Goal: Task Accomplishment & Management: Complete application form

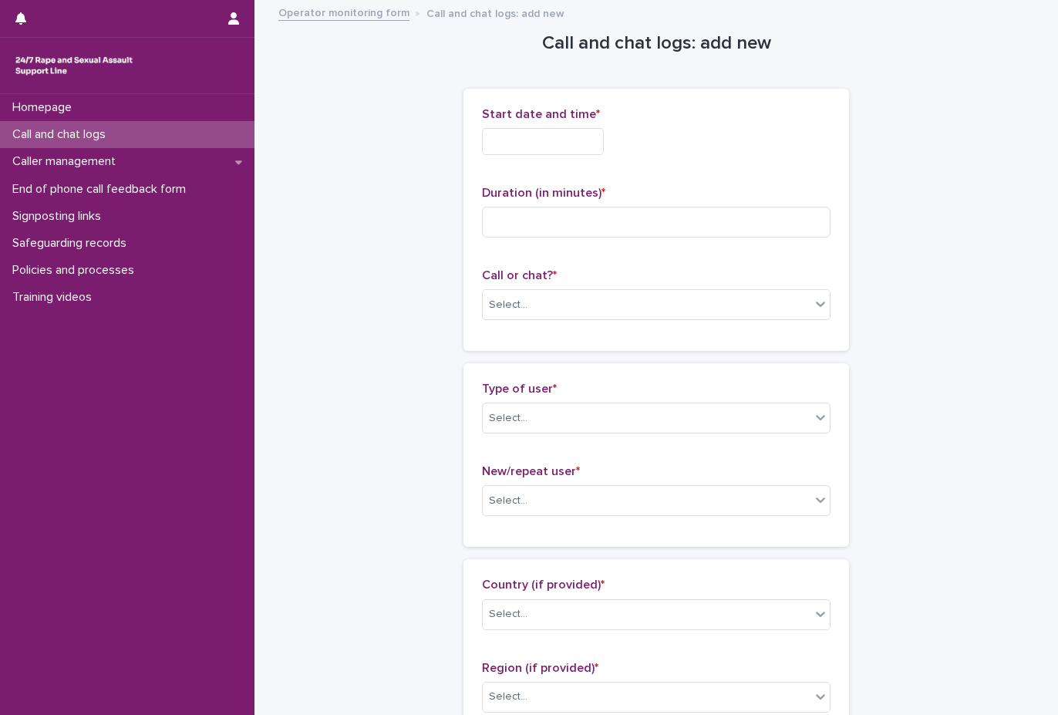
click at [107, 136] on p "Call and chat logs" at bounding box center [62, 134] width 112 height 15
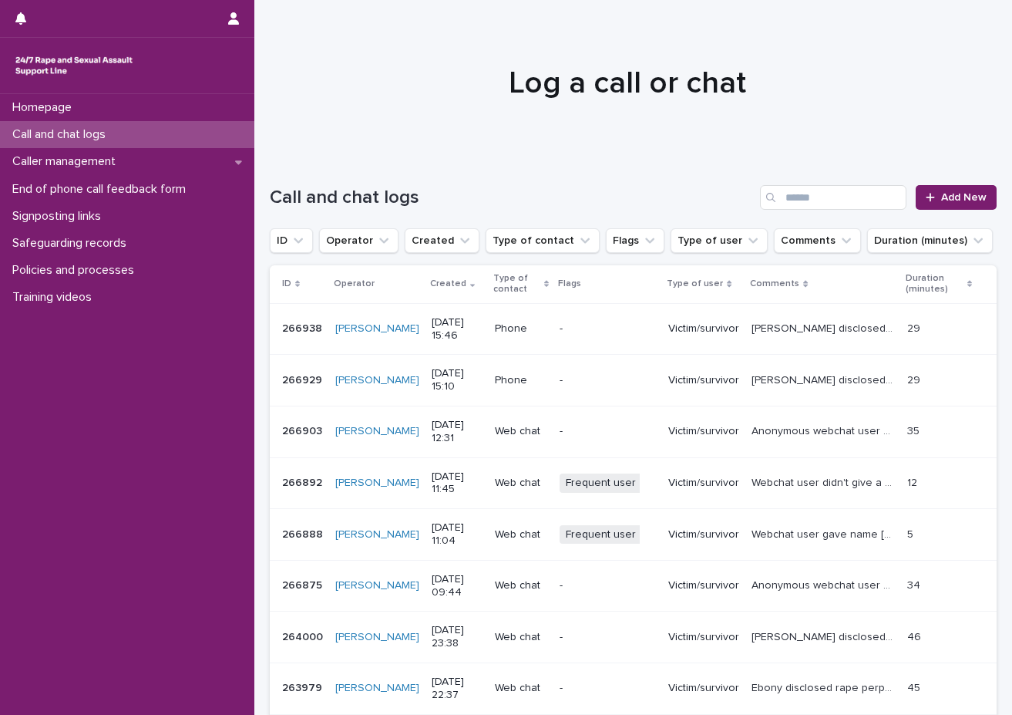
click at [564, 140] on div at bounding box center [627, 76] width 746 height 154
click at [887, 206] on link "Add New" at bounding box center [956, 197] width 81 height 25
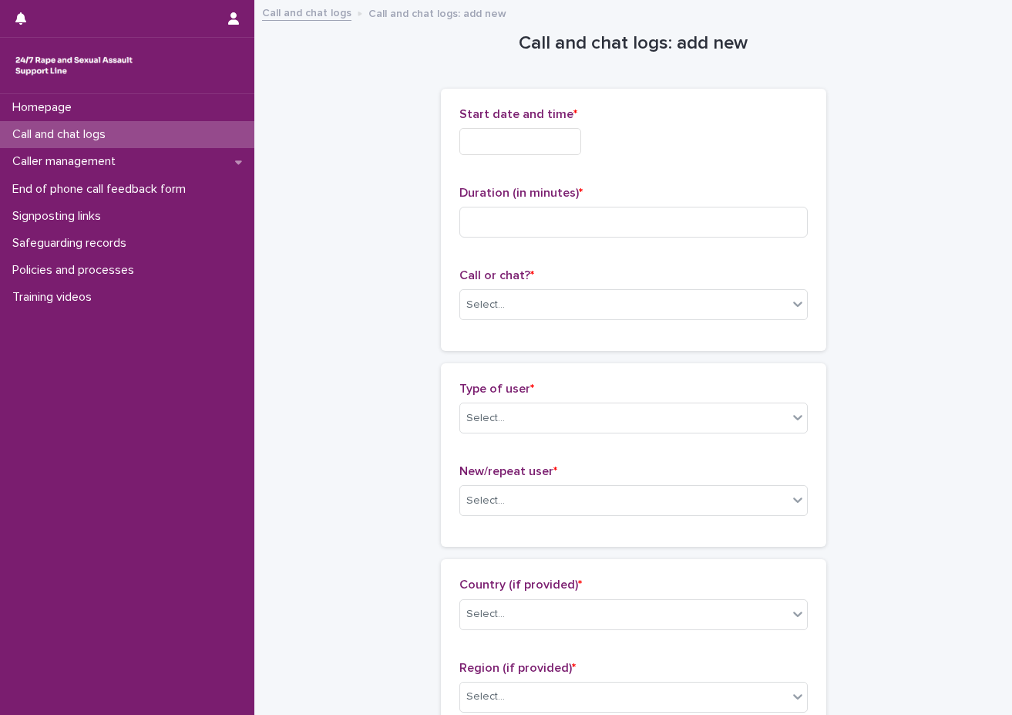
click at [473, 143] on input "text" at bounding box center [521, 141] width 122 height 27
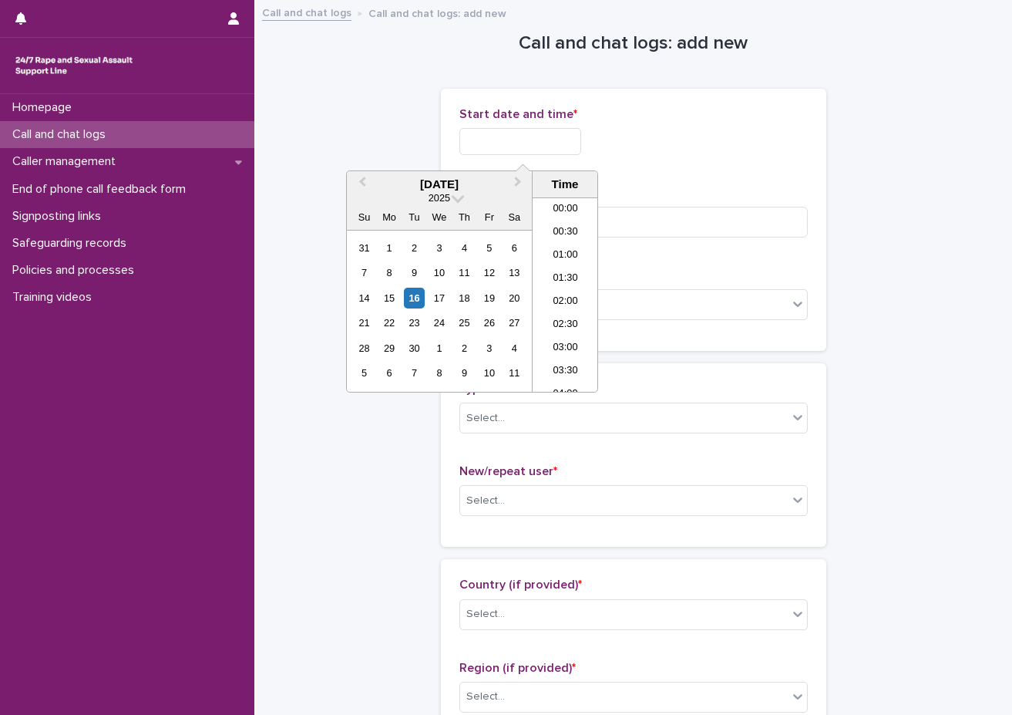
scroll to position [817, 0]
click at [574, 298] on li "19:30" at bounding box center [566, 294] width 66 height 23
click at [575, 147] on input "**********" at bounding box center [521, 141] width 122 height 27
type input "**********"
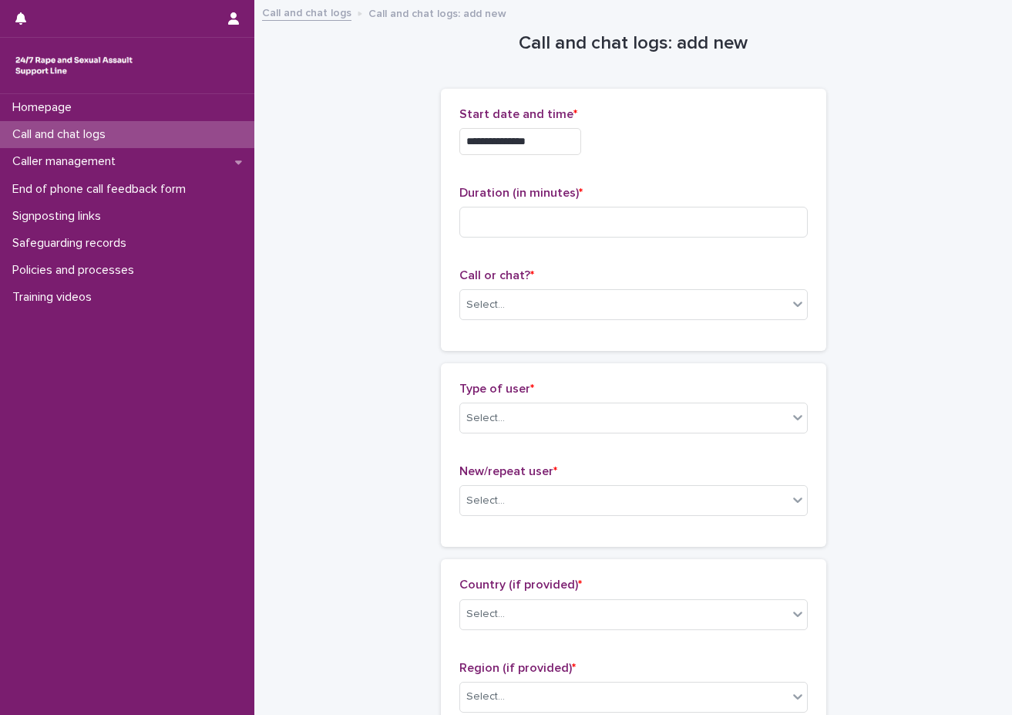
click at [623, 194] on p "Duration (in minutes) *" at bounding box center [634, 193] width 349 height 15
click at [611, 220] on input at bounding box center [634, 222] width 349 height 31
type input "*"
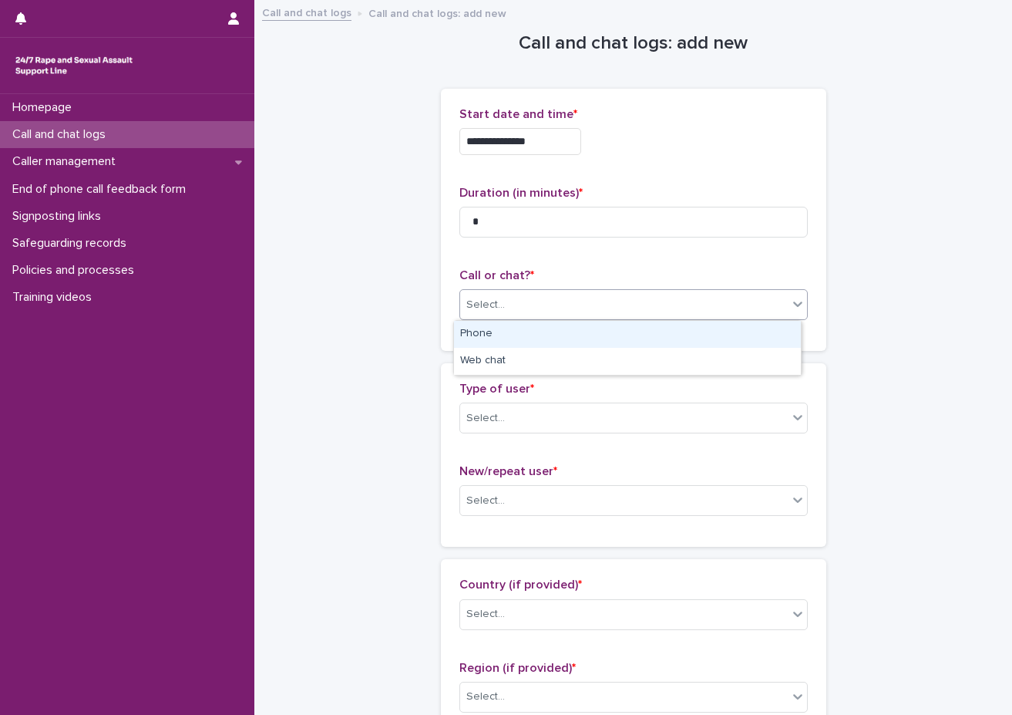
click at [550, 305] on div "Select..." at bounding box center [624, 304] width 328 height 25
click at [504, 344] on div "Phone" at bounding box center [627, 334] width 347 height 27
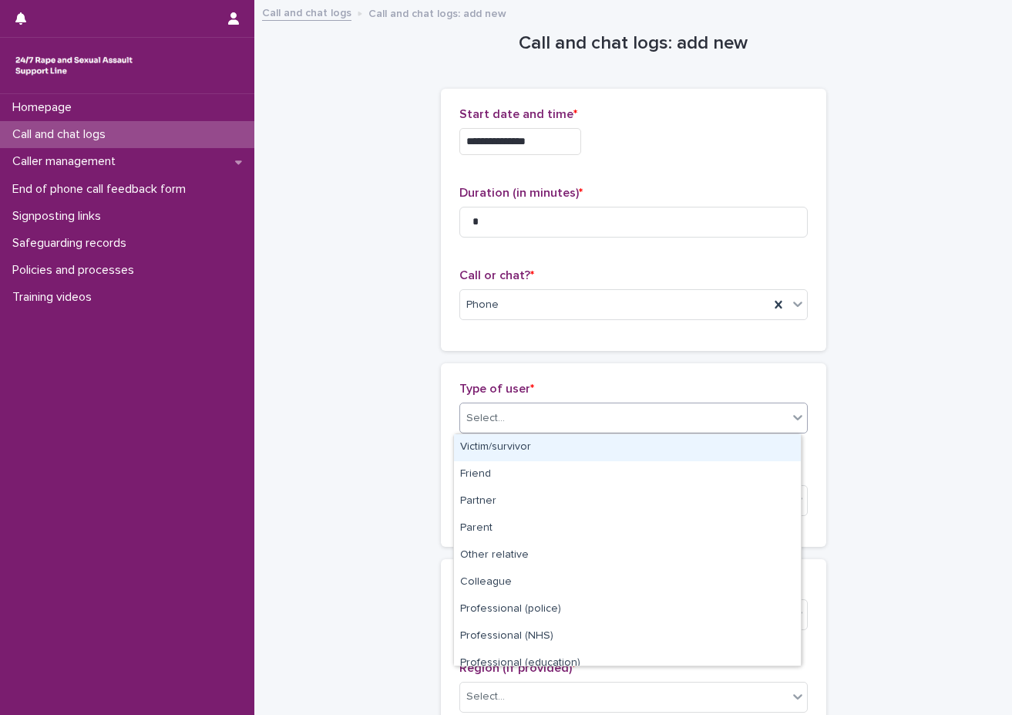
click at [506, 419] on div "Select..." at bounding box center [624, 418] width 328 height 25
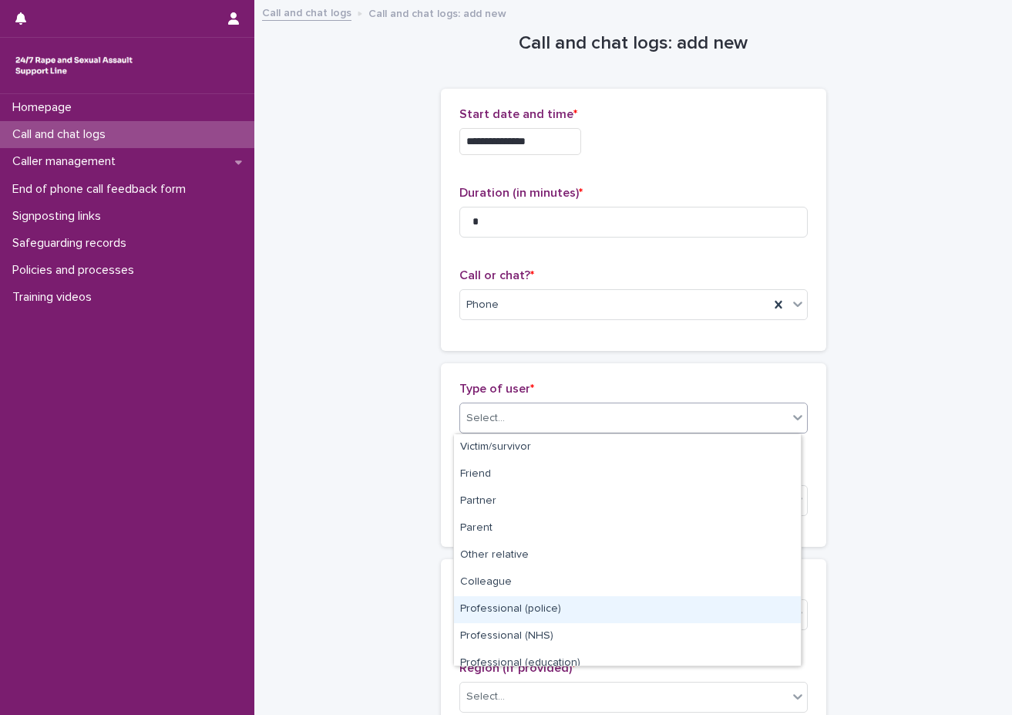
scroll to position [154, 0]
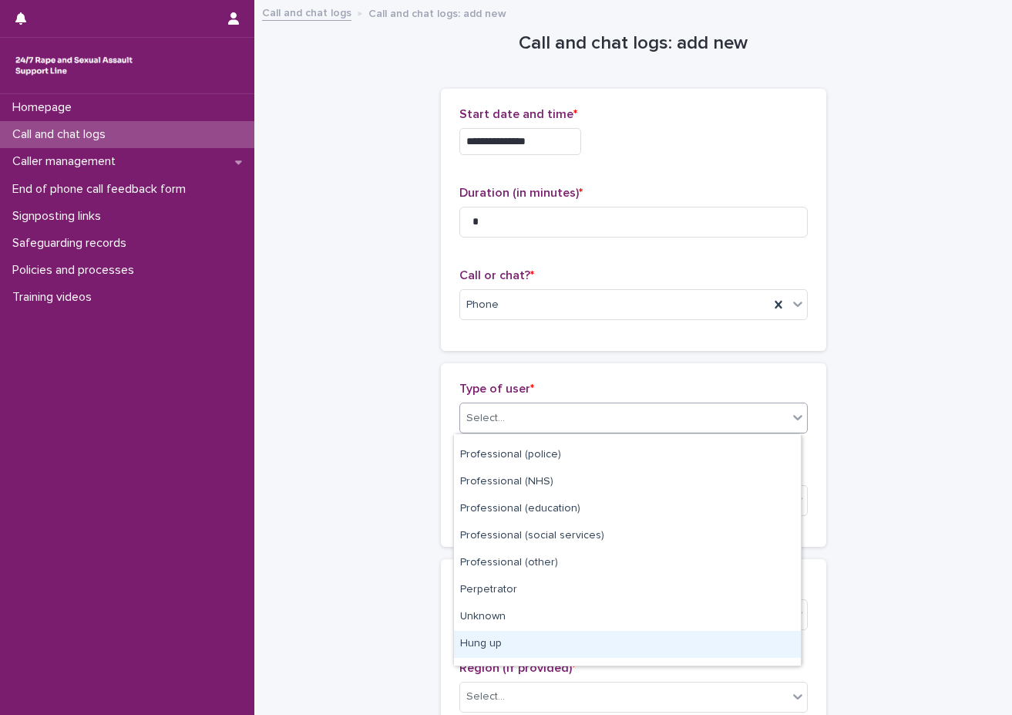
click at [482, 638] on div "Hung up" at bounding box center [627, 644] width 347 height 27
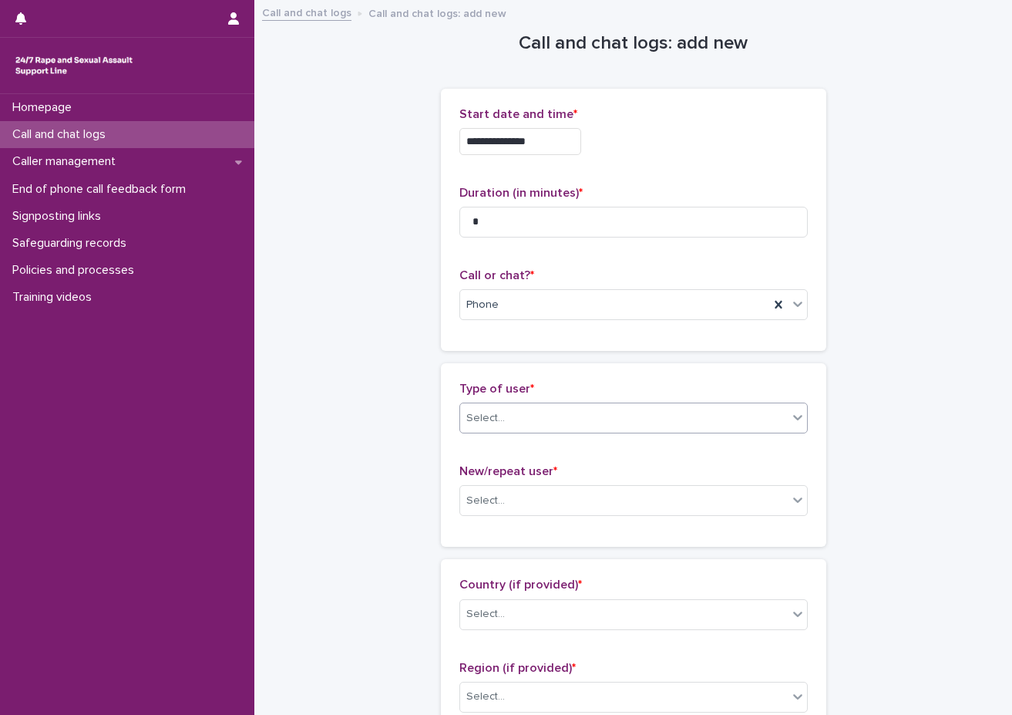
drag, startPoint x: 482, startPoint y: 638, endPoint x: 477, endPoint y: 632, distance: 8.3
click at [482, 638] on div "Country (if provided) * Select..." at bounding box center [634, 610] width 349 height 64
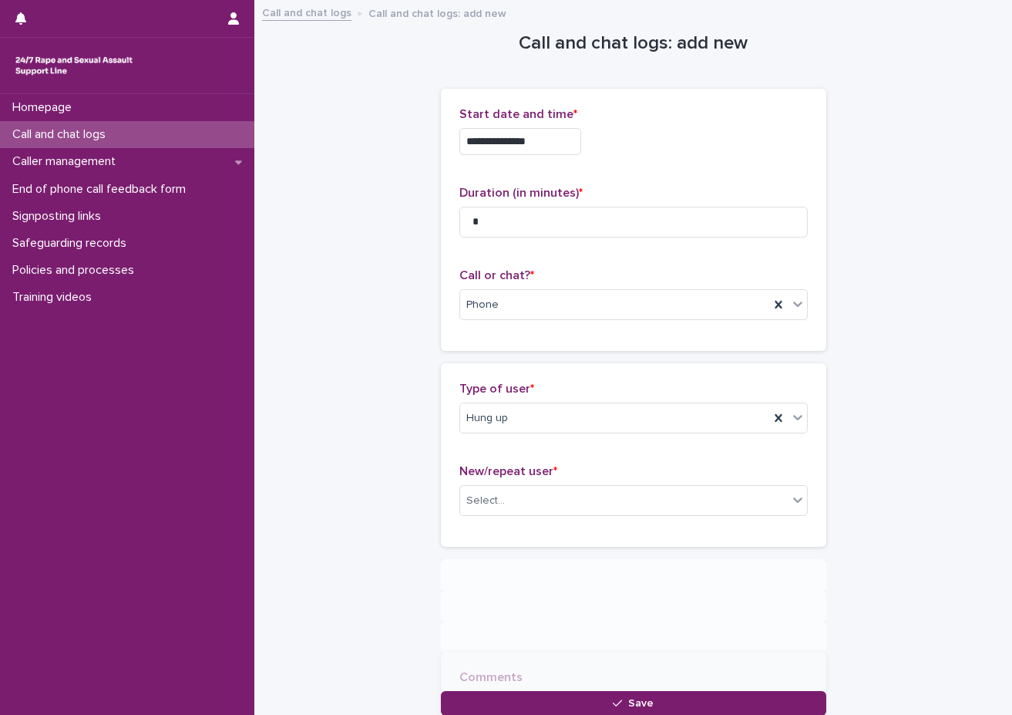
click at [416, 518] on div "**********" at bounding box center [633, 359] width 727 height 714
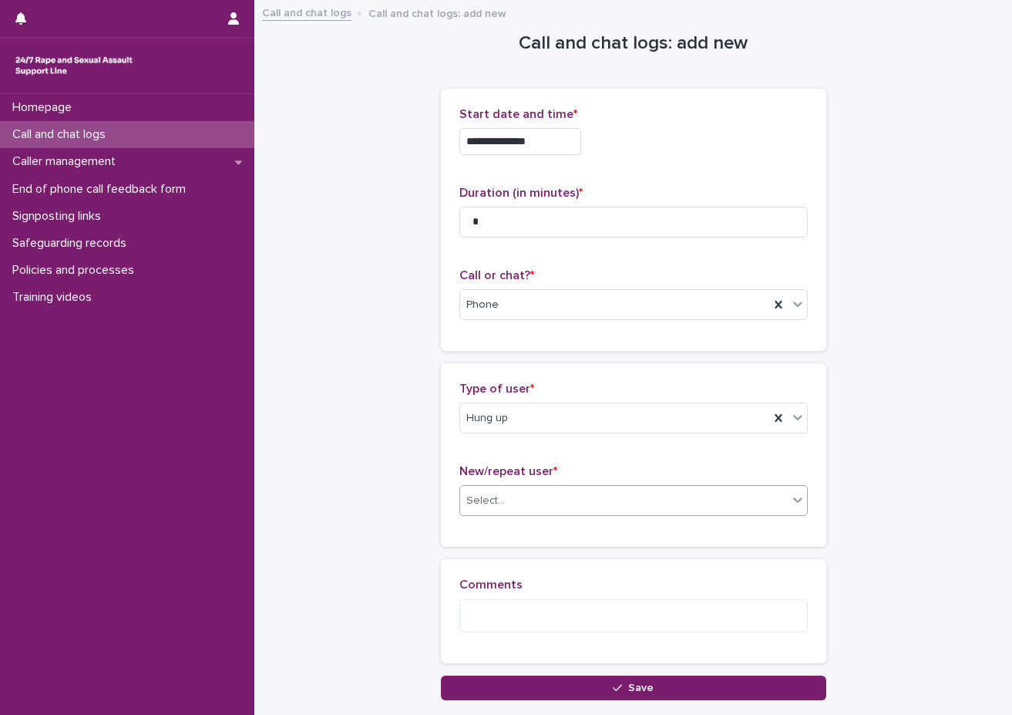
click at [507, 501] on div "Select..." at bounding box center [624, 500] width 328 height 25
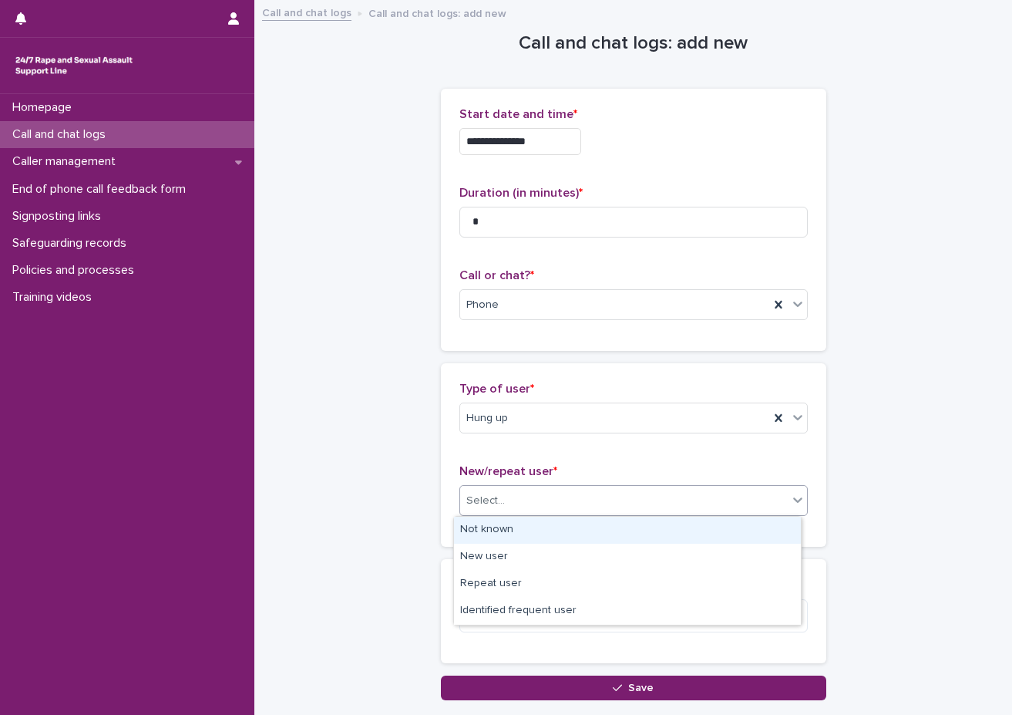
click at [503, 536] on div "Not known" at bounding box center [627, 530] width 347 height 27
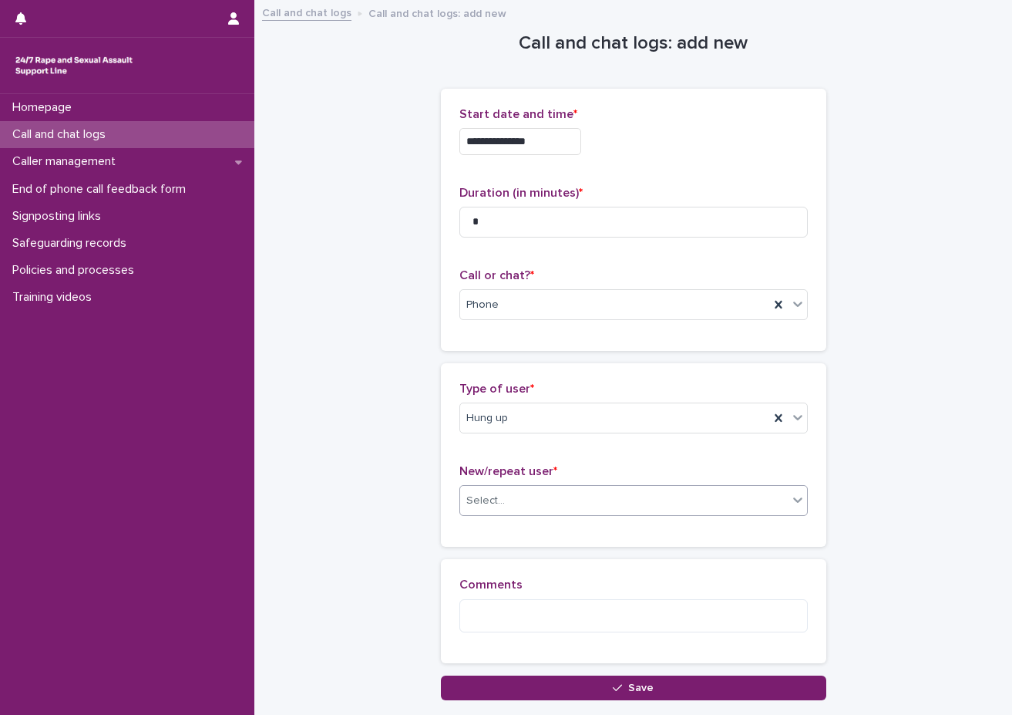
click at [479, 547] on div "Loading... Saving… Type of user * Hung up New/repeat user * option Not known, s…" at bounding box center [634, 461] width 386 height 196
click at [491, 605] on textarea at bounding box center [634, 615] width 349 height 33
type textarea "*"
type textarea "**********"
click at [544, 580] on p "Comments" at bounding box center [634, 585] width 349 height 15
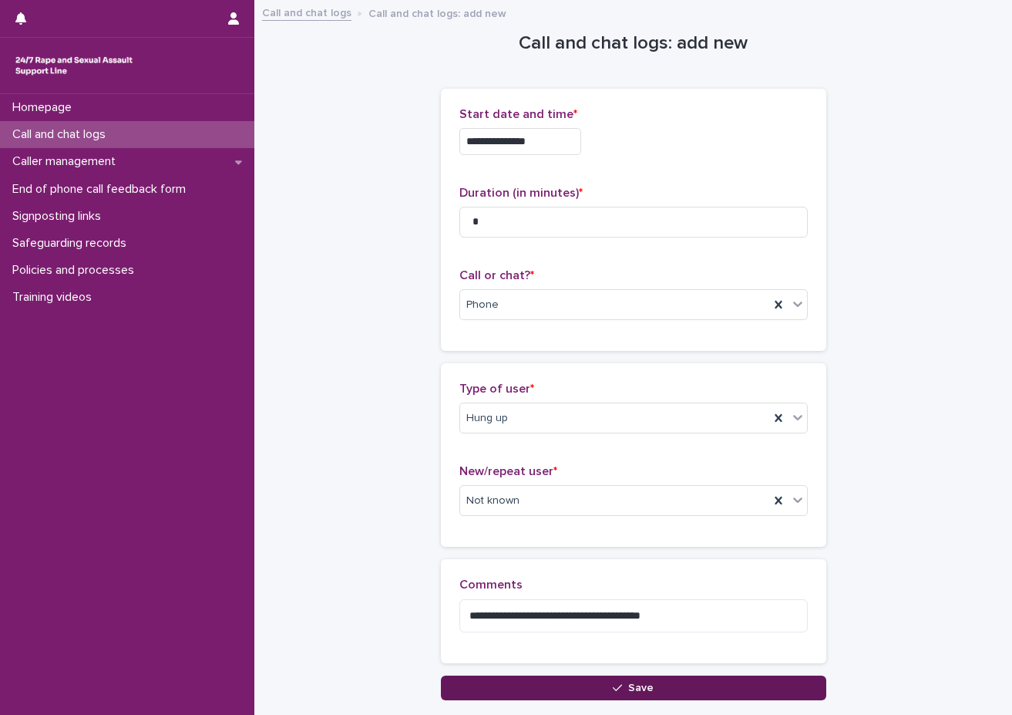
click at [613, 684] on icon "button" at bounding box center [617, 687] width 9 height 11
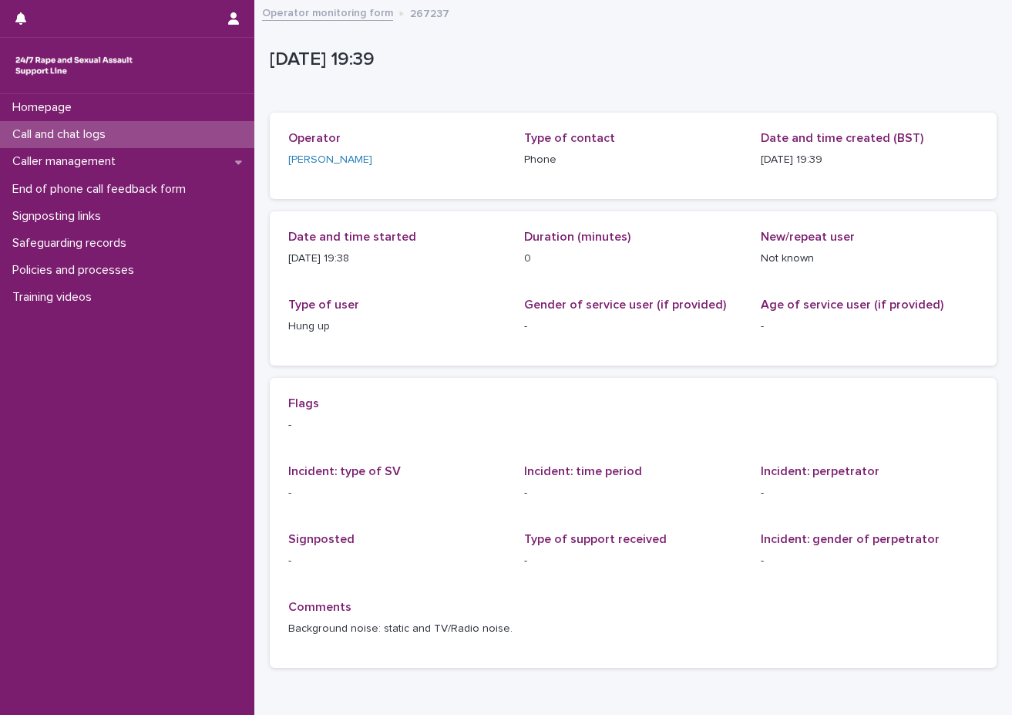
click at [80, 133] on p "Call and chat logs" at bounding box center [62, 134] width 112 height 15
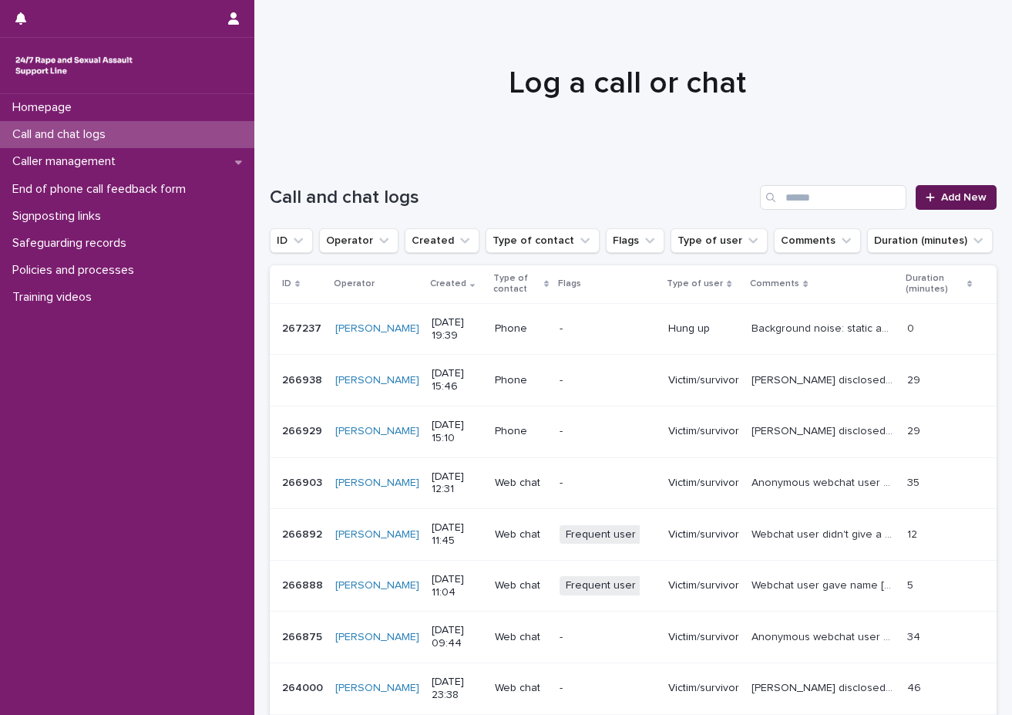
click at [887, 194] on span "Add New" at bounding box center [964, 197] width 45 height 11
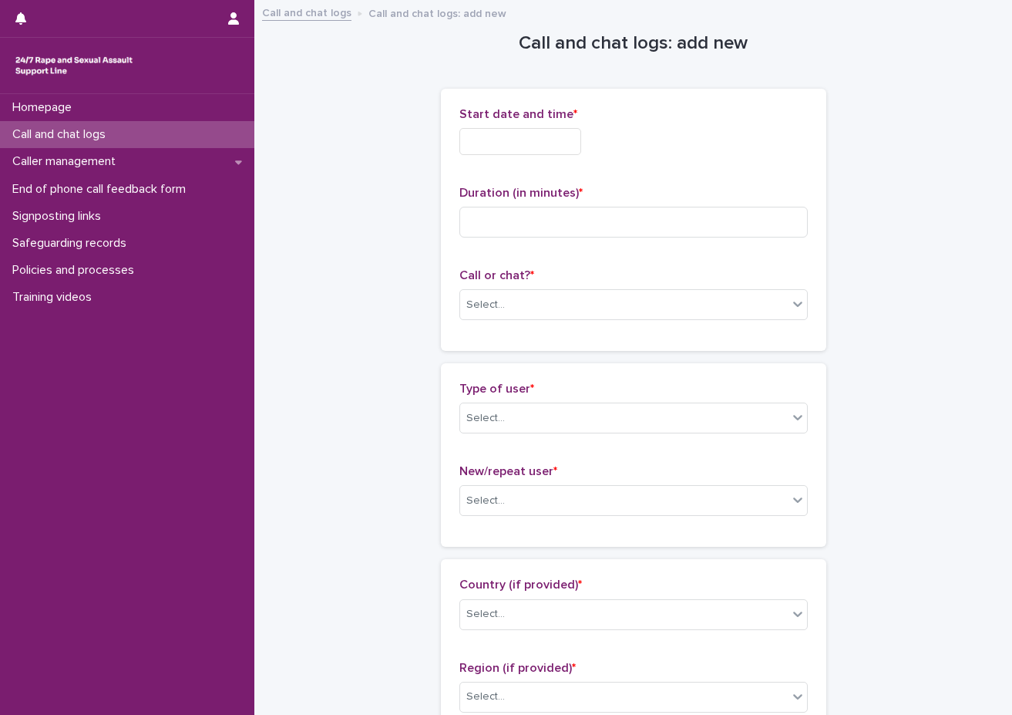
click at [495, 142] on input "text" at bounding box center [521, 141] width 122 height 27
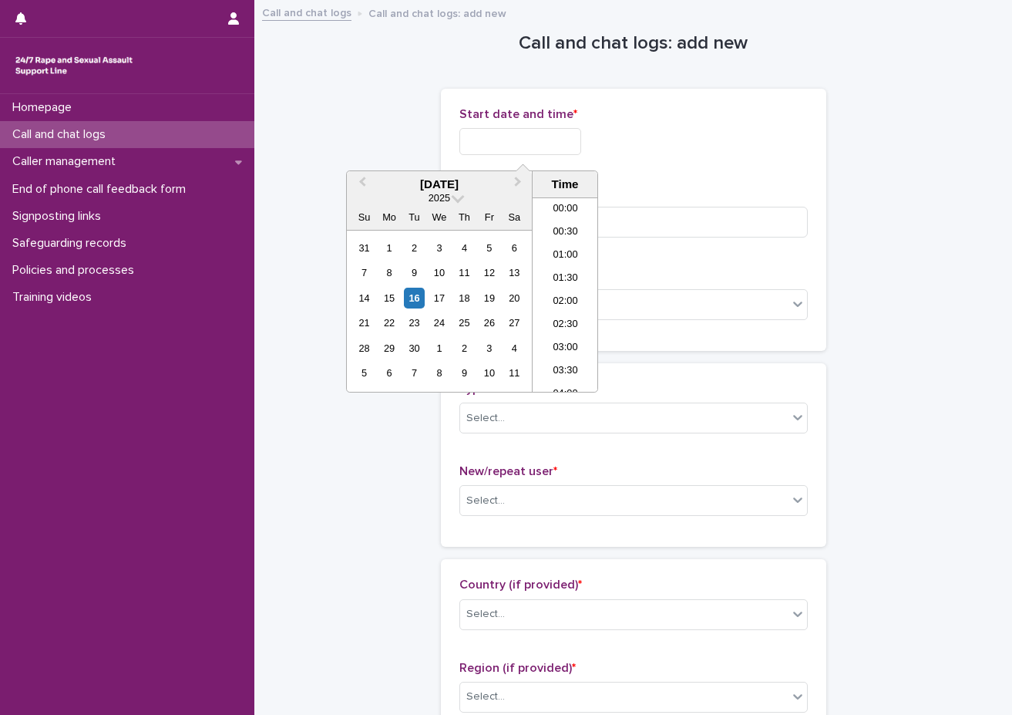
scroll to position [841, 0]
click at [574, 263] on li "19:30" at bounding box center [566, 271] width 66 height 23
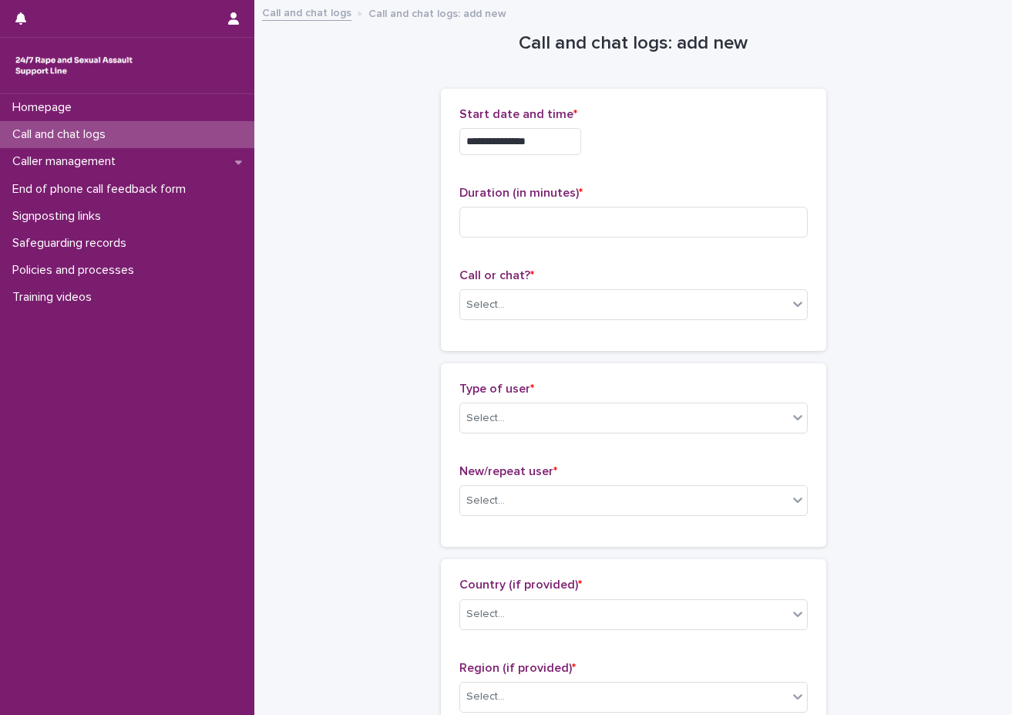
click at [530, 142] on input "**********" at bounding box center [521, 141] width 122 height 27
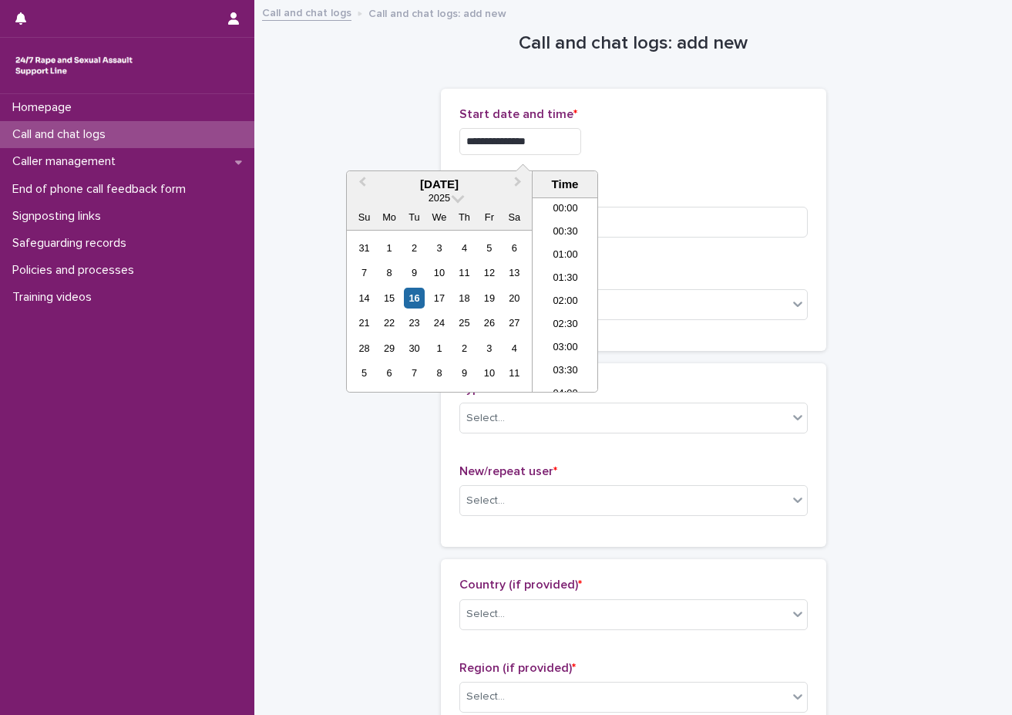
scroll to position [817, 0]
type input "**********"
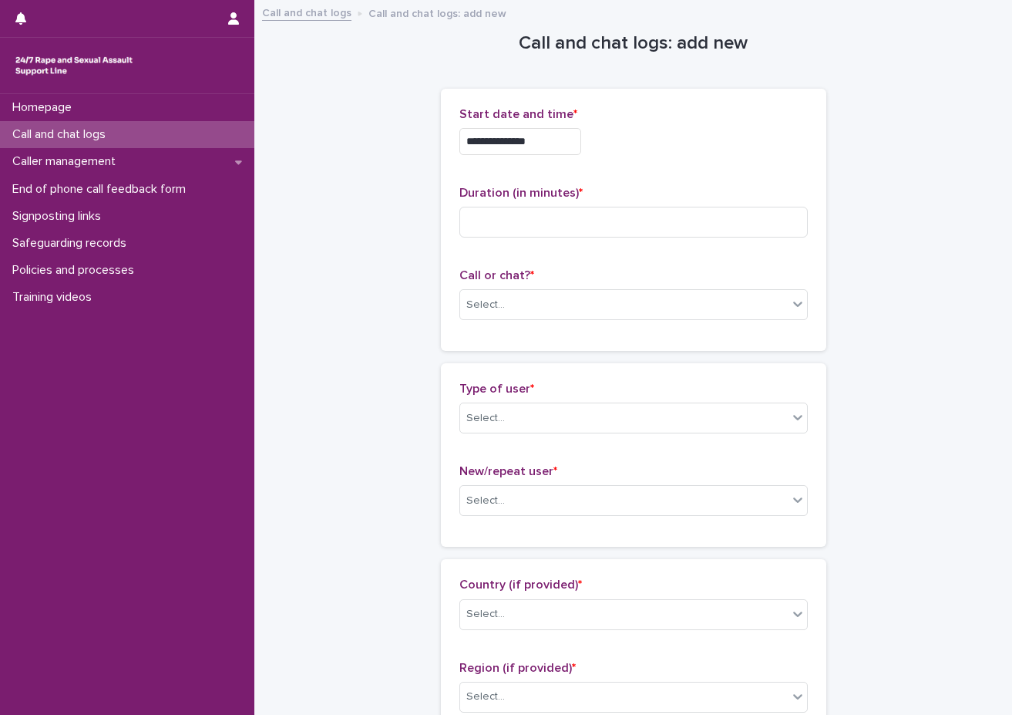
click at [773, 187] on p "Duration (in minutes) *" at bounding box center [634, 193] width 349 height 15
click at [740, 221] on input at bounding box center [634, 222] width 349 height 31
type input "**"
click at [601, 264] on div "**********" at bounding box center [634, 219] width 349 height 225
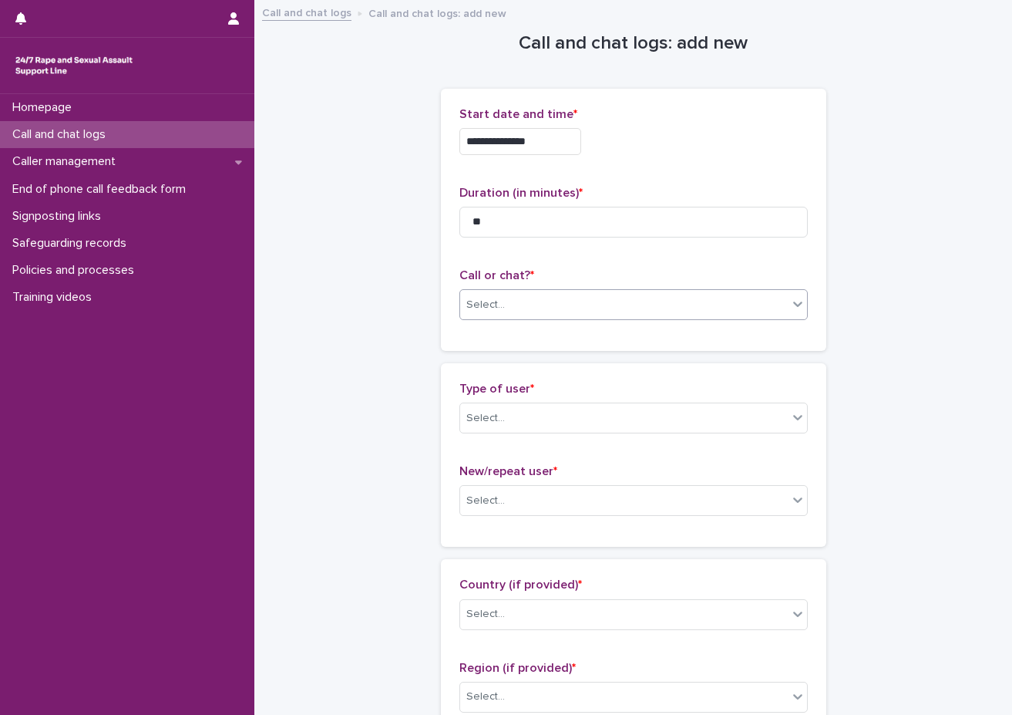
click at [582, 298] on div "Select..." at bounding box center [624, 304] width 328 height 25
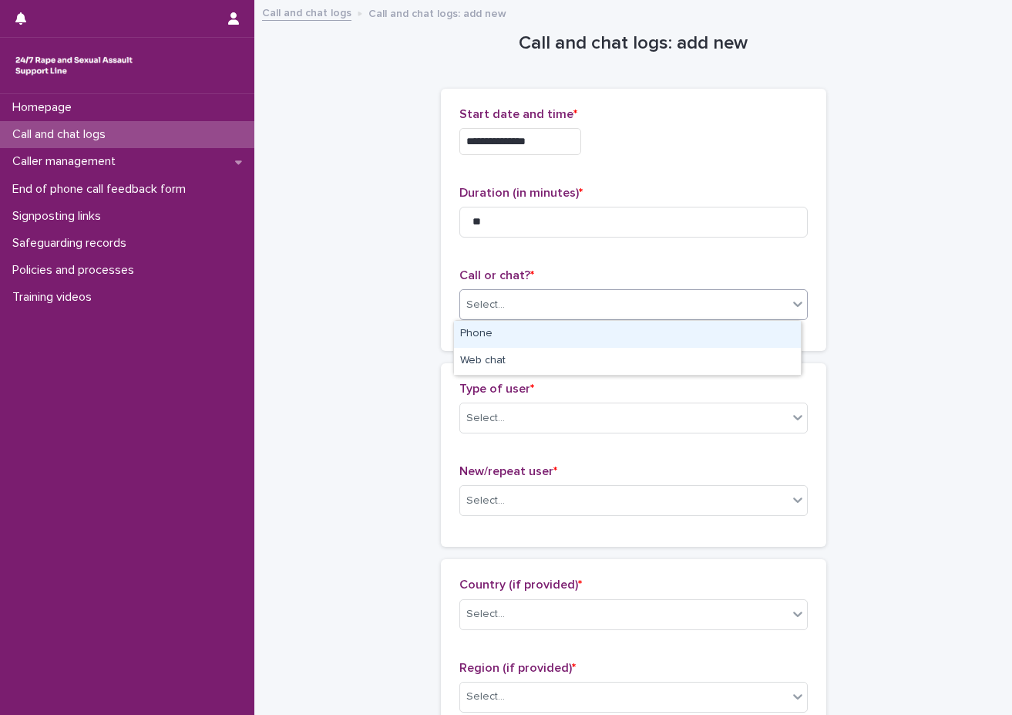
click at [550, 332] on div "Phone" at bounding box center [627, 334] width 347 height 27
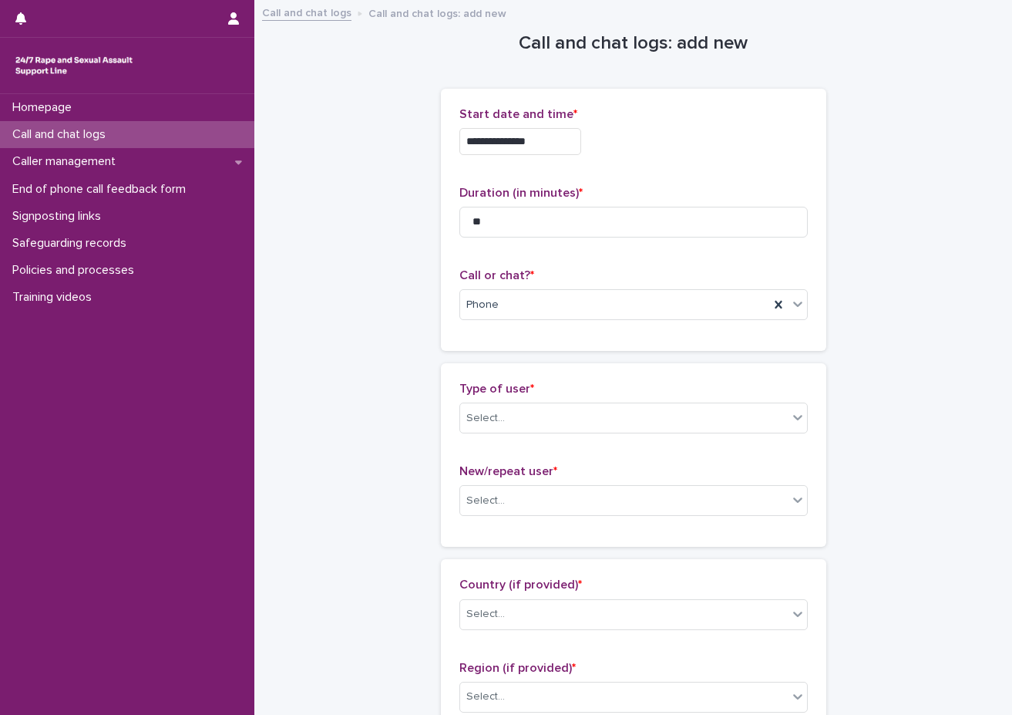
click at [538, 363] on div "Type of user * Select... New/repeat user * Select..." at bounding box center [634, 455] width 386 height 184
click at [538, 365] on div "Type of user * Select... New/repeat user * Select..." at bounding box center [634, 455] width 386 height 184
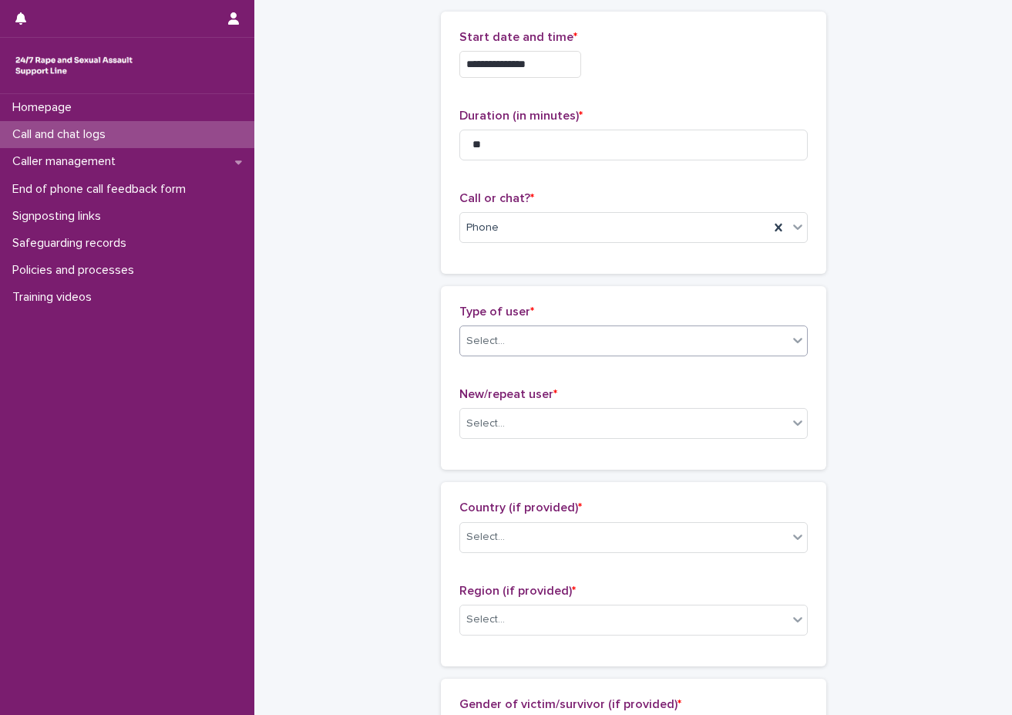
scroll to position [154, 0]
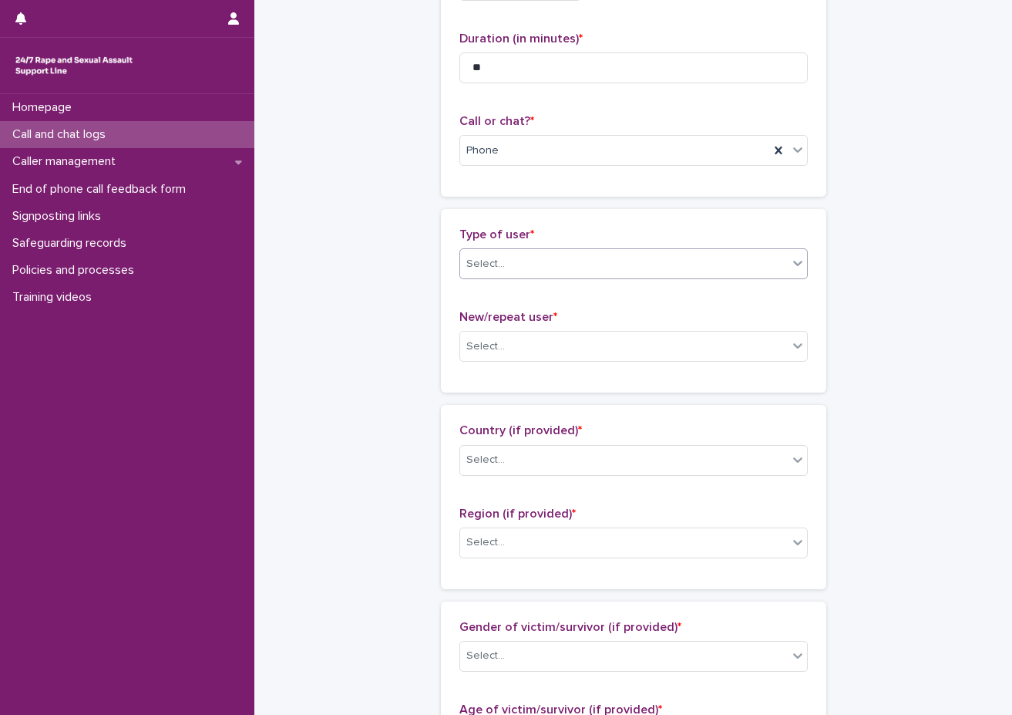
click at [534, 258] on div "Select..." at bounding box center [624, 263] width 328 height 25
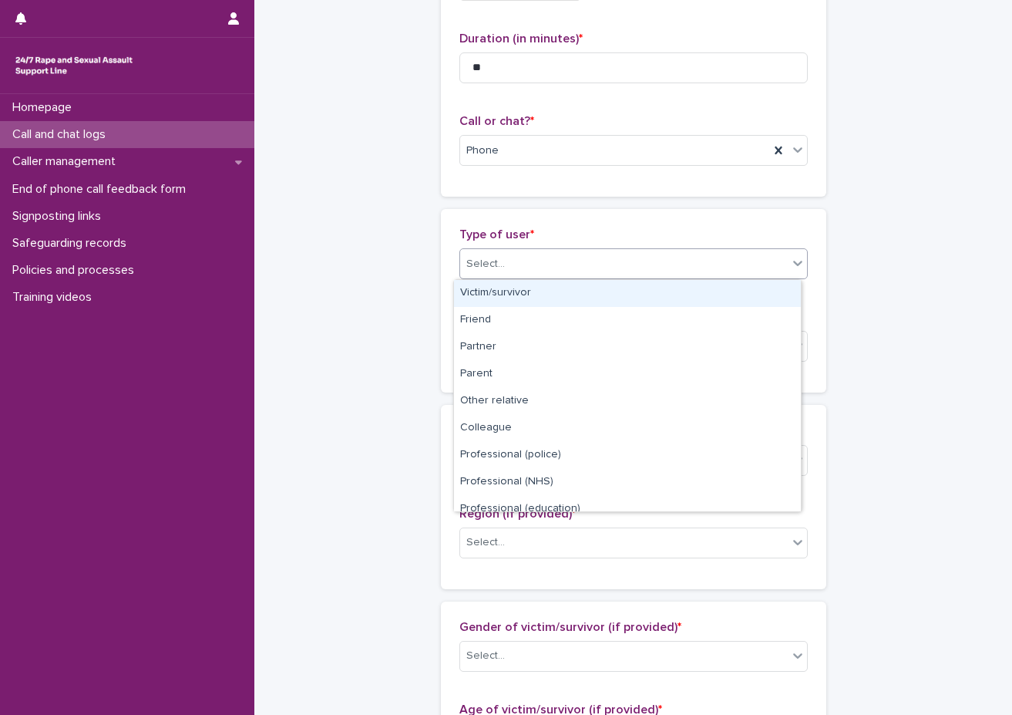
click at [530, 285] on div "Victim/survivor" at bounding box center [627, 293] width 347 height 27
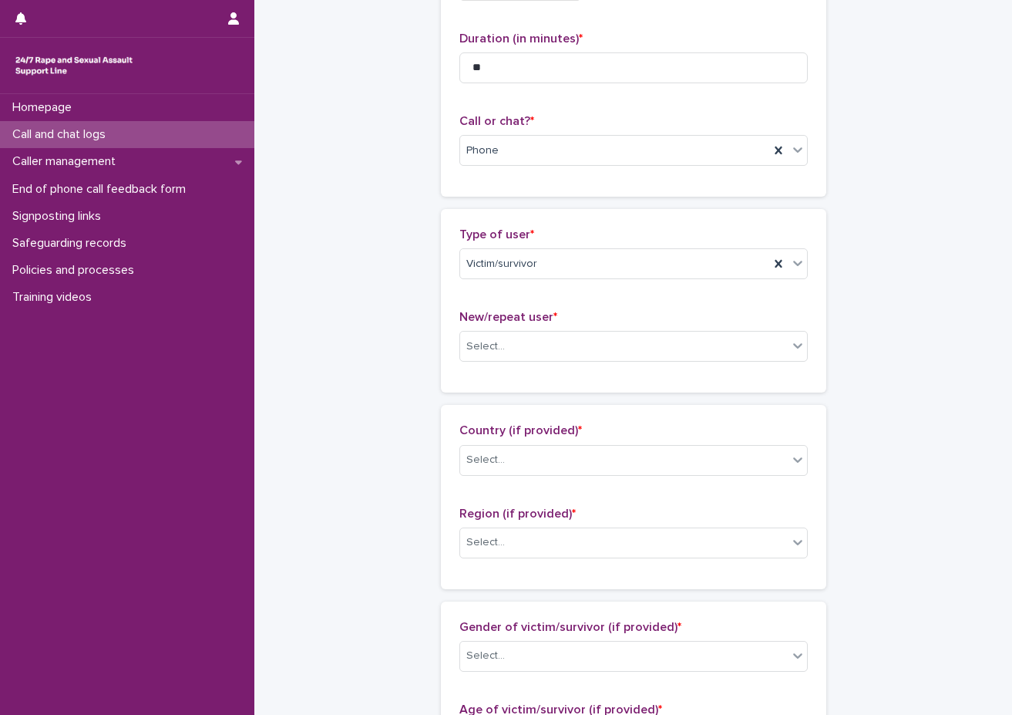
click at [504, 309] on div "Type of user * Victim/survivor New/repeat user * Select..." at bounding box center [634, 300] width 349 height 147
click at [504, 357] on div "Select..." at bounding box center [624, 346] width 328 height 25
click at [506, 363] on div "New/repeat user * Select..." at bounding box center [634, 342] width 349 height 64
click at [521, 353] on div "Select..." at bounding box center [624, 346] width 328 height 25
click at [520, 355] on div "Select..." at bounding box center [624, 346] width 328 height 25
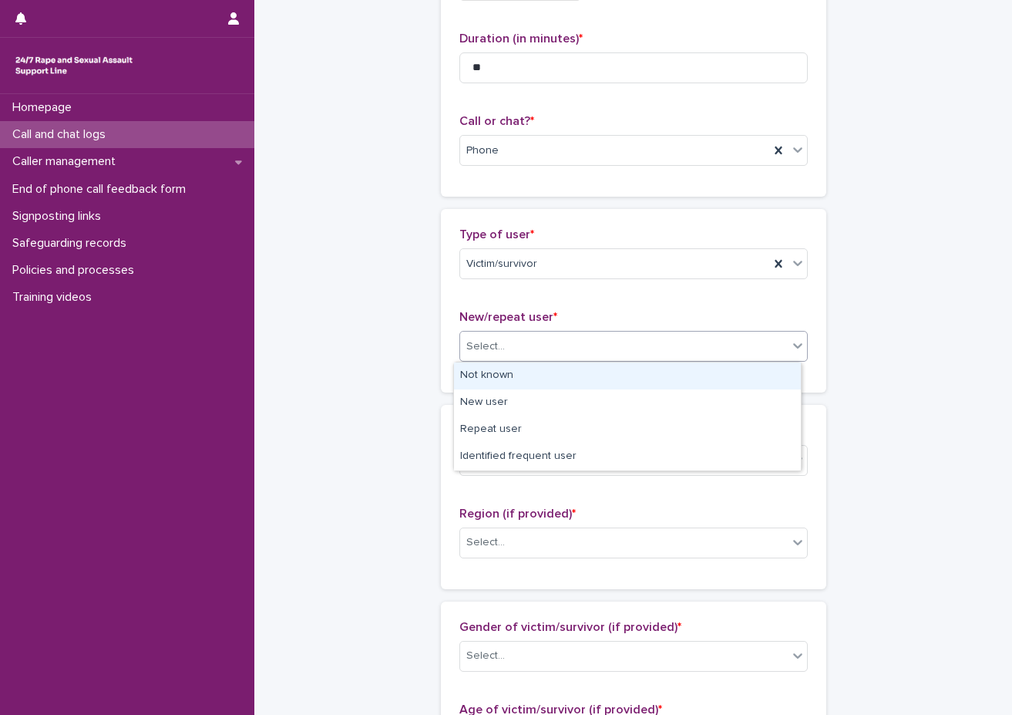
click at [527, 349] on div "Select..." at bounding box center [624, 346] width 328 height 25
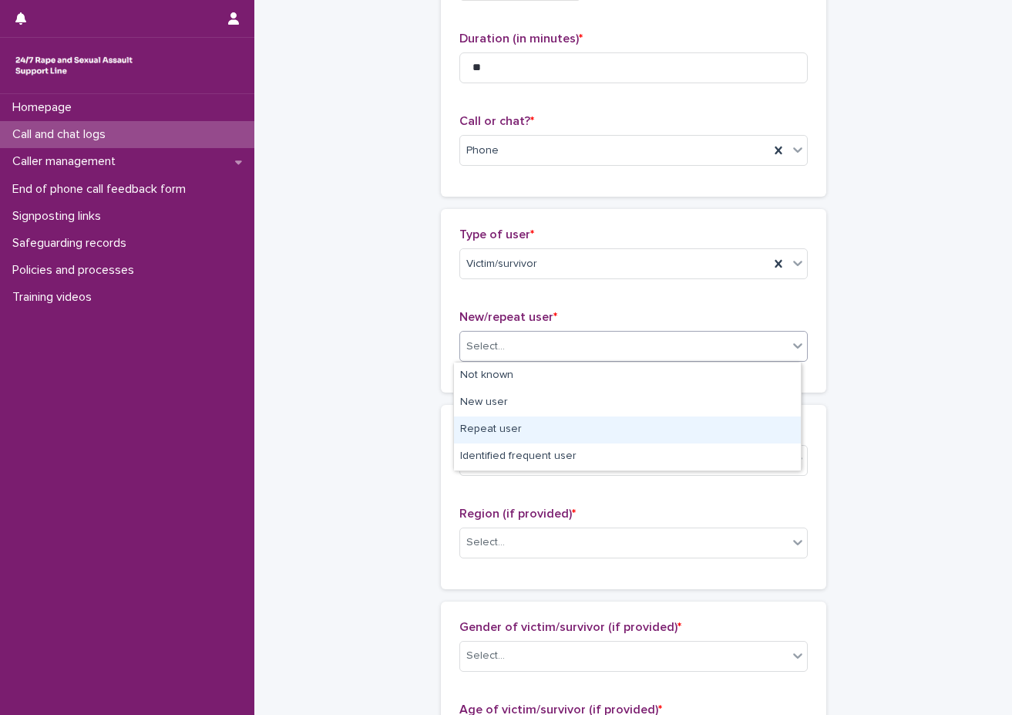
click at [516, 440] on div "Repeat user" at bounding box center [627, 429] width 347 height 27
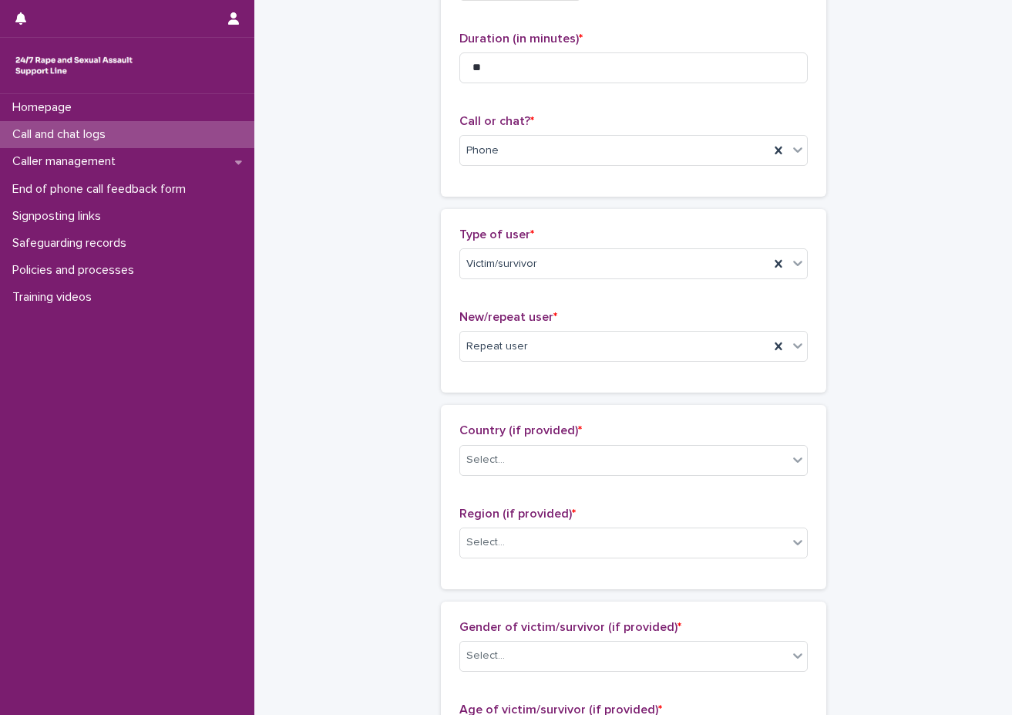
click at [512, 401] on div "Loading... Saving… Type of user * Victim/survivor New/repeat user * Repeat user" at bounding box center [634, 307] width 386 height 196
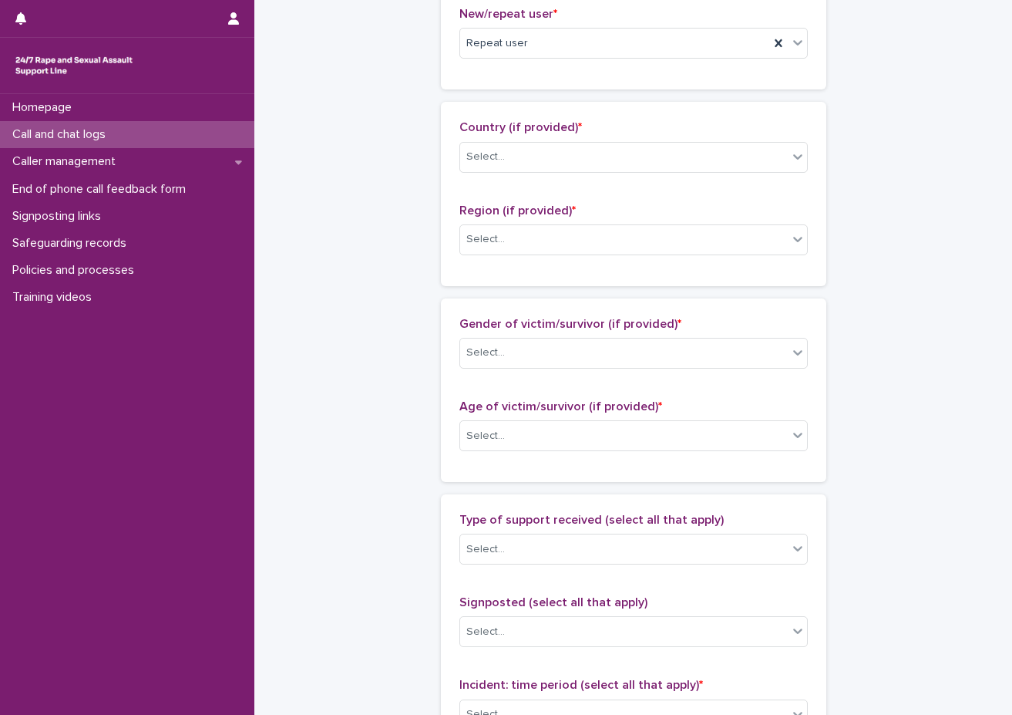
scroll to position [463, 0]
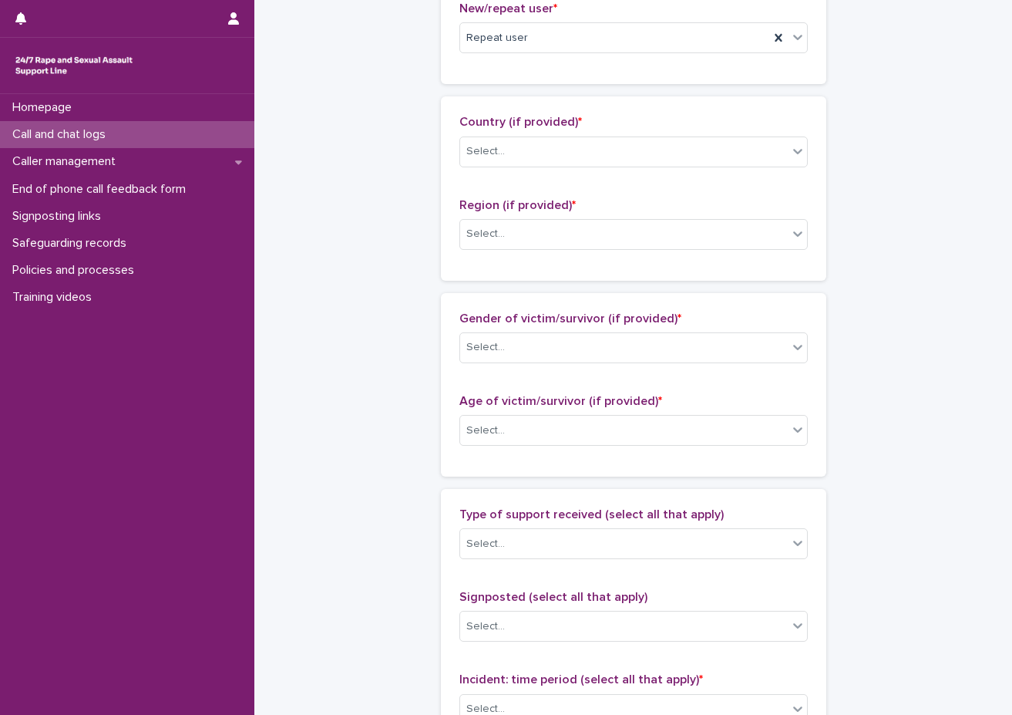
click at [531, 167] on div "Country (if provided) * Select..." at bounding box center [634, 147] width 349 height 64
drag, startPoint x: 539, startPoint y: 155, endPoint x: 539, endPoint y: 164, distance: 9.3
click at [541, 155] on div "Select..." at bounding box center [624, 151] width 328 height 25
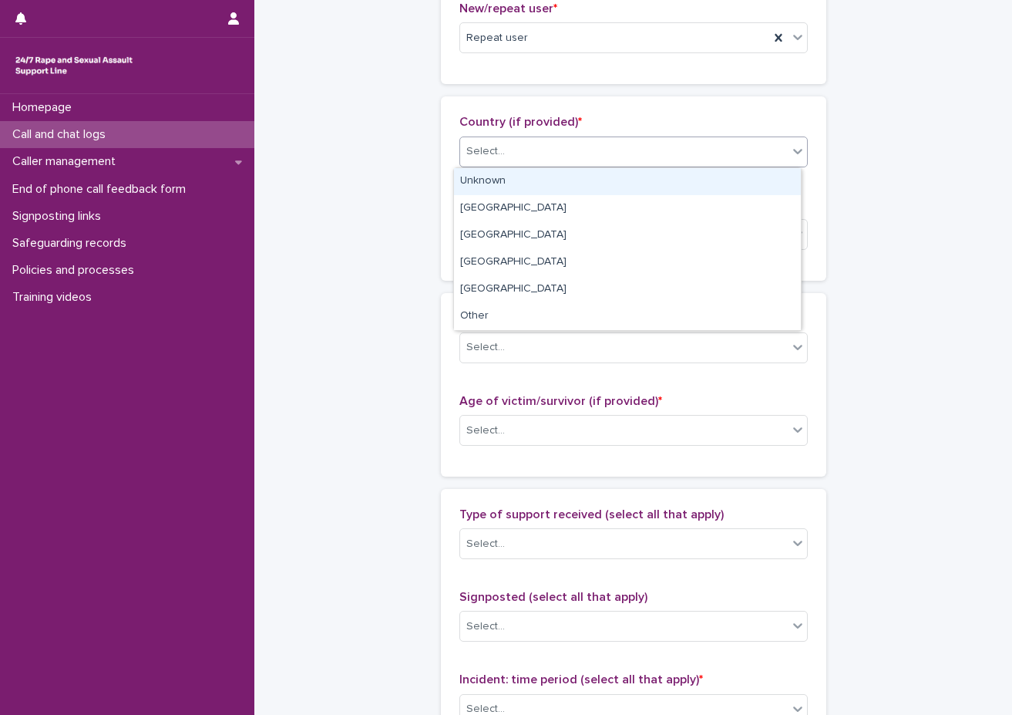
click at [536, 174] on div "Unknown" at bounding box center [627, 181] width 347 height 27
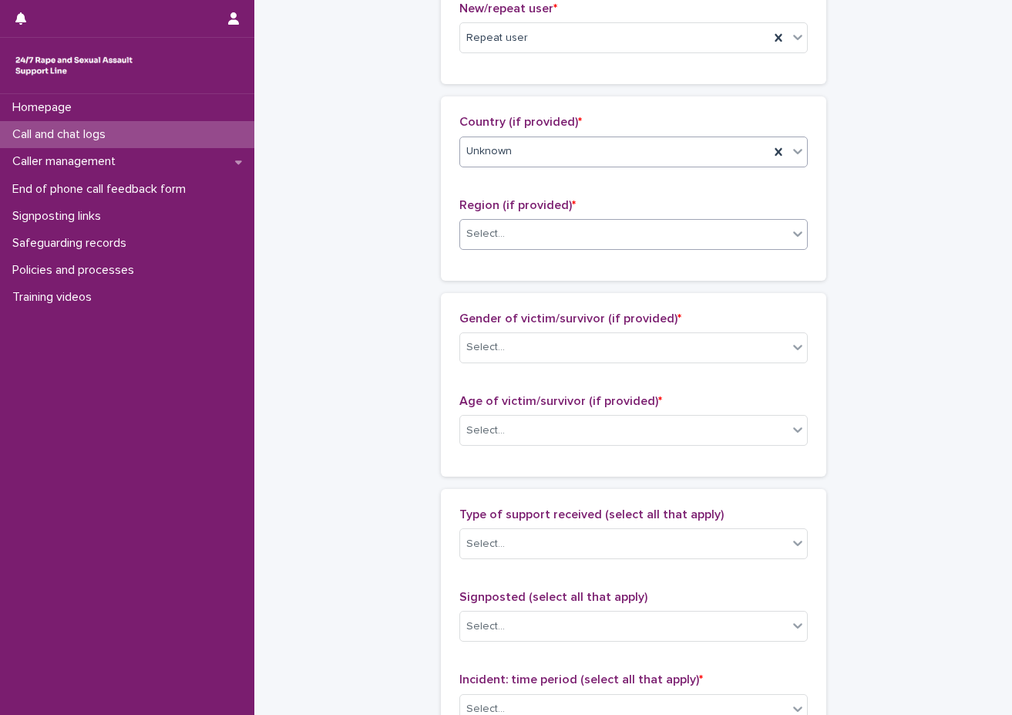
click at [509, 235] on div "Select..." at bounding box center [624, 233] width 328 height 25
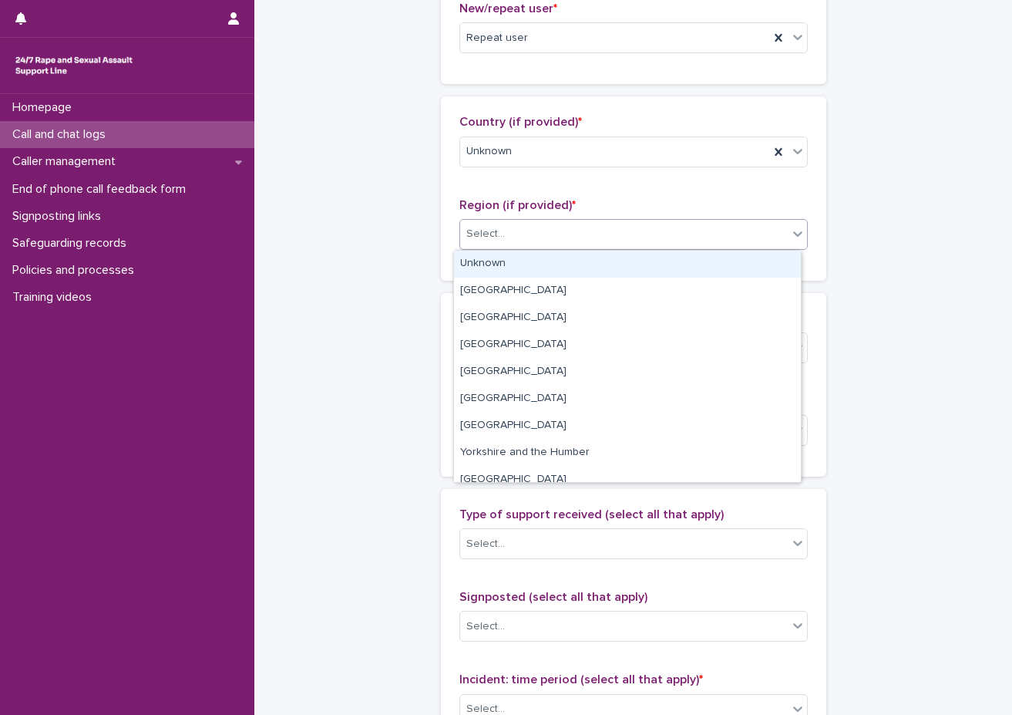
click at [500, 261] on div "Unknown" at bounding box center [627, 264] width 347 height 27
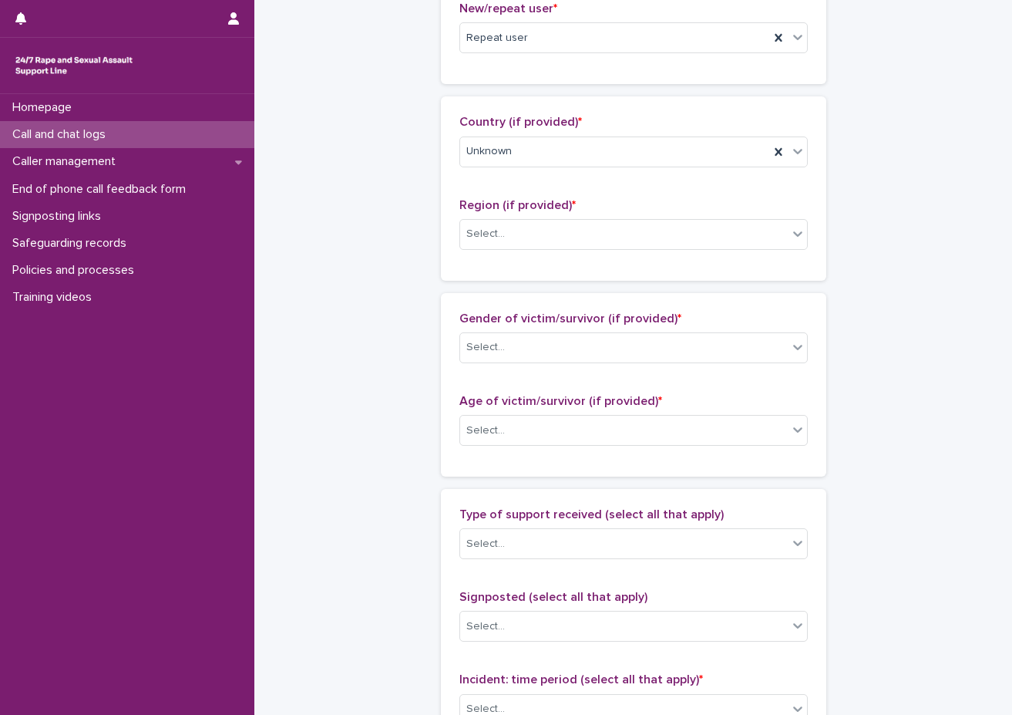
click at [478, 263] on div "Country (if provided) * Unknown Region (if provided) * Select..." at bounding box center [634, 188] width 386 height 184
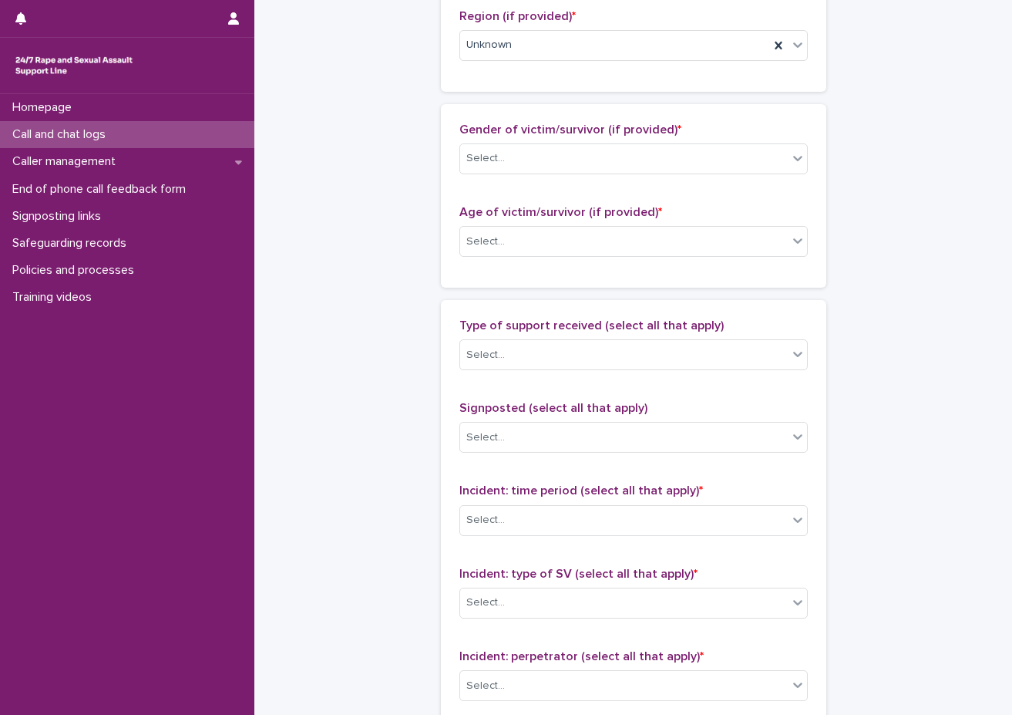
scroll to position [694, 0]
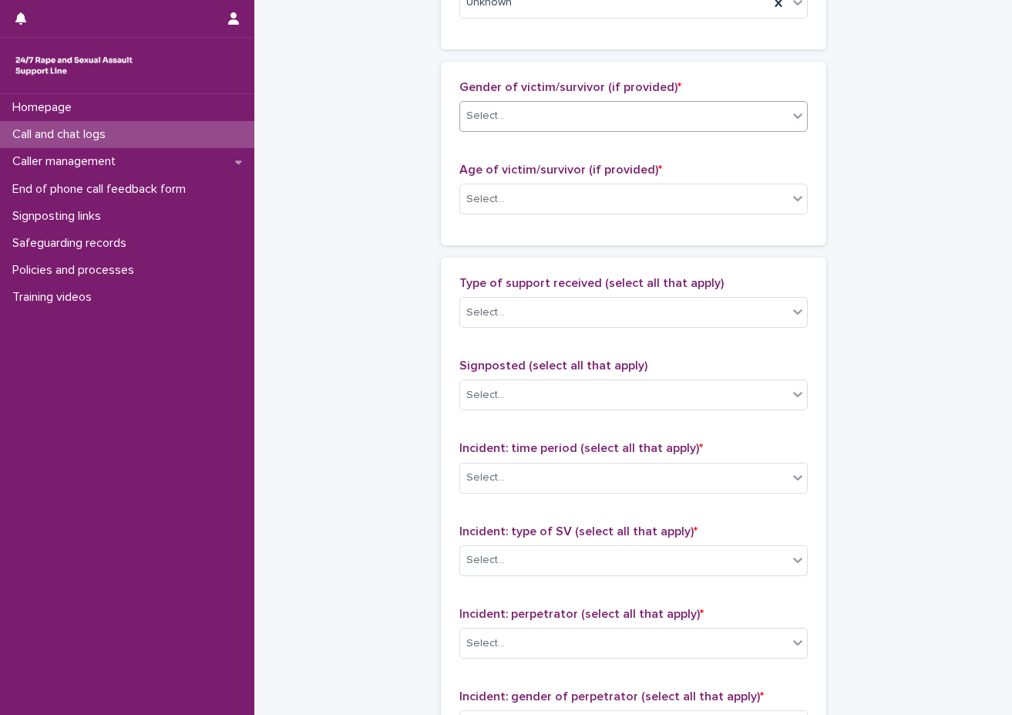
drag, startPoint x: 549, startPoint y: 113, endPoint x: 544, endPoint y: 126, distance: 13.9
click at [549, 116] on div "Select..." at bounding box center [624, 115] width 328 height 25
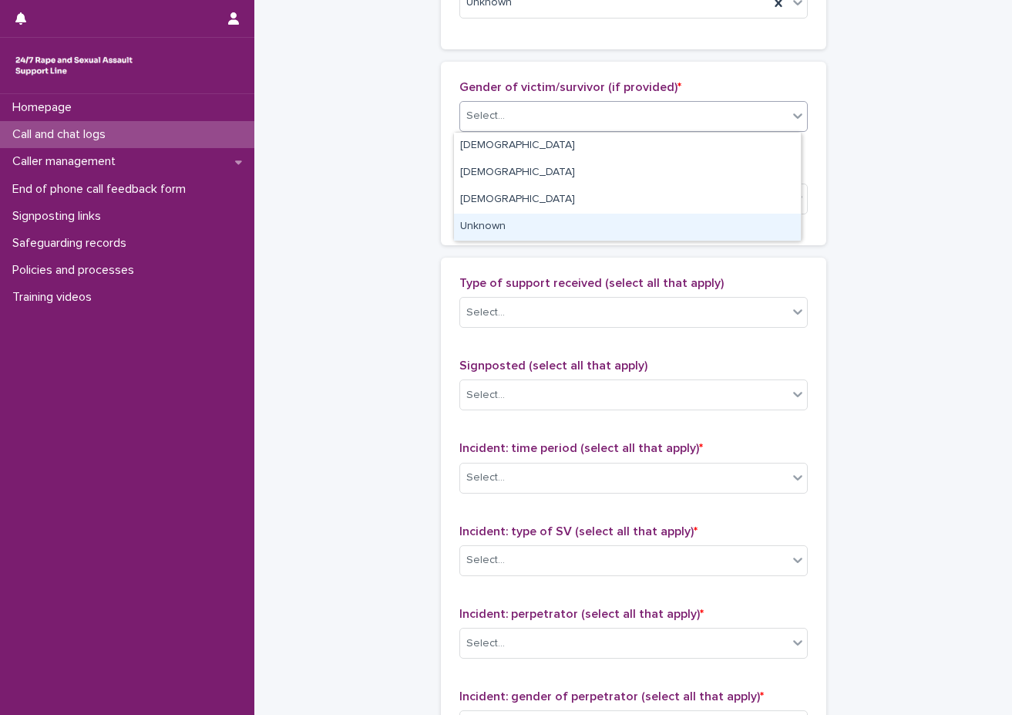
click at [497, 232] on div "Unknown" at bounding box center [627, 227] width 347 height 27
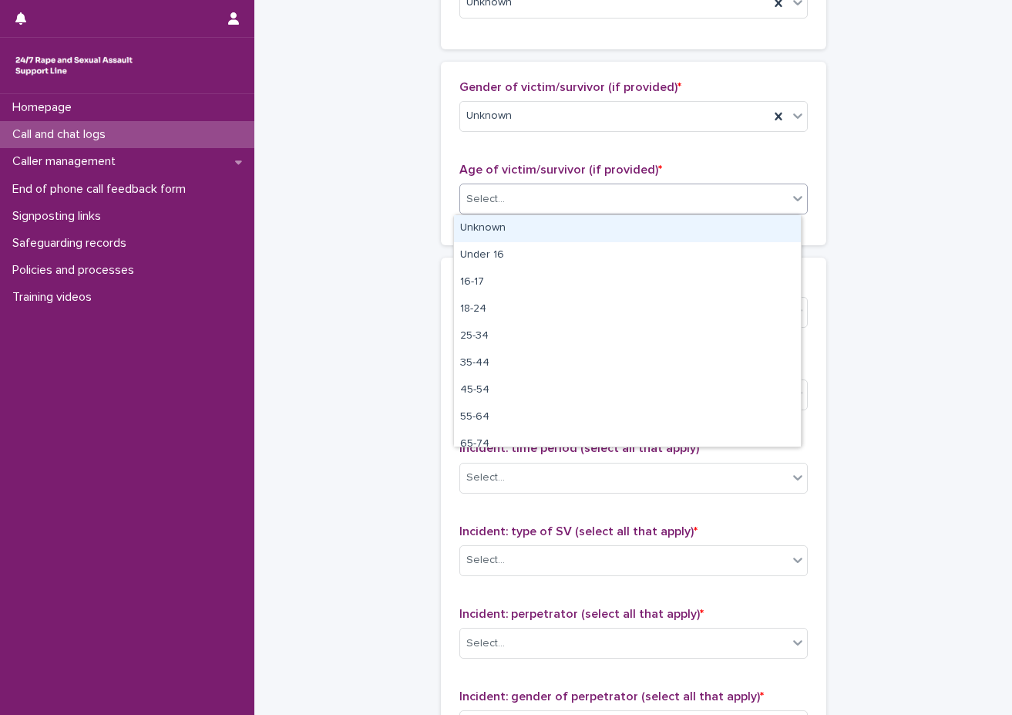
click at [506, 200] on div "Select..." at bounding box center [624, 199] width 328 height 25
click at [503, 225] on div "Unknown" at bounding box center [627, 228] width 347 height 27
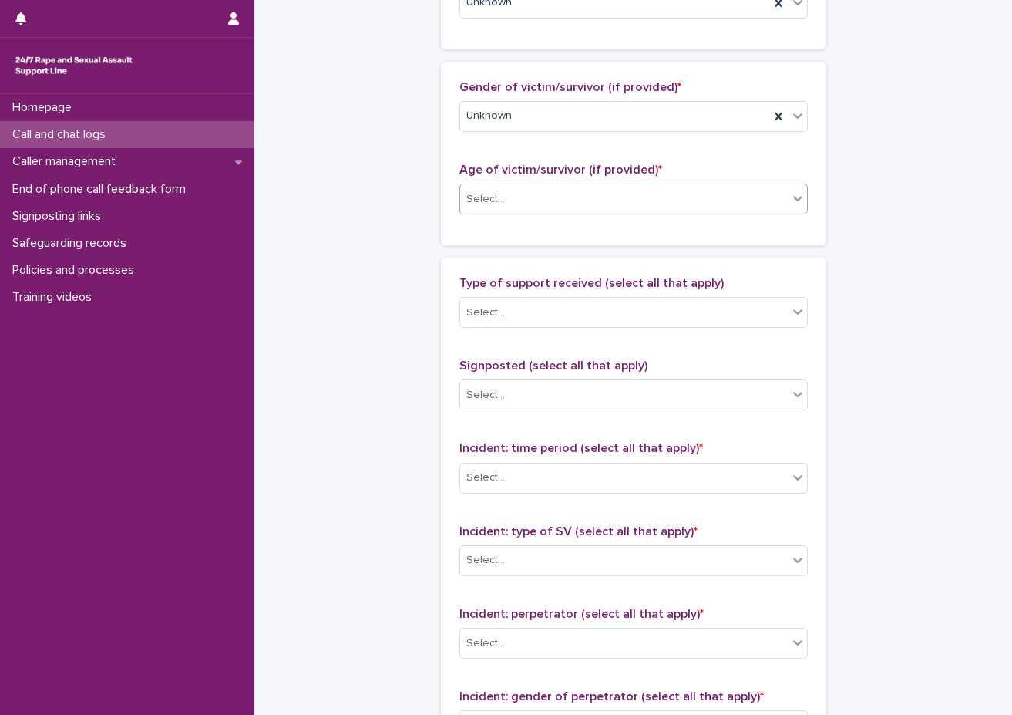
click at [483, 227] on div "Age of victim/survivor (if provided) * option Unknown, selected. 0 results avai…" at bounding box center [634, 195] width 349 height 64
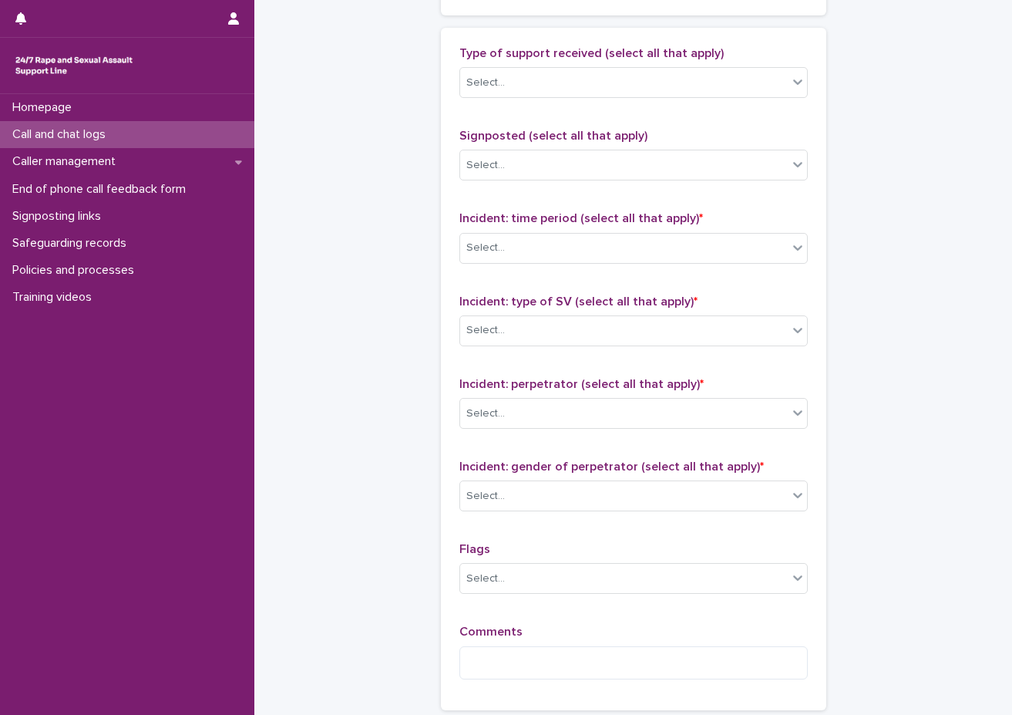
scroll to position [925, 0]
click at [555, 85] on div "Select..." at bounding box center [624, 81] width 328 height 25
click at [555, 88] on div "Select..." at bounding box center [624, 81] width 328 height 25
click at [558, 73] on div "Select..." at bounding box center [634, 81] width 349 height 31
click at [558, 73] on div "Select..." at bounding box center [624, 81] width 328 height 25
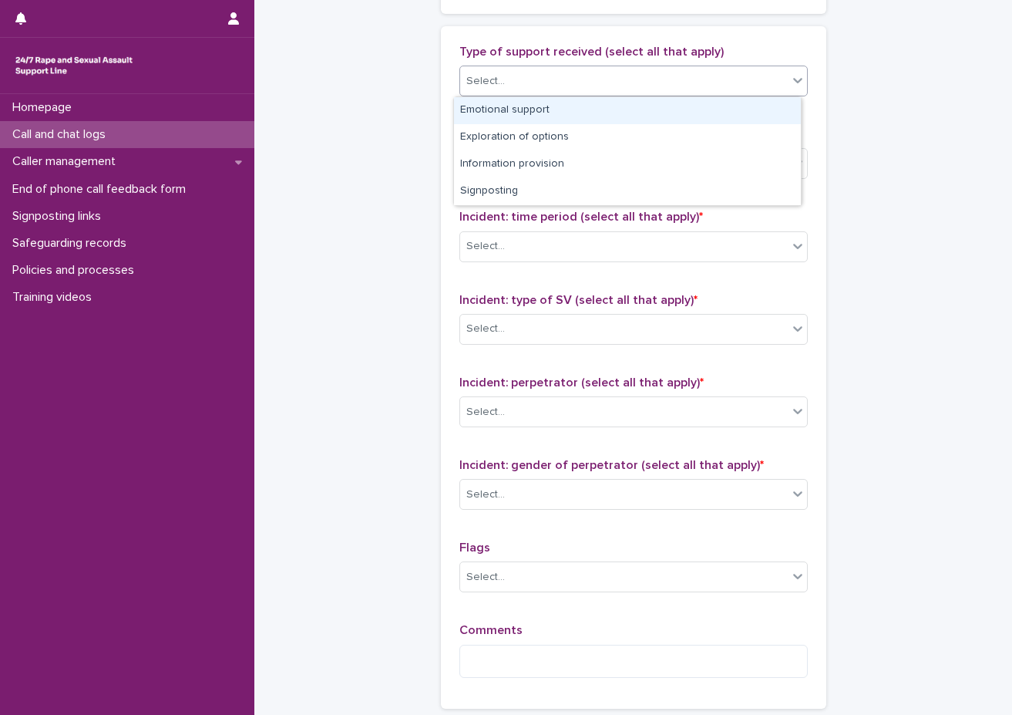
click at [546, 91] on div "Select..." at bounding box center [624, 81] width 328 height 25
drag, startPoint x: 546, startPoint y: 91, endPoint x: 543, endPoint y: 105, distance: 14.2
click at [546, 92] on div "Select..." at bounding box center [624, 81] width 328 height 25
click at [563, 85] on div "Select..." at bounding box center [624, 81] width 328 height 25
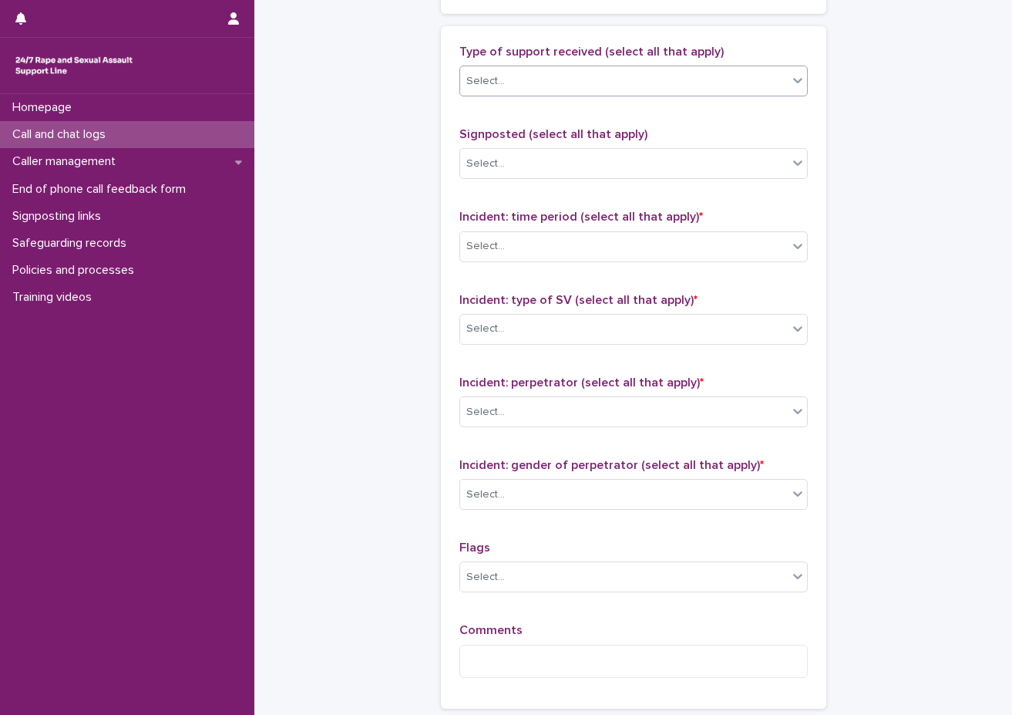
click at [558, 96] on body "**********" at bounding box center [506, 357] width 1012 height 715
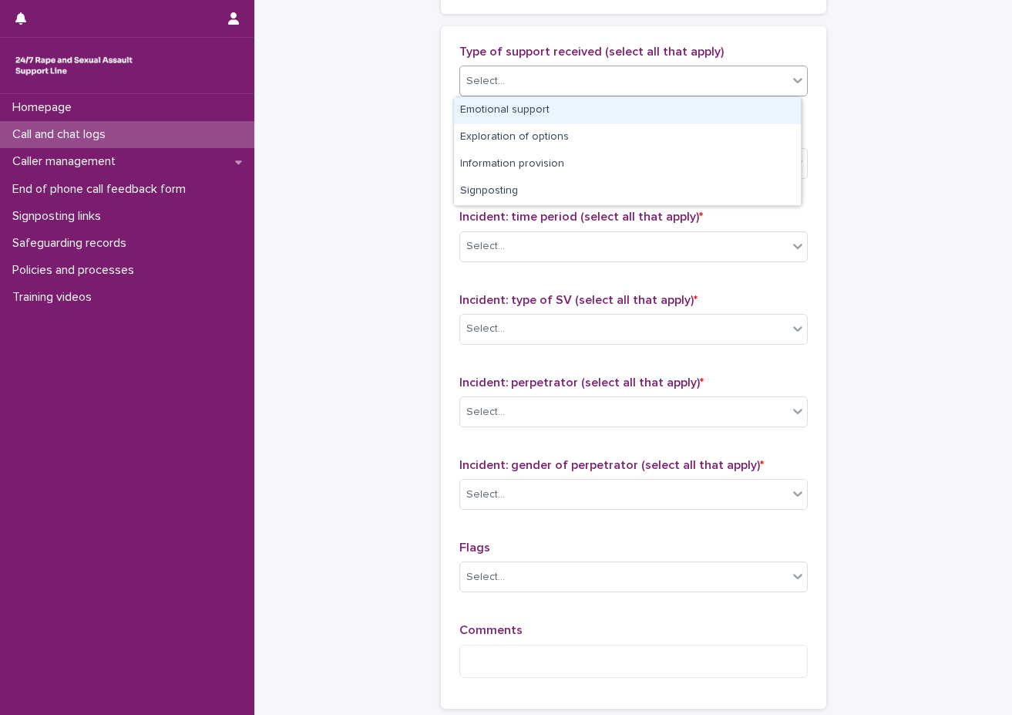
click at [555, 111] on div "Emotional support" at bounding box center [627, 110] width 347 height 27
click at [555, 111] on div "Type of support received (select all that apply) option Emotional support focus…" at bounding box center [634, 367] width 349 height 645
drag, startPoint x: 690, startPoint y: 85, endPoint x: 692, endPoint y: 96, distance: 11.8
click at [692, 86] on div "Emotional support" at bounding box center [614, 81] width 309 height 27
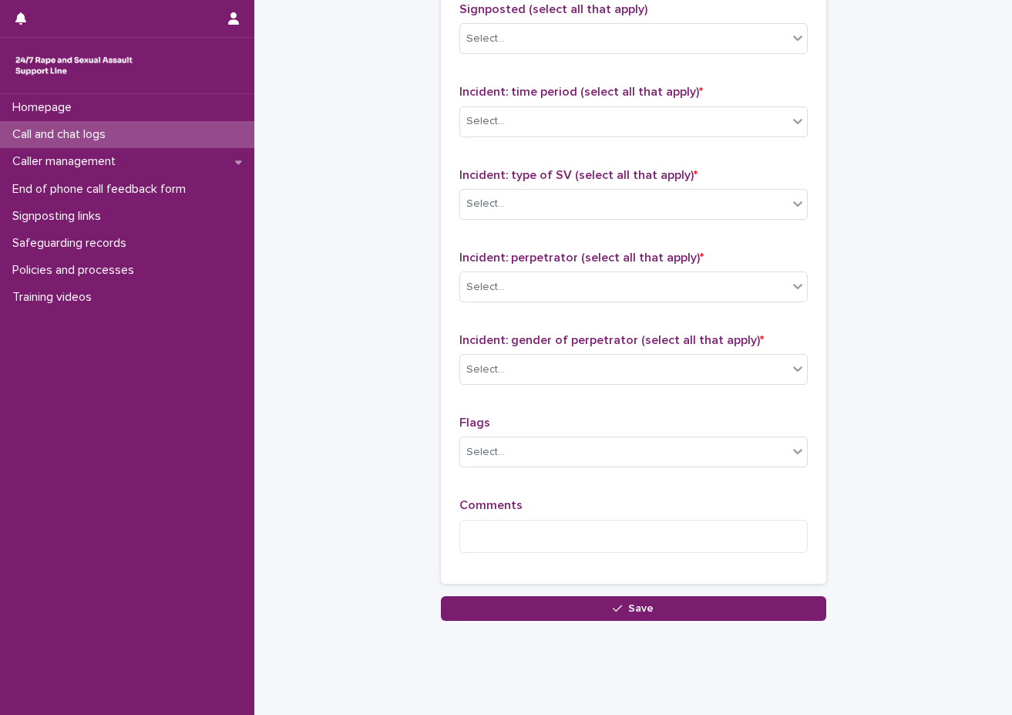
scroll to position [1076, 0]
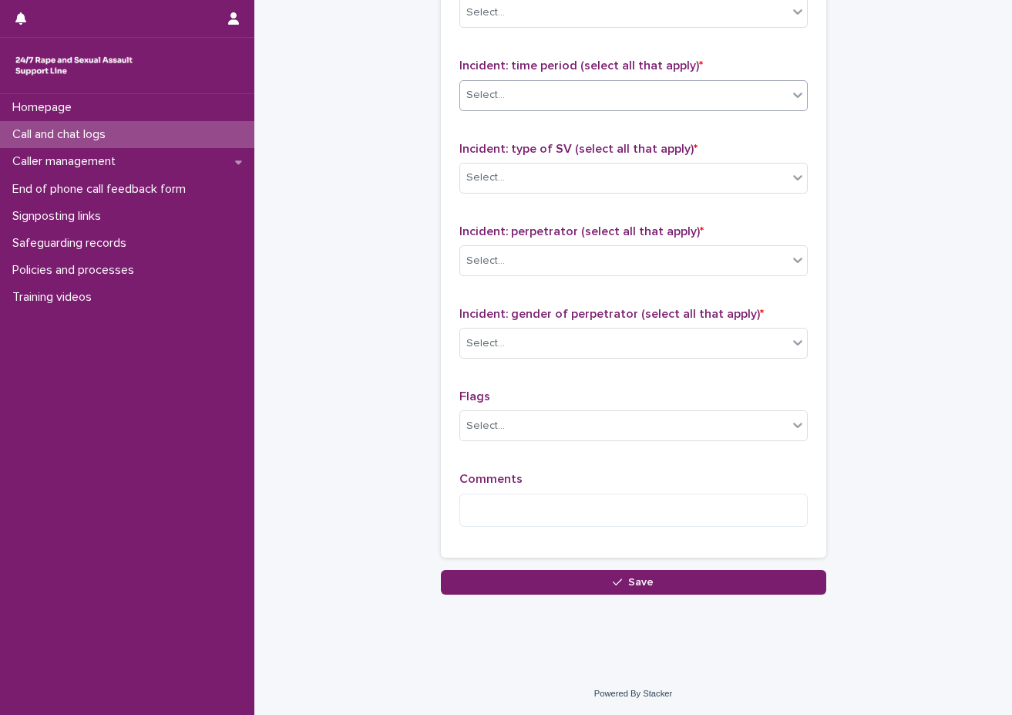
click at [540, 96] on div "Select..." at bounding box center [624, 95] width 328 height 25
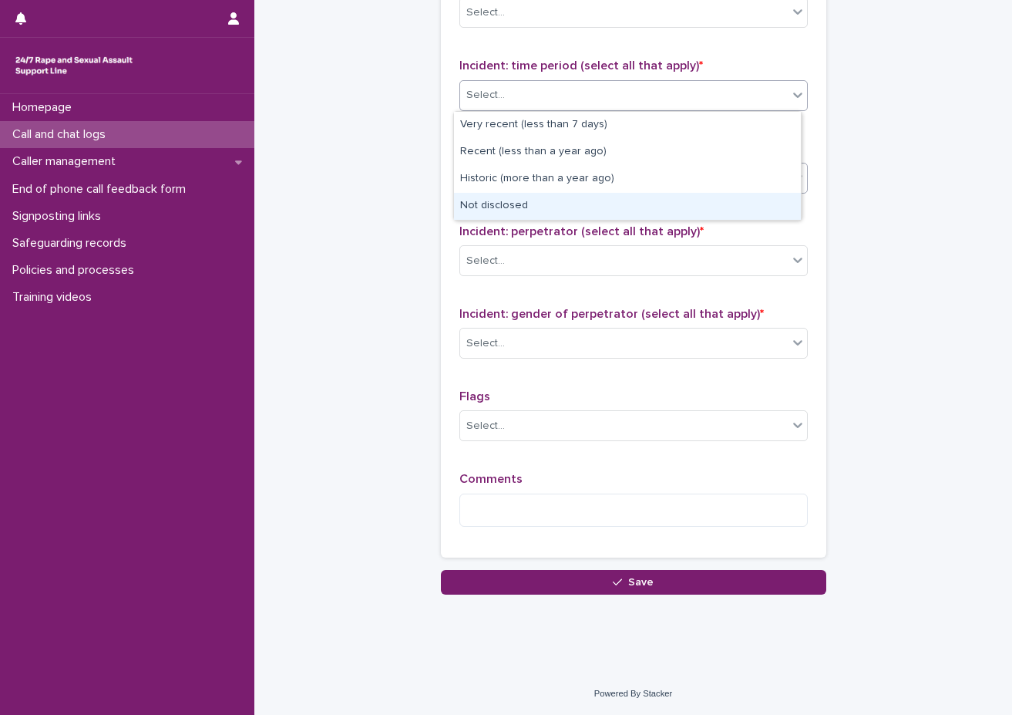
drag, startPoint x: 526, startPoint y: 199, endPoint x: 531, endPoint y: 184, distance: 15.6
click at [526, 200] on div "Not disclosed" at bounding box center [627, 206] width 347 height 27
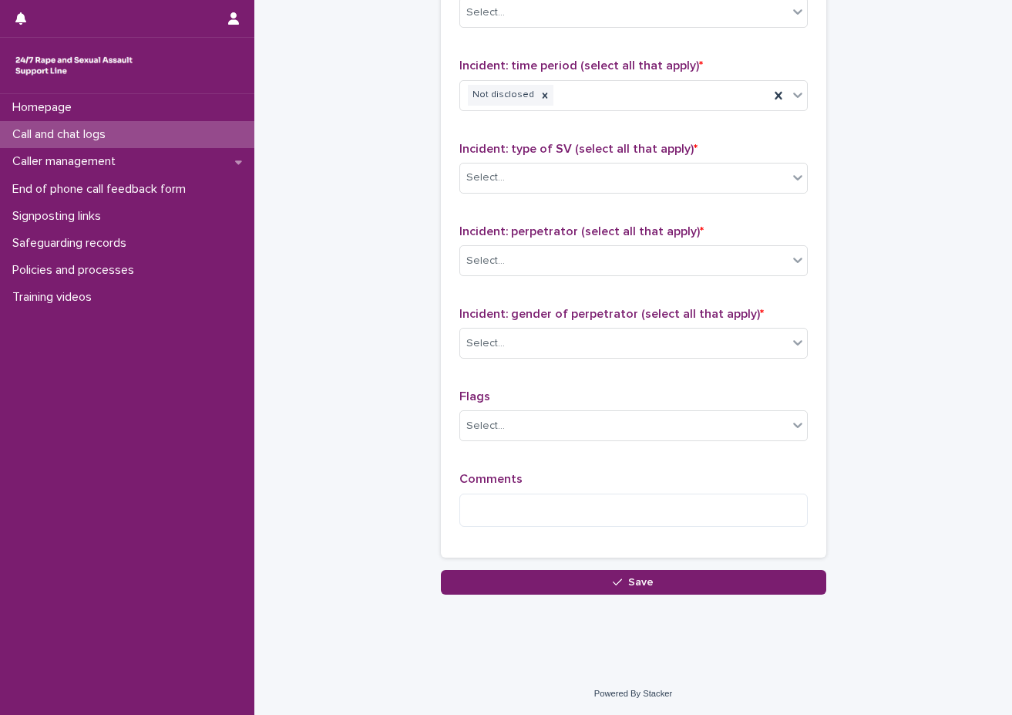
click at [562, 137] on div "Type of support received (select all that apply) Emotional support Signposted (…" at bounding box center [634, 216] width 349 height 645
click at [552, 171] on div "Select..." at bounding box center [624, 177] width 328 height 25
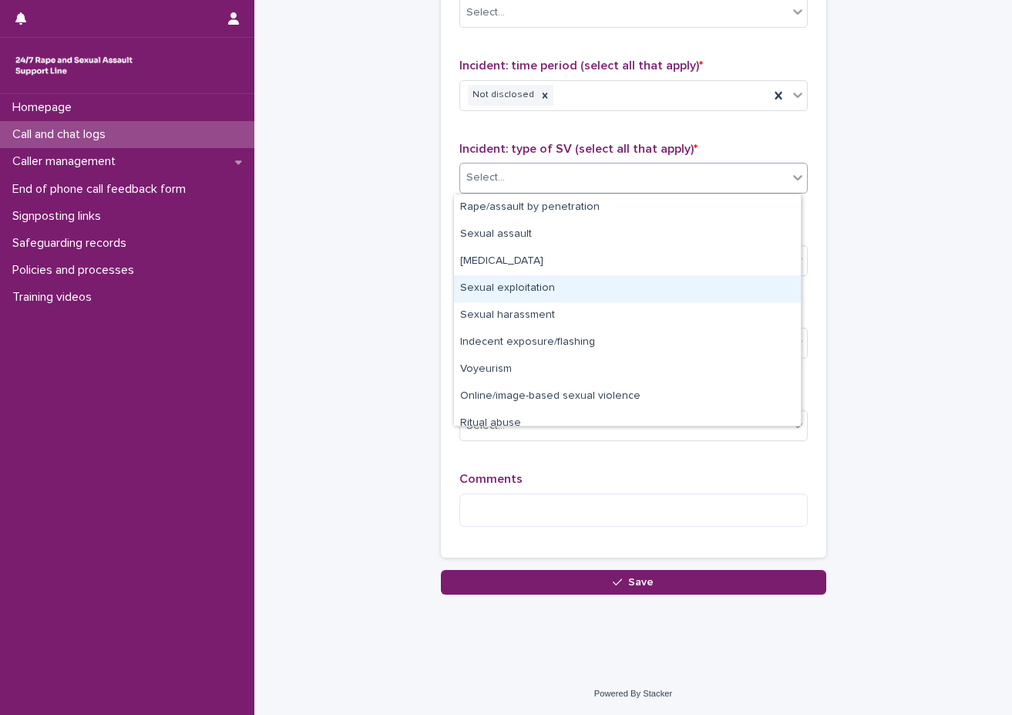
scroll to position [39, 0]
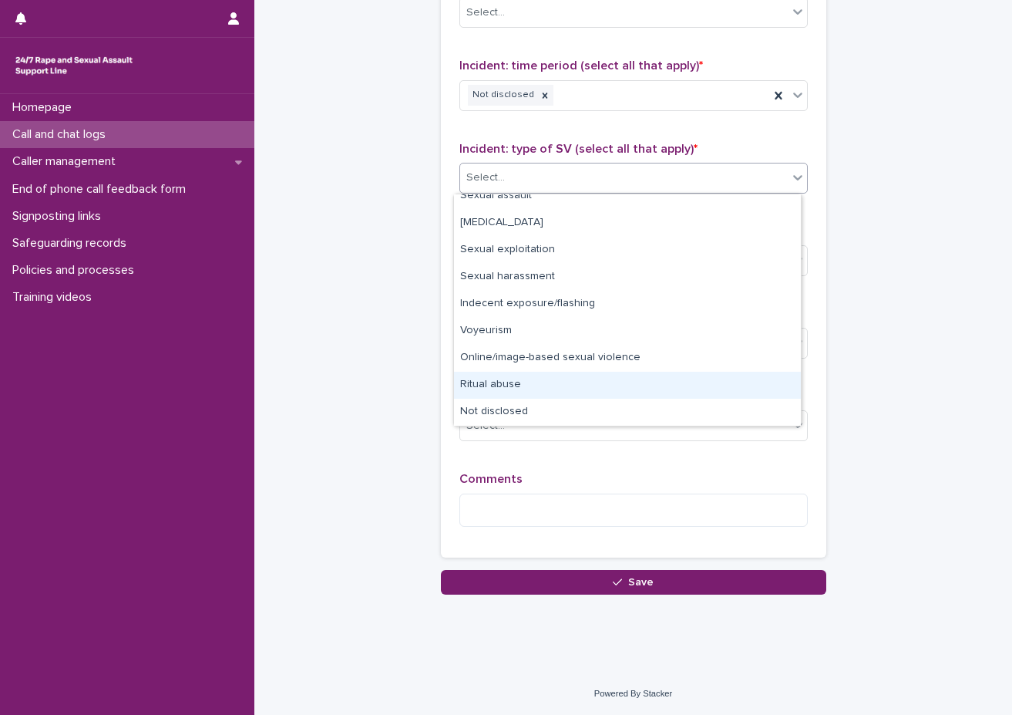
click at [555, 398] on div "Ritual abuse" at bounding box center [627, 385] width 347 height 27
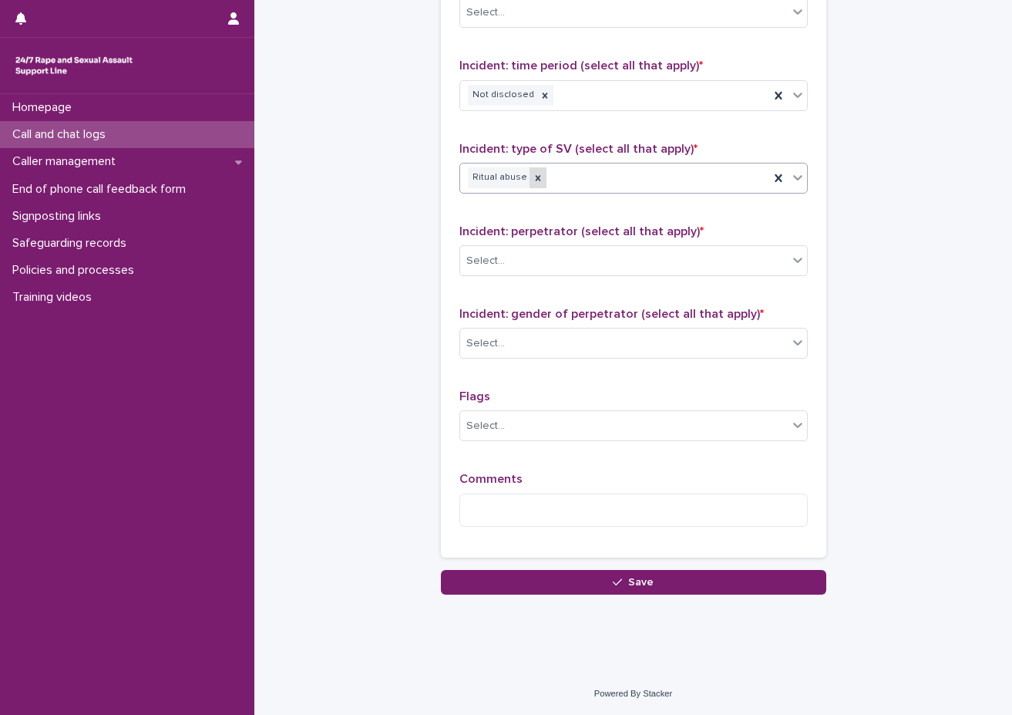
click at [533, 174] on icon at bounding box center [538, 178] width 11 height 11
click at [585, 186] on div "Ritual abuse" at bounding box center [614, 177] width 309 height 27
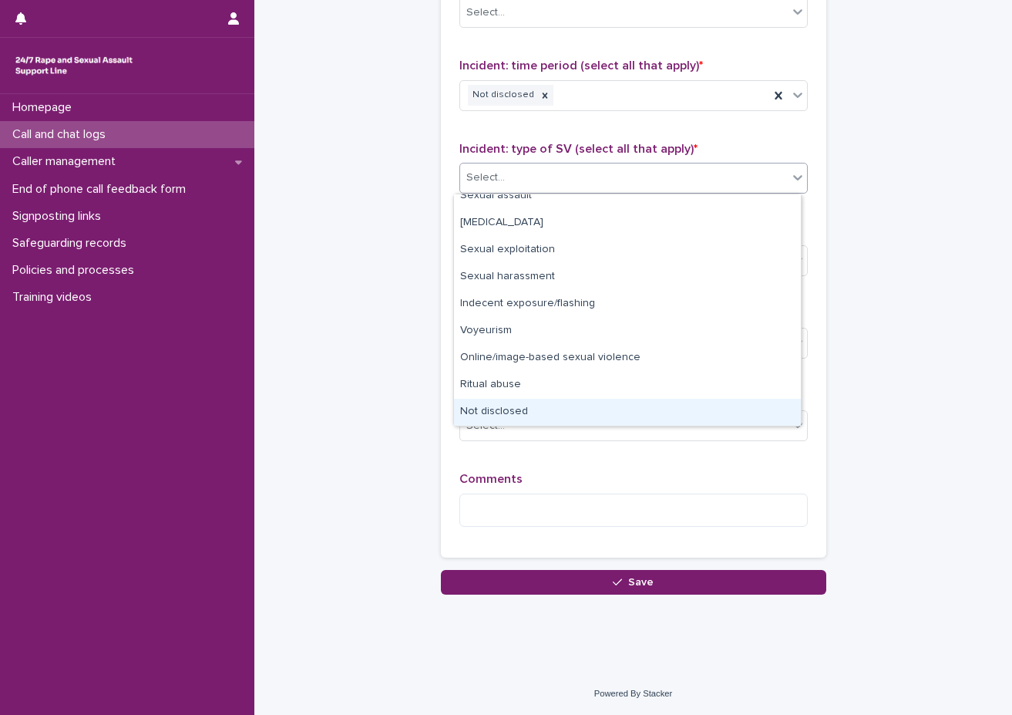
click at [556, 409] on div "Not disclosed" at bounding box center [627, 412] width 347 height 27
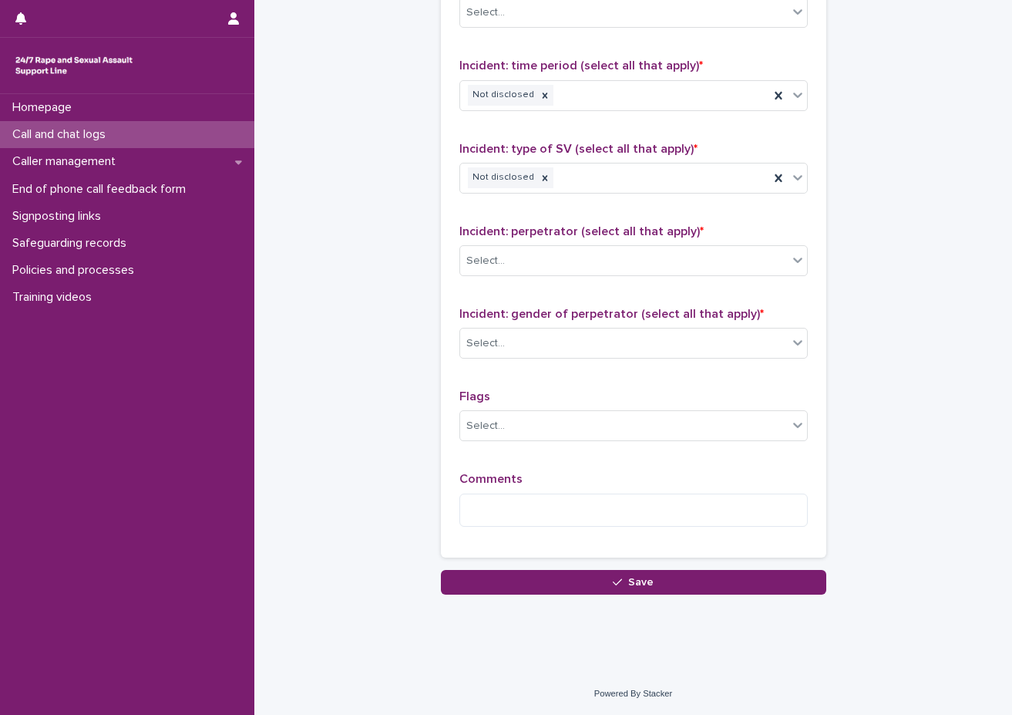
click at [586, 225] on span "Incident: perpetrator (select all that apply) *" at bounding box center [582, 231] width 244 height 12
click at [582, 250] on div "Select..." at bounding box center [624, 260] width 328 height 25
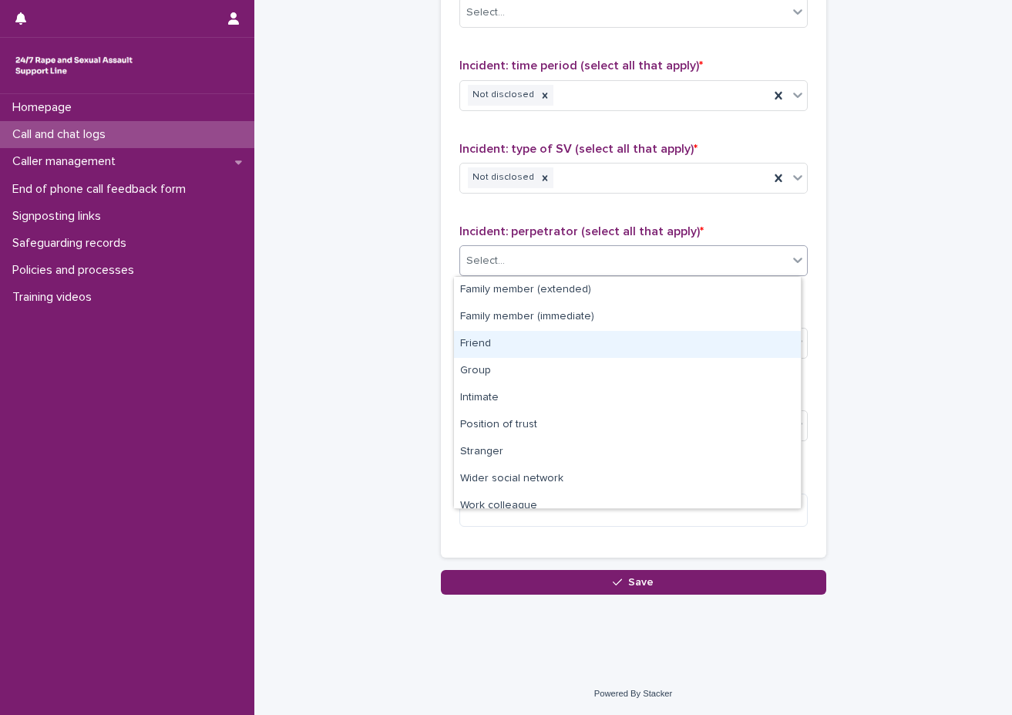
scroll to position [66, 0]
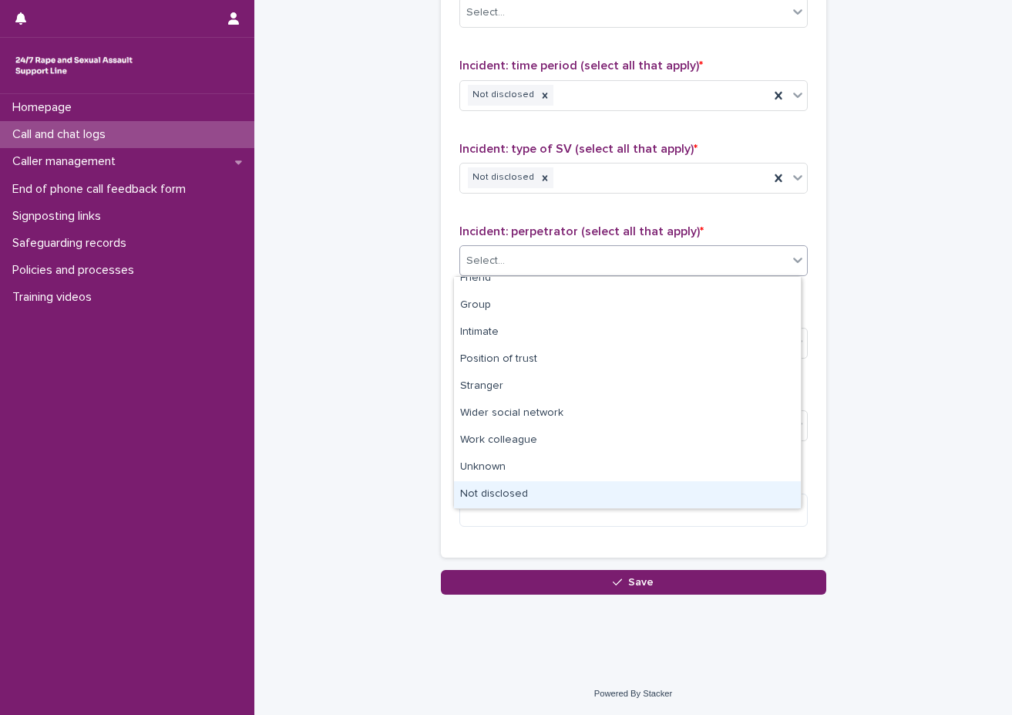
click at [554, 495] on div "Not disclosed" at bounding box center [627, 494] width 347 height 27
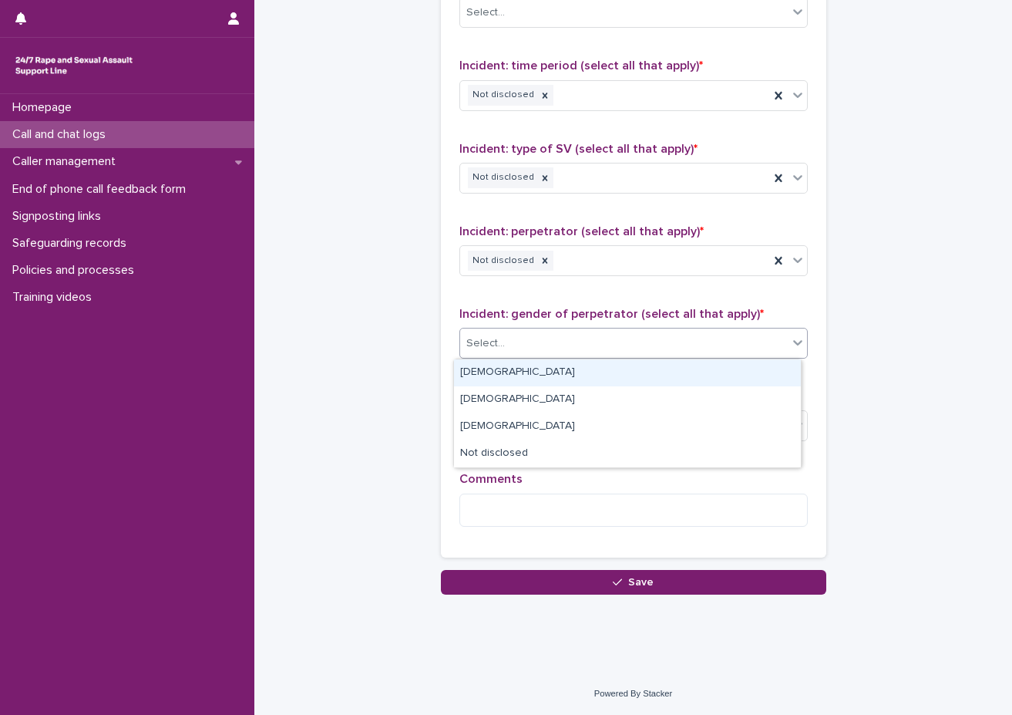
click at [522, 341] on div "Select..." at bounding box center [624, 343] width 328 height 25
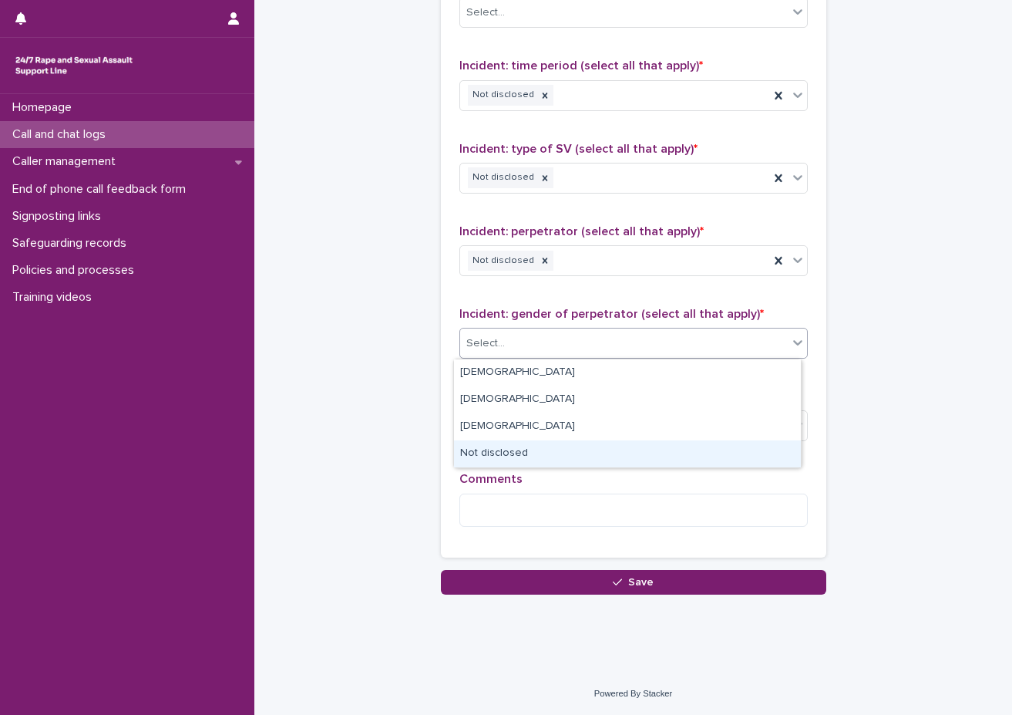
click at [518, 455] on div "Not disclosed" at bounding box center [627, 453] width 347 height 27
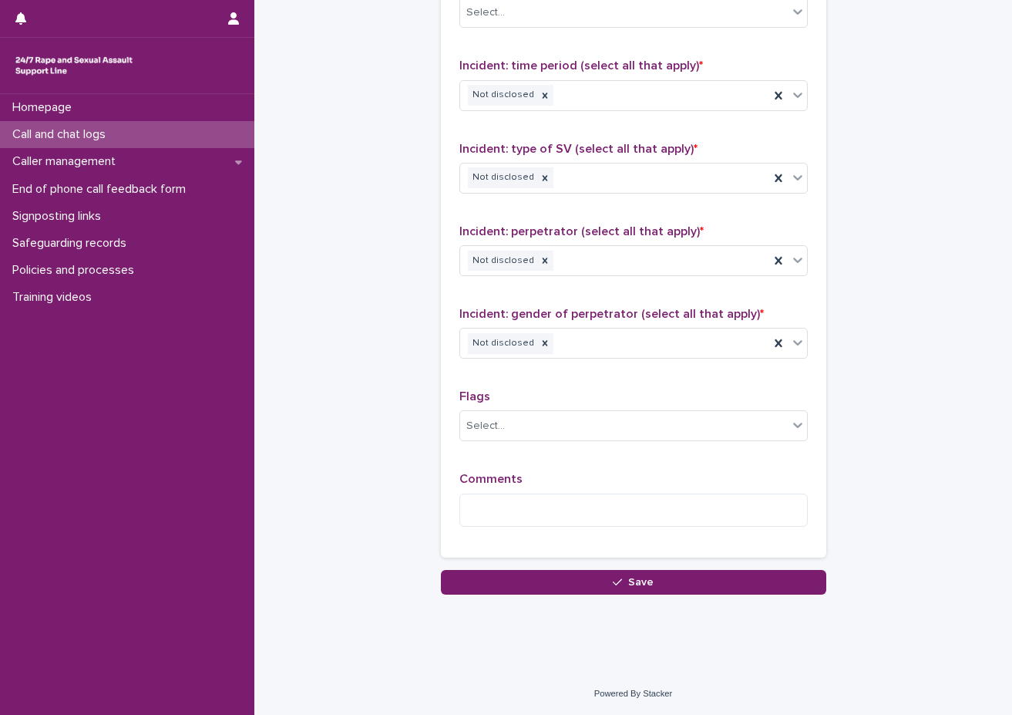
click at [536, 393] on p "Flags" at bounding box center [634, 396] width 349 height 15
click at [540, 347] on icon at bounding box center [545, 343] width 11 height 11
click at [549, 349] on div "Not disclosed" at bounding box center [614, 343] width 309 height 27
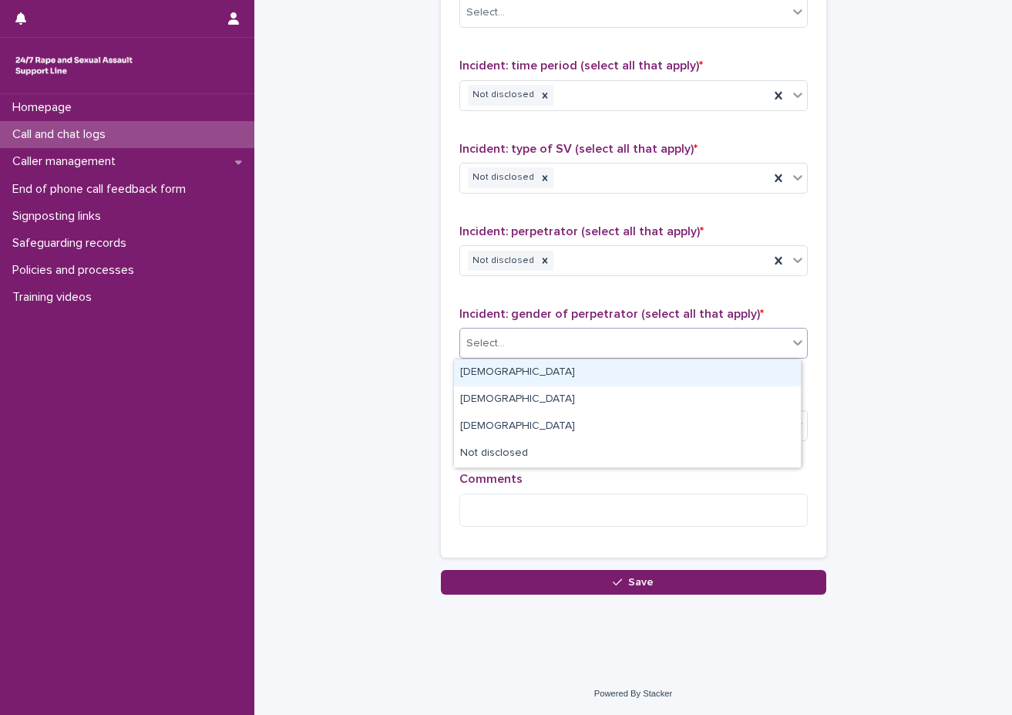
click at [543, 372] on div "Male" at bounding box center [627, 372] width 347 height 27
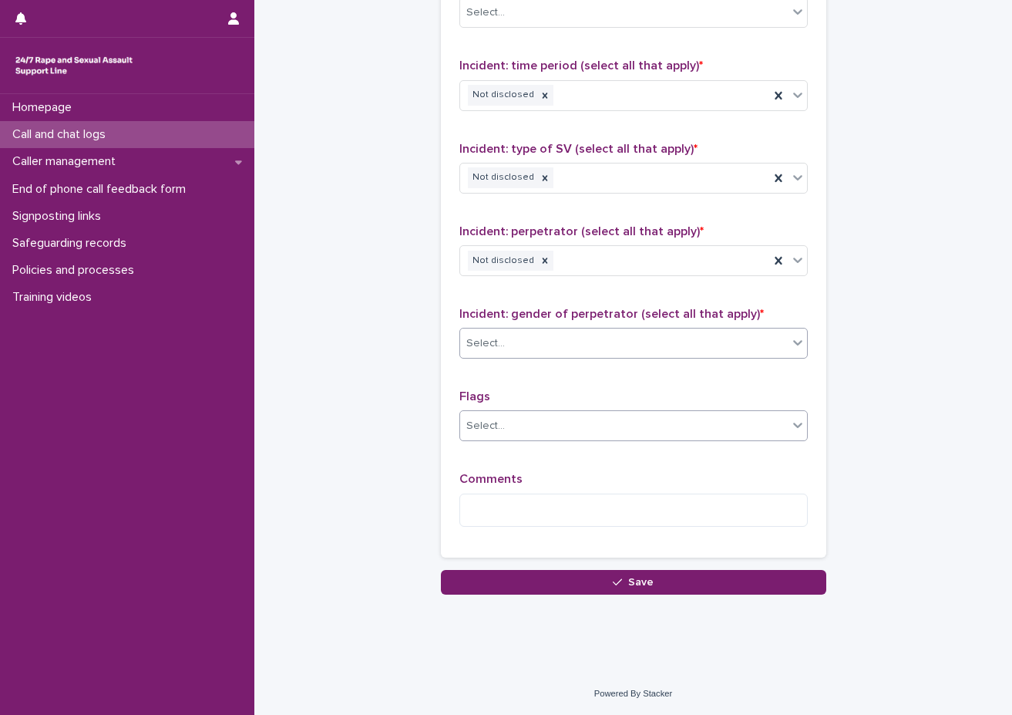
drag, startPoint x: 523, startPoint y: 376, endPoint x: 524, endPoint y: 414, distance: 37.8
click at [522, 378] on div "Type of support received (select all that apply) Emotional support Signposted (…" at bounding box center [634, 216] width 349 height 645
click at [532, 440] on div "Select..." at bounding box center [634, 425] width 349 height 31
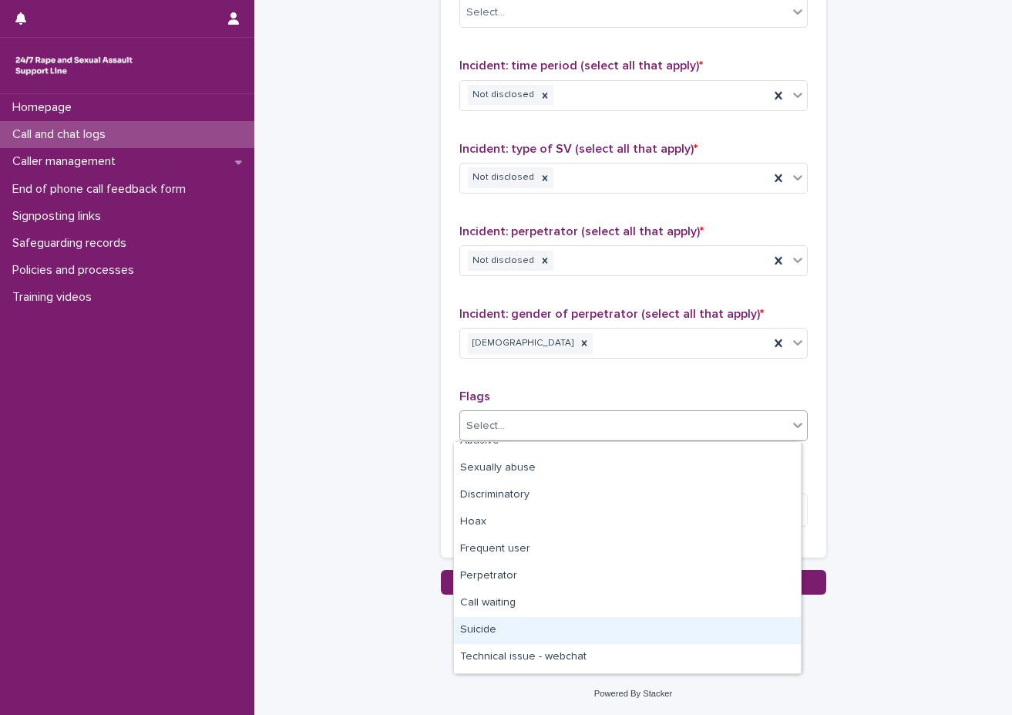
scroll to position [0, 0]
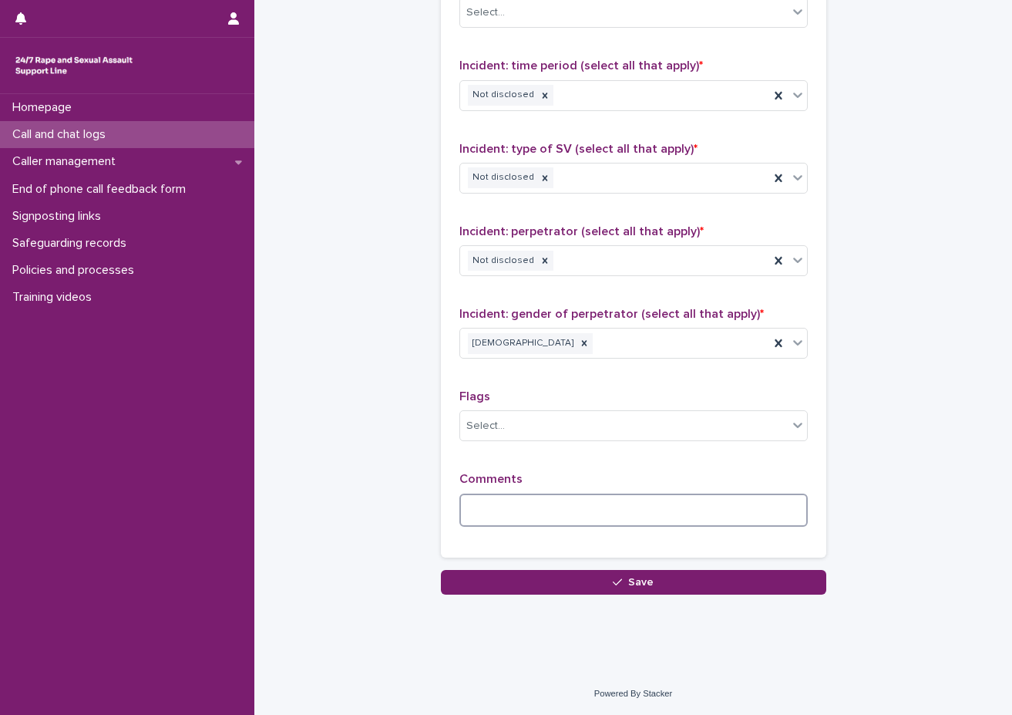
click at [521, 507] on textarea at bounding box center [634, 510] width 349 height 33
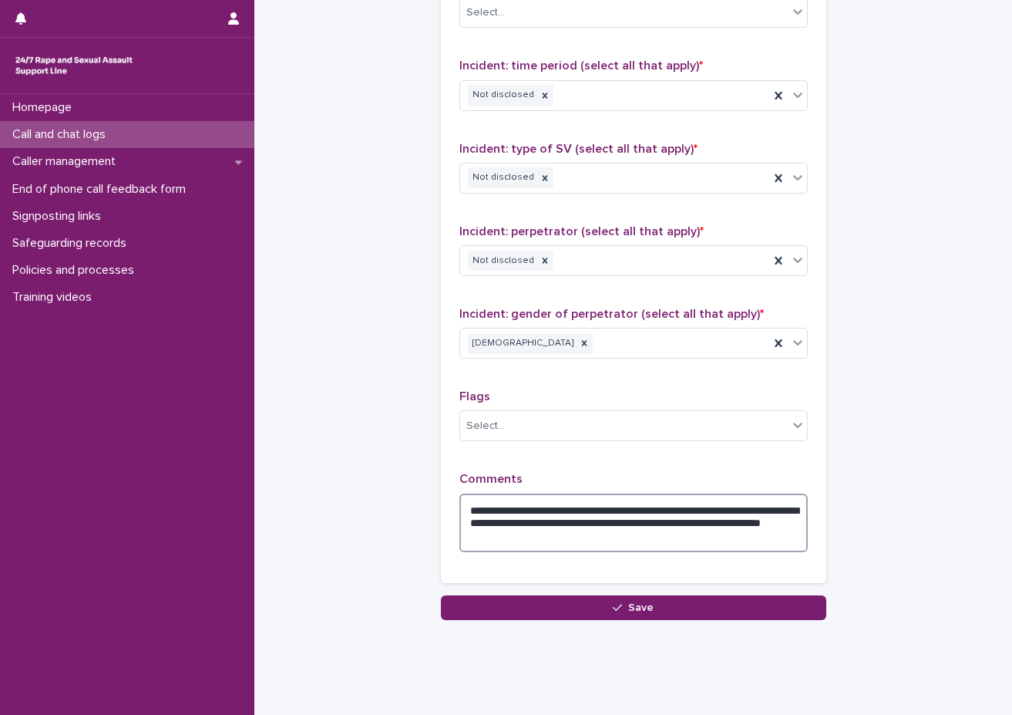
click at [634, 515] on textarea "**********" at bounding box center [634, 523] width 349 height 59
click at [682, 473] on p "Comments" at bounding box center [634, 479] width 349 height 15
click at [748, 509] on textarea "**********" at bounding box center [634, 523] width 349 height 59
click at [772, 477] on p "Comments" at bounding box center [634, 479] width 349 height 15
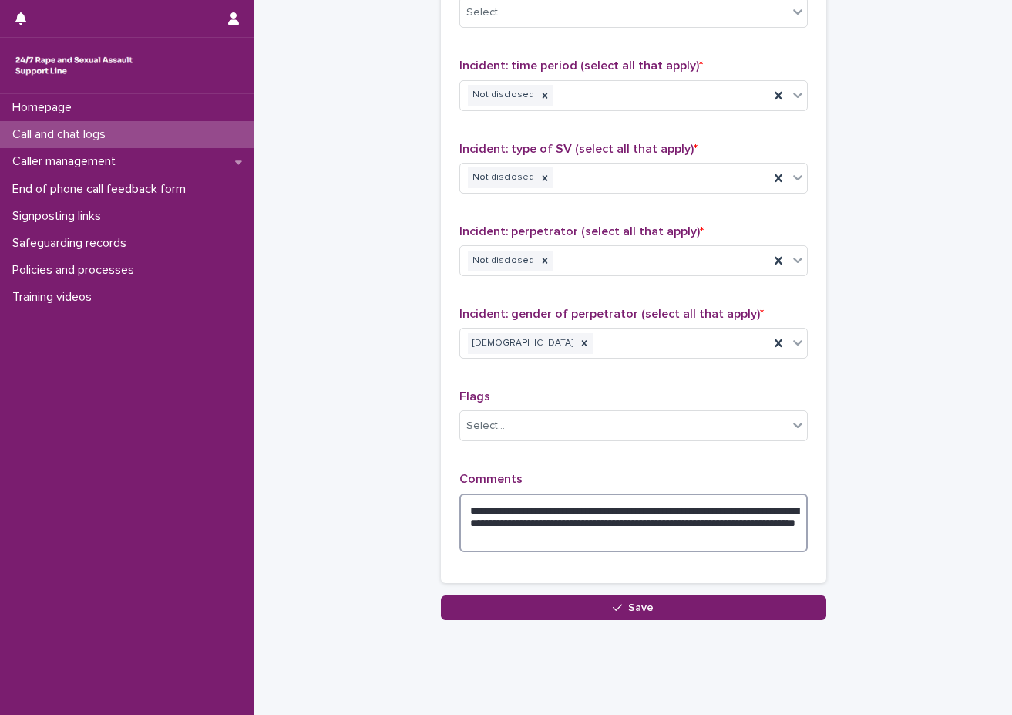
click at [486, 536] on textarea "**********" at bounding box center [634, 523] width 349 height 59
click at [486, 535] on textarea "**********" at bounding box center [634, 523] width 349 height 59
click at [484, 537] on textarea "**********" at bounding box center [634, 523] width 349 height 59
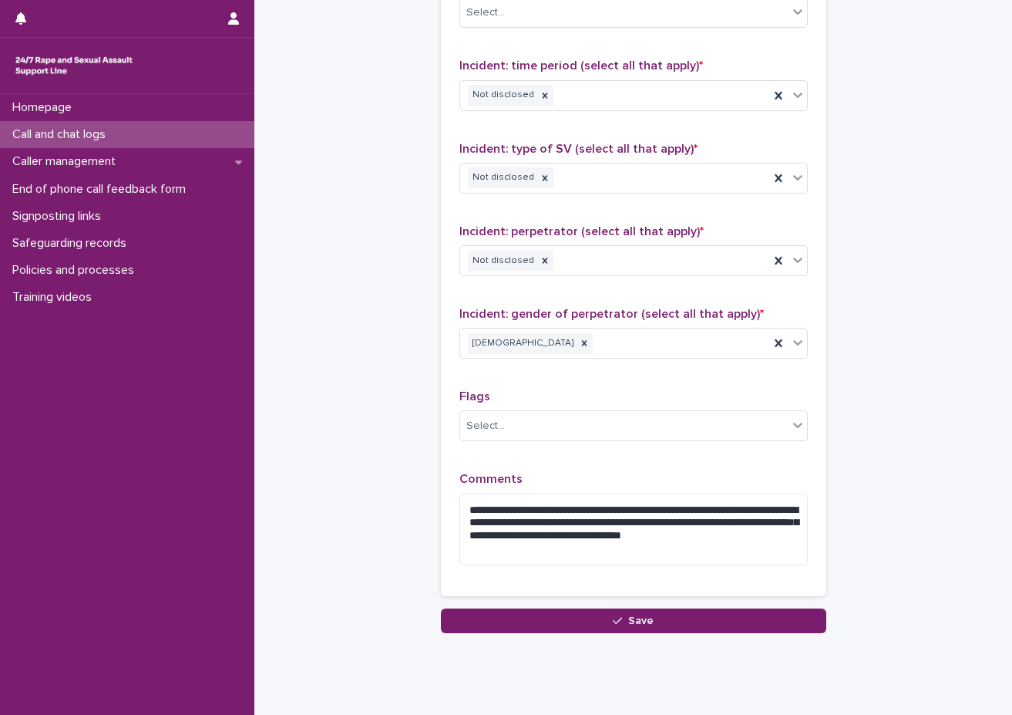
click at [547, 468] on div "**********" at bounding box center [634, 236] width 349 height 684
click at [628, 558] on textarea "**********" at bounding box center [634, 530] width 349 height 72
type textarea "**********"
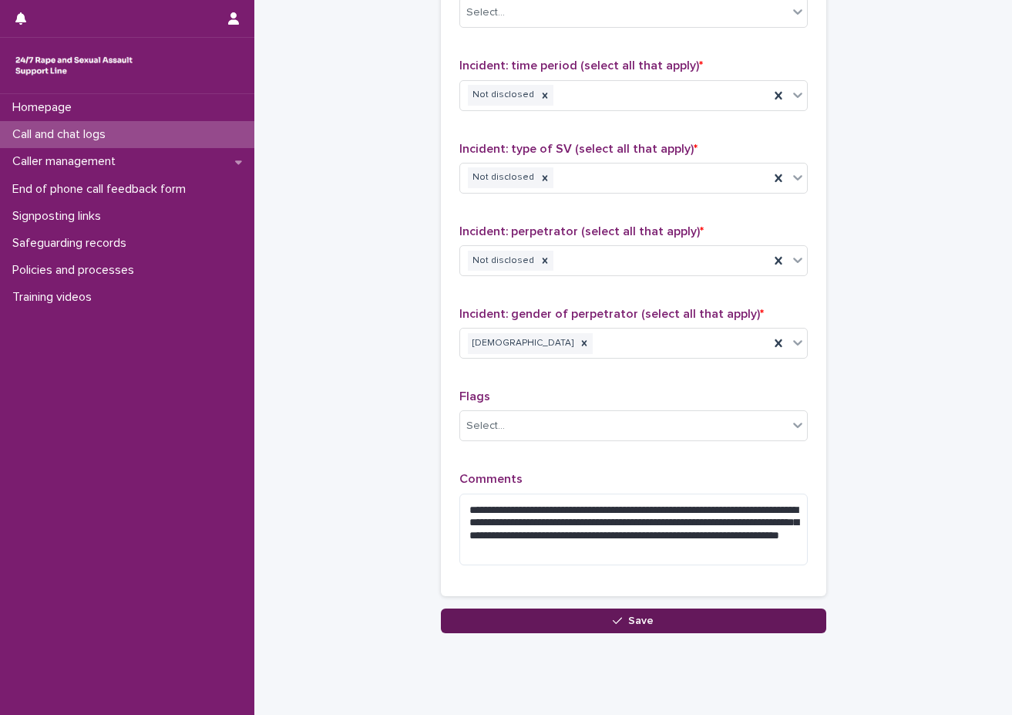
click at [753, 619] on button "Save" at bounding box center [634, 620] width 386 height 25
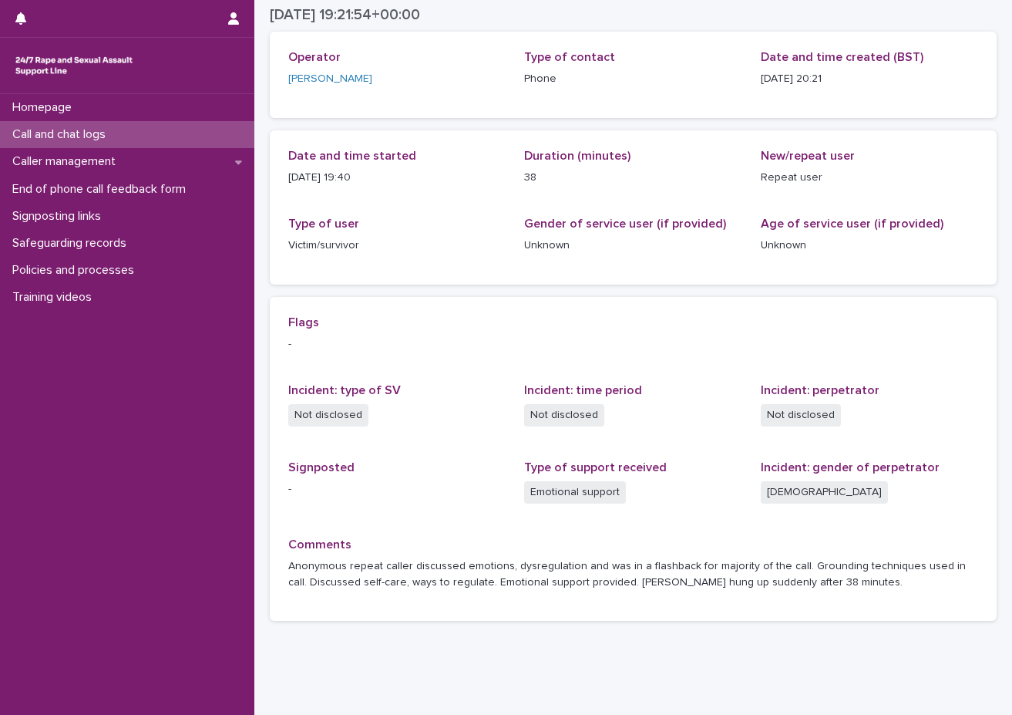
scroll to position [43, 0]
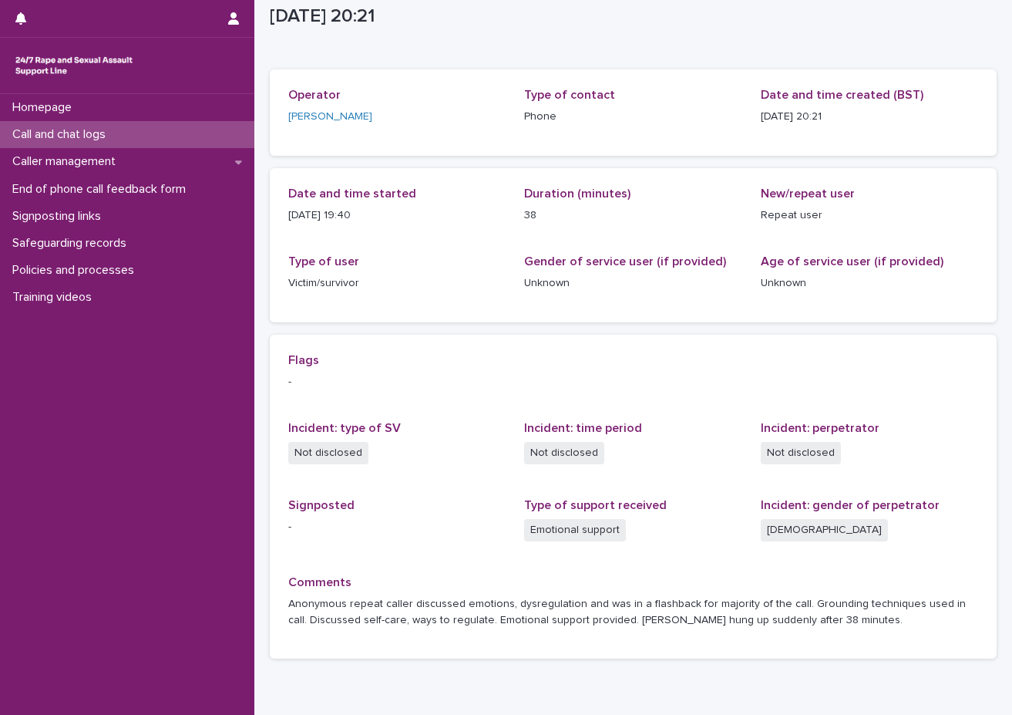
click at [197, 140] on div "Call and chat logs" at bounding box center [127, 134] width 254 height 27
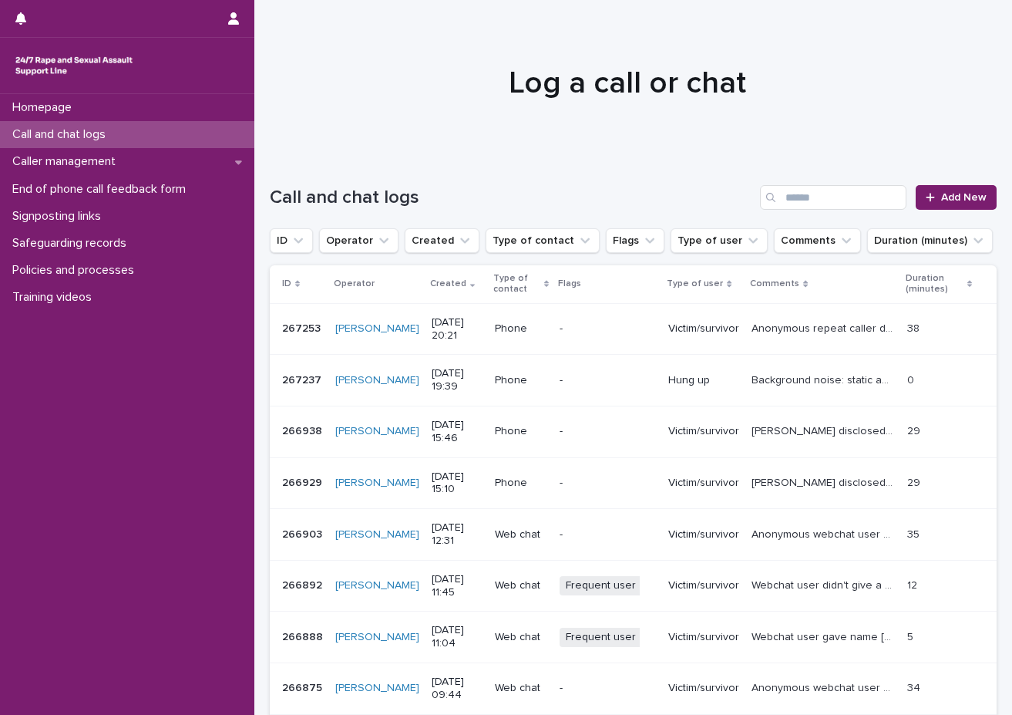
click at [234, 440] on div "Homepage Call and chat logs Caller management End of phone call feedback form S…" at bounding box center [127, 404] width 254 height 621
click at [887, 195] on span "Add New" at bounding box center [964, 197] width 45 height 11
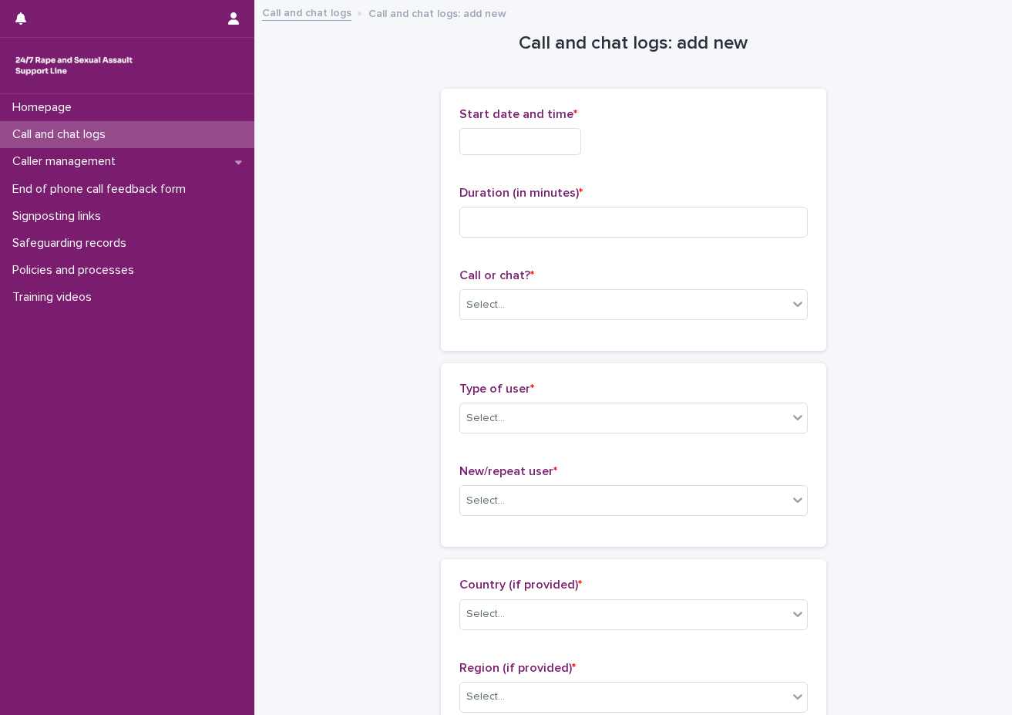
click at [512, 141] on input "text" at bounding box center [521, 141] width 122 height 27
click at [512, 144] on input "text" at bounding box center [521, 141] width 122 height 27
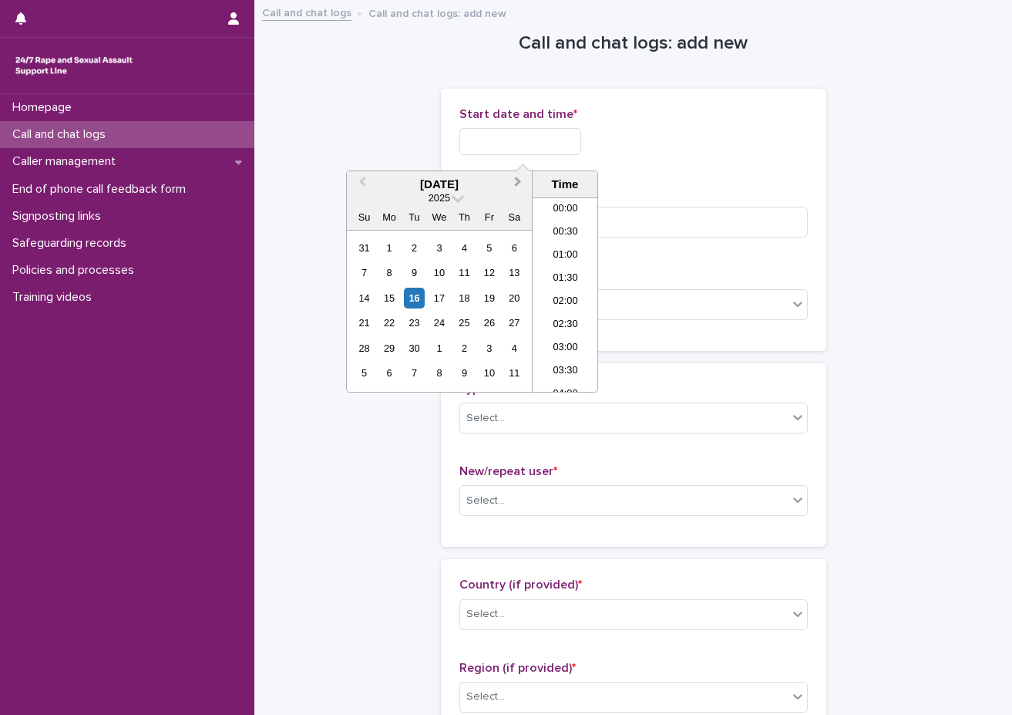
scroll to position [887, 0]
click at [564, 269] on li "20:30" at bounding box center [566, 271] width 66 height 23
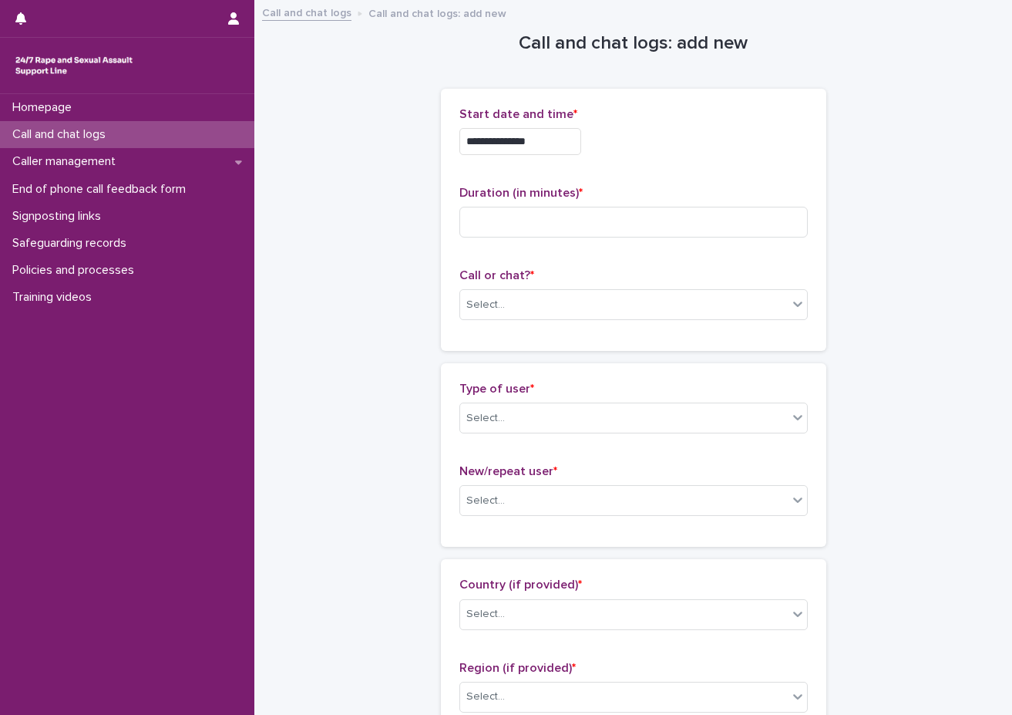
click at [565, 143] on input "**********" at bounding box center [521, 141] width 122 height 27
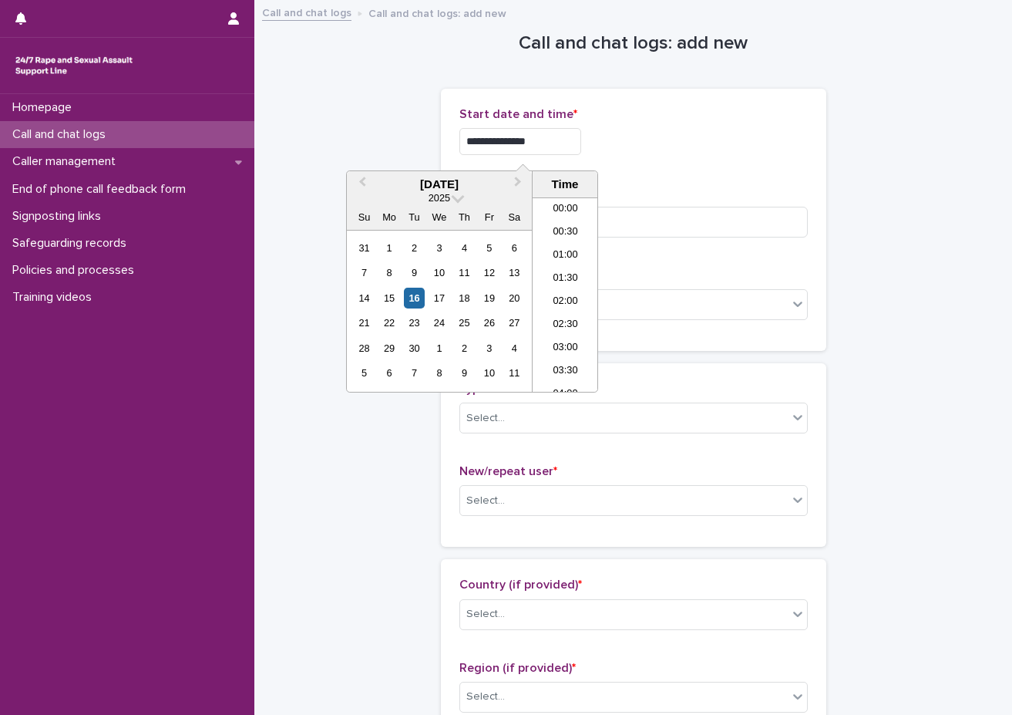
scroll to position [864, 0]
click at [571, 296] on li "20:30" at bounding box center [566, 294] width 66 height 23
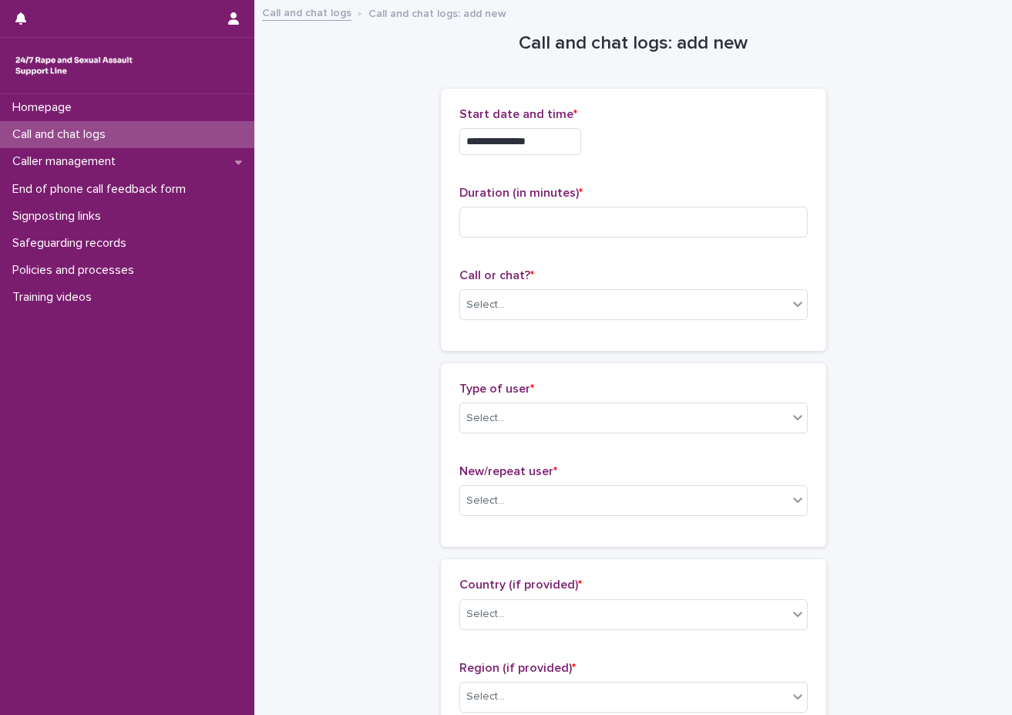
click at [534, 140] on input "**********" at bounding box center [521, 141] width 122 height 27
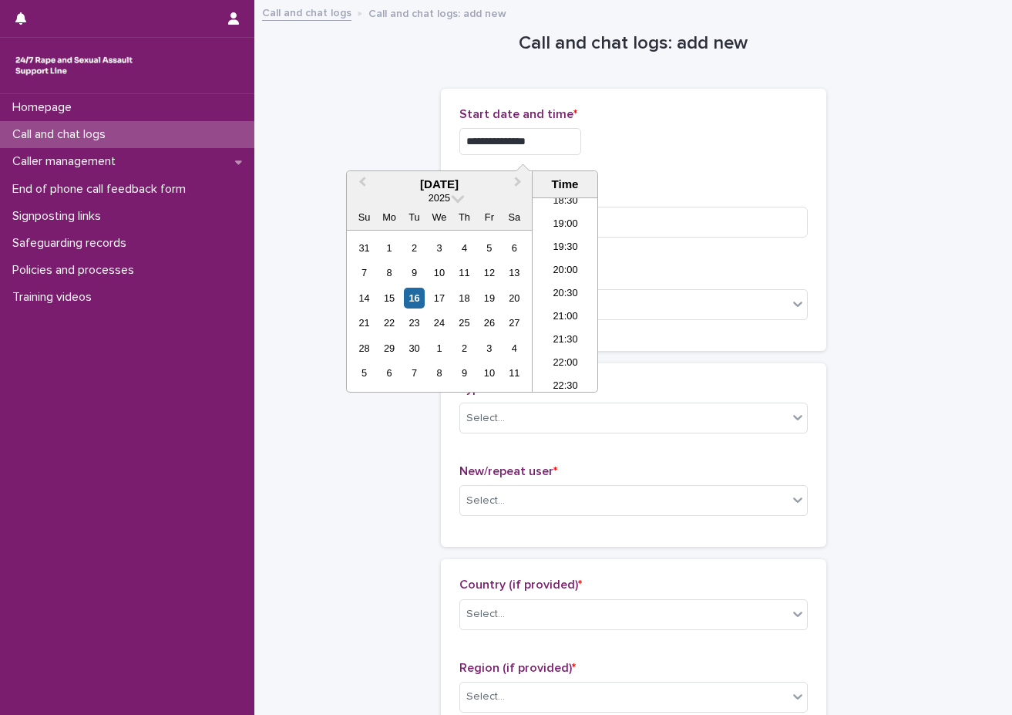
type input "**********"
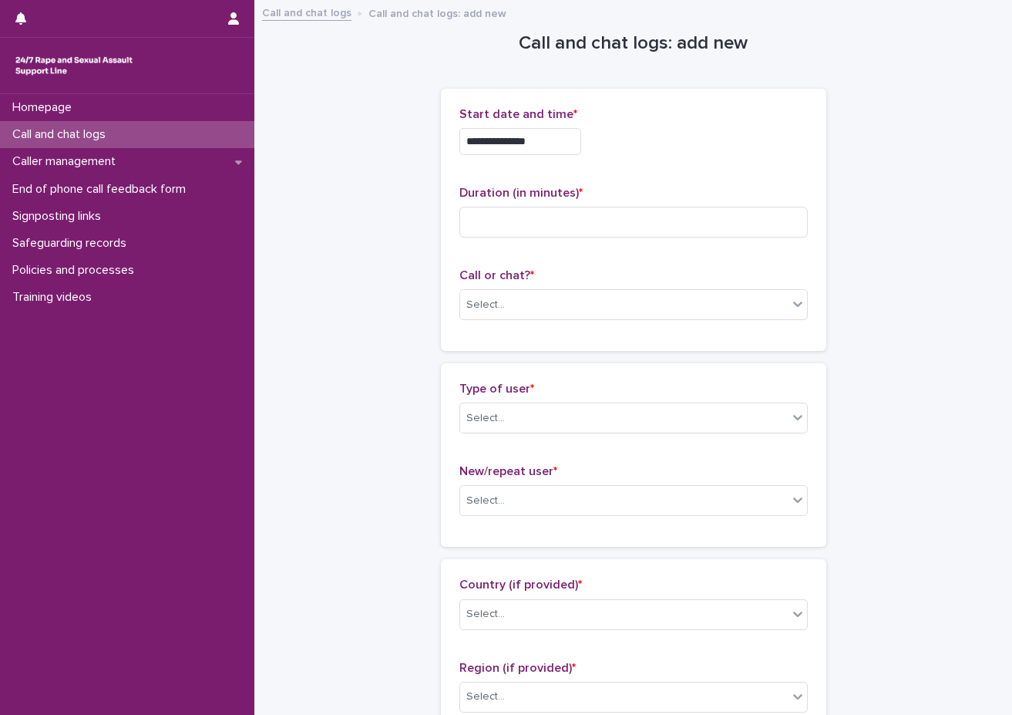
drag, startPoint x: 656, startPoint y: 105, endPoint x: 658, endPoint y: 114, distance: 9.4
click at [658, 114] on div "**********" at bounding box center [634, 220] width 386 height 262
click at [662, 250] on div "**********" at bounding box center [634, 219] width 349 height 225
click at [668, 230] on input at bounding box center [634, 222] width 349 height 31
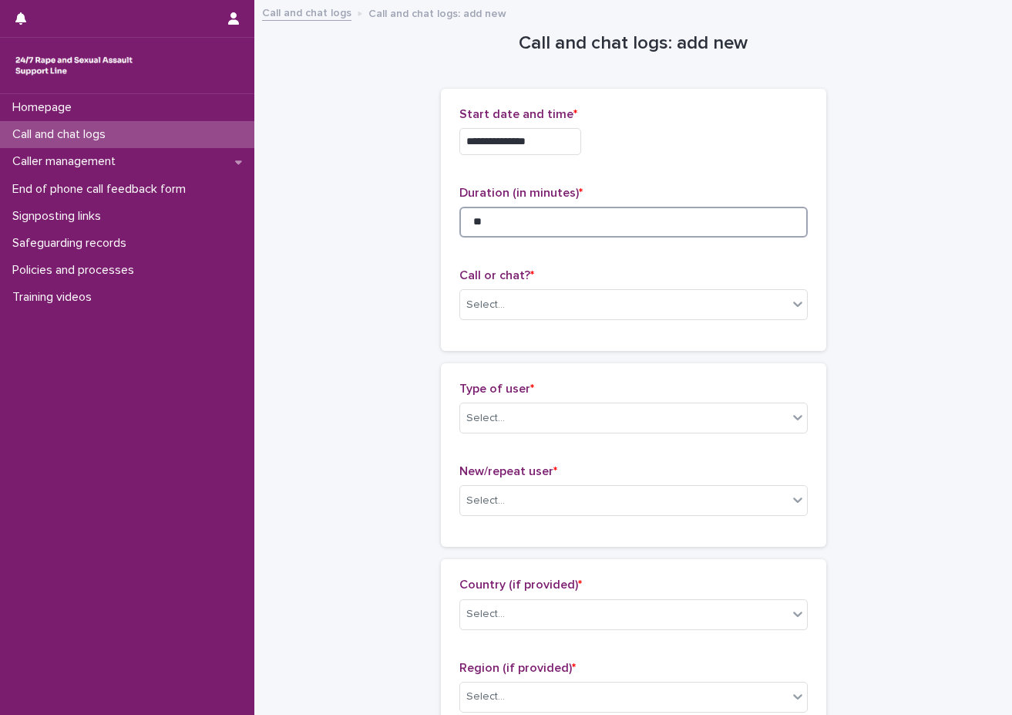
type input "**"
click at [494, 284] on div "Call or chat? * Select..." at bounding box center [634, 300] width 349 height 64
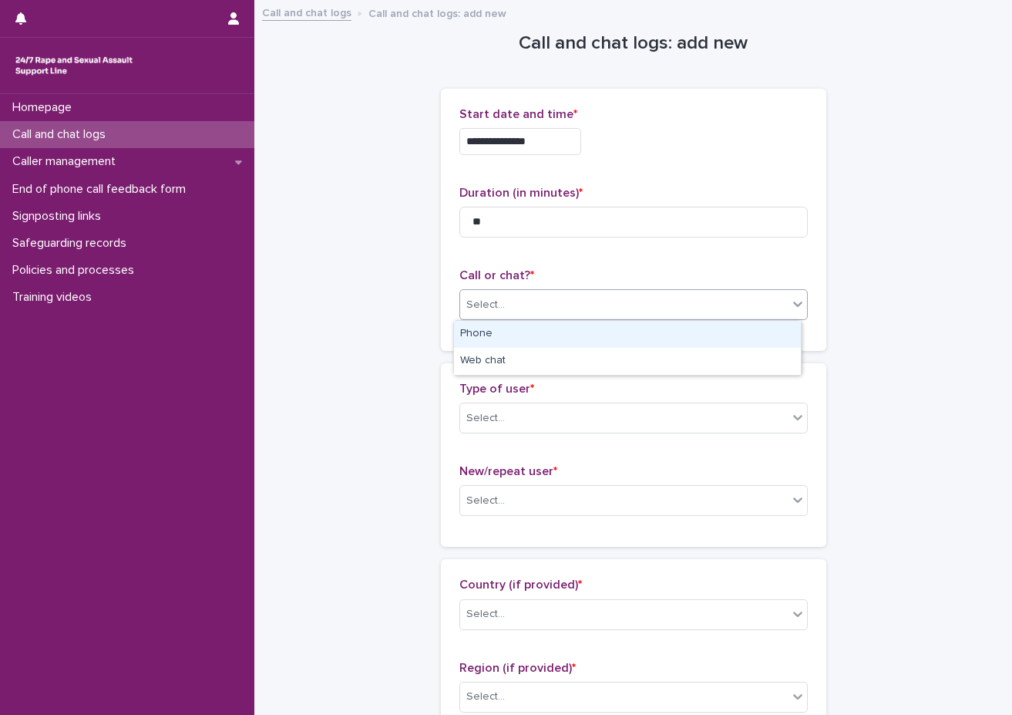
click at [497, 302] on div "Select..." at bounding box center [624, 304] width 328 height 25
click at [525, 335] on div "Phone" at bounding box center [627, 334] width 347 height 27
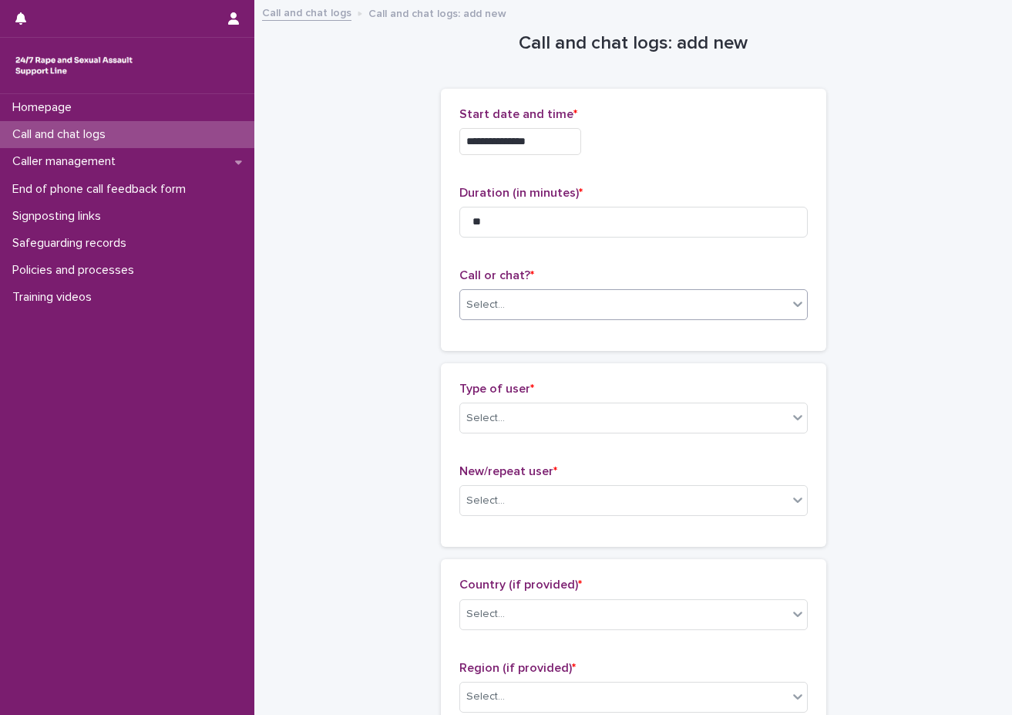
click at [514, 375] on div "Type of user * Select... New/repeat user * Select..." at bounding box center [634, 455] width 386 height 184
click at [512, 406] on div "Select..." at bounding box center [624, 418] width 328 height 25
click at [562, 430] on div "Select..." at bounding box center [624, 418] width 328 height 25
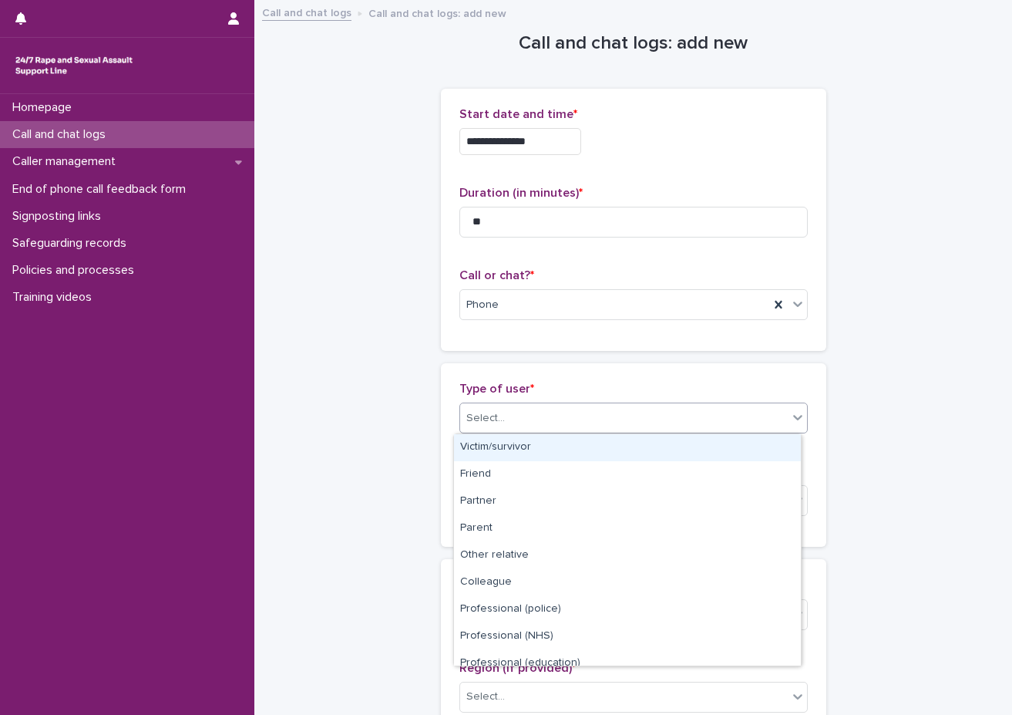
click at [547, 450] on div "Victim/survivor" at bounding box center [627, 447] width 347 height 27
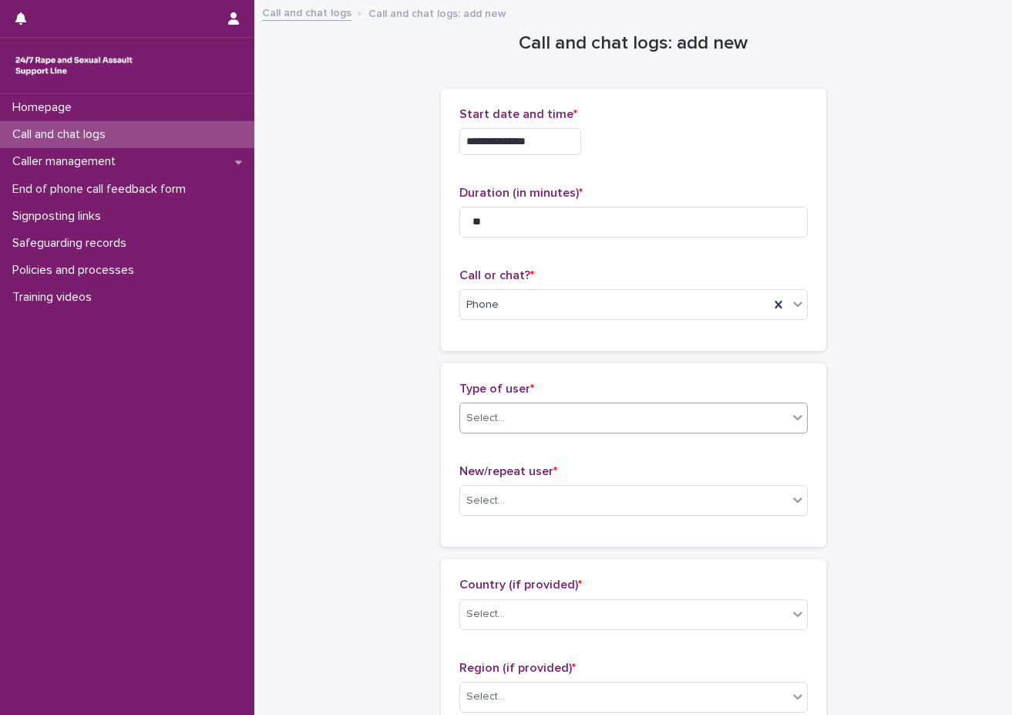
click at [506, 456] on div "Type of user * option Victim/survivor, selected. 0 results available. Select is…" at bounding box center [634, 455] width 349 height 147
click at [541, 490] on div "Select..." at bounding box center [624, 500] width 328 height 25
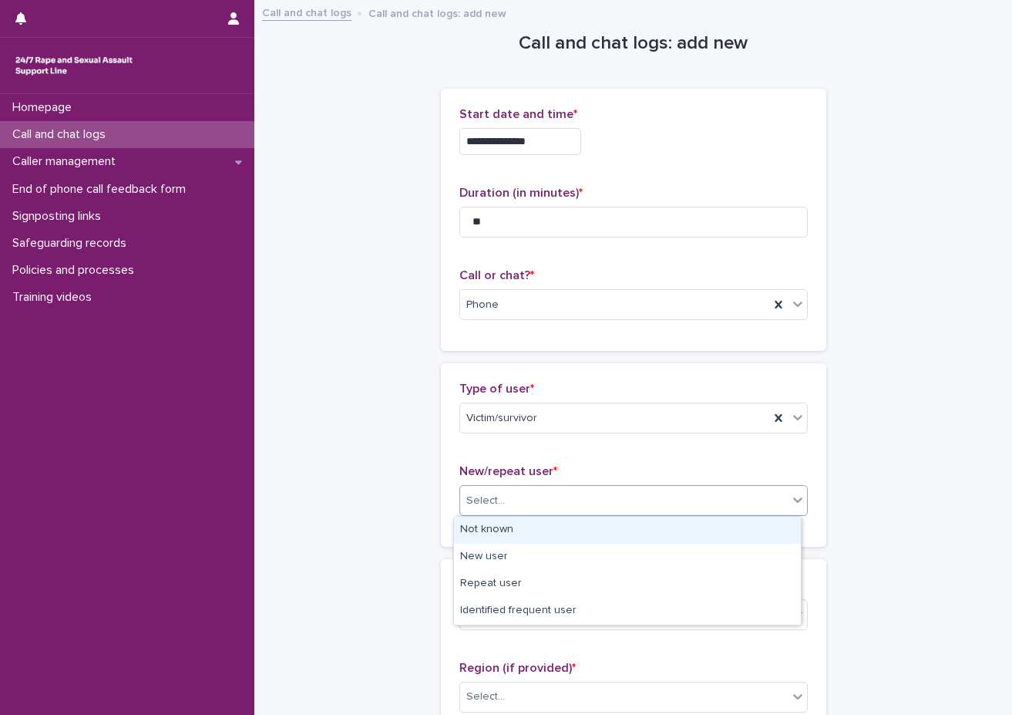
click at [523, 531] on div "Not known" at bounding box center [627, 530] width 347 height 27
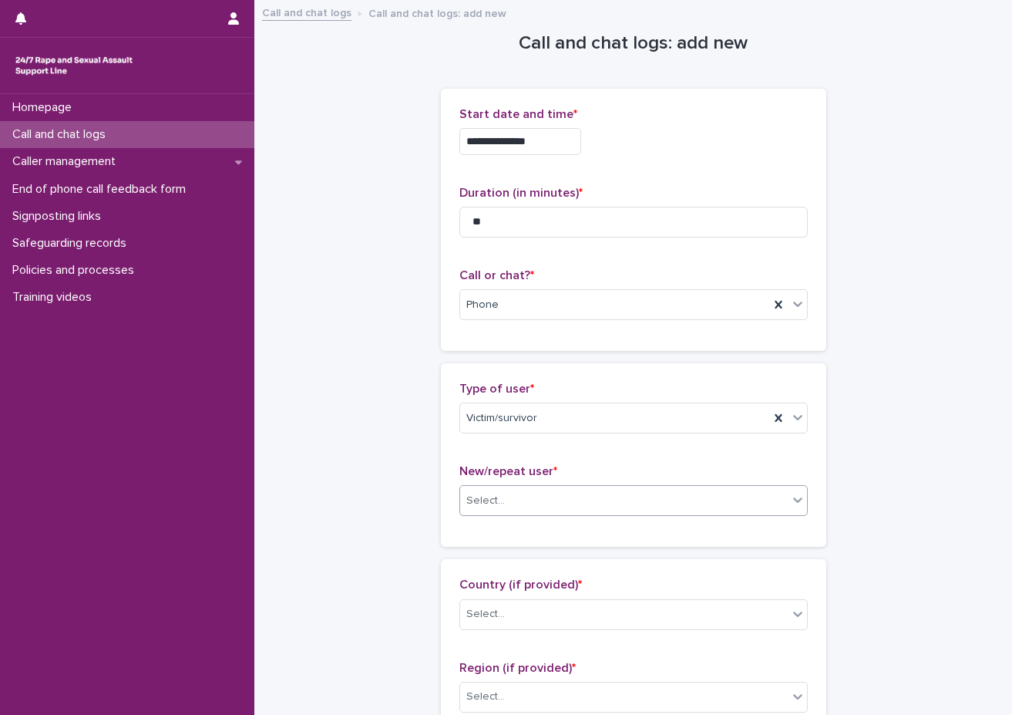
click at [507, 531] on div "Type of user * Victim/survivor New/repeat user * option Not known, selected. 0 …" at bounding box center [634, 455] width 386 height 184
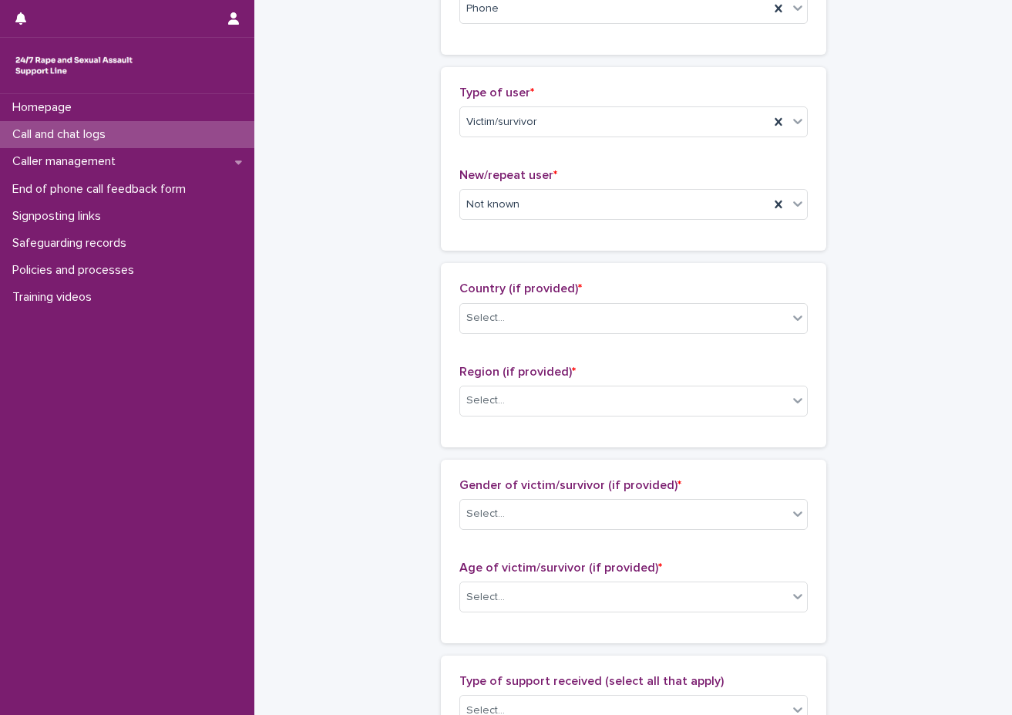
scroll to position [386, 0]
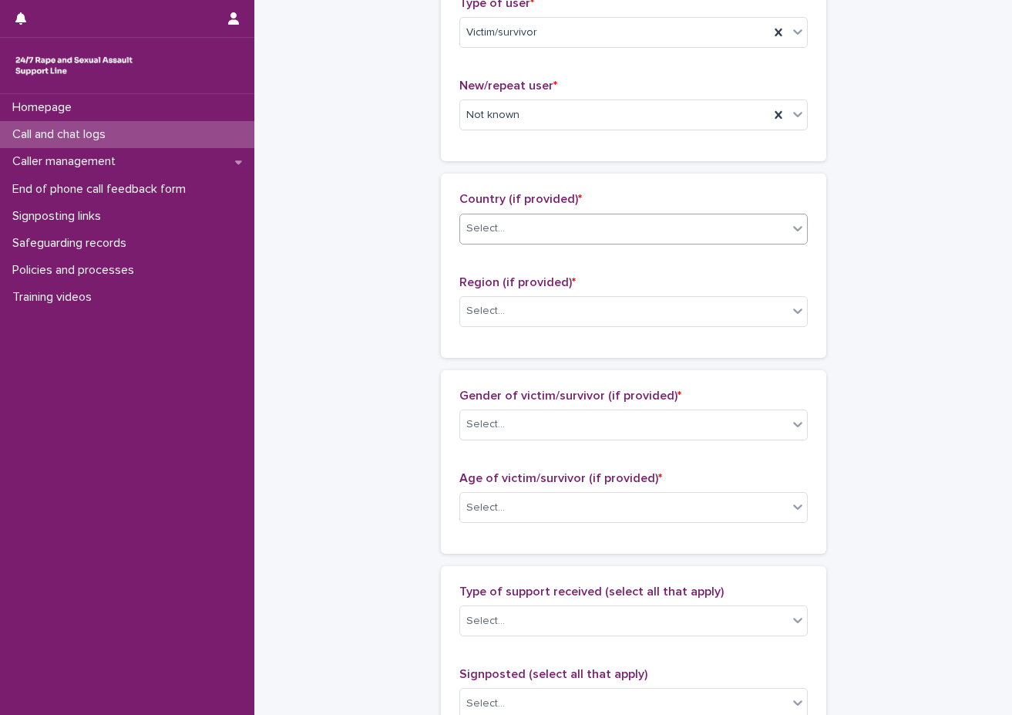
click at [523, 240] on div "Select..." at bounding box center [624, 228] width 328 height 25
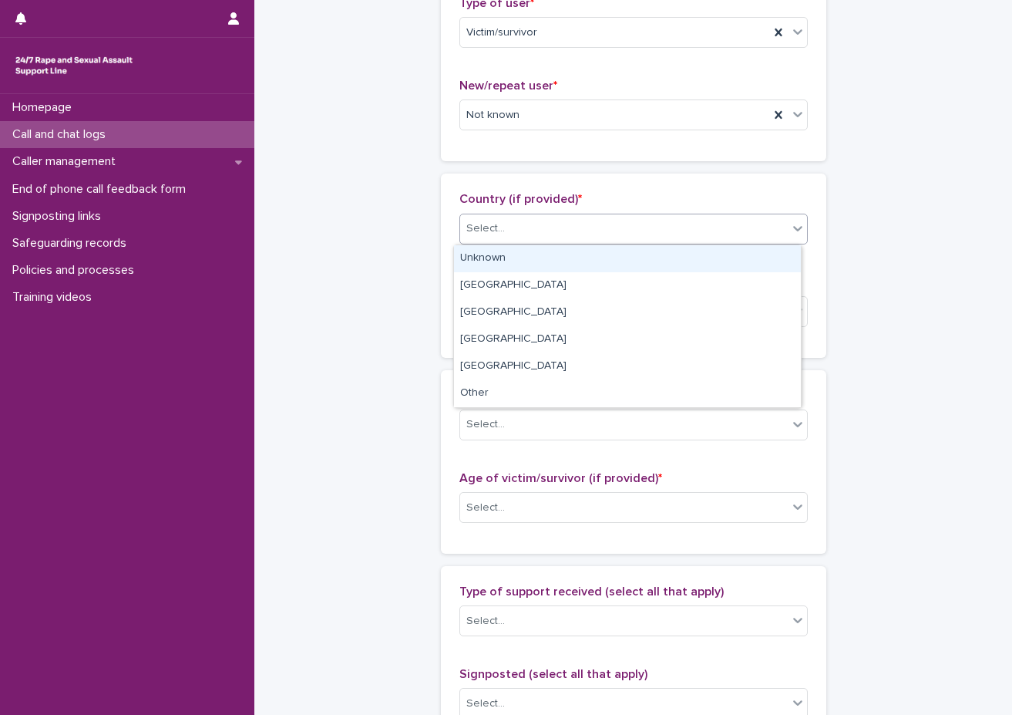
click at [518, 261] on div "Unknown" at bounding box center [627, 258] width 347 height 27
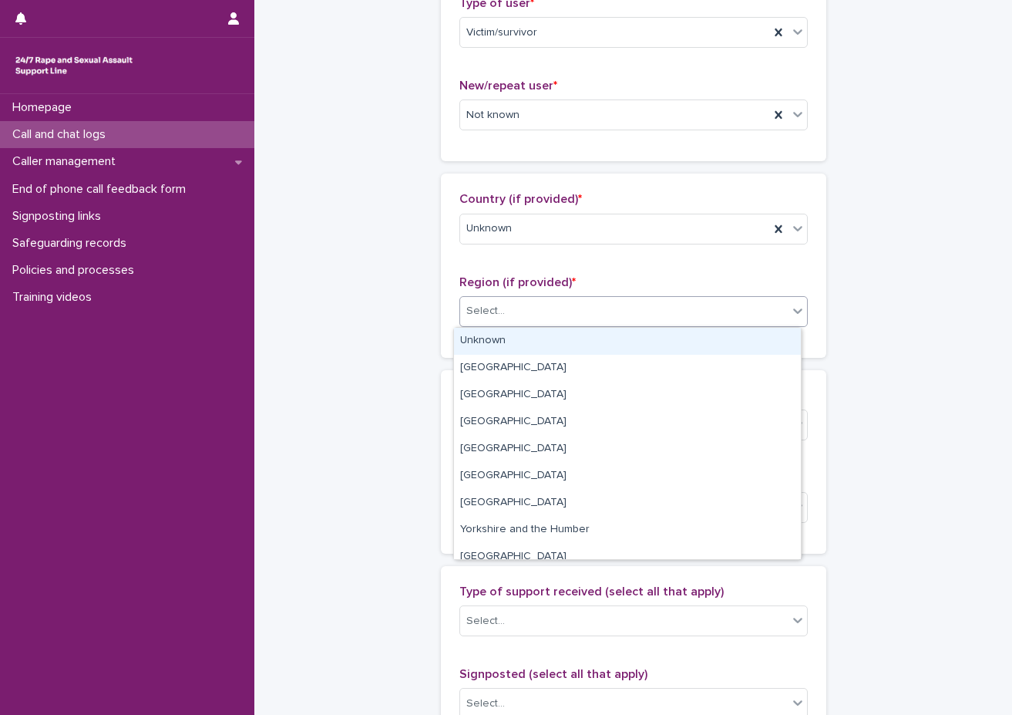
click at [506, 313] on div "Select..." at bounding box center [624, 310] width 328 height 25
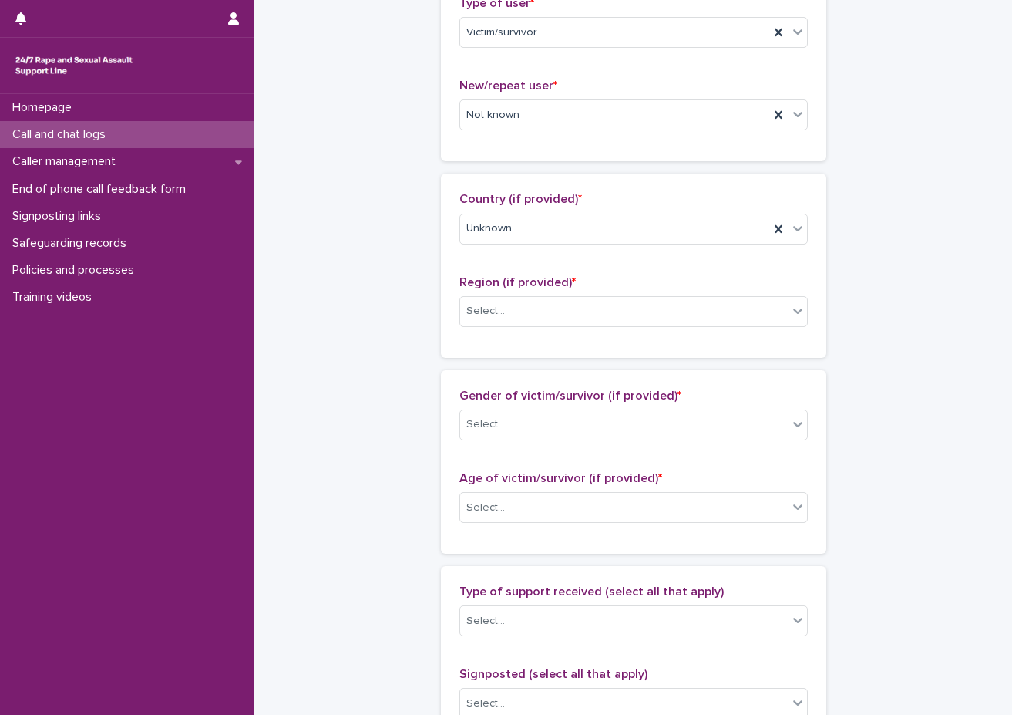
click at [512, 339] on div "Country (if provided) * Unknown Region (if provided) * Select..." at bounding box center [634, 266] width 386 height 184
click at [519, 319] on div "Select..." at bounding box center [624, 310] width 328 height 25
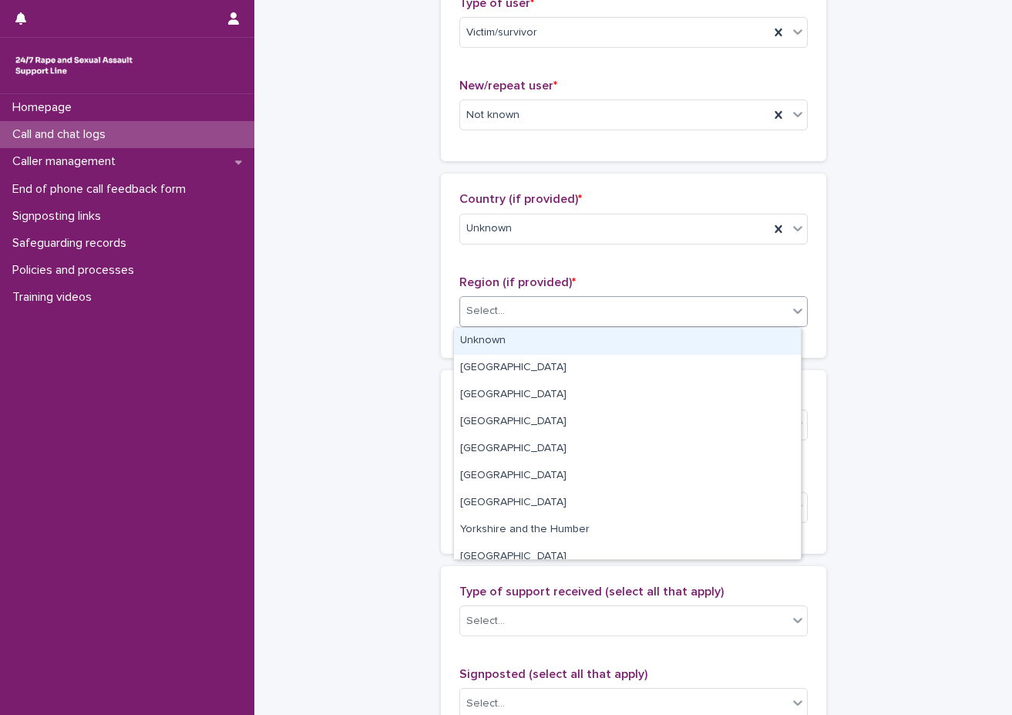
click at [519, 337] on div "Unknown" at bounding box center [627, 341] width 347 height 27
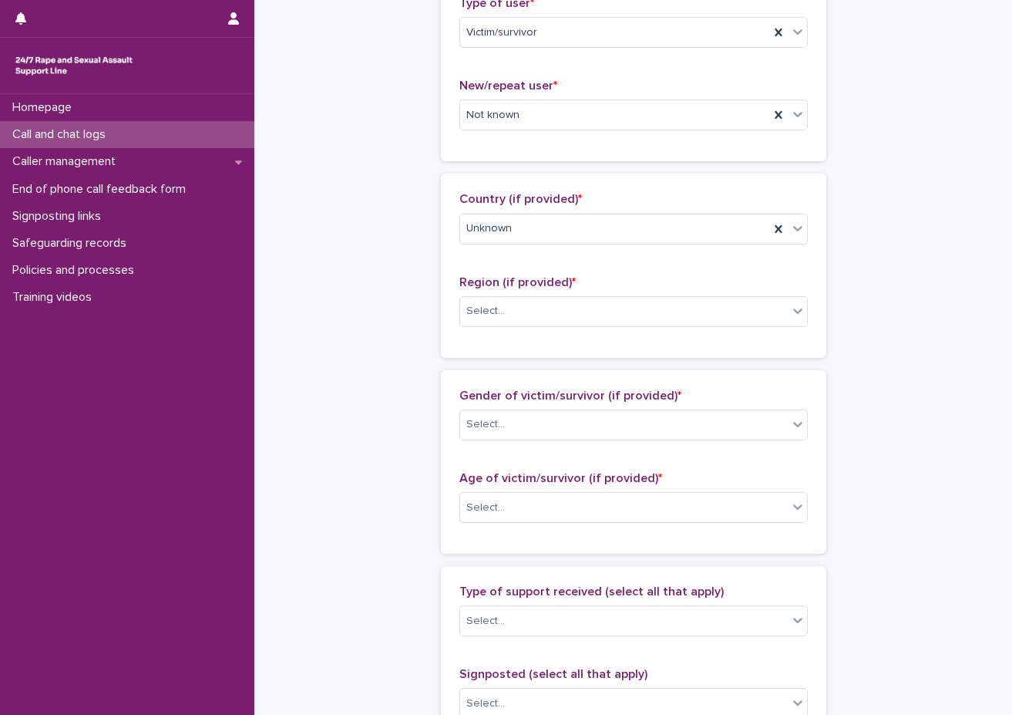
drag, startPoint x: 502, startPoint y: 352, endPoint x: 498, endPoint y: 382, distance: 30.3
click at [501, 352] on div "Country (if provided) * Unknown Region (if provided) * Select..." at bounding box center [634, 266] width 386 height 184
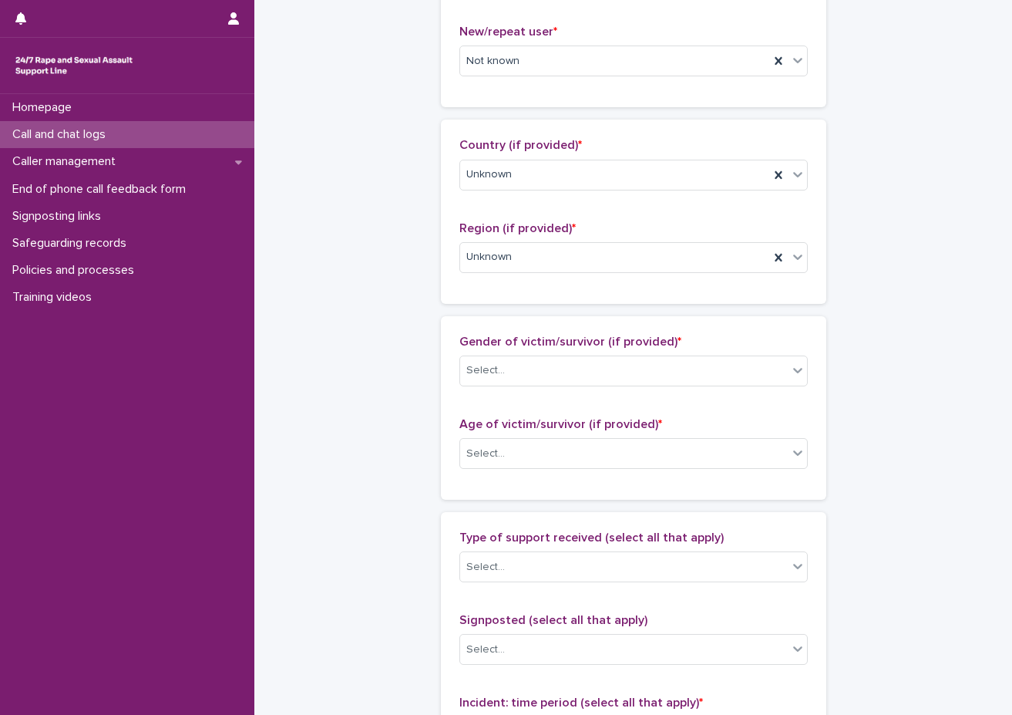
scroll to position [463, 0]
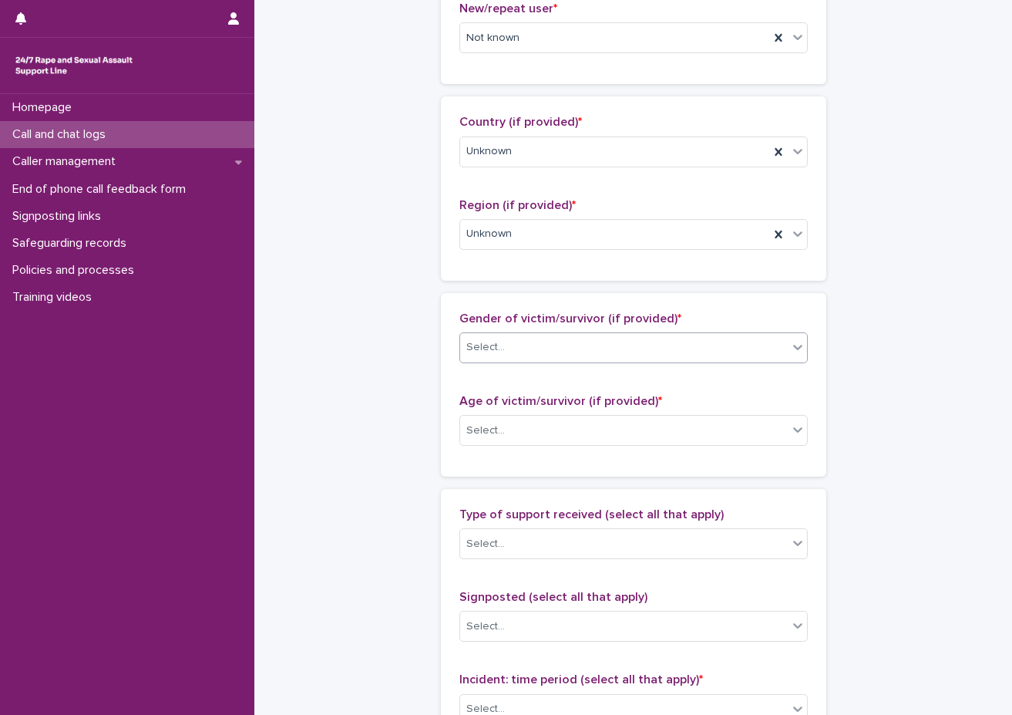
click at [526, 335] on div "Select..." at bounding box center [624, 347] width 328 height 25
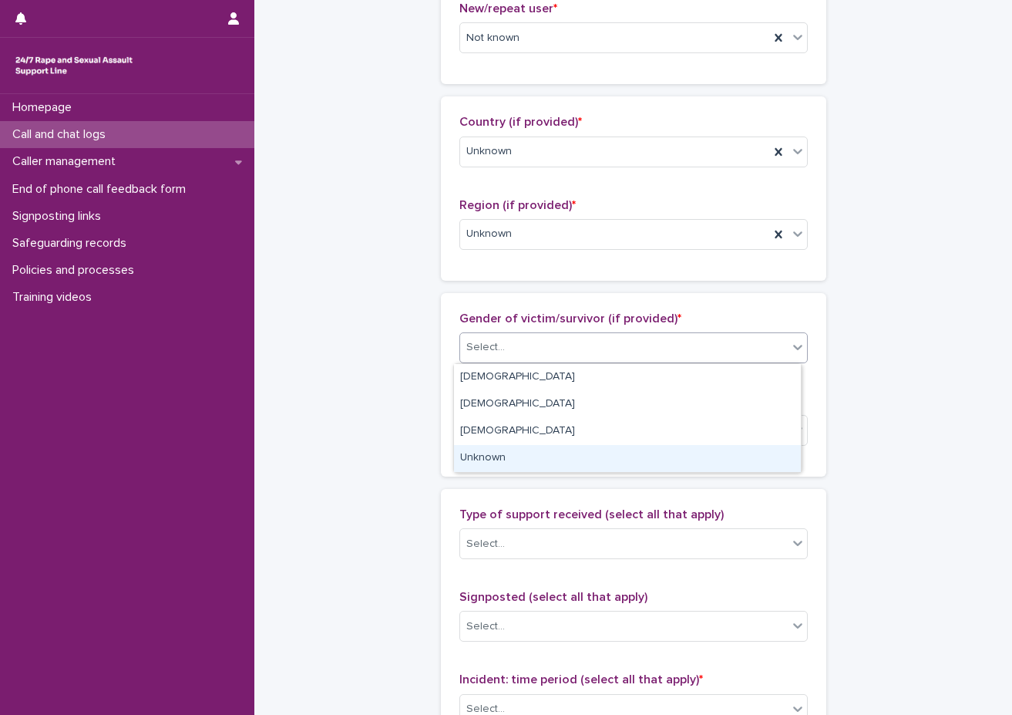
click at [513, 456] on div "Unknown" at bounding box center [627, 458] width 347 height 27
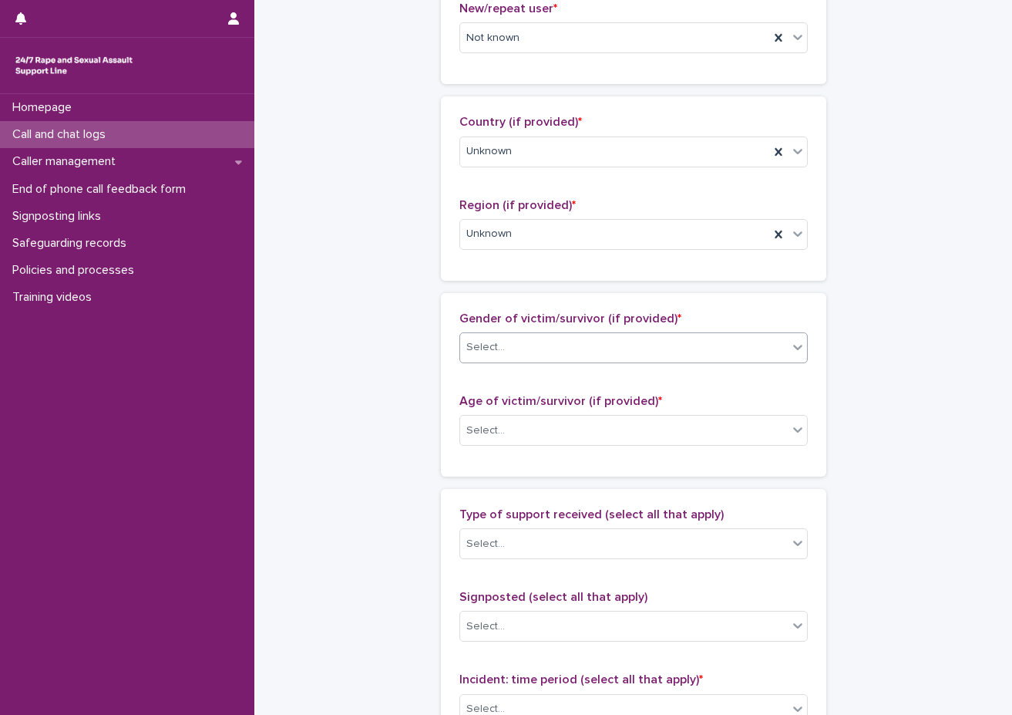
click at [519, 394] on p "Age of victim/survivor (if provided) *" at bounding box center [634, 401] width 349 height 15
click at [527, 434] on div "Select..." at bounding box center [624, 430] width 328 height 25
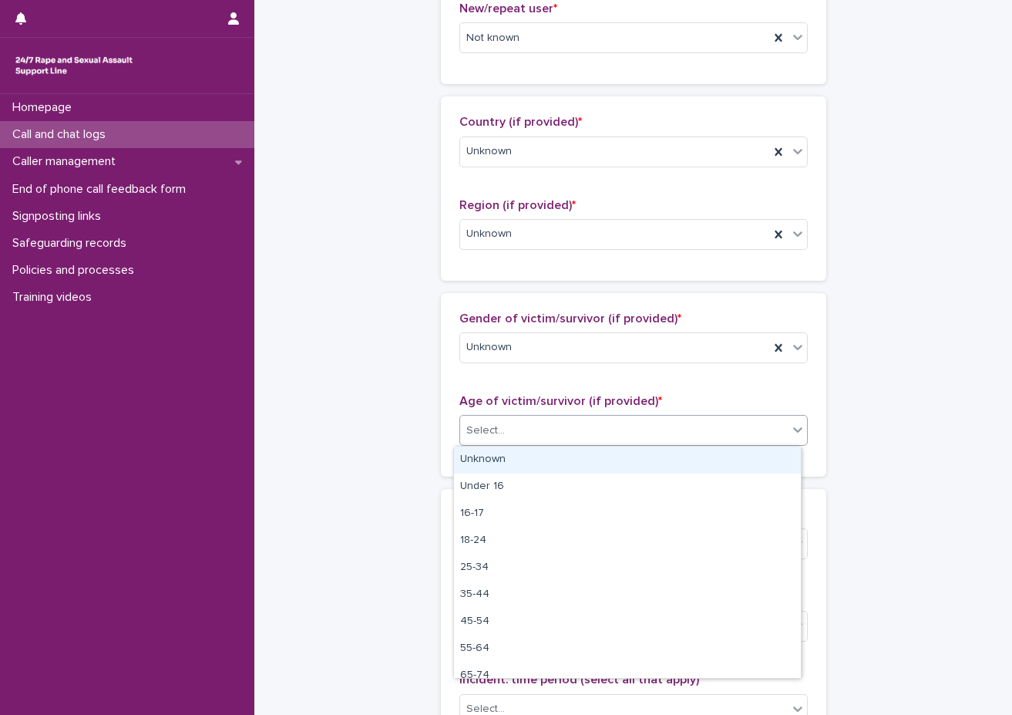
click at [525, 462] on div "Unknown" at bounding box center [627, 459] width 347 height 27
click at [512, 467] on div "Gender of victim/survivor (if provided) * Unknown Age of victim/survivor (if pr…" at bounding box center [634, 385] width 386 height 184
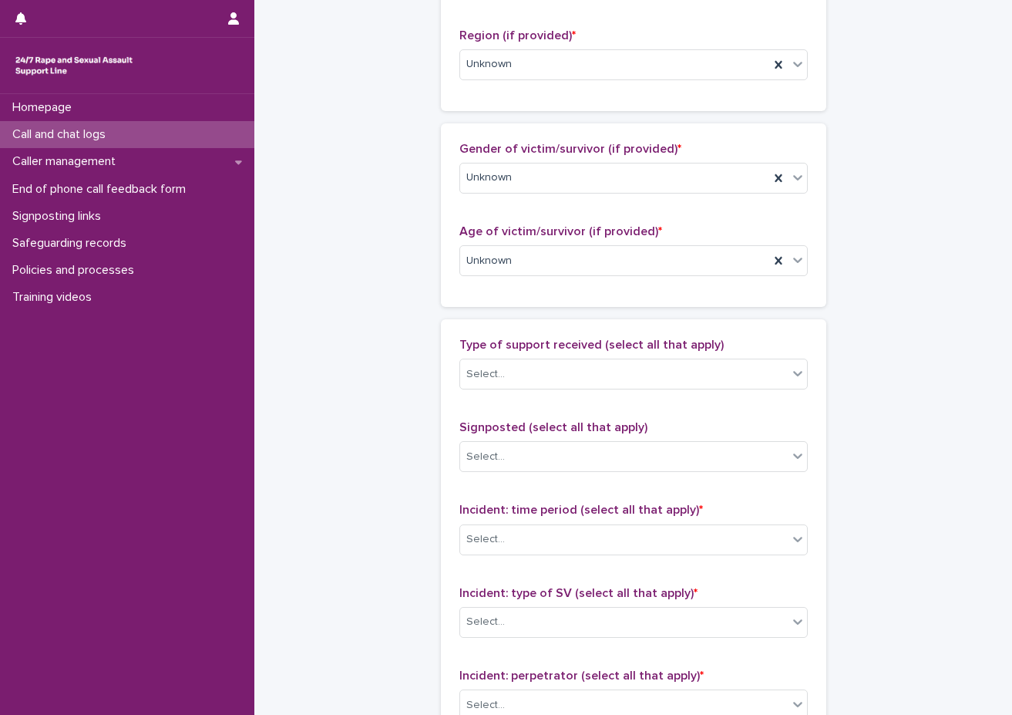
scroll to position [771, 0]
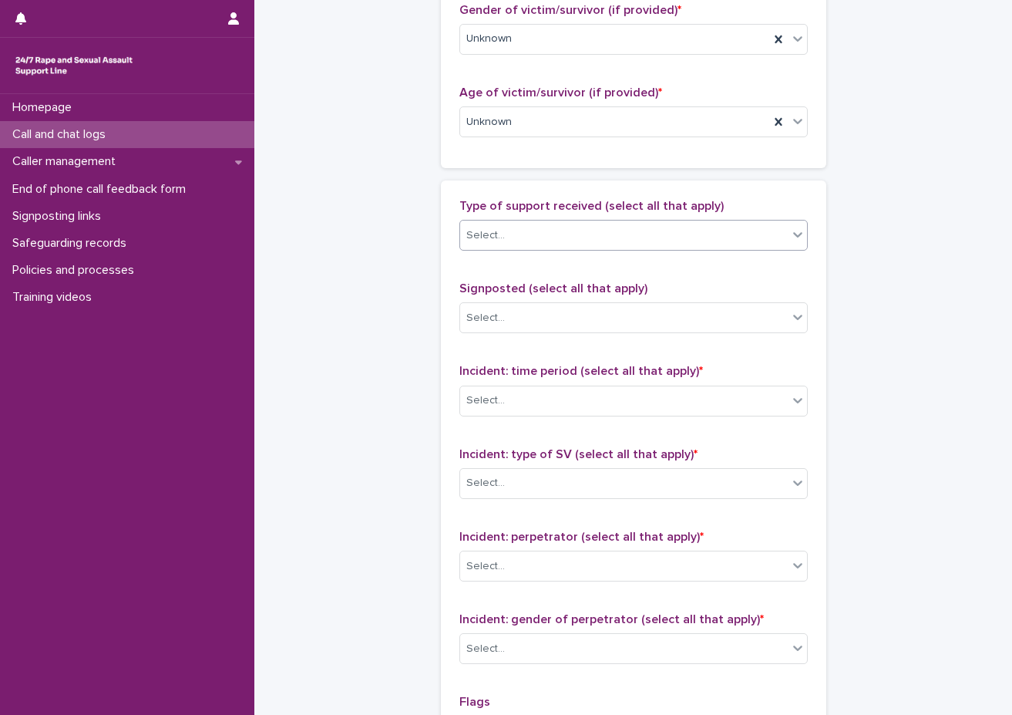
click at [553, 231] on div "Select..." at bounding box center [624, 235] width 328 height 25
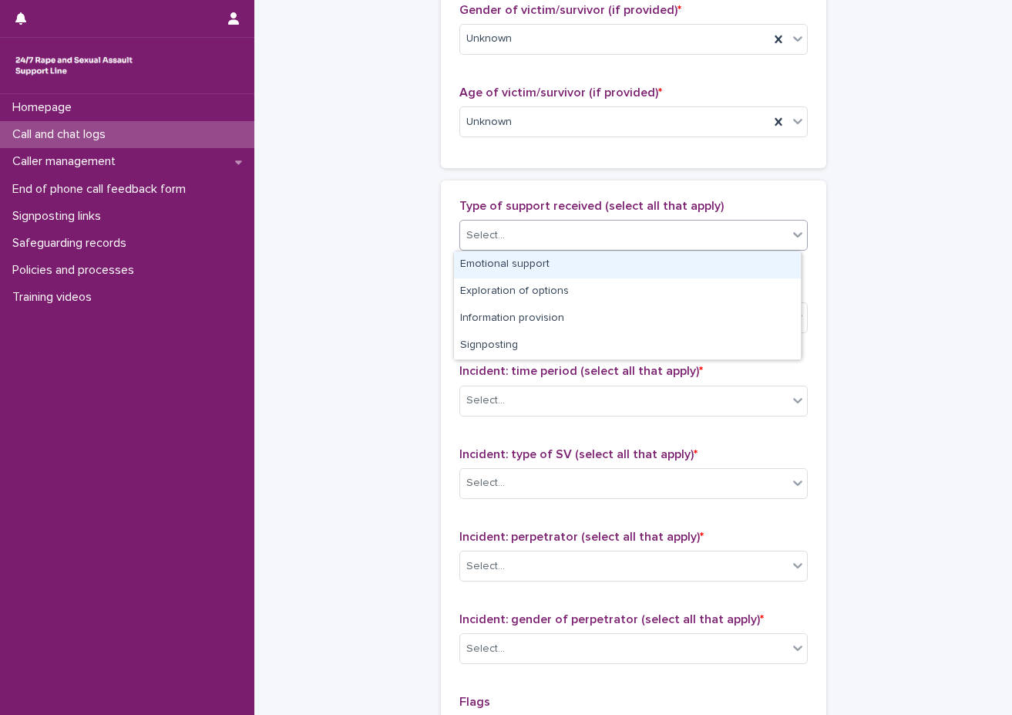
click at [530, 268] on div "Emotional support" at bounding box center [627, 264] width 347 height 27
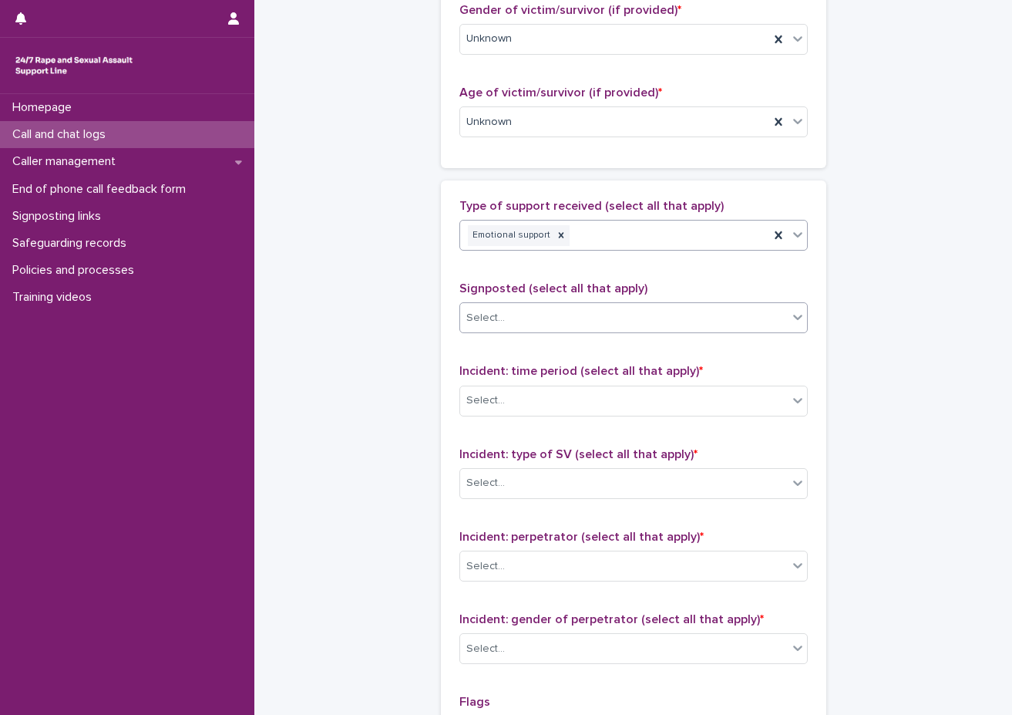
click at [554, 311] on div "Select..." at bounding box center [624, 317] width 328 height 25
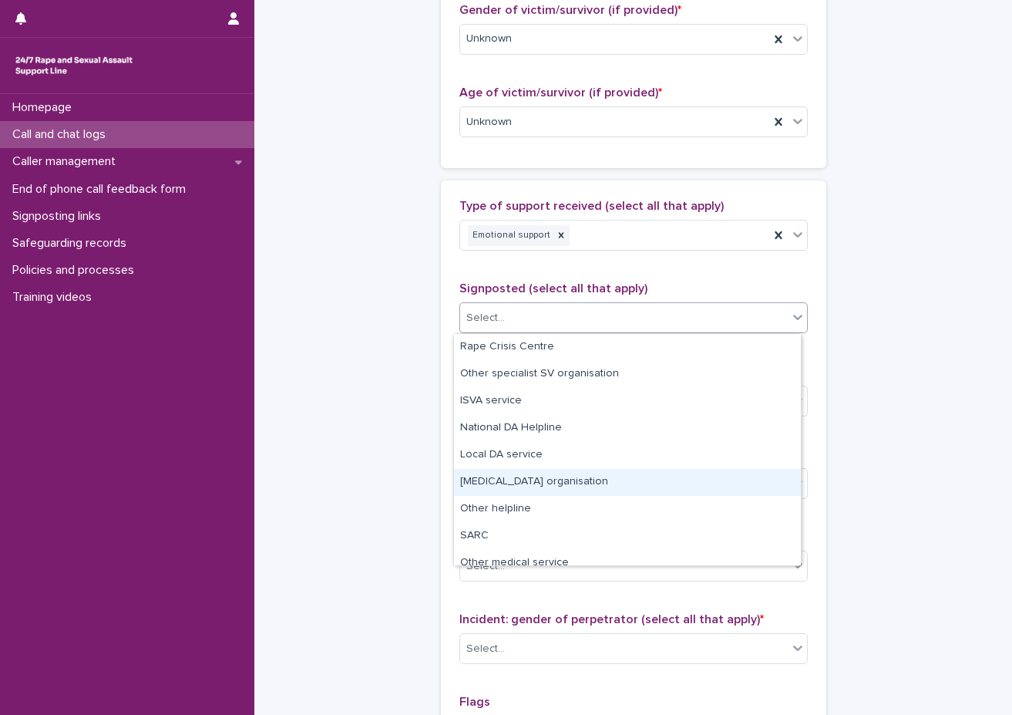
scroll to position [93, 0]
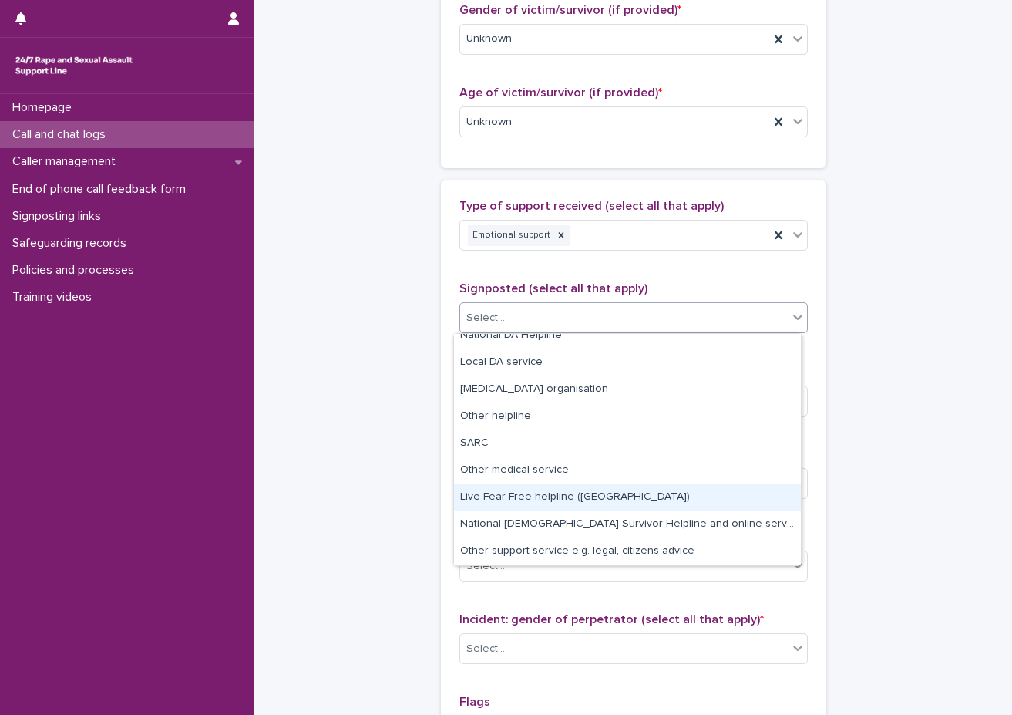
click at [399, 443] on div "**********" at bounding box center [633, 64] width 727 height 1669
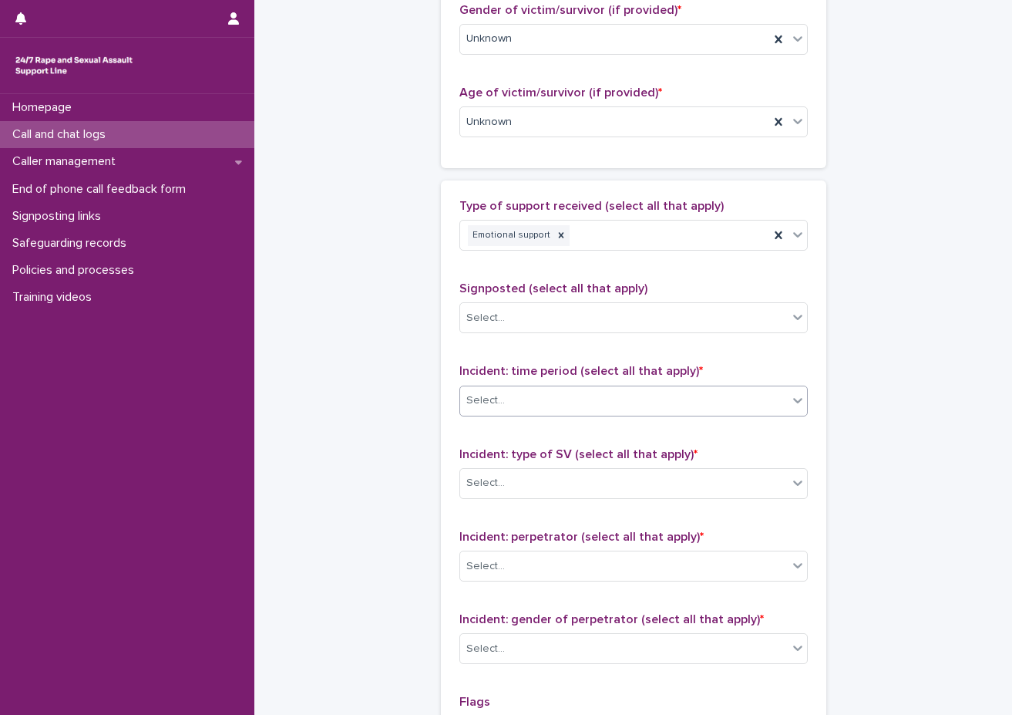
click at [517, 398] on div "Select..." at bounding box center [624, 400] width 328 height 25
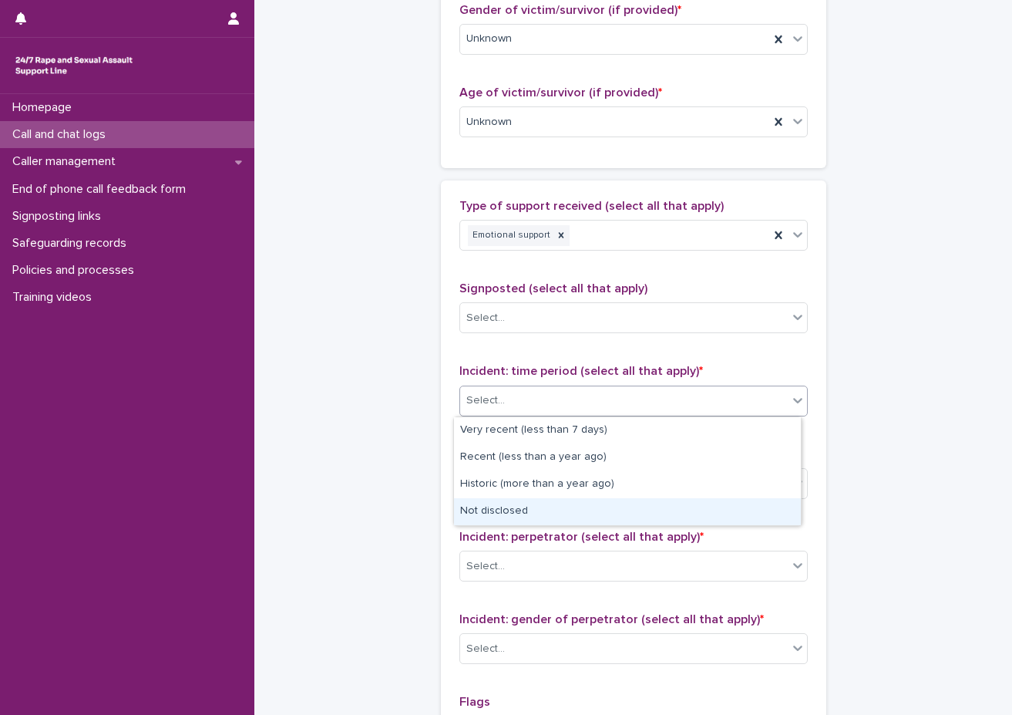
click at [487, 508] on div "Not disclosed" at bounding box center [627, 511] width 347 height 27
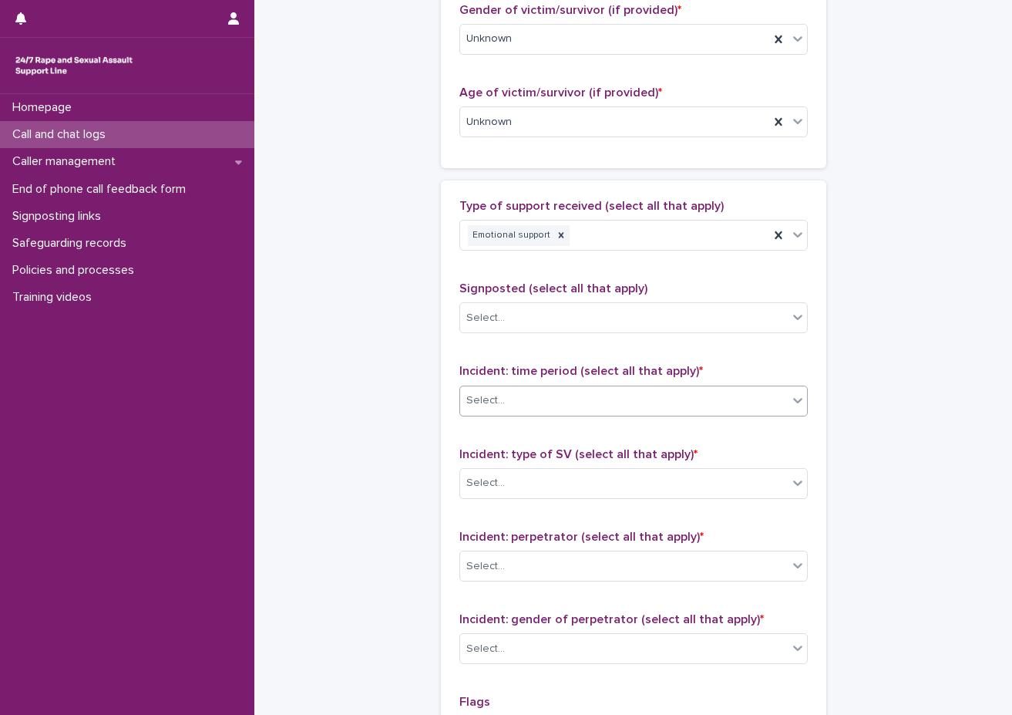
click at [510, 462] on div "Incident: type of SV (select all that apply) * Select..." at bounding box center [634, 479] width 349 height 64
click at [509, 490] on div "Select..." at bounding box center [624, 482] width 328 height 25
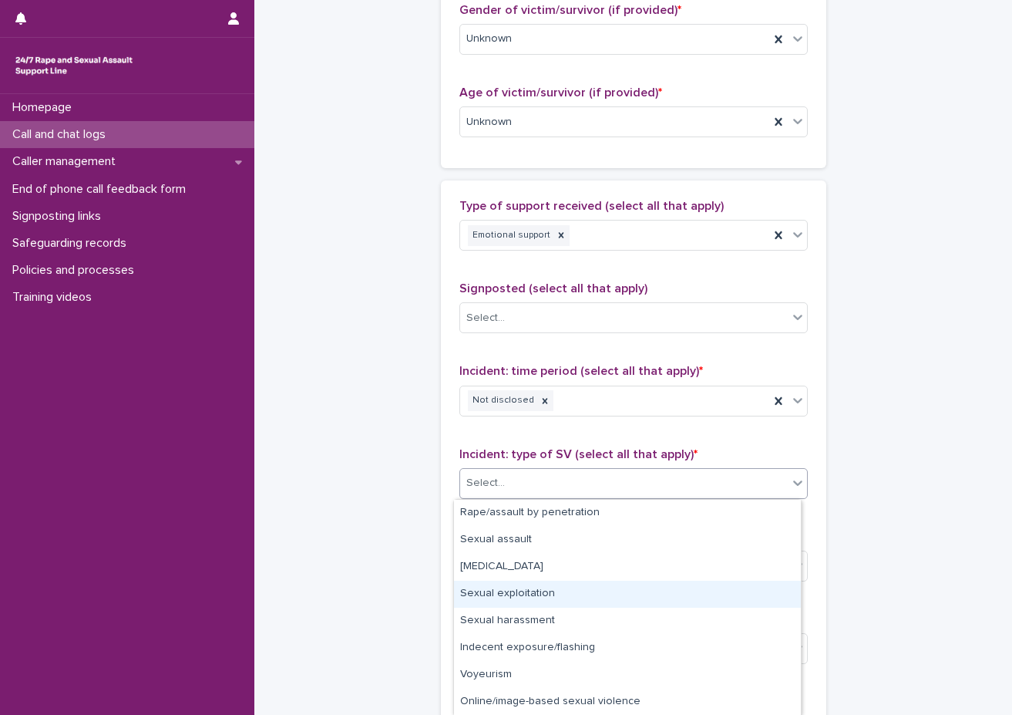
scroll to position [54, 0]
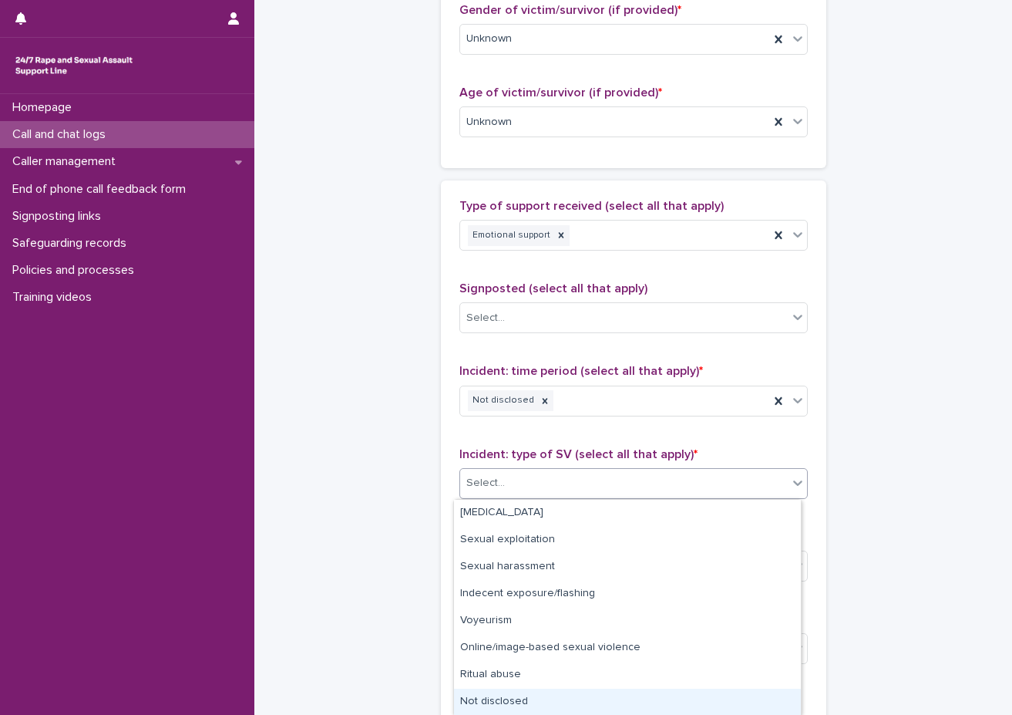
click at [502, 702] on div "Not disclosed" at bounding box center [627, 702] width 347 height 27
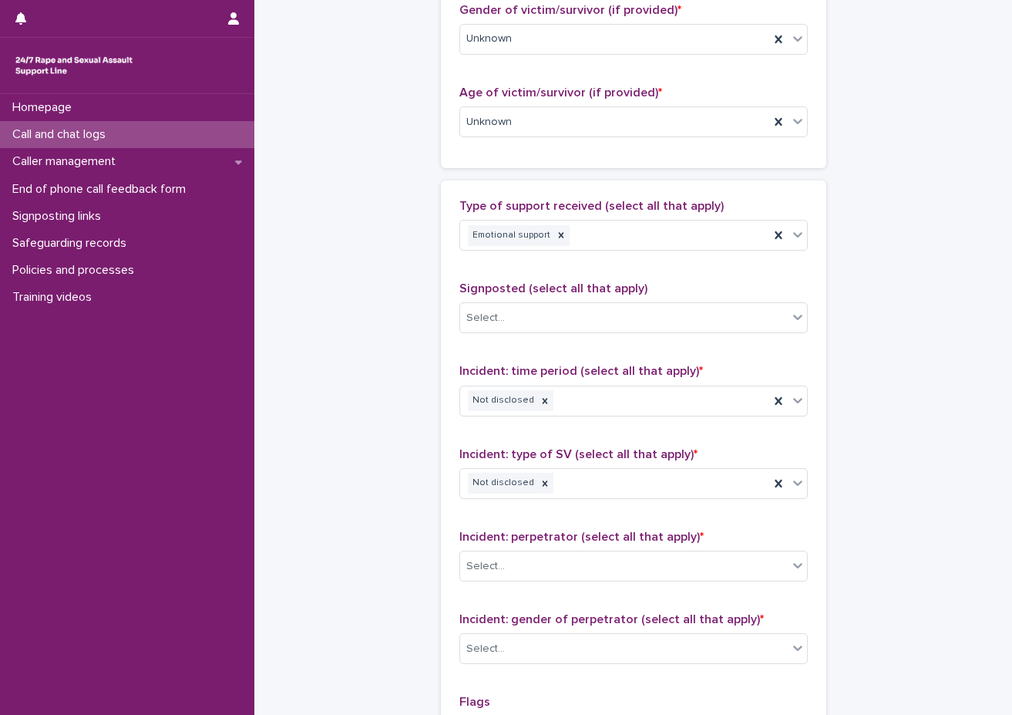
click at [430, 562] on div "**********" at bounding box center [633, 64] width 727 height 1669
click at [507, 568] on div "Select..." at bounding box center [624, 566] width 328 height 25
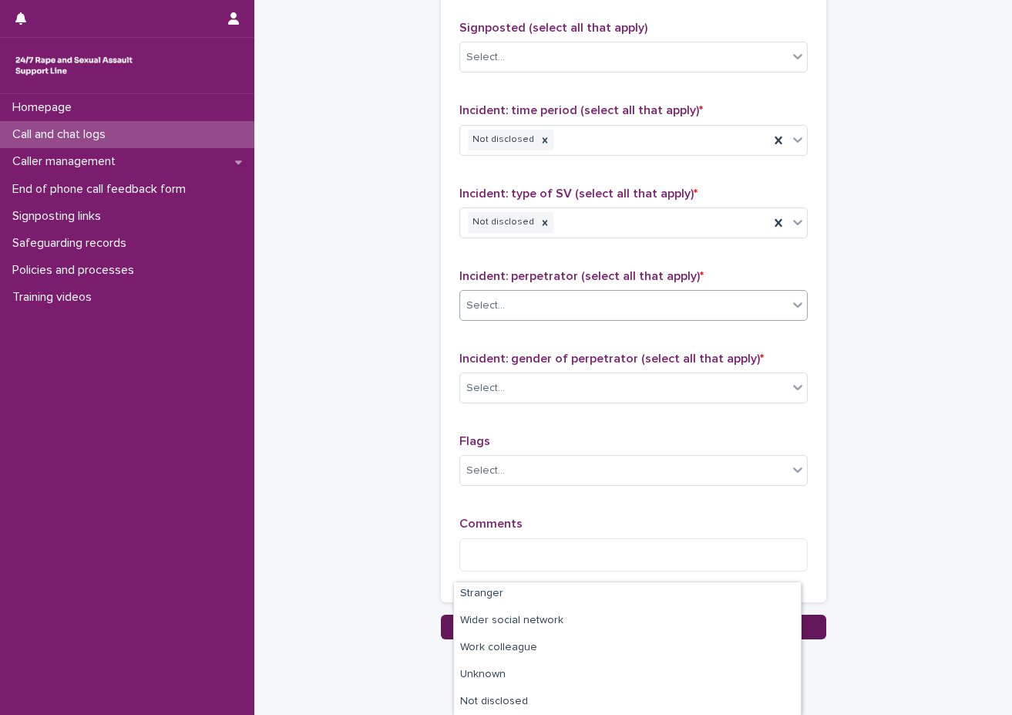
scroll to position [1076, 0]
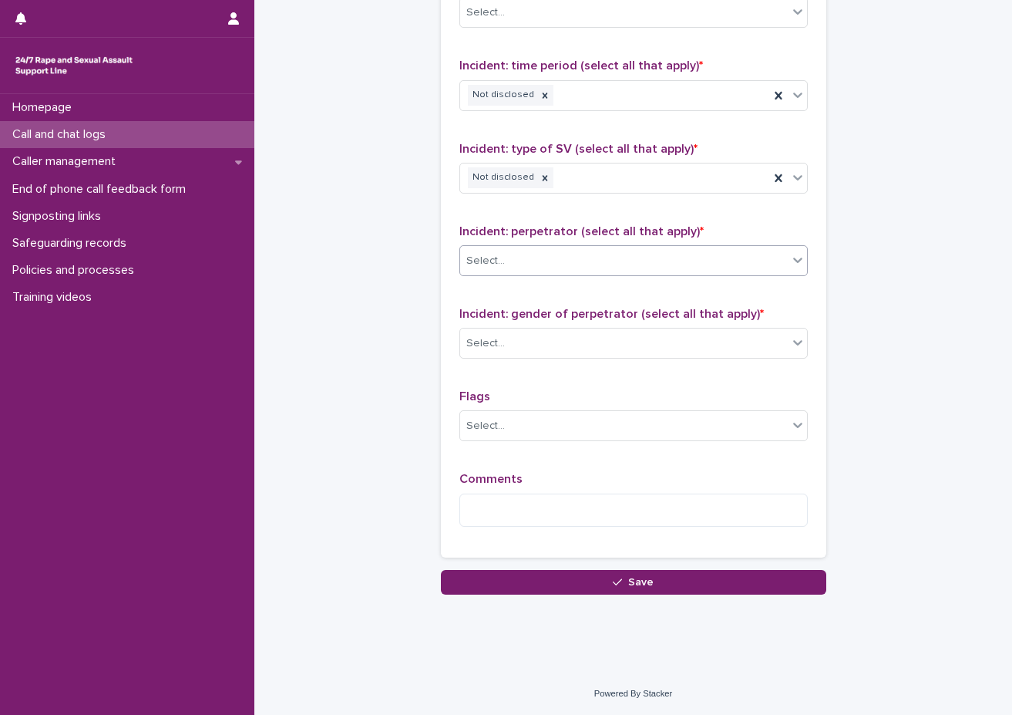
click at [532, 274] on div "Select..." at bounding box center [634, 260] width 349 height 31
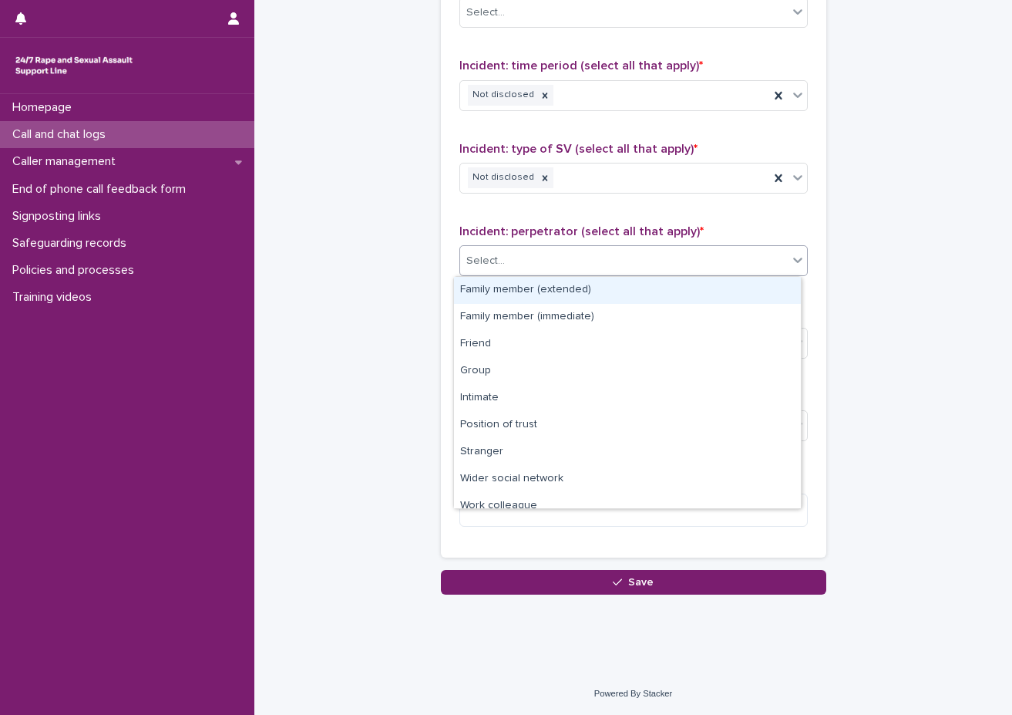
click at [502, 264] on div "Select..." at bounding box center [624, 260] width 328 height 25
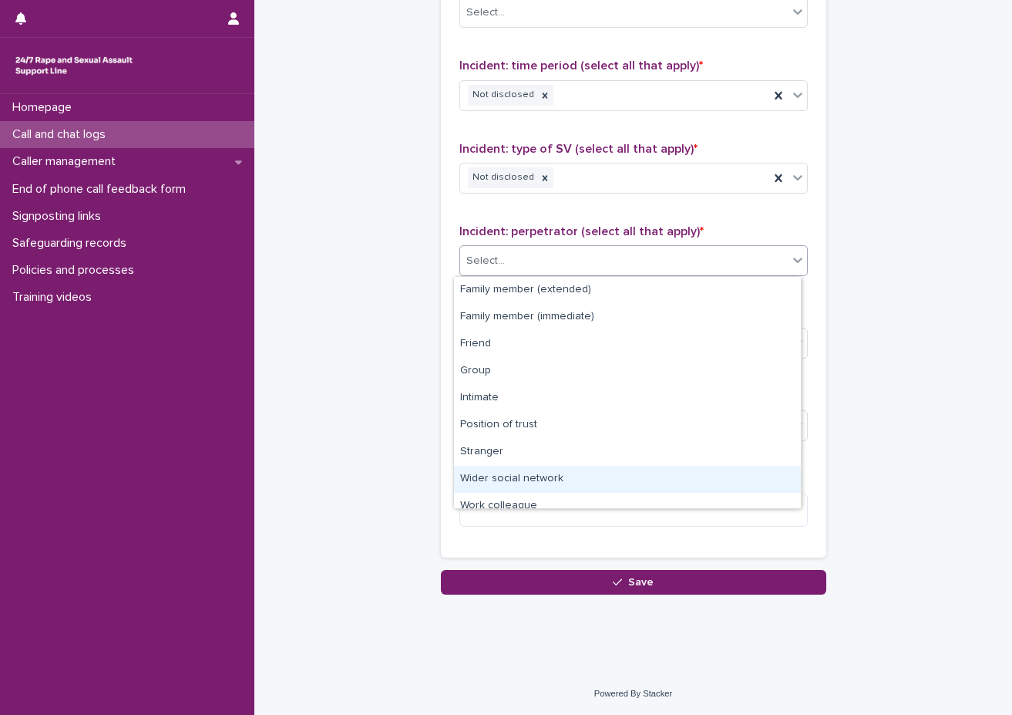
scroll to position [66, 0]
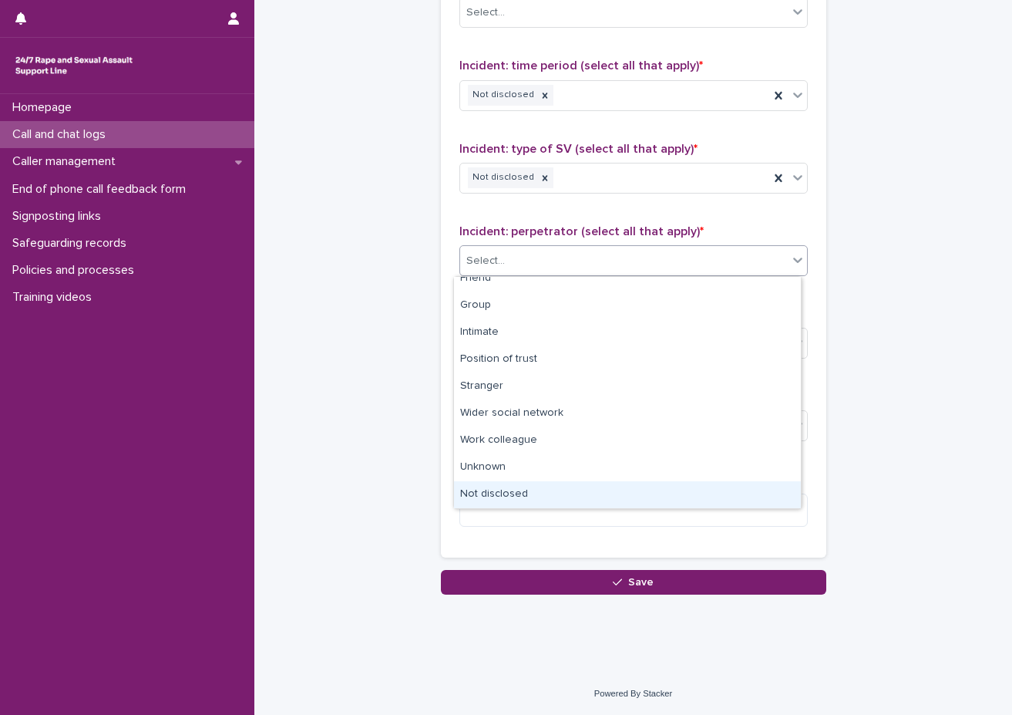
click at [473, 490] on div "Not disclosed" at bounding box center [627, 494] width 347 height 27
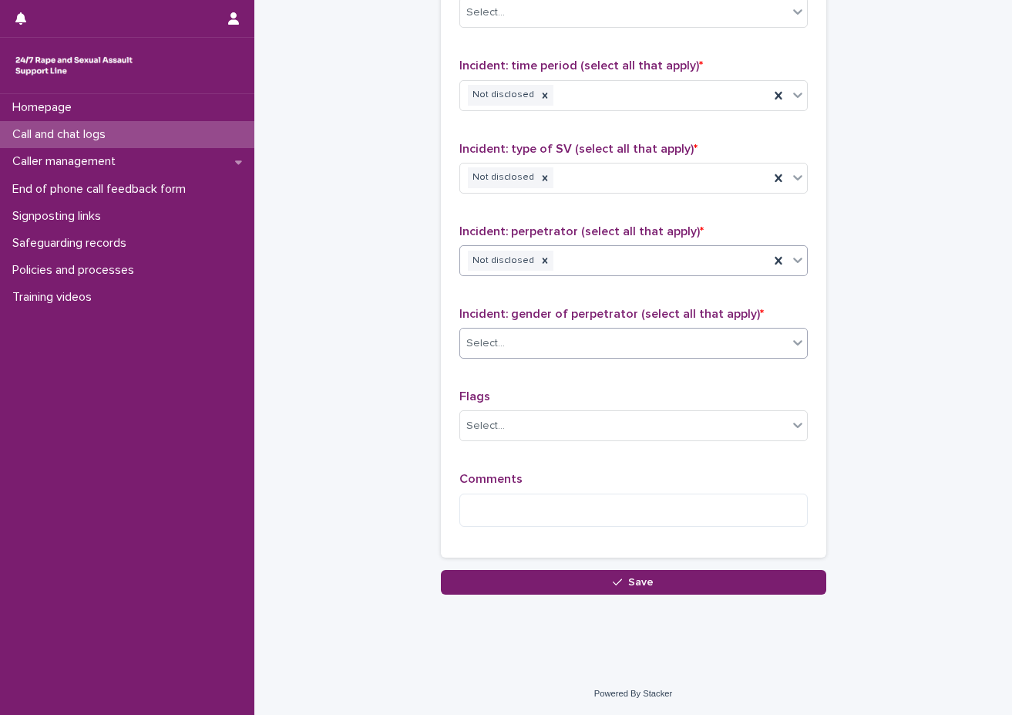
click at [507, 341] on div "Select..." at bounding box center [624, 343] width 328 height 25
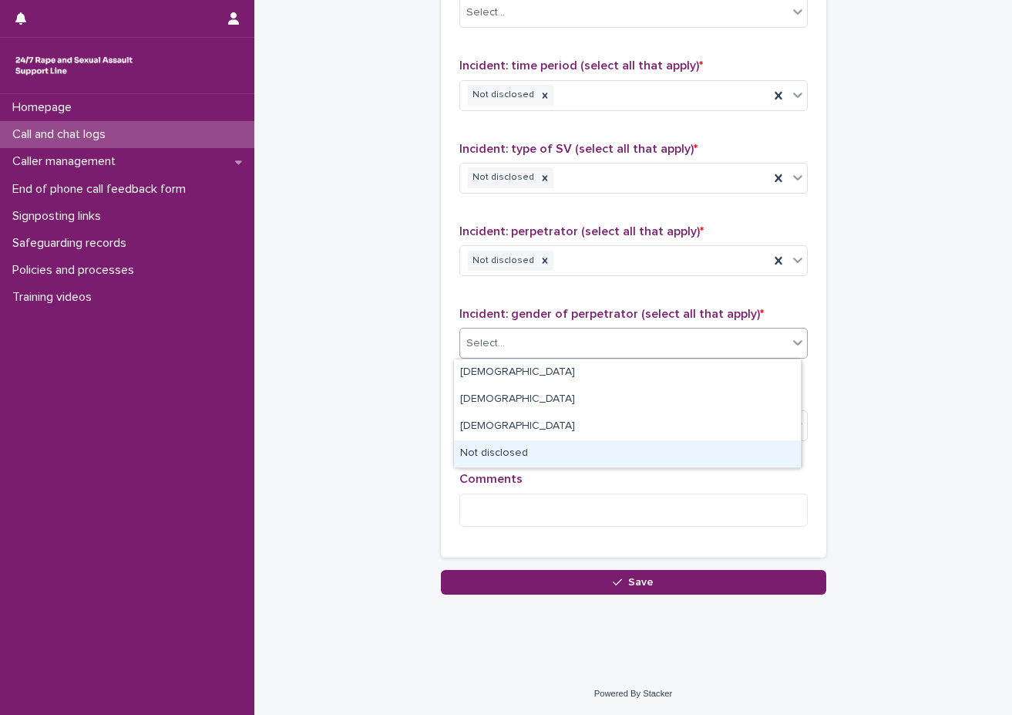
click at [502, 452] on div "Not disclosed" at bounding box center [627, 453] width 347 height 27
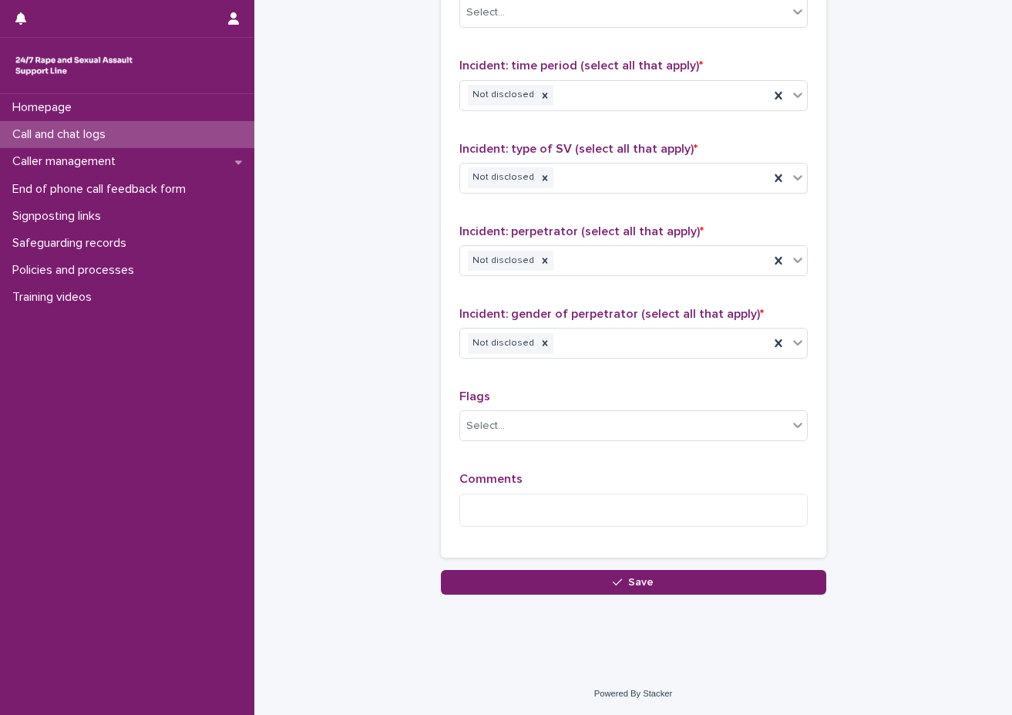
click at [517, 389] on div "Type of support received (select all that apply) Emotional support Signposted (…" at bounding box center [634, 216] width 349 height 645
click at [519, 438] on div "Select..." at bounding box center [624, 425] width 328 height 25
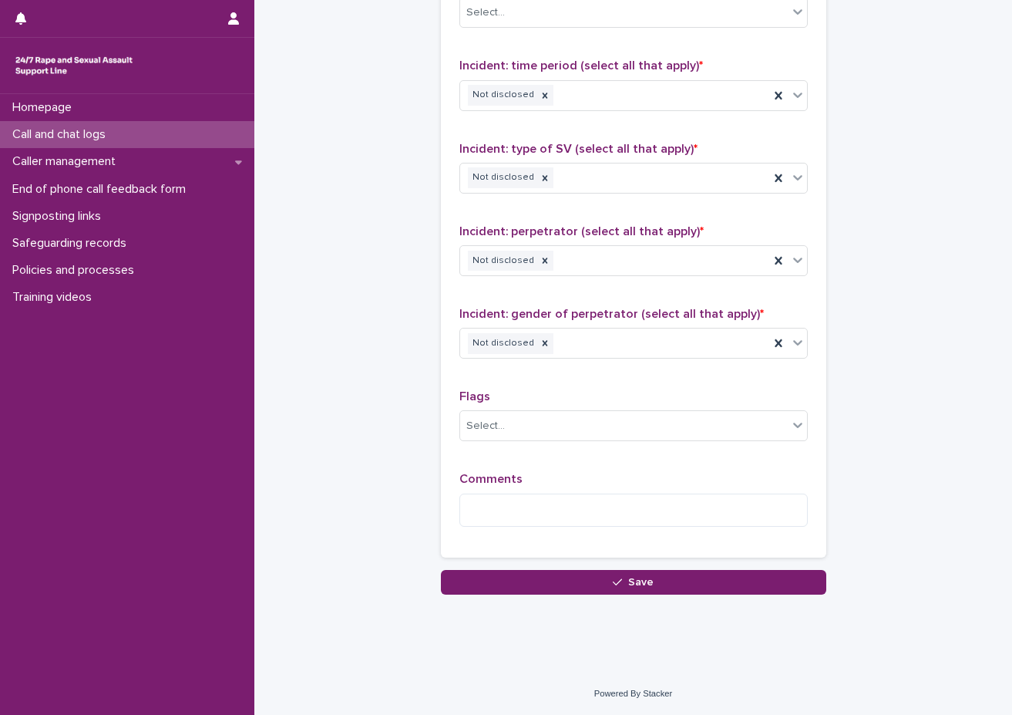
click at [542, 490] on div "Comments" at bounding box center [634, 505] width 349 height 66
click at [545, 506] on textarea at bounding box center [634, 510] width 349 height 33
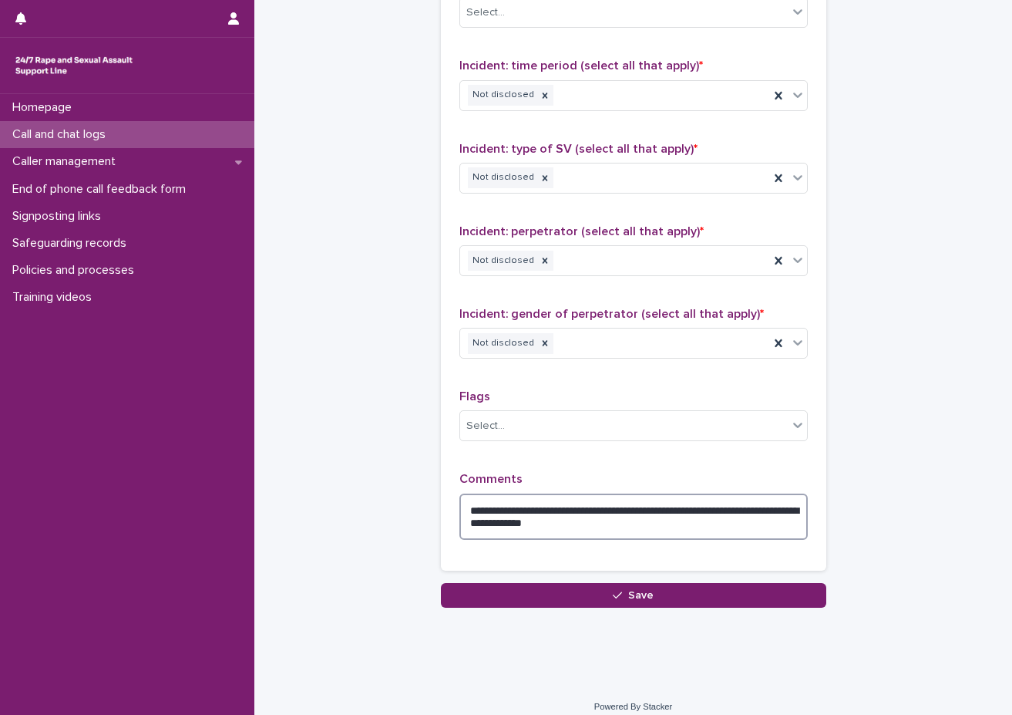
click at [623, 514] on textarea "**********" at bounding box center [634, 517] width 349 height 46
click at [696, 507] on textarea "**********" at bounding box center [634, 517] width 349 height 46
click at [691, 505] on textarea "**********" at bounding box center [634, 517] width 349 height 46
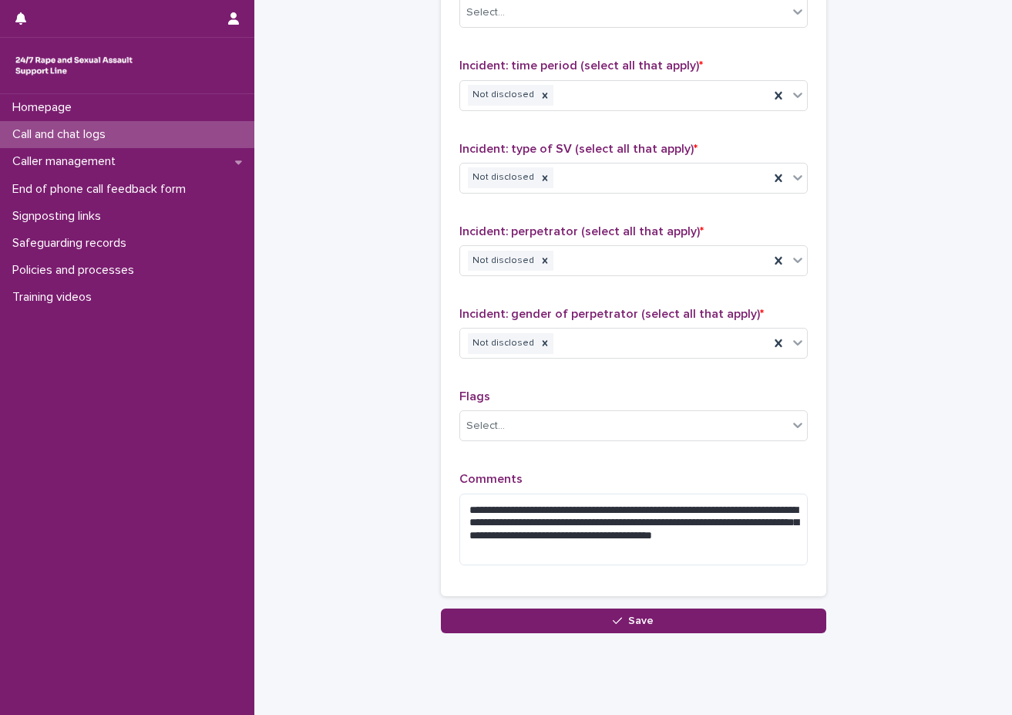
click at [787, 471] on div "**********" at bounding box center [634, 236] width 349 height 684
click at [742, 531] on textarea "**********" at bounding box center [634, 530] width 349 height 72
click at [746, 533] on textarea "**********" at bounding box center [634, 530] width 349 height 72
type textarea "**********"
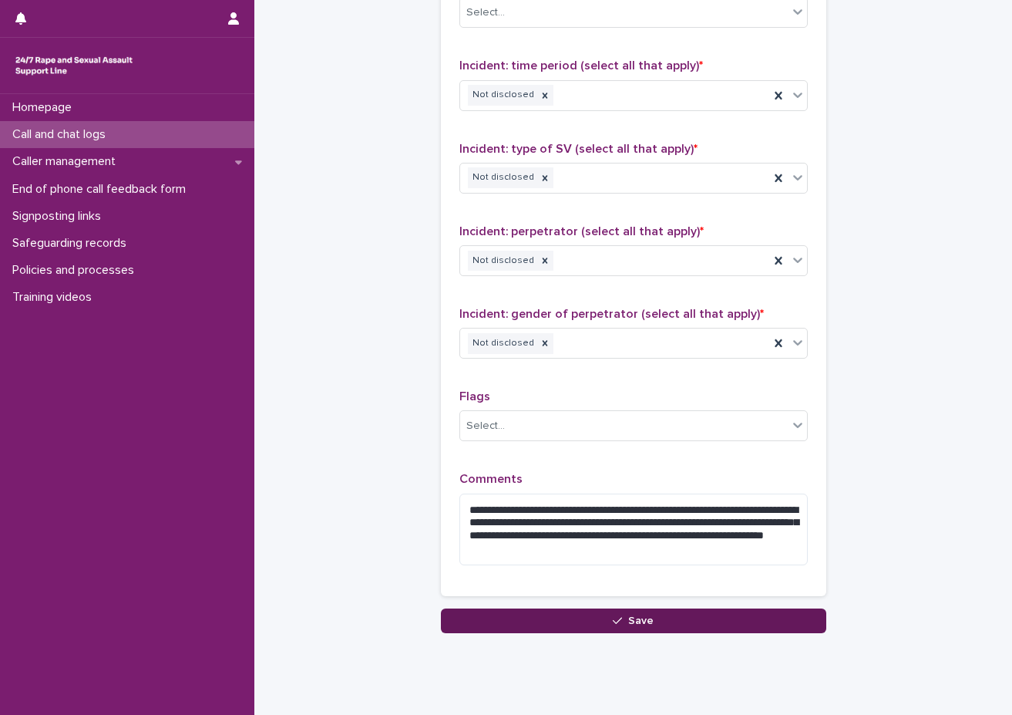
click at [670, 617] on button "Save" at bounding box center [634, 620] width 386 height 25
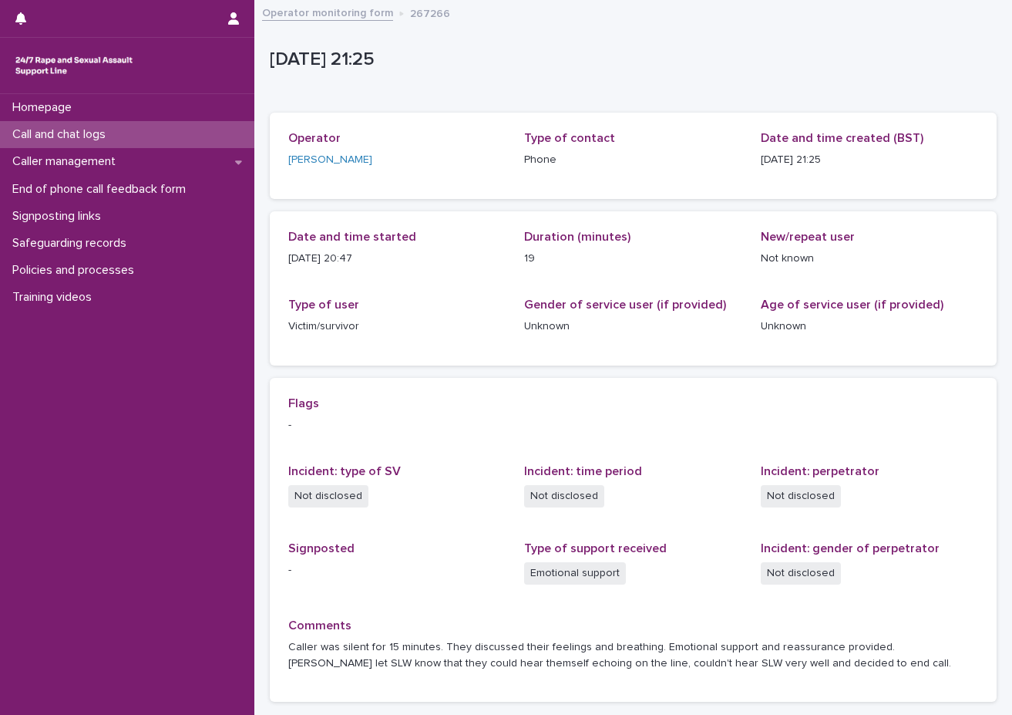
click at [197, 133] on div "Call and chat logs" at bounding box center [127, 134] width 254 height 27
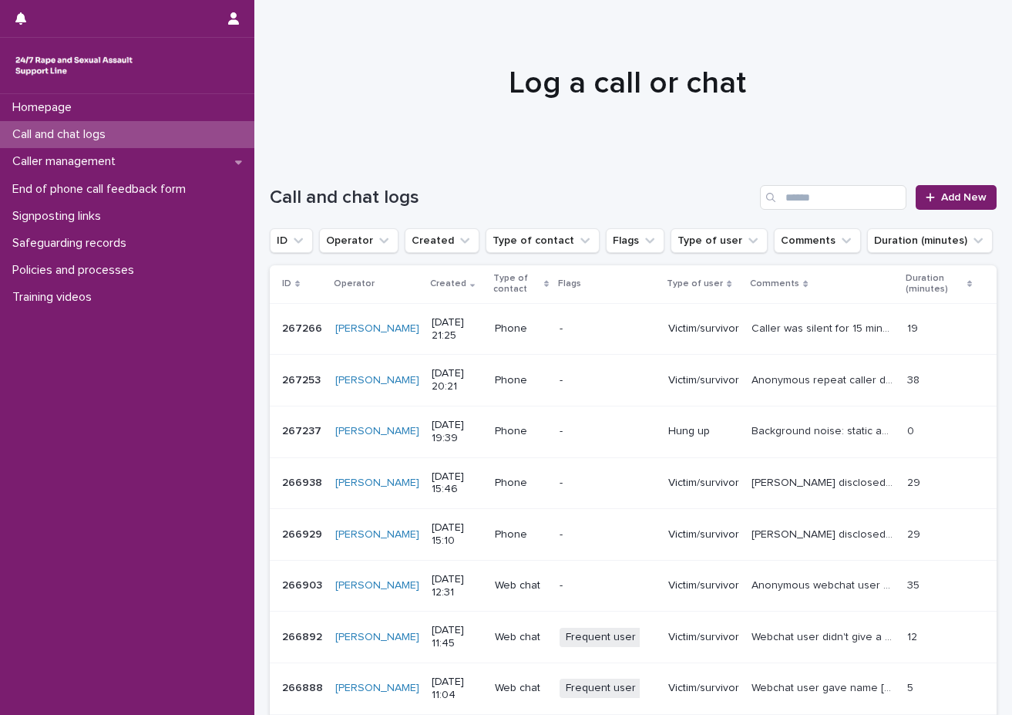
click at [683, 174] on div "Call and chat logs Add New" at bounding box center [633, 191] width 727 height 74
click at [663, 188] on h1 "Call and chat logs" at bounding box center [512, 198] width 484 height 22
click at [99, 547] on div "Homepage Call and chat logs Caller management End of phone call feedback form S…" at bounding box center [127, 404] width 254 height 621
click at [544, 181] on div "Call and chat logs Add New" at bounding box center [633, 191] width 727 height 74
click at [887, 198] on span "Add New" at bounding box center [964, 197] width 45 height 11
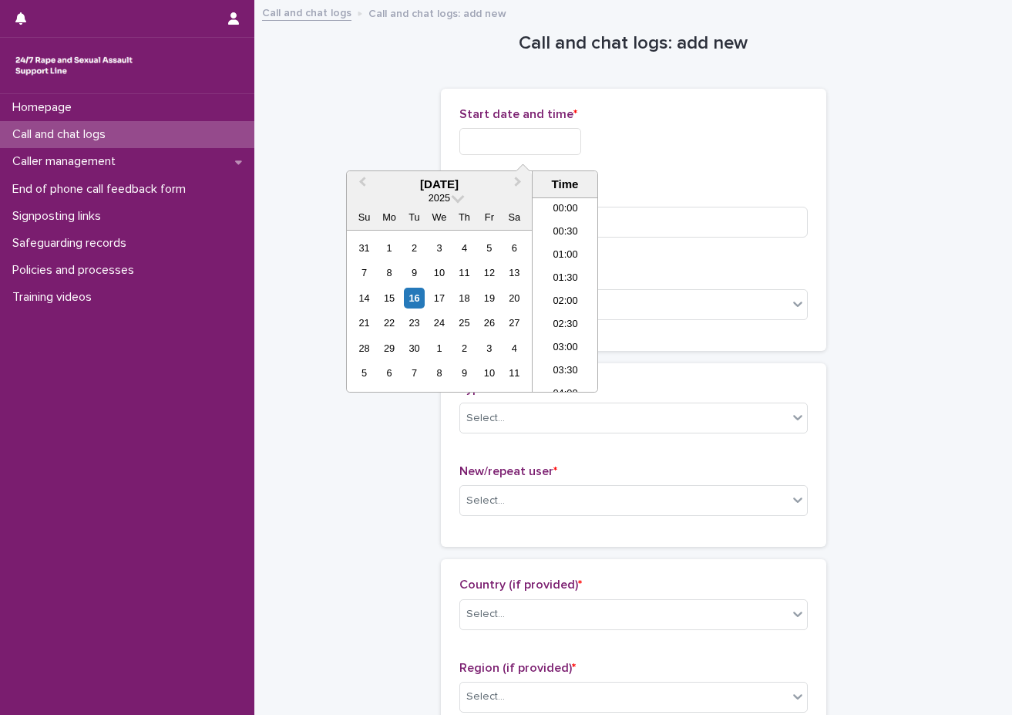
click at [471, 152] on input "text" at bounding box center [521, 141] width 122 height 27
click at [563, 263] on li "21:00" at bounding box center [566, 264] width 66 height 23
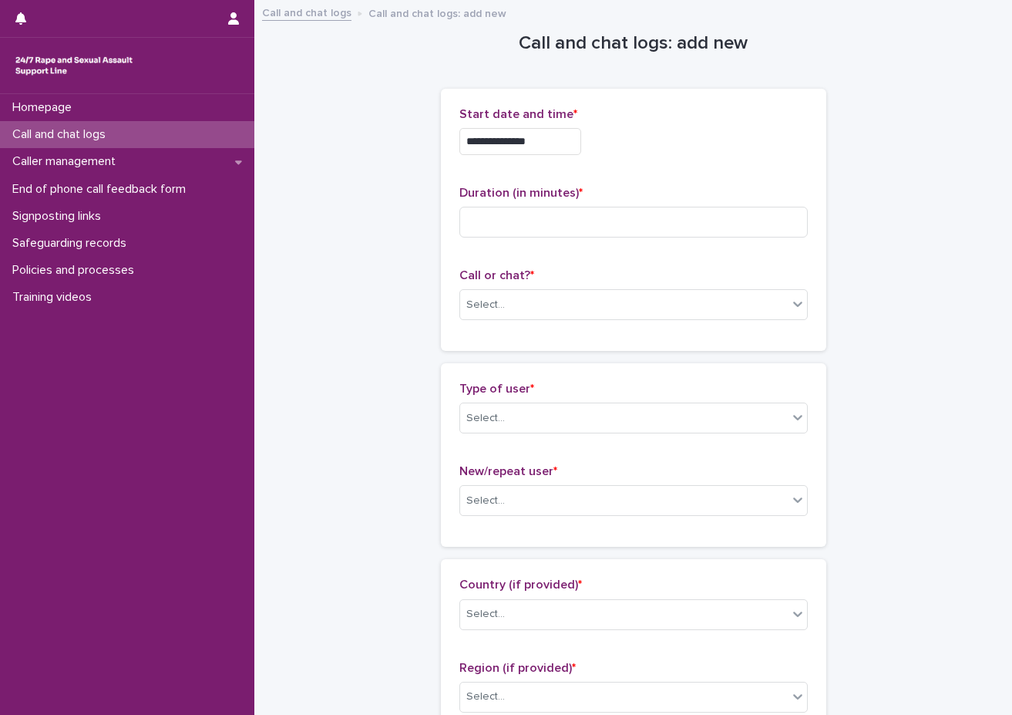
click at [580, 150] on input "**********" at bounding box center [521, 141] width 122 height 27
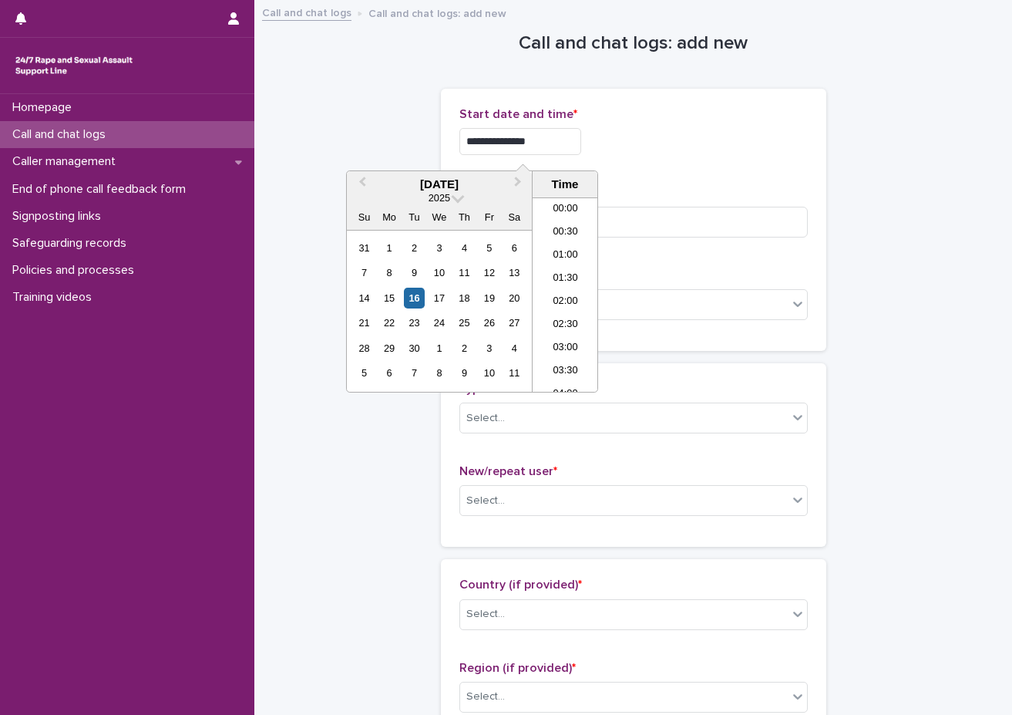
scroll to position [887, 0]
type input "**********"
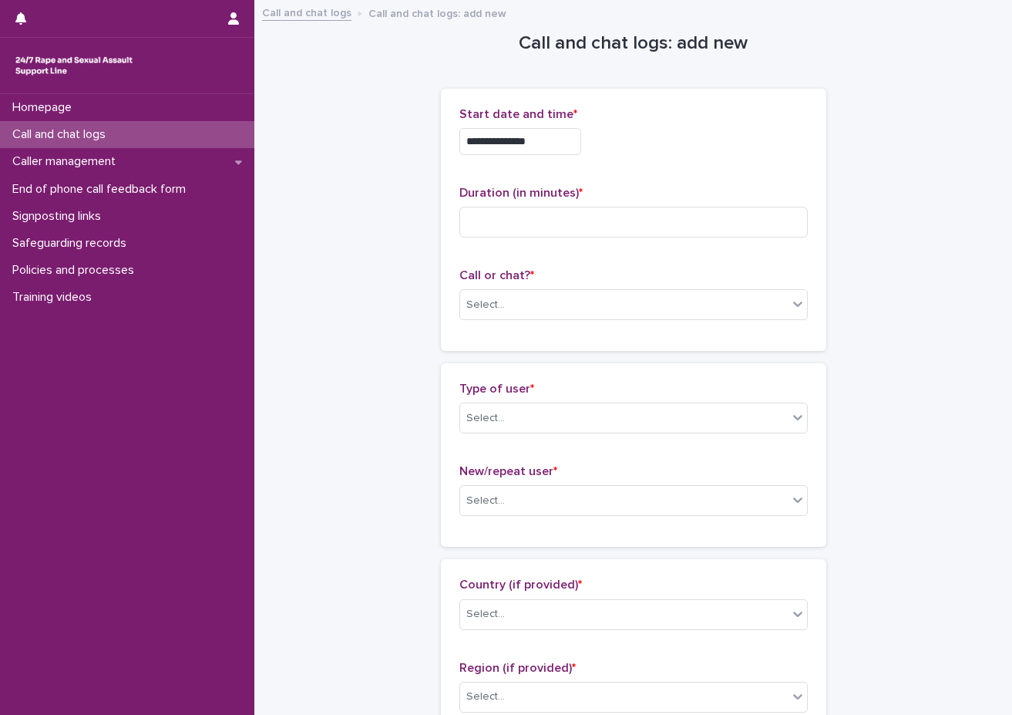
click at [658, 186] on p "Duration (in minutes) *" at bounding box center [634, 193] width 349 height 15
click at [639, 218] on input at bounding box center [634, 222] width 349 height 31
type input "**"
click at [544, 258] on div "**********" at bounding box center [634, 219] width 349 height 225
click at [537, 281] on p "Call or chat? *" at bounding box center [634, 275] width 349 height 15
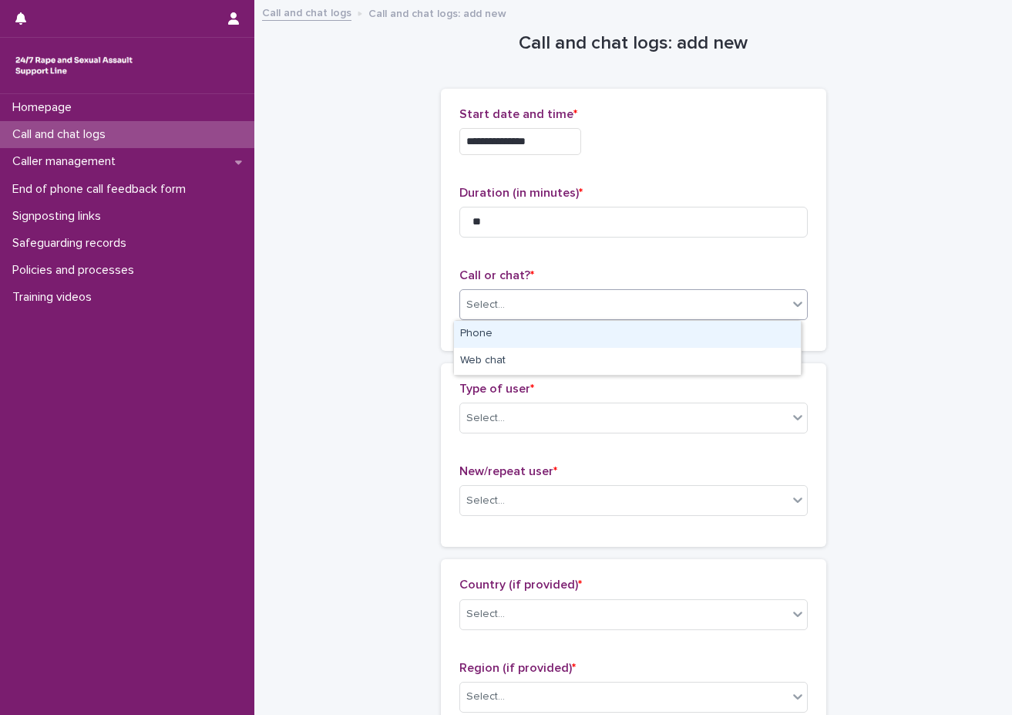
click at [533, 308] on div "Select..." at bounding box center [624, 304] width 328 height 25
click at [527, 322] on div "Phone" at bounding box center [627, 334] width 347 height 27
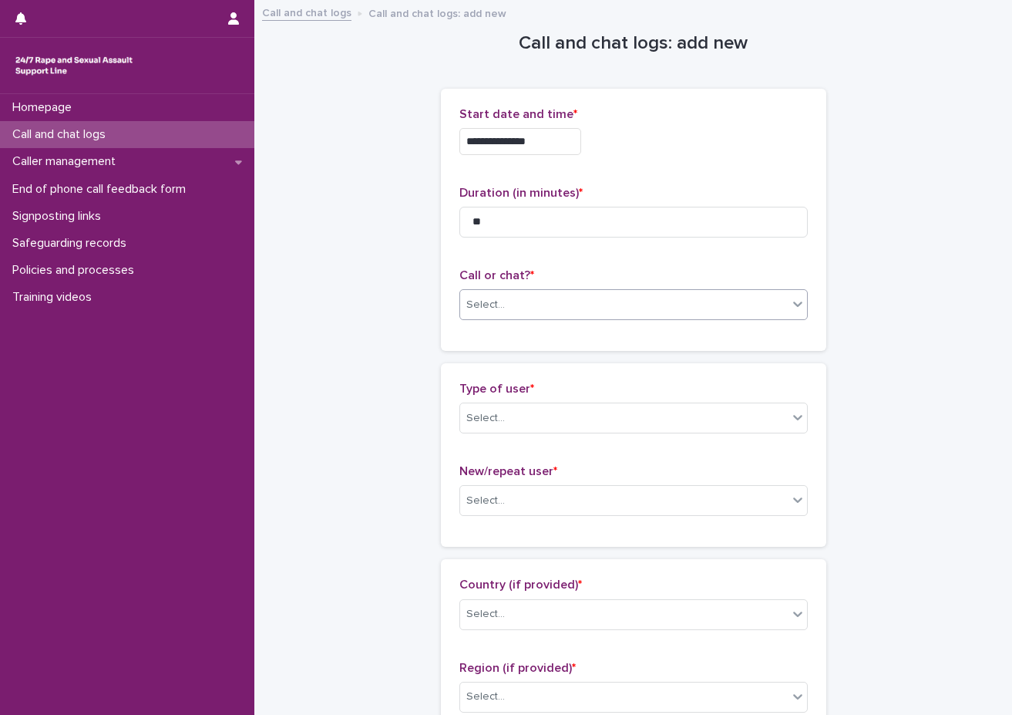
click at [517, 340] on div "**********" at bounding box center [634, 220] width 386 height 262
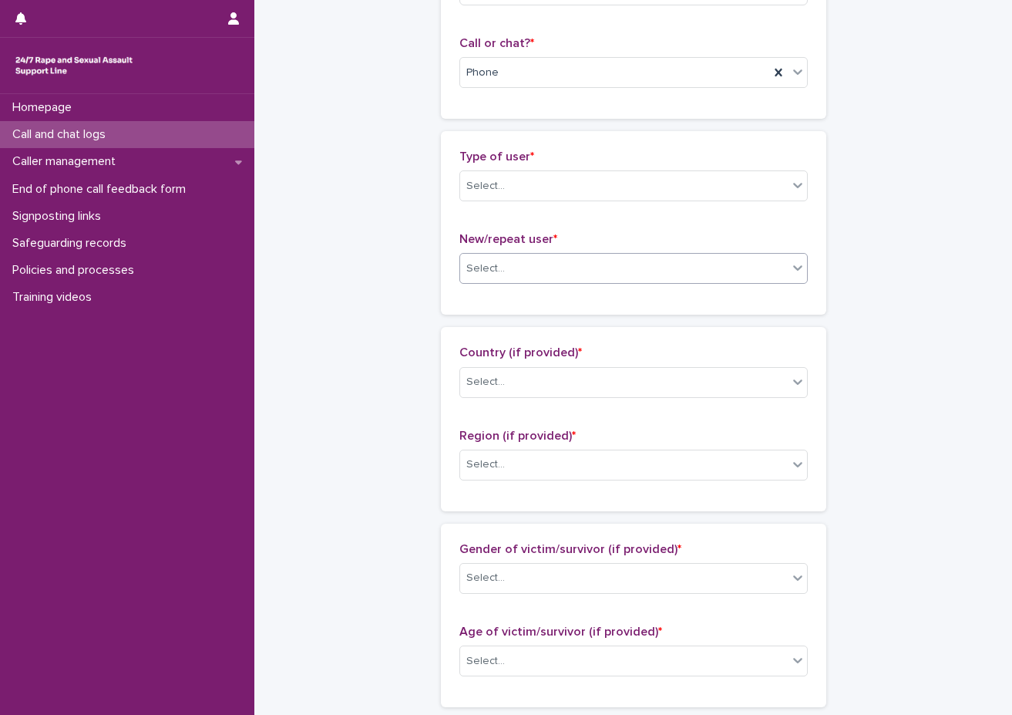
scroll to position [308, 0]
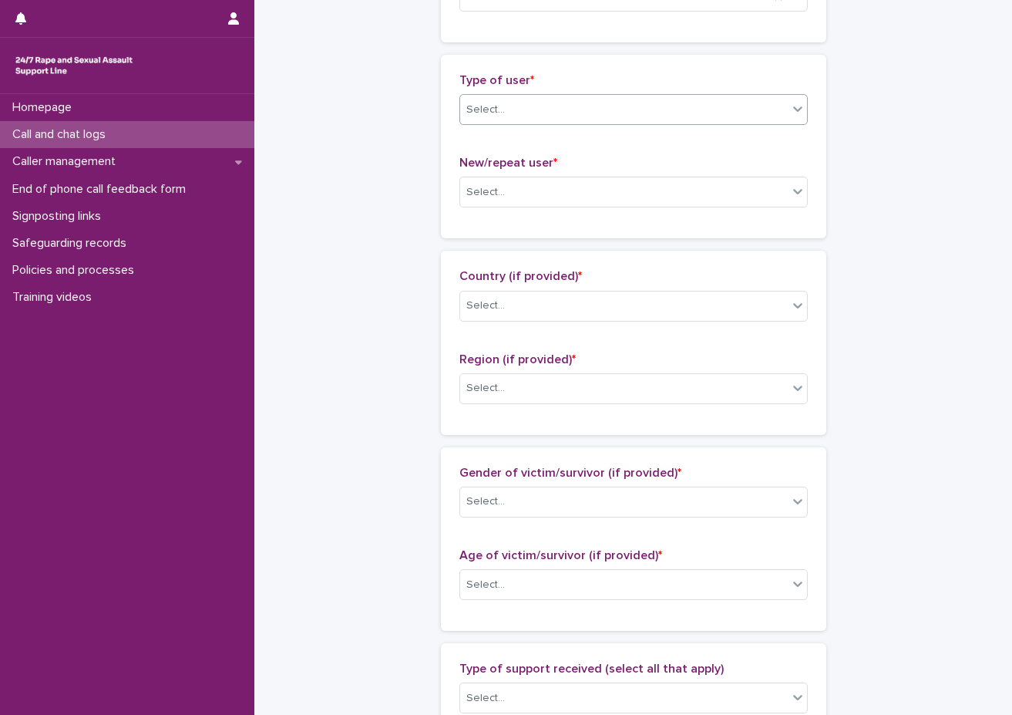
click at [490, 115] on div "Select..." at bounding box center [486, 110] width 39 height 16
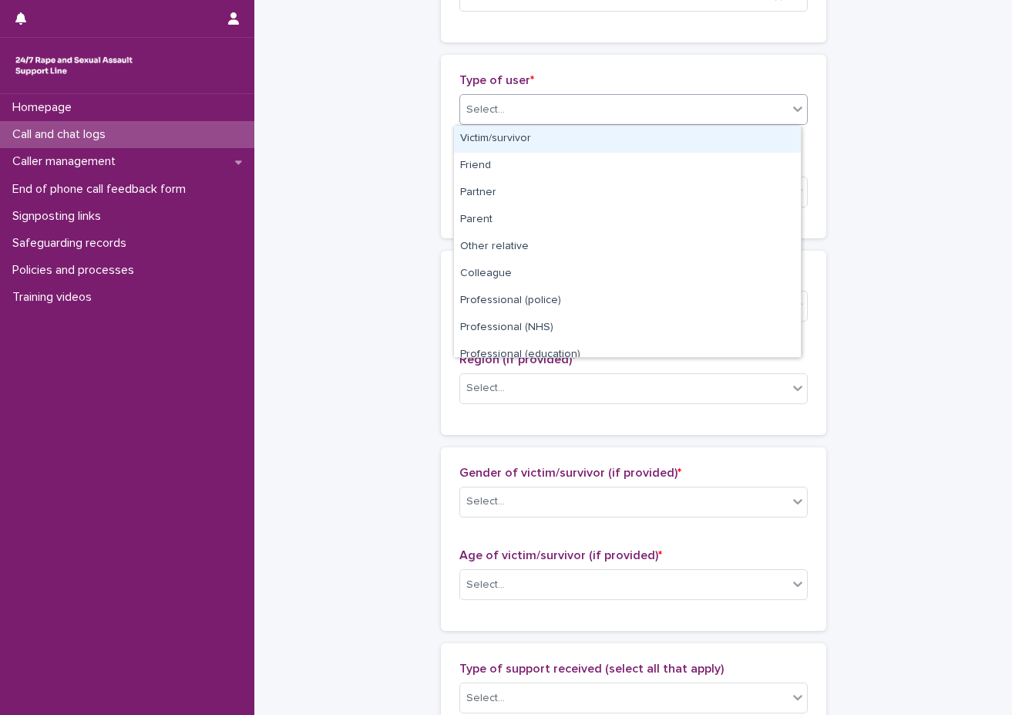
click at [497, 144] on div "Victim/survivor" at bounding box center [627, 139] width 347 height 27
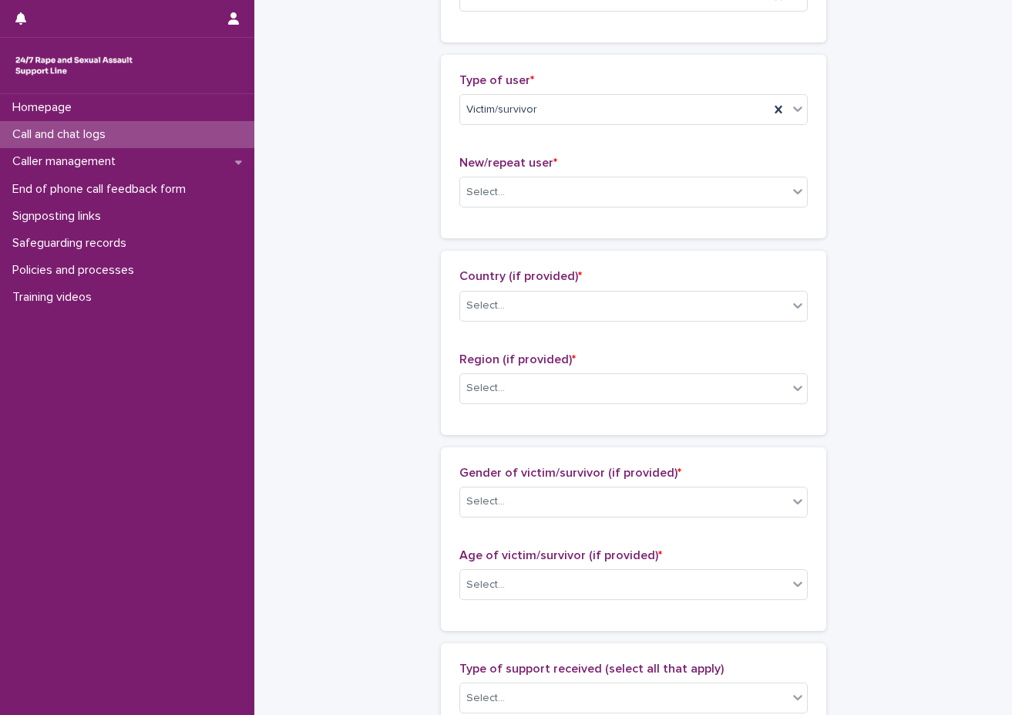
click at [471, 155] on div "Type of user * Victim/survivor New/repeat user * Select..." at bounding box center [634, 146] width 349 height 147
click at [470, 181] on div "Select..." at bounding box center [624, 192] width 328 height 25
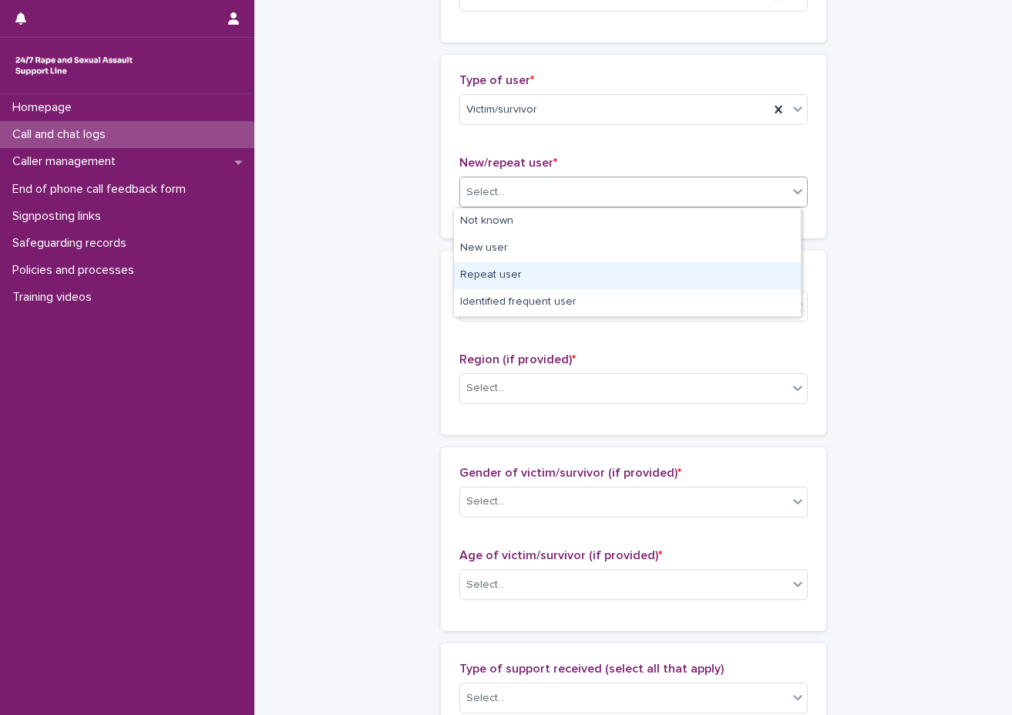
click at [477, 278] on div "Repeat user" at bounding box center [627, 275] width 347 height 27
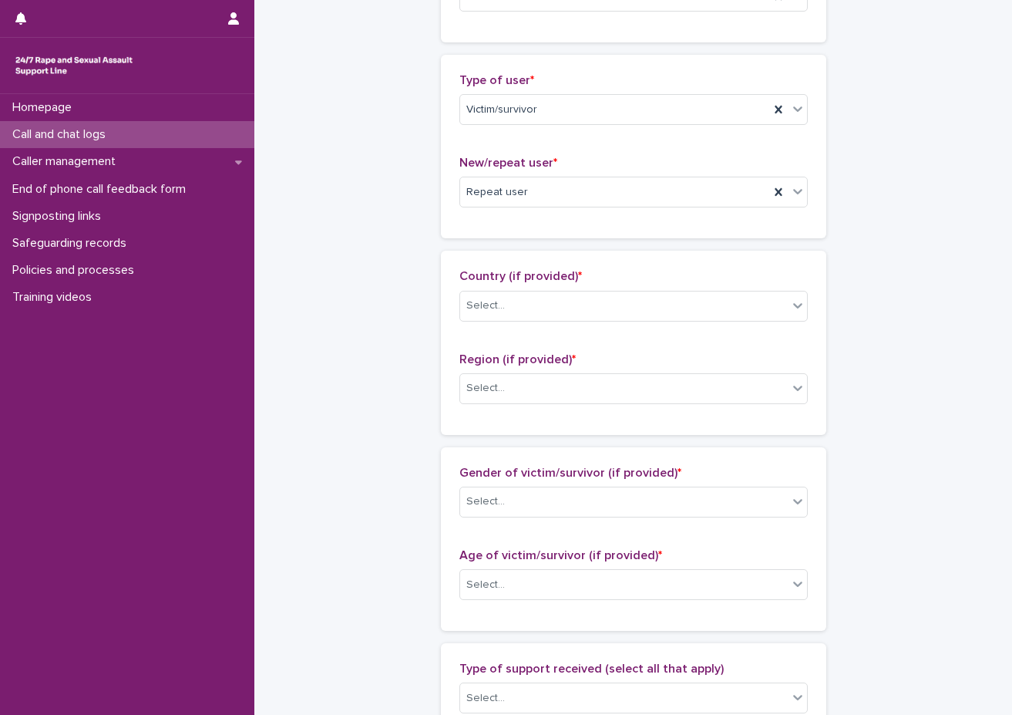
click at [391, 225] on div "**********" at bounding box center [633, 527] width 727 height 1669
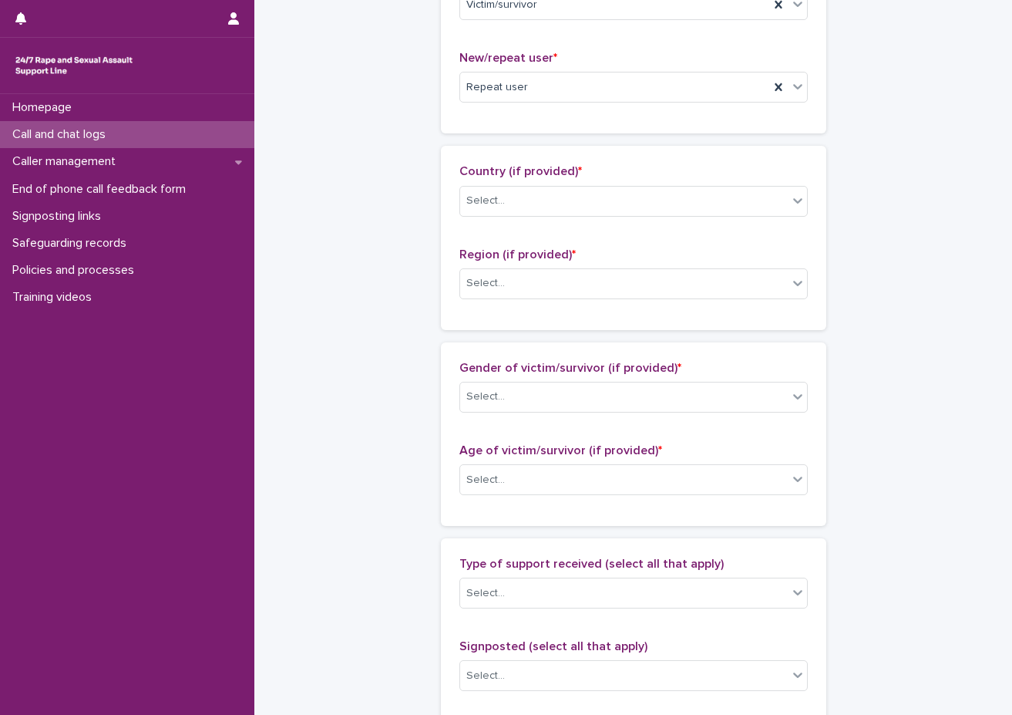
scroll to position [463, 0]
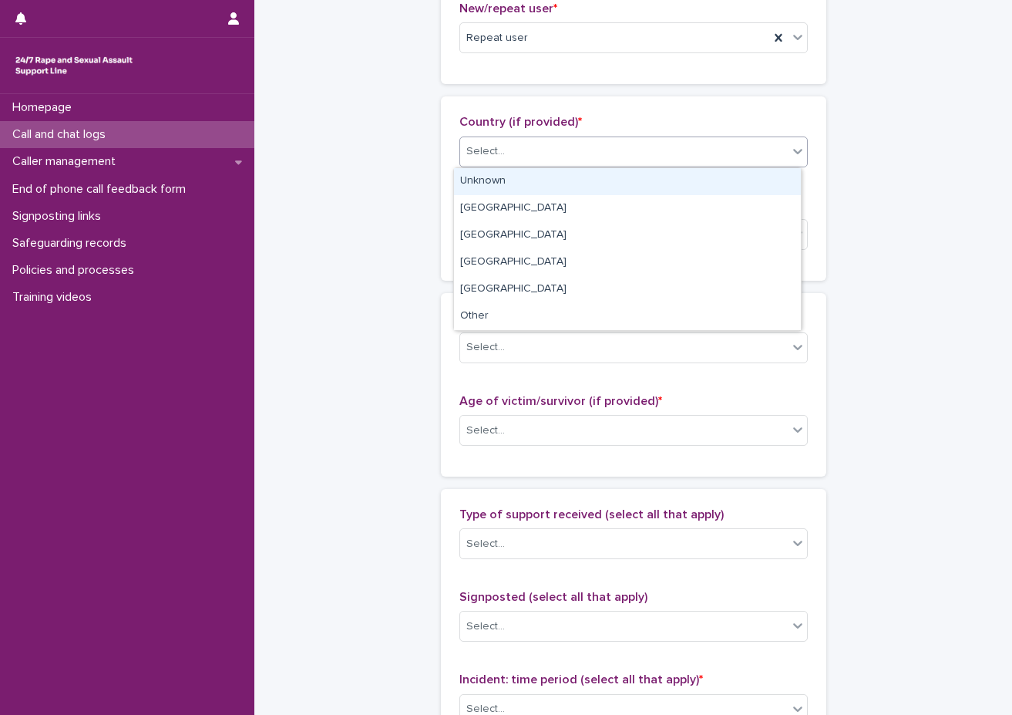
click at [511, 160] on div "Select..." at bounding box center [624, 151] width 328 height 25
click at [513, 187] on div "Unknown" at bounding box center [627, 181] width 347 height 27
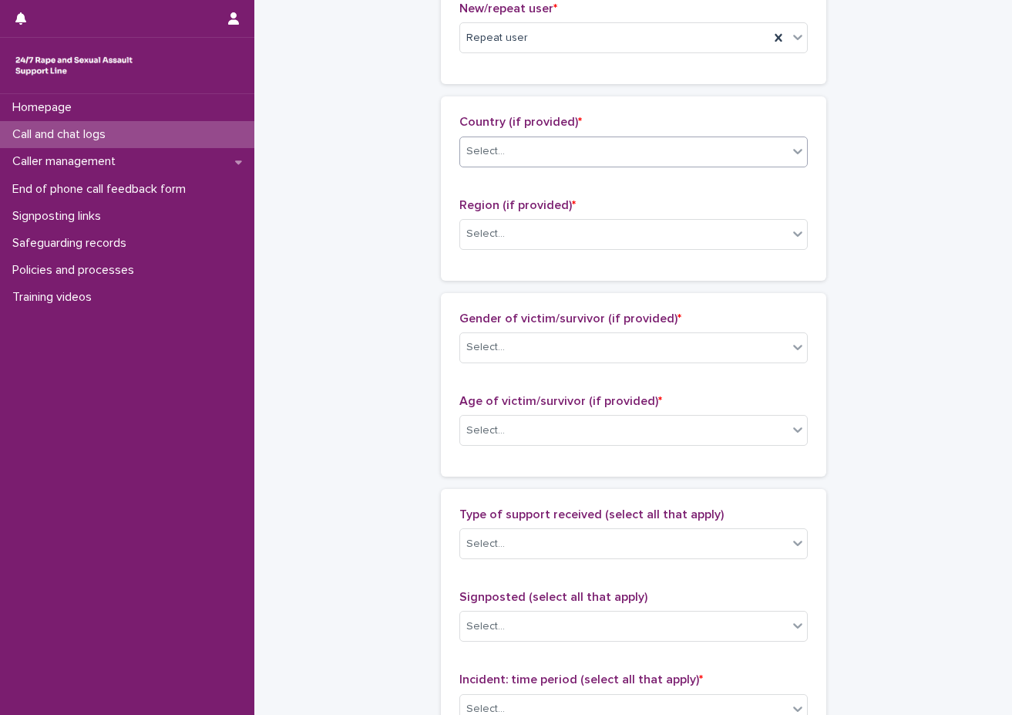
click at [500, 199] on span "Region (if provided) *" at bounding box center [518, 205] width 116 height 12
click at [492, 234] on div "Select..." at bounding box center [486, 234] width 39 height 16
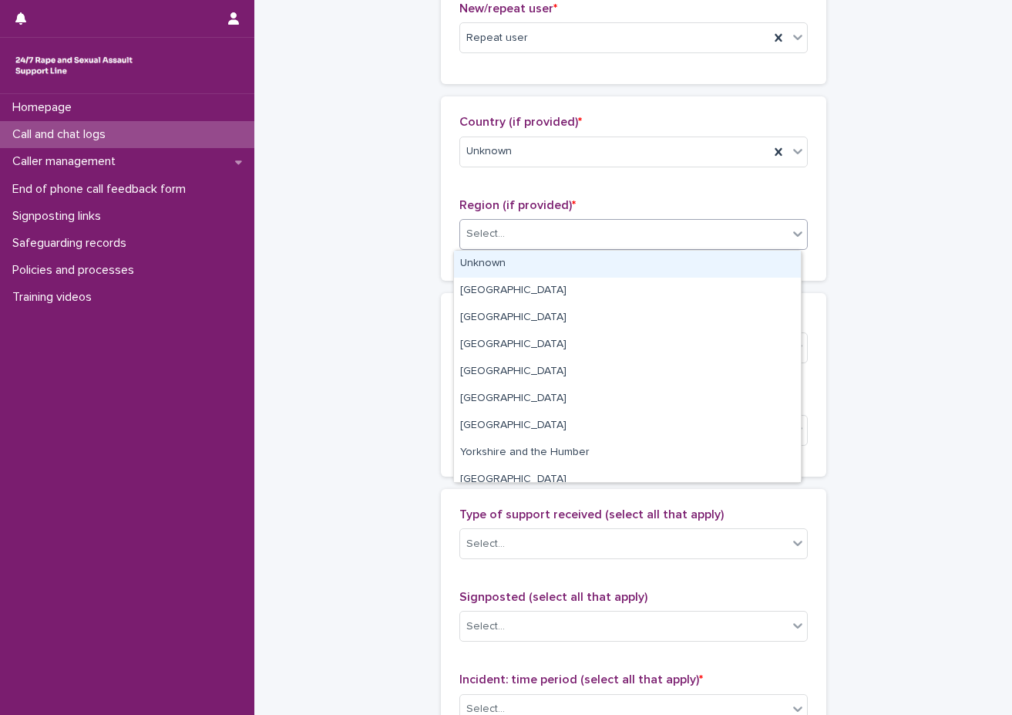
click at [483, 271] on div "Unknown" at bounding box center [627, 264] width 347 height 27
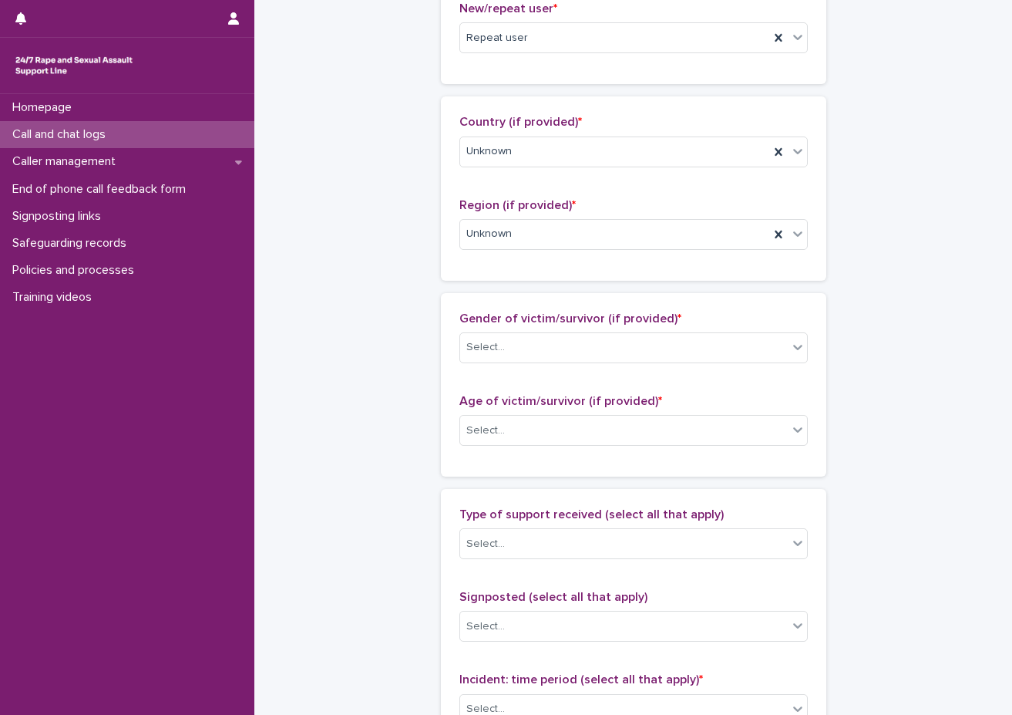
click at [466, 278] on div "Country (if provided) * Unknown Region (if provided) * Unknown" at bounding box center [634, 188] width 386 height 184
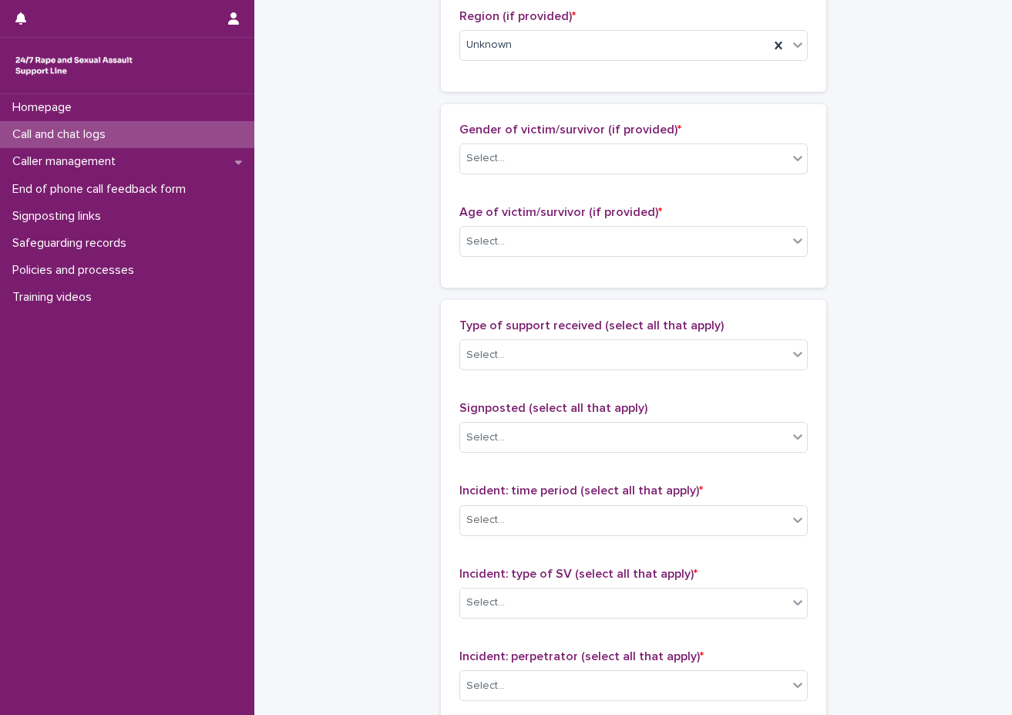
scroll to position [694, 0]
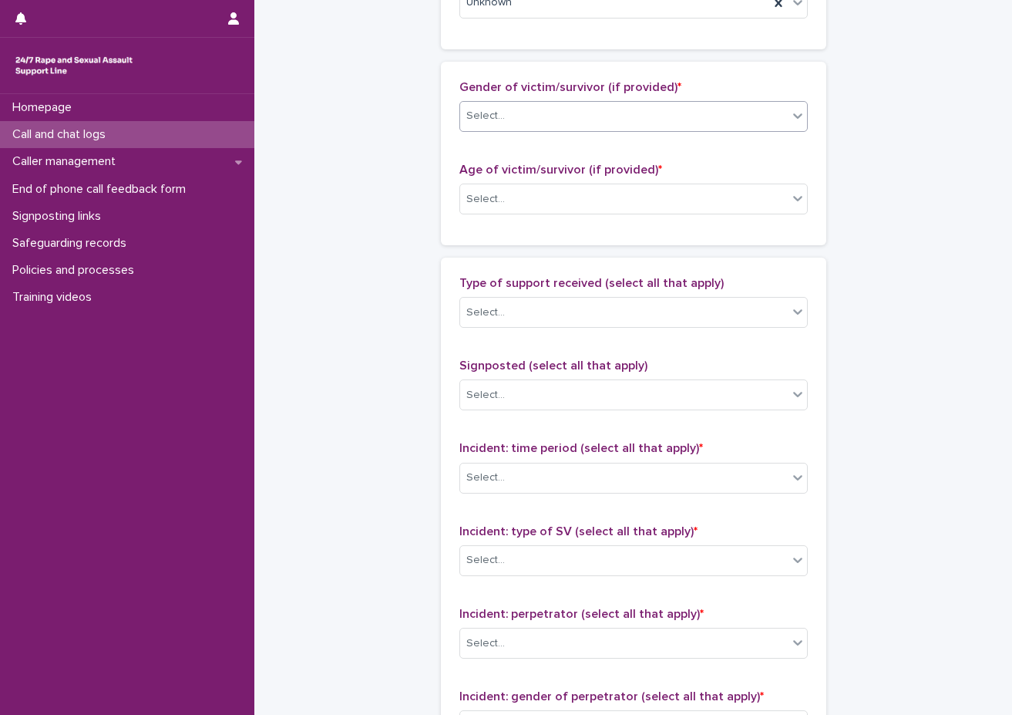
click at [488, 118] on div "Select..." at bounding box center [486, 116] width 39 height 16
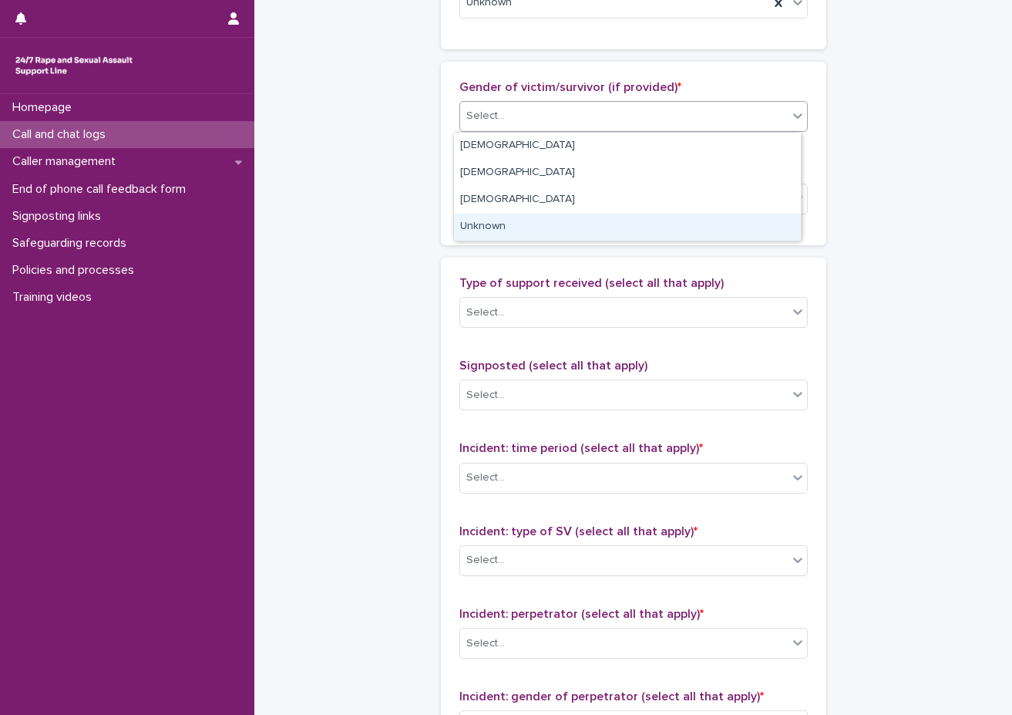
click at [490, 229] on div "Unknown" at bounding box center [627, 227] width 347 height 27
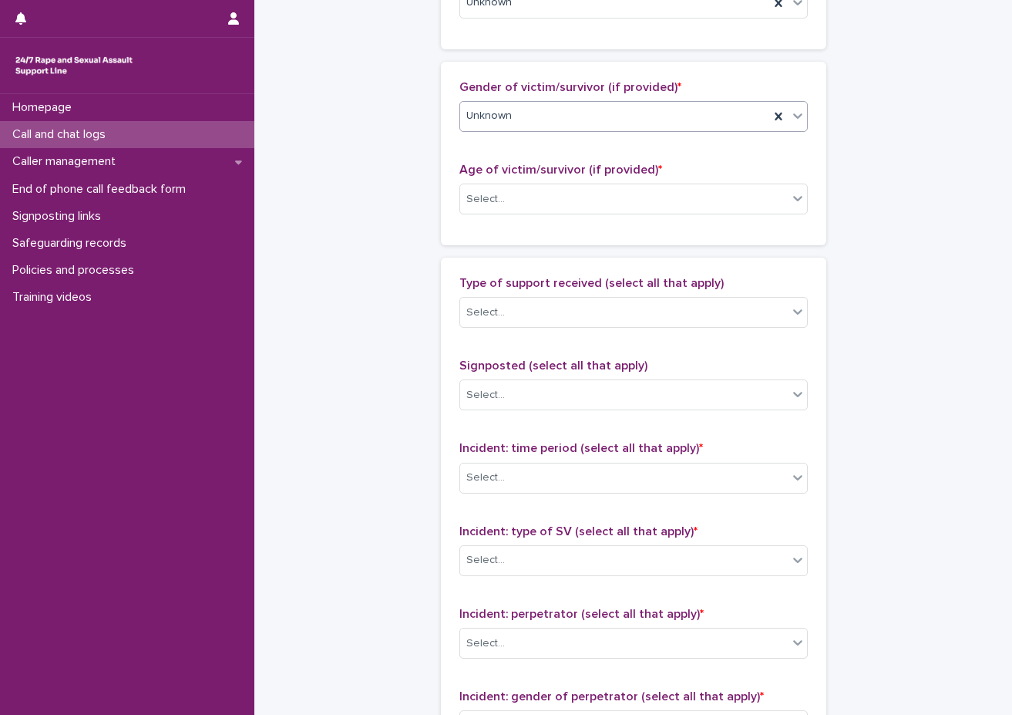
click at [501, 163] on span "Age of victim/survivor (if provided) *" at bounding box center [561, 169] width 203 height 12
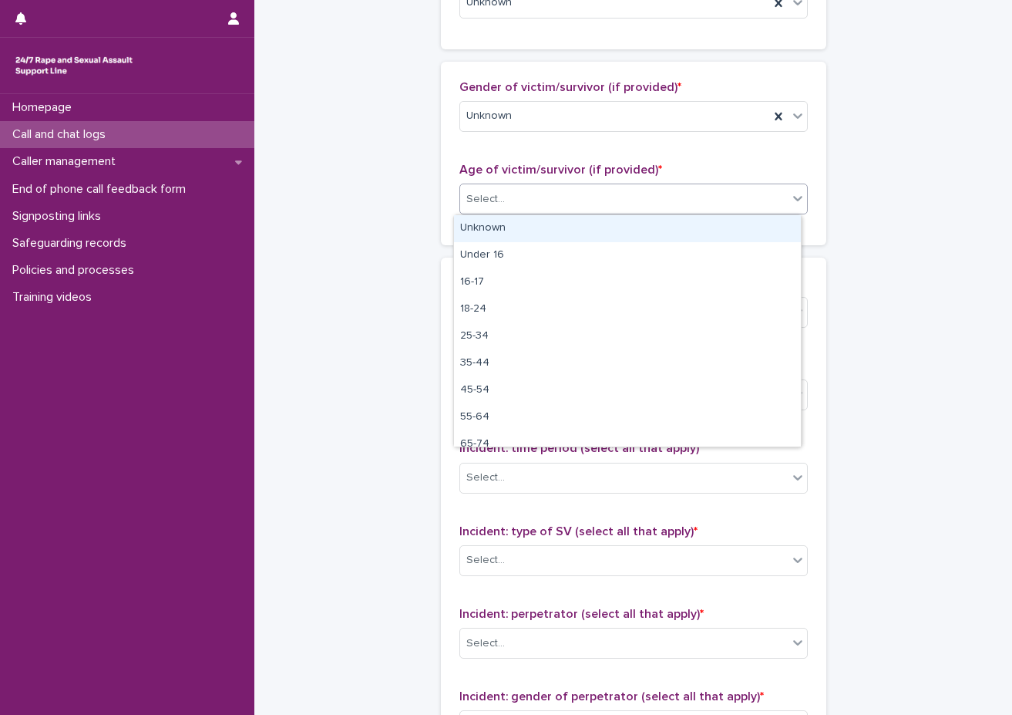
click at [495, 211] on div "Select..." at bounding box center [624, 199] width 328 height 25
click at [496, 211] on div "Select..." at bounding box center [624, 199] width 328 height 25
click at [496, 233] on div "Unknown" at bounding box center [627, 228] width 347 height 27
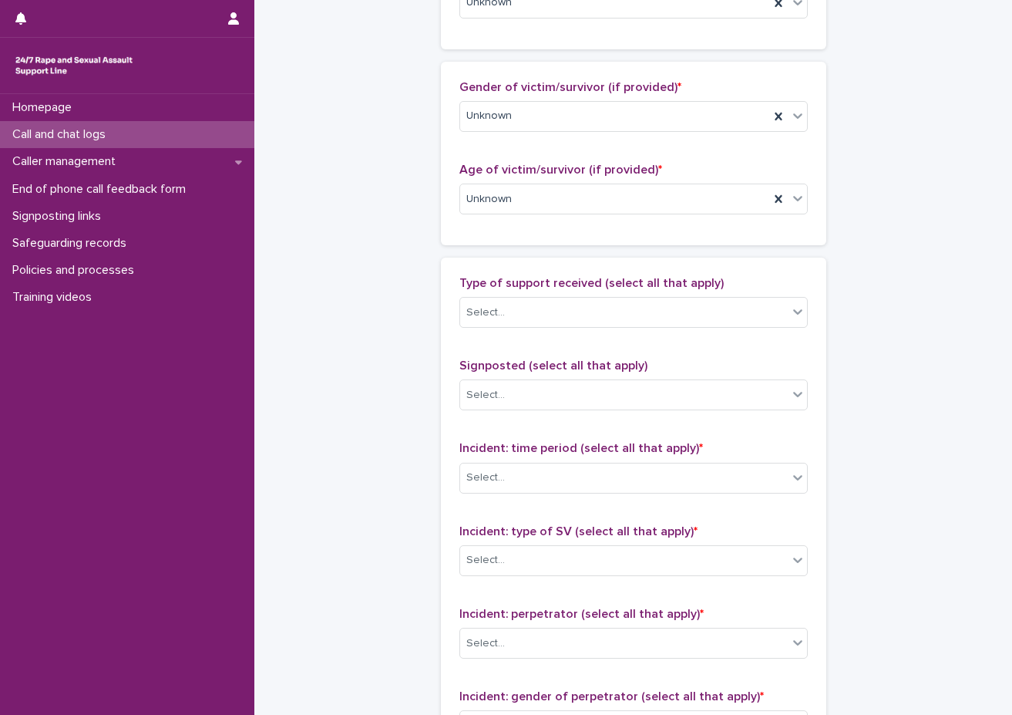
click at [486, 241] on div "Gender of victim/survivor (if provided) * Unknown Age of victim/survivor (if pr…" at bounding box center [634, 154] width 386 height 184
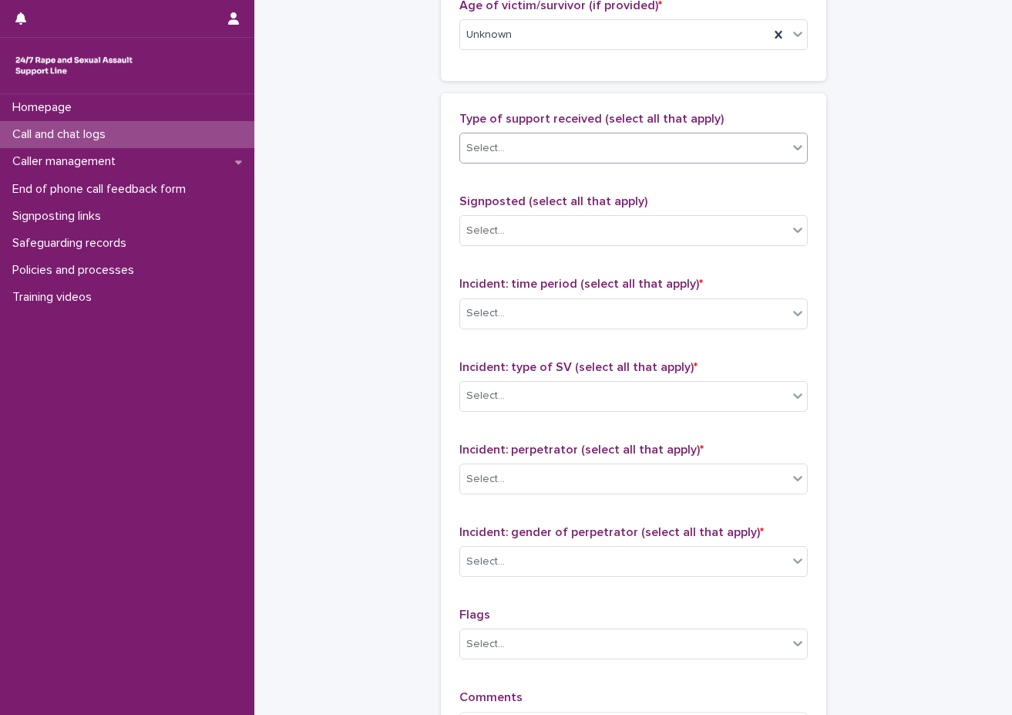
scroll to position [925, 0]
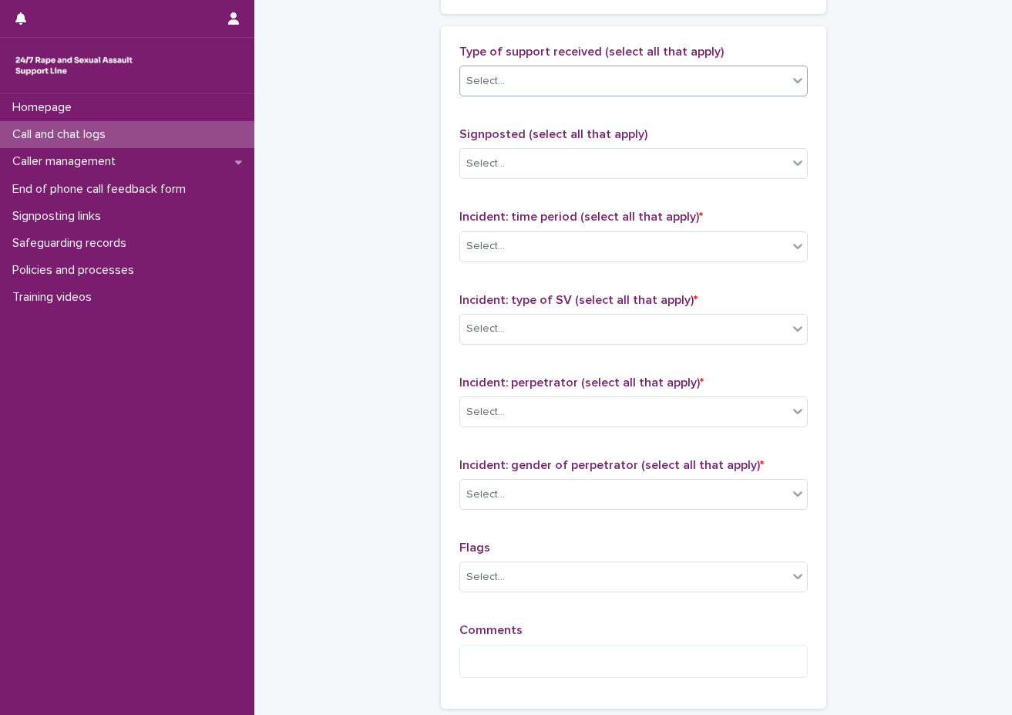
click at [511, 89] on div "Select..." at bounding box center [624, 81] width 328 height 25
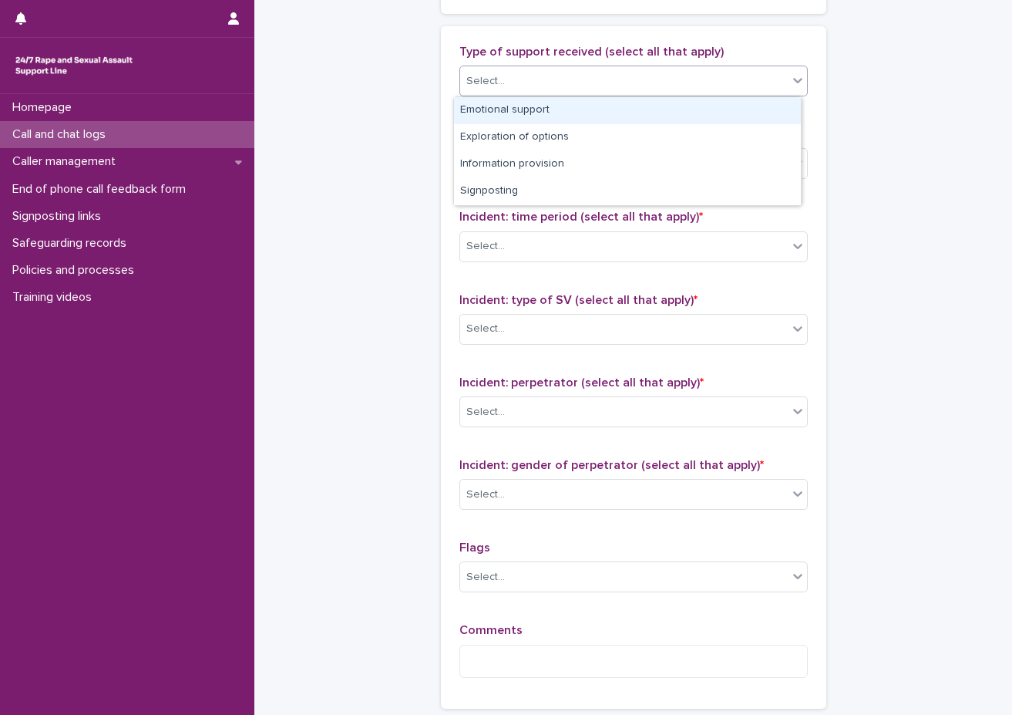
click at [508, 105] on div "Emotional support" at bounding box center [627, 110] width 347 height 27
click at [649, 79] on div "Emotional support" at bounding box center [614, 81] width 309 height 27
click at [586, 123] on div "Exploration of options" at bounding box center [627, 110] width 347 height 27
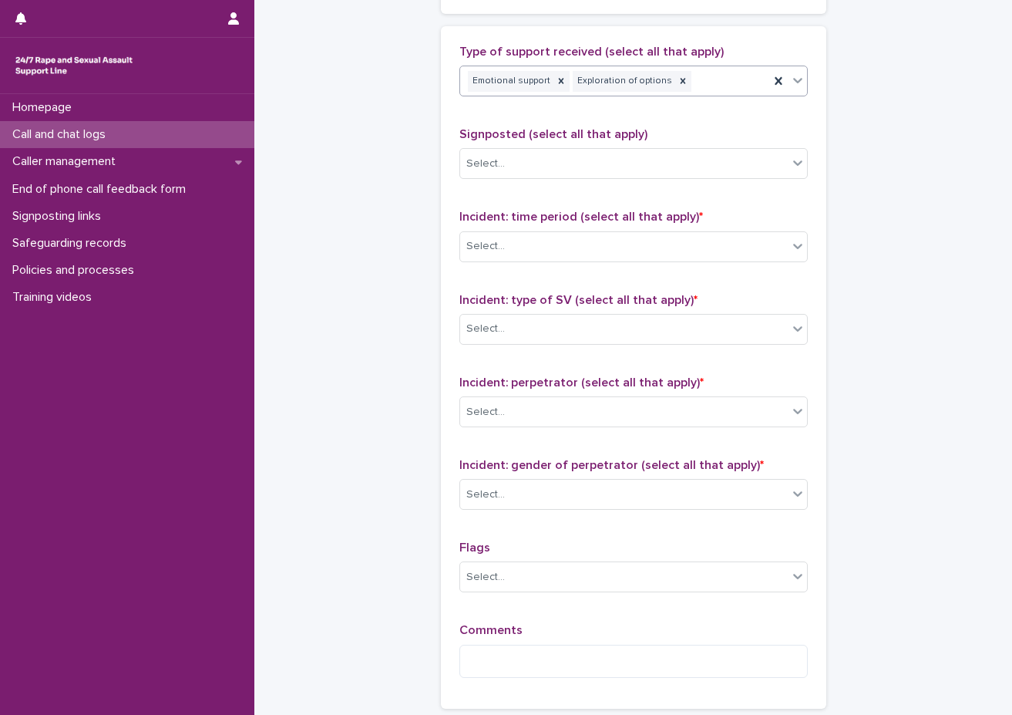
click at [705, 74] on div "Emotional support Exploration of options" at bounding box center [614, 81] width 309 height 27
click at [653, 172] on div "Select..." at bounding box center [624, 163] width 328 height 25
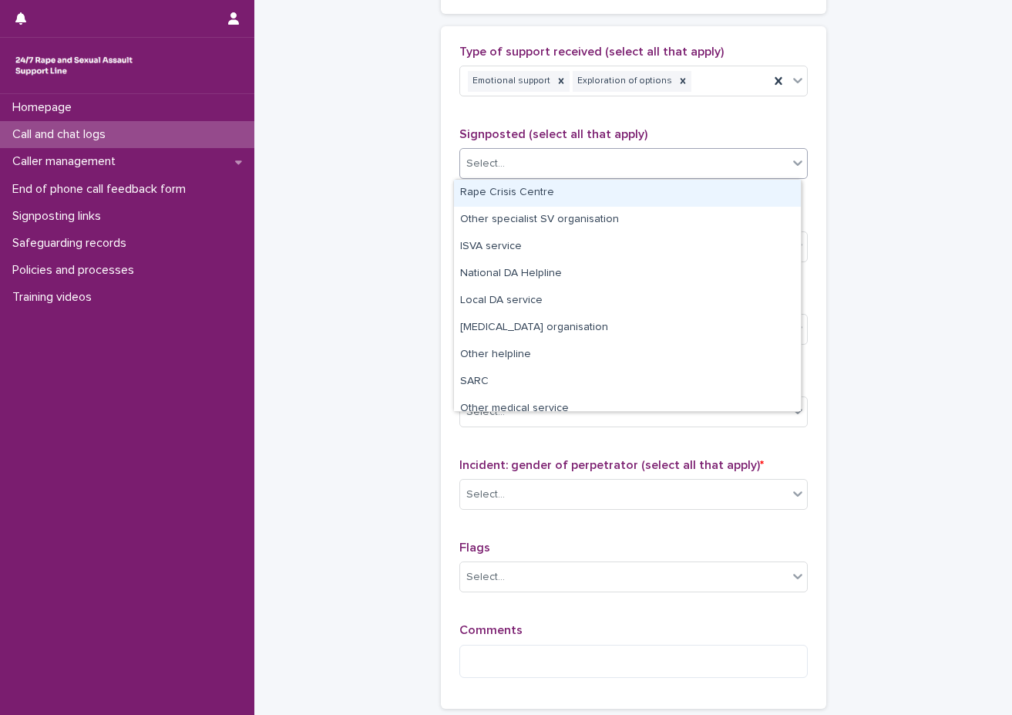
click at [716, 138] on p "Signposted (select all that apply)" at bounding box center [634, 134] width 349 height 15
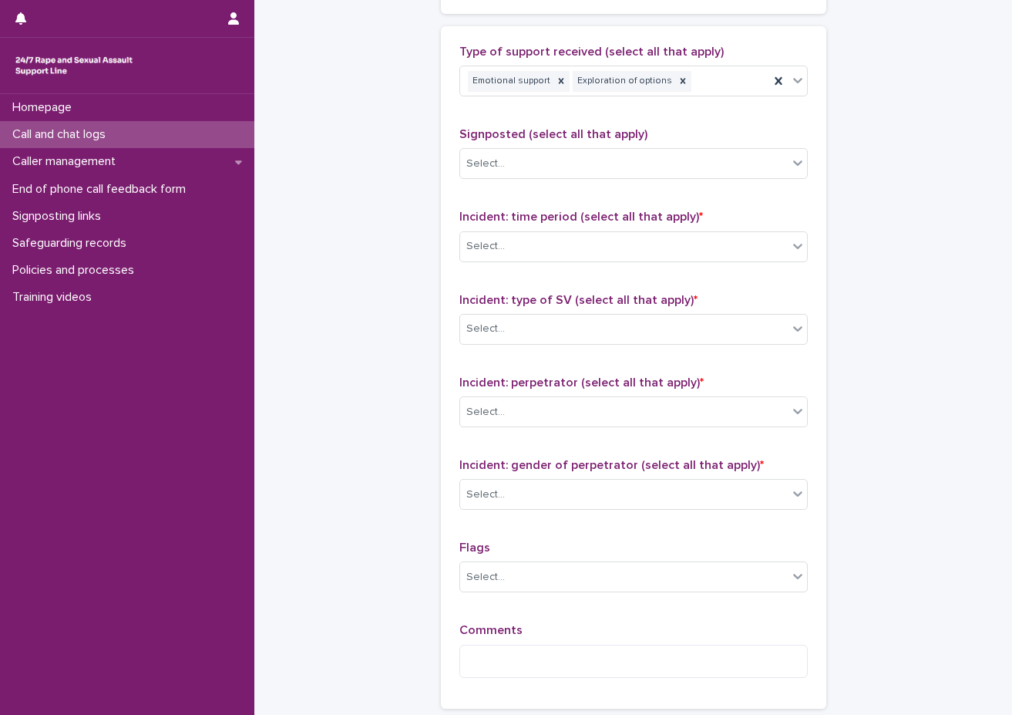
scroll to position [1002, 0]
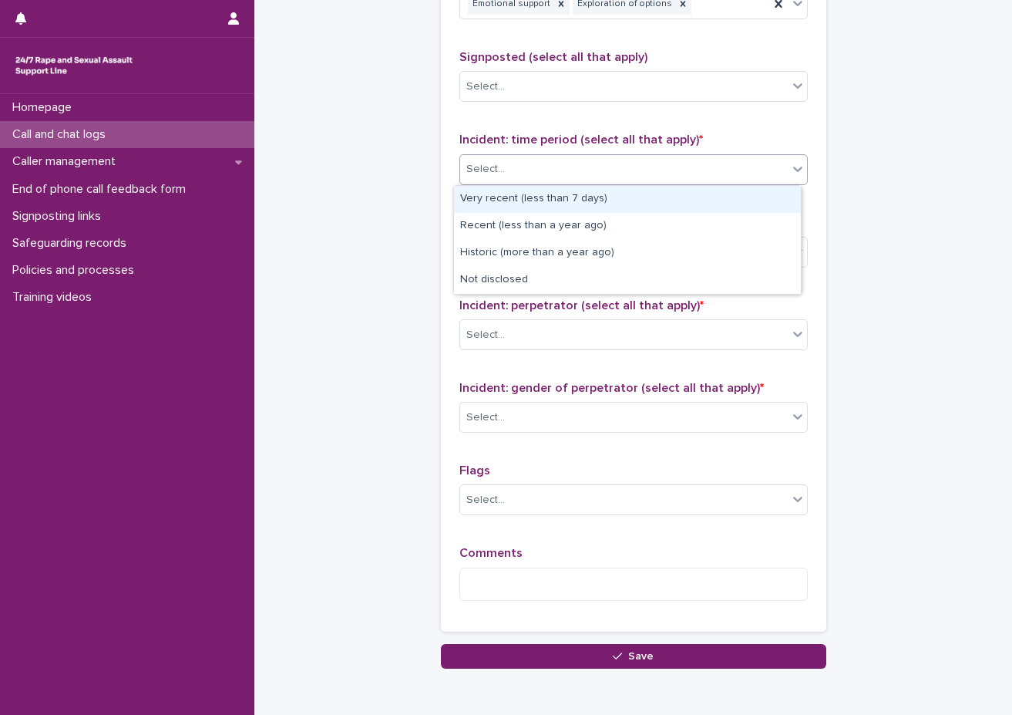
click at [656, 157] on div "Select..." at bounding box center [624, 169] width 328 height 25
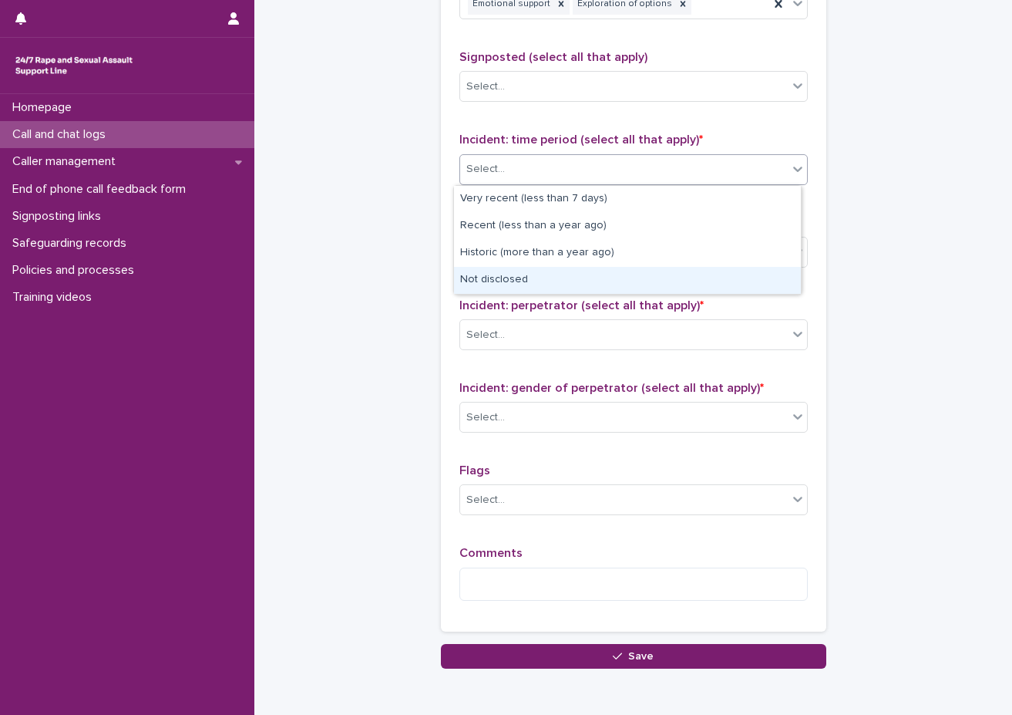
click at [619, 288] on div "Not disclosed" at bounding box center [627, 280] width 347 height 27
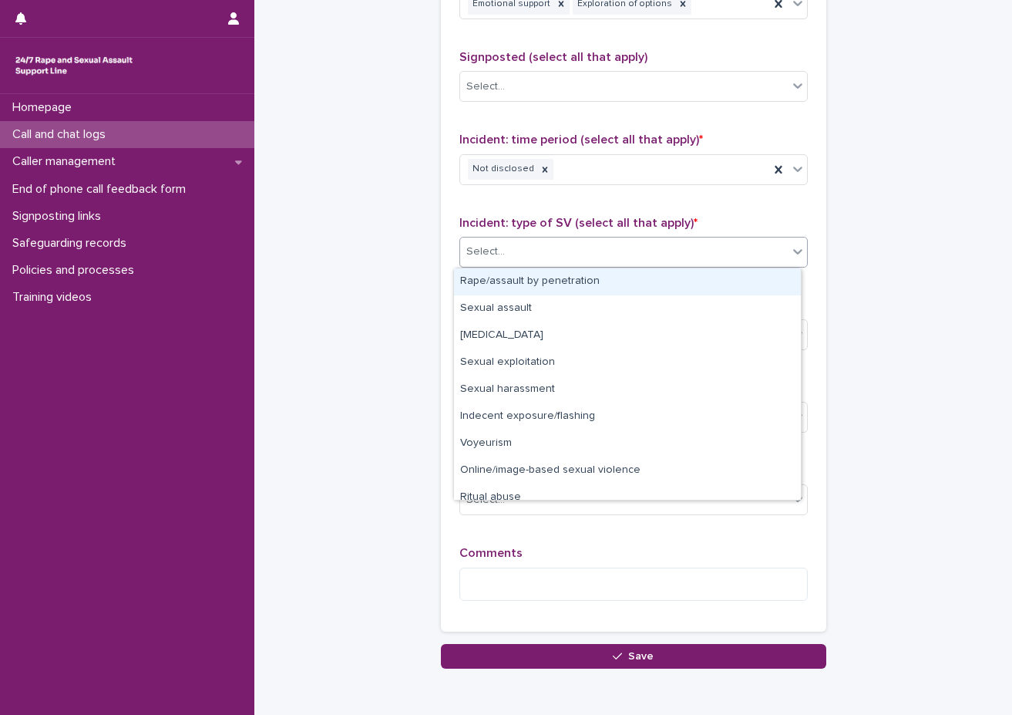
click at [602, 244] on div "Select..." at bounding box center [624, 251] width 328 height 25
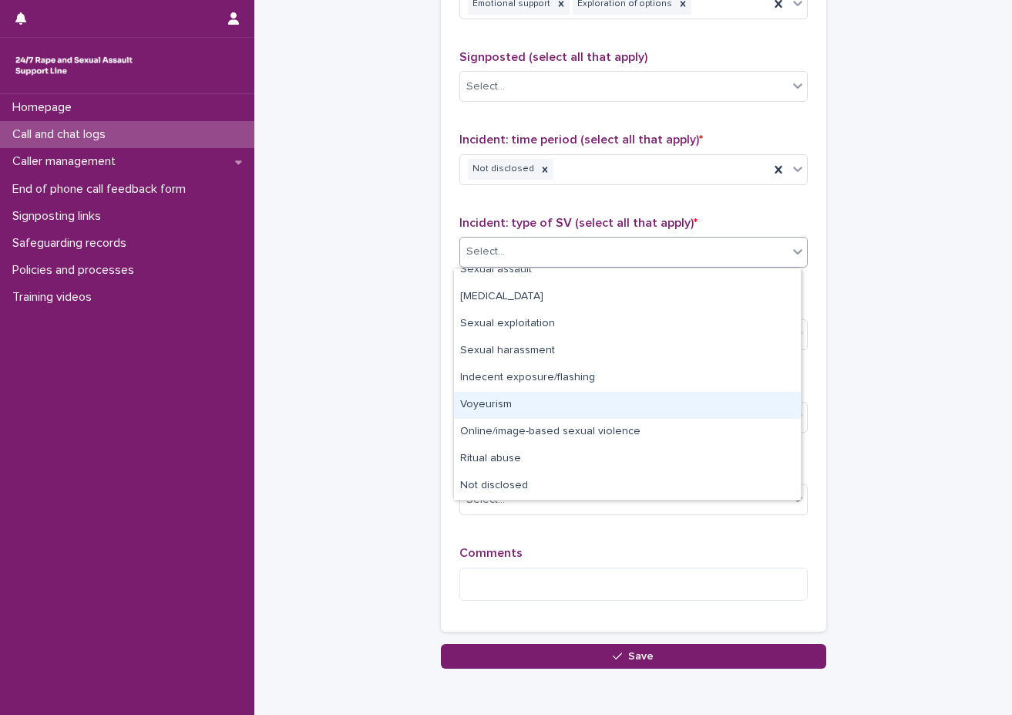
scroll to position [0, 0]
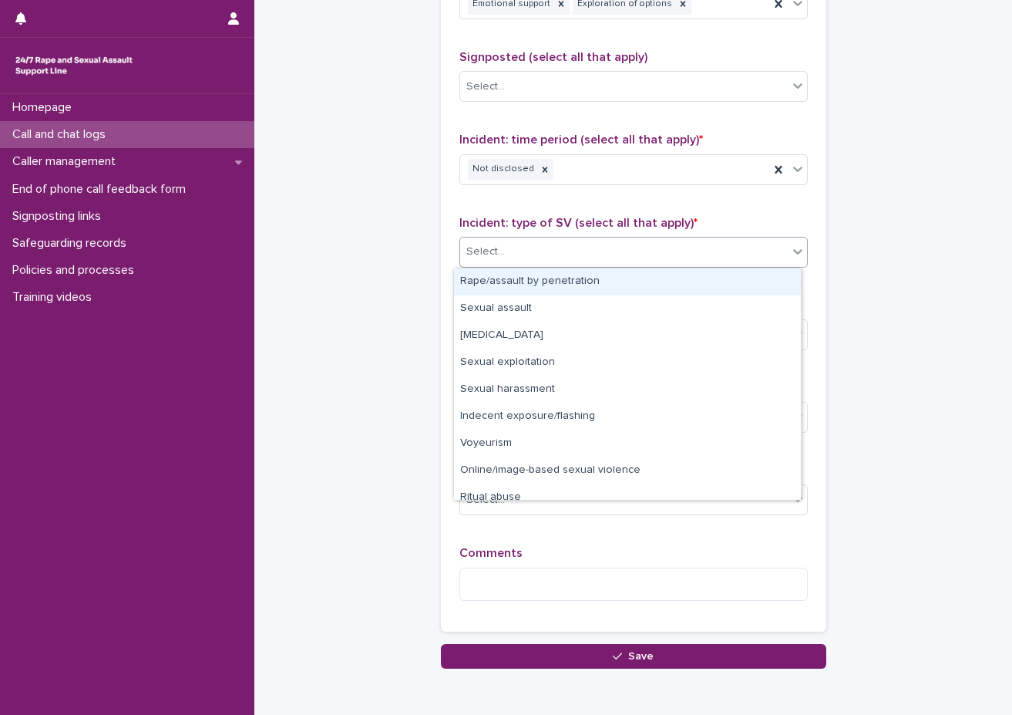
click at [564, 285] on div "Rape/assault by penetration" at bounding box center [627, 281] width 347 height 27
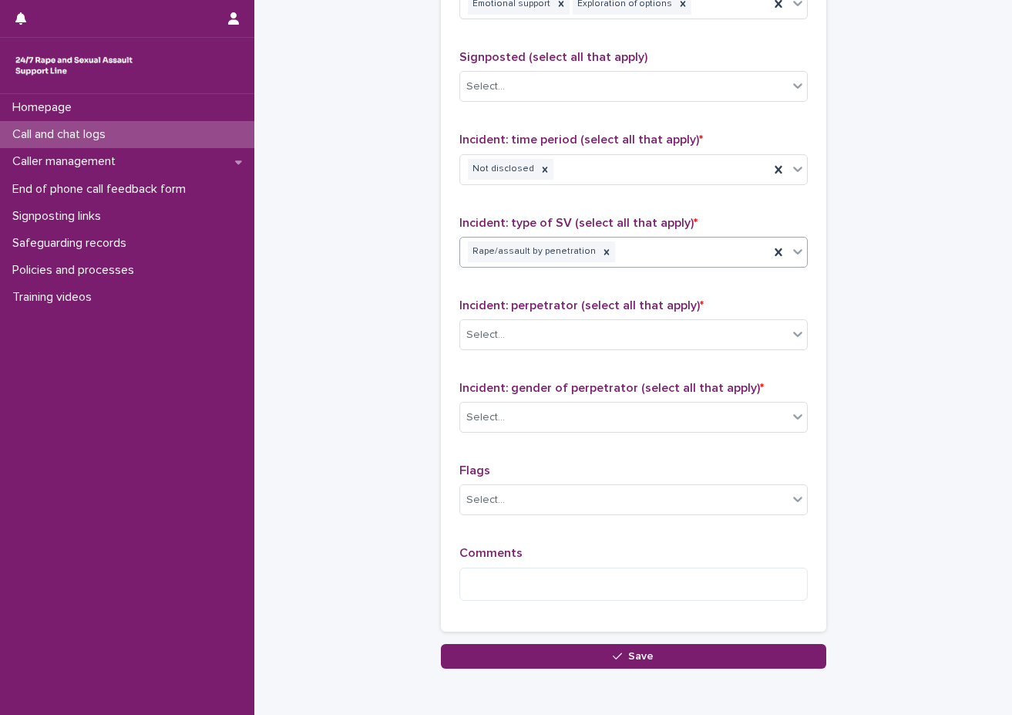
click at [659, 246] on div "Rape/assault by penetration" at bounding box center [614, 251] width 309 height 27
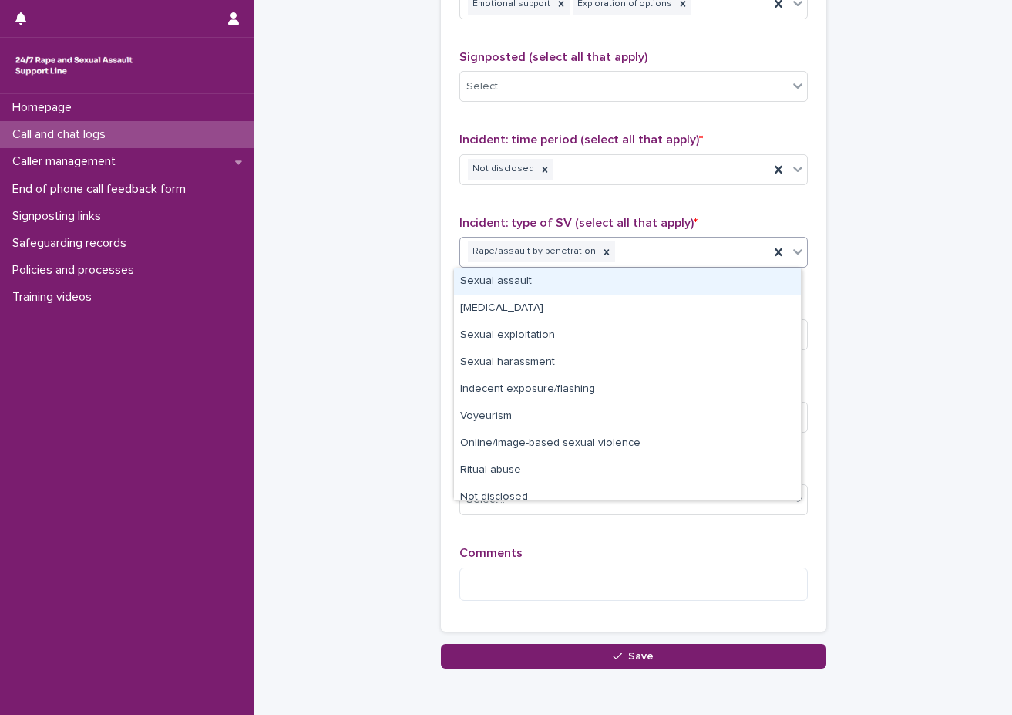
click at [637, 281] on div "Sexual assault" at bounding box center [627, 281] width 347 height 27
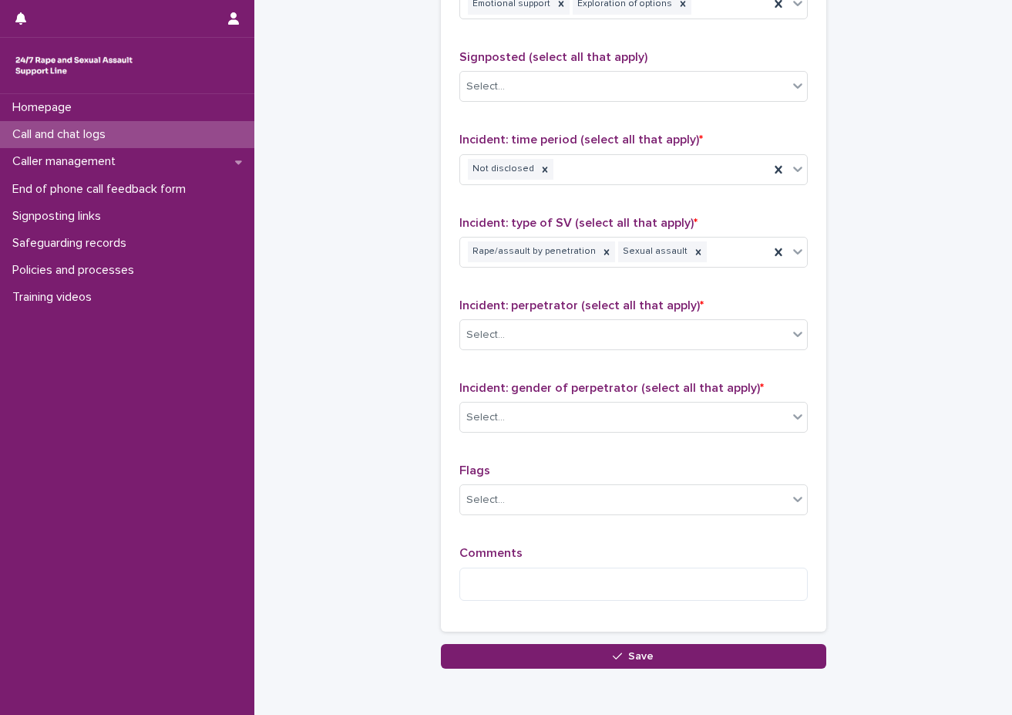
click at [626, 299] on span "Incident: perpetrator (select all that apply) *" at bounding box center [582, 305] width 244 height 12
click at [713, 260] on div "Rape/assault by penetration Sexual assault" at bounding box center [614, 251] width 309 height 27
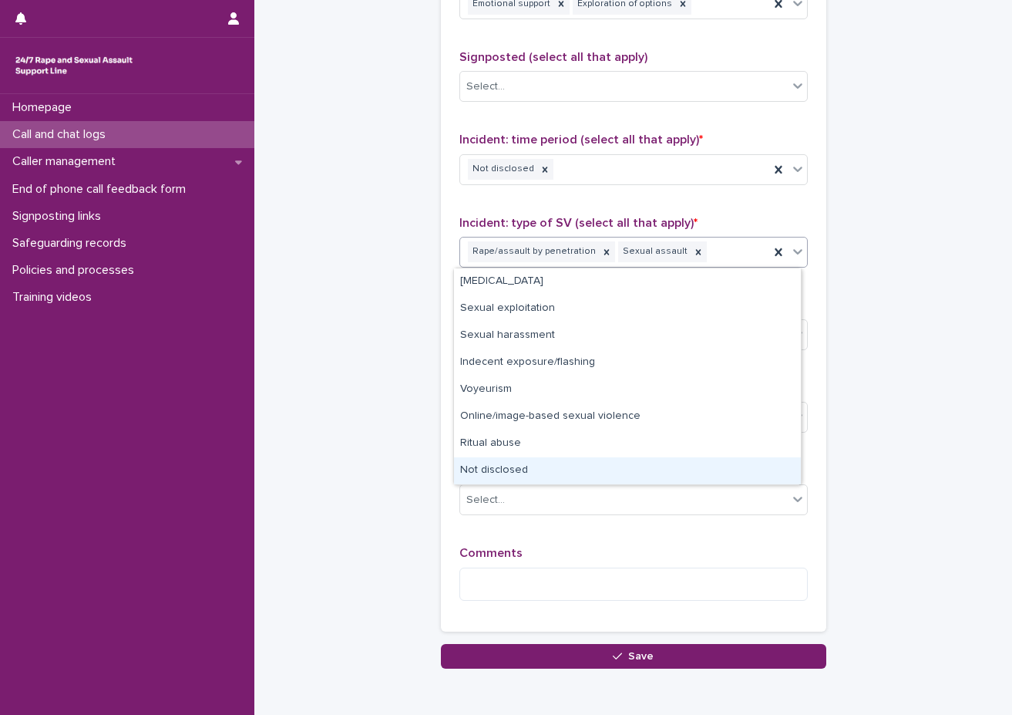
click at [593, 467] on div "Not disclosed" at bounding box center [627, 470] width 347 height 27
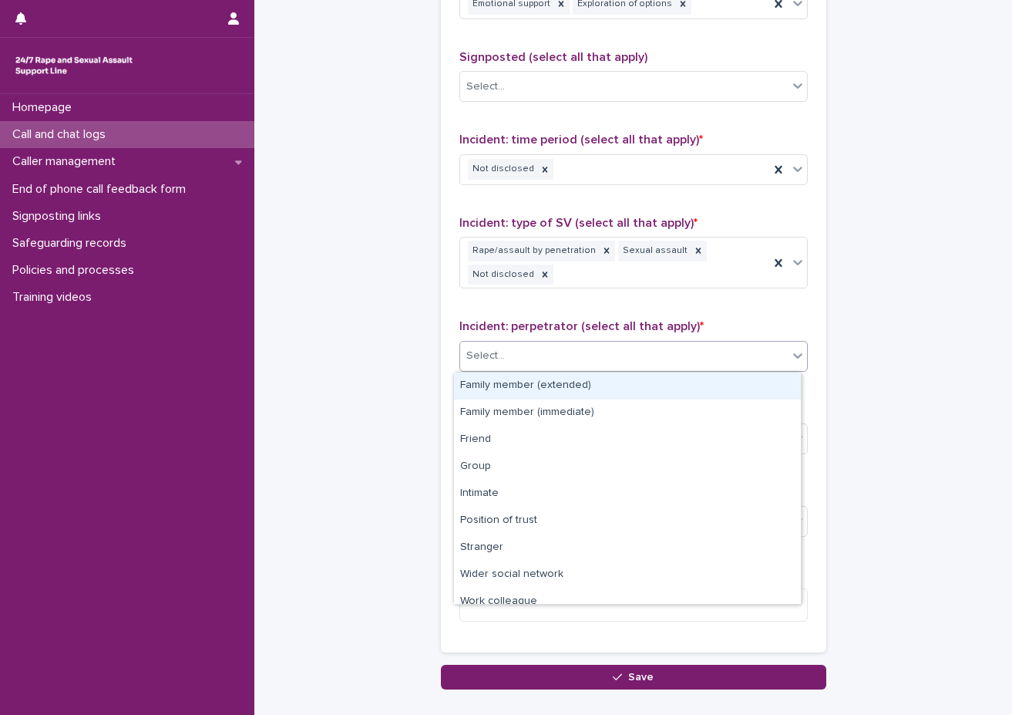
click at [692, 349] on div "Select..." at bounding box center [624, 355] width 328 height 25
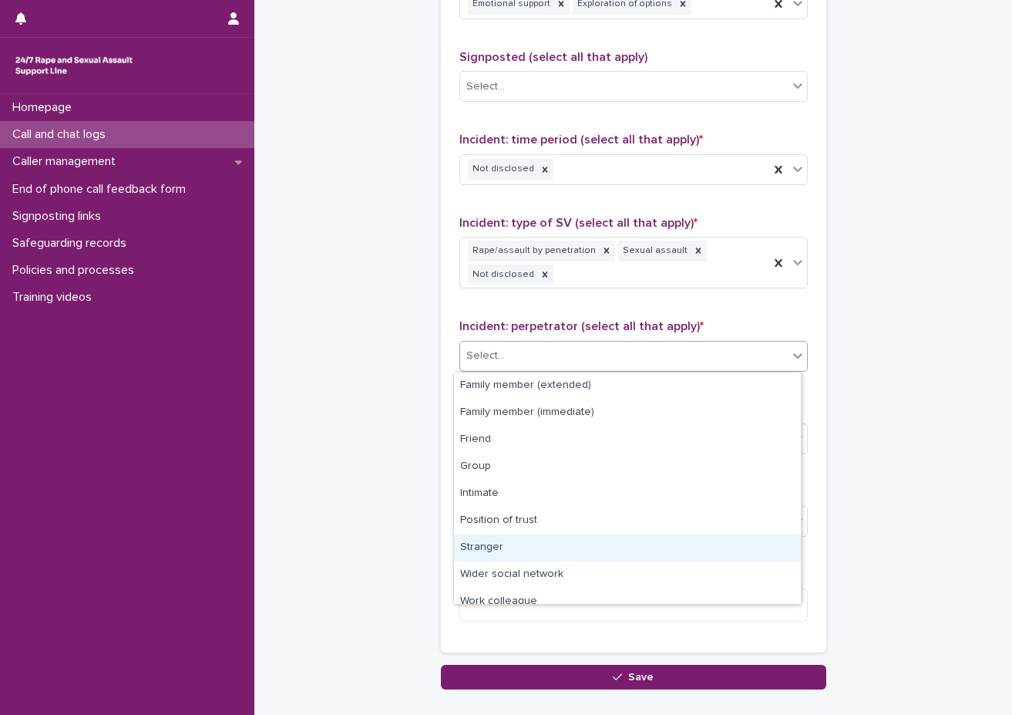
scroll to position [66, 0]
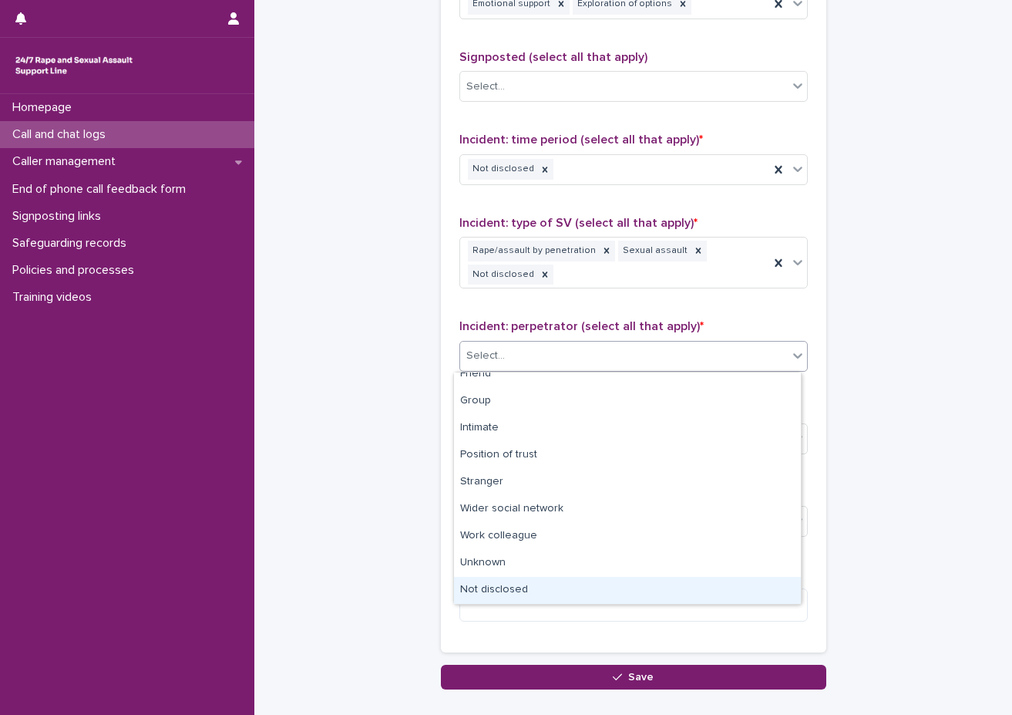
click at [497, 598] on div "Not disclosed" at bounding box center [627, 590] width 347 height 27
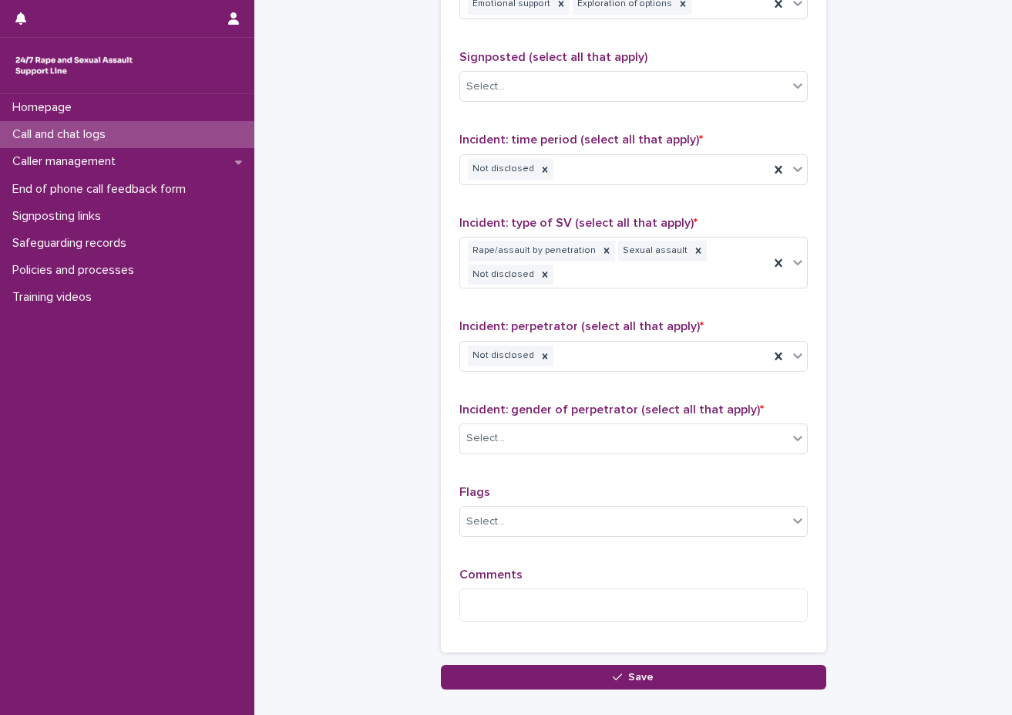
click at [441, 473] on div "Type of support received (select all that apply) Emotional support Exploration …" at bounding box center [634, 300] width 386 height 703
click at [497, 444] on div "Select..." at bounding box center [486, 438] width 39 height 16
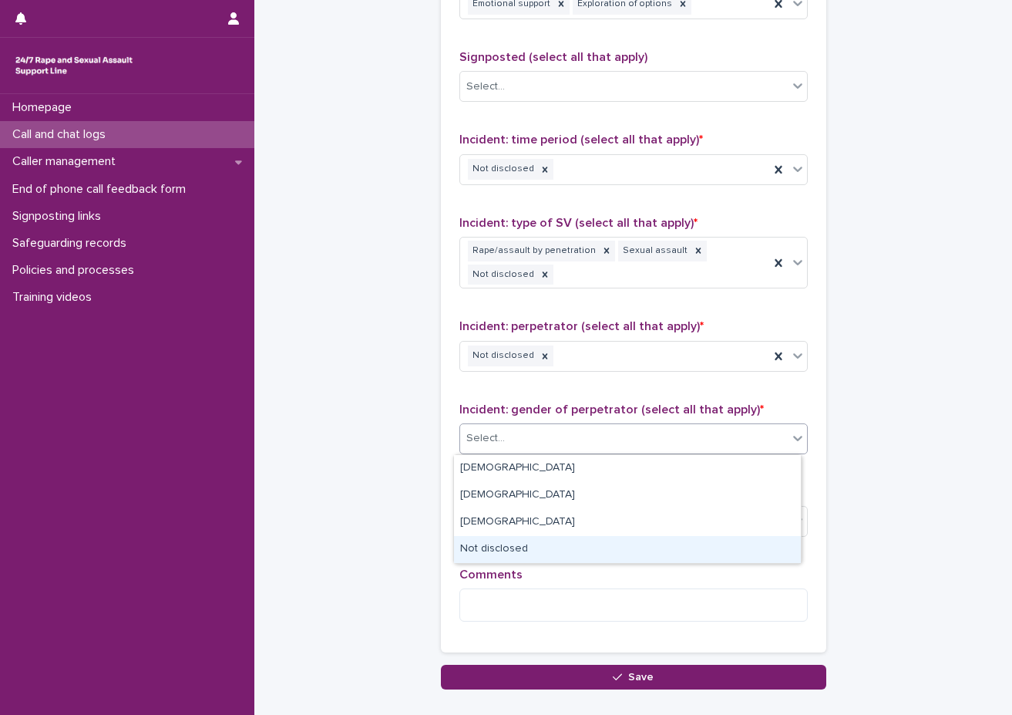
click at [486, 544] on div "Not disclosed" at bounding box center [627, 549] width 347 height 27
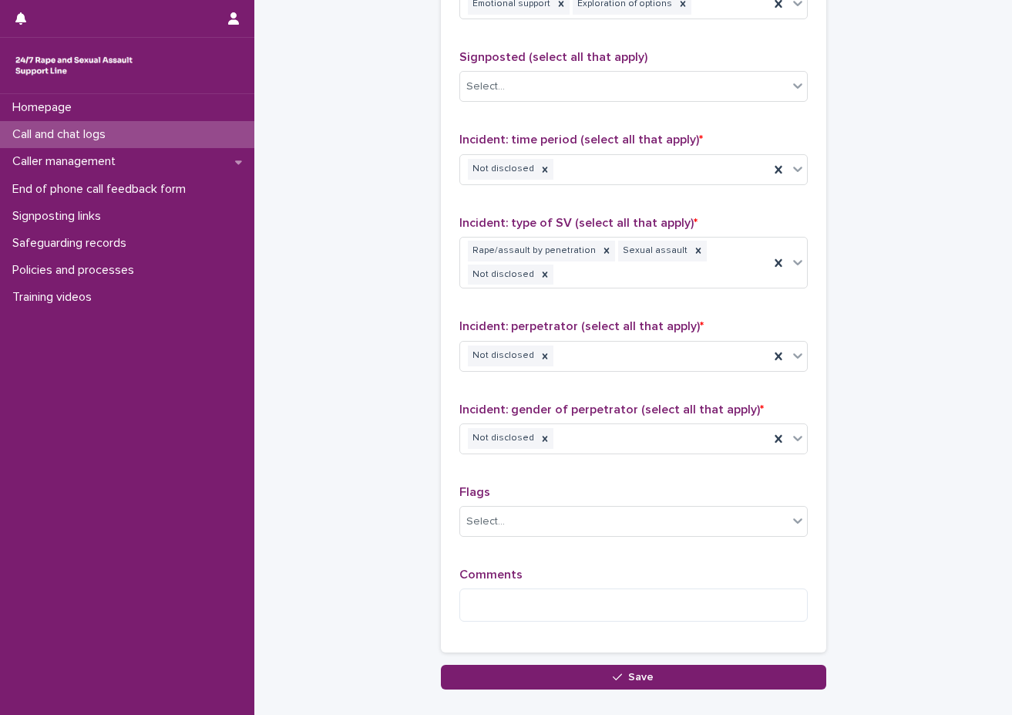
click at [520, 470] on div "Type of support received (select all that apply) Emotional support Exploration …" at bounding box center [634, 301] width 349 height 666
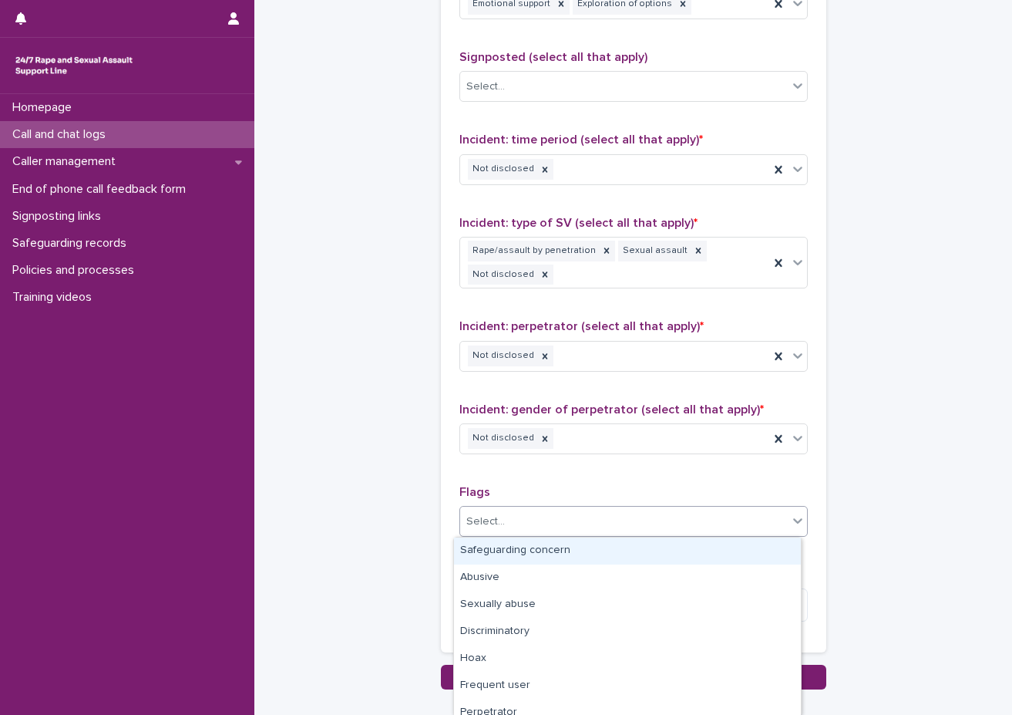
click at [545, 519] on div "Select..." at bounding box center [624, 521] width 328 height 25
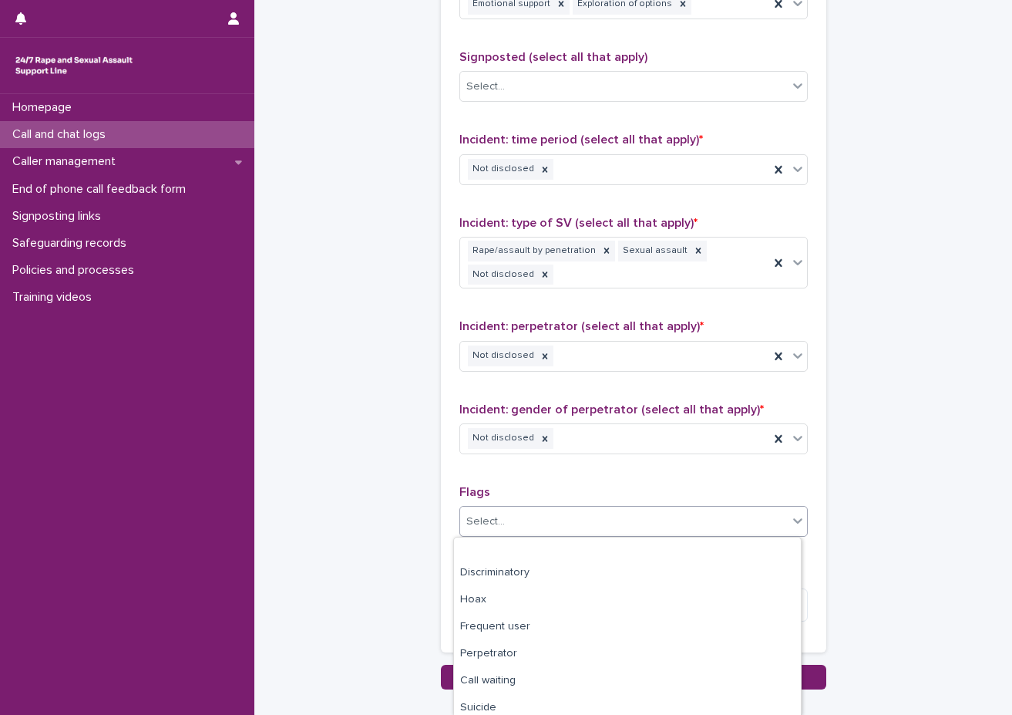
scroll to position [146, 0]
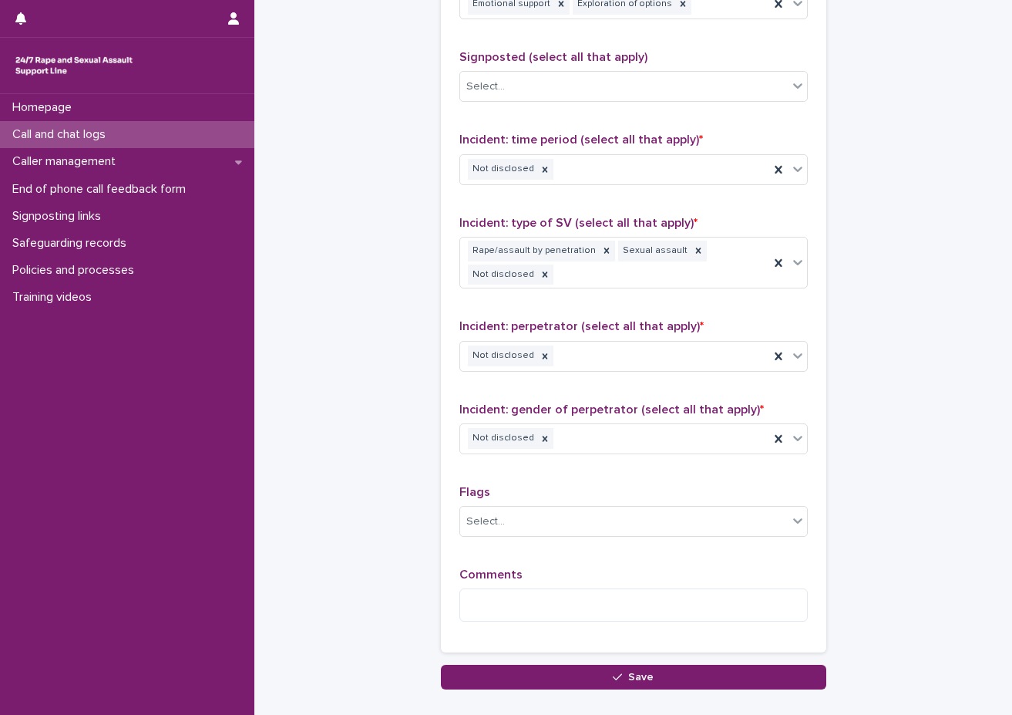
click at [614, 497] on p "Flags" at bounding box center [634, 492] width 349 height 15
drag, startPoint x: 614, startPoint y: 497, endPoint x: 598, endPoint y: 540, distance: 46.1
click at [614, 497] on p "Flags" at bounding box center [634, 492] width 349 height 15
click at [574, 595] on textarea at bounding box center [634, 604] width 349 height 33
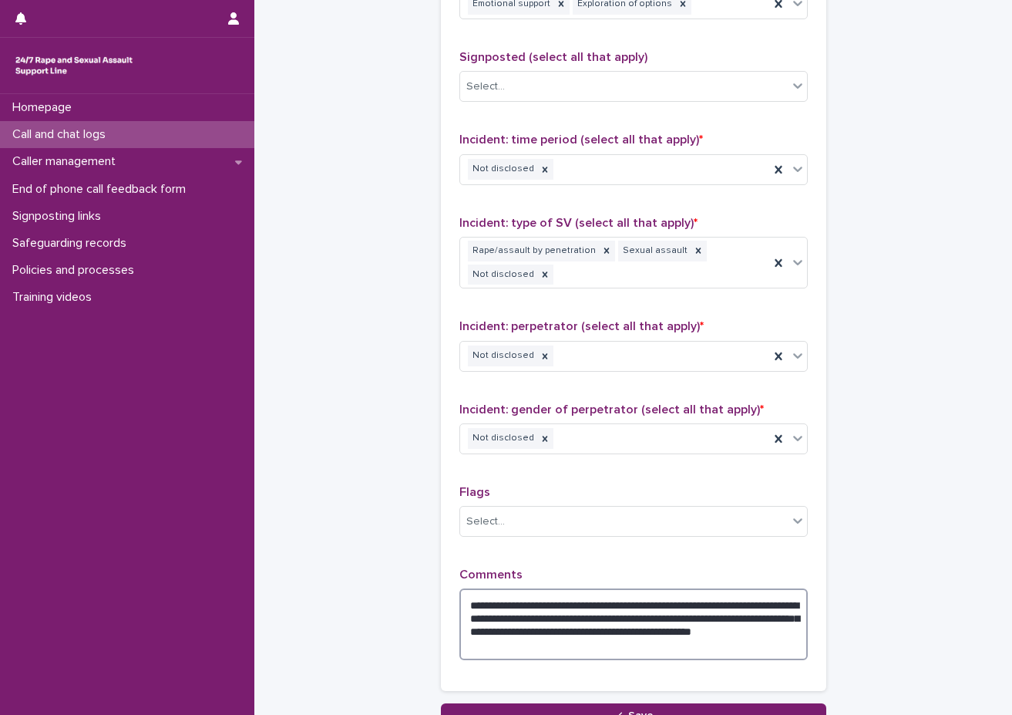
click at [764, 632] on textarea "**********" at bounding box center [634, 624] width 349 height 72
click at [761, 635] on textarea "**********" at bounding box center [634, 624] width 349 height 72
click at [582, 642] on textarea "**********" at bounding box center [634, 624] width 349 height 72
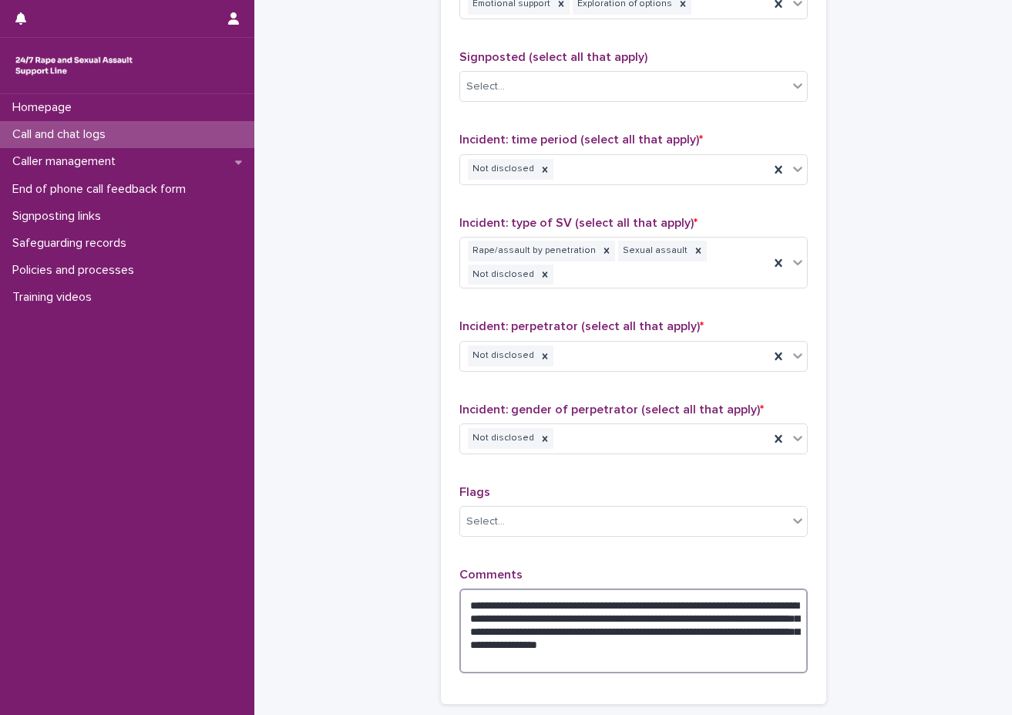
type textarea "**********"
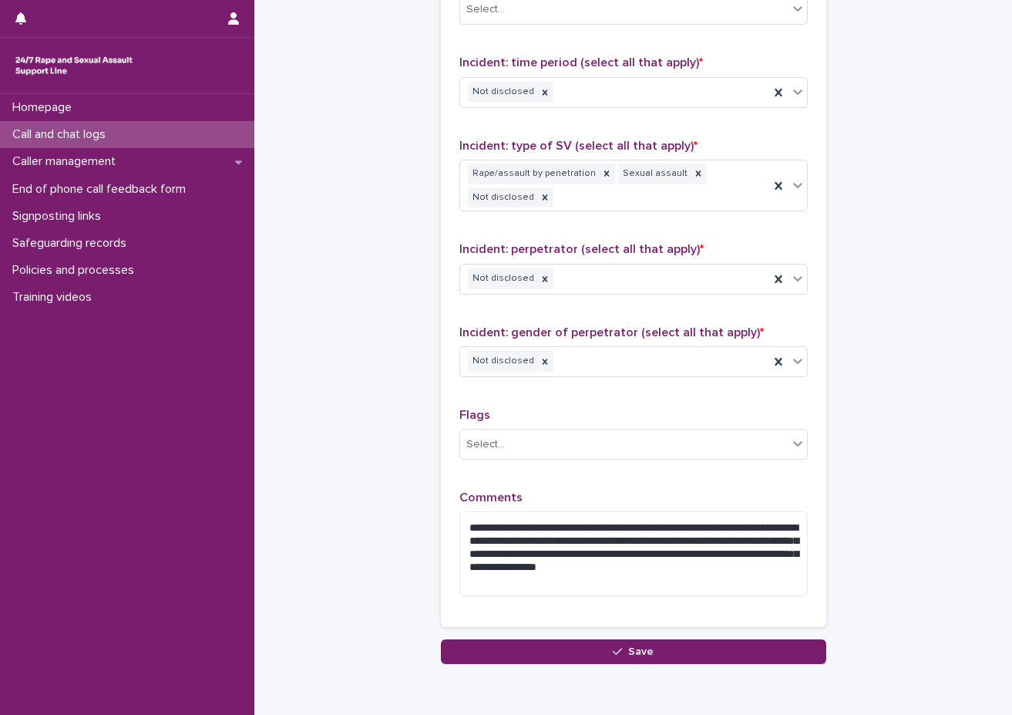
scroll to position [1150, 0]
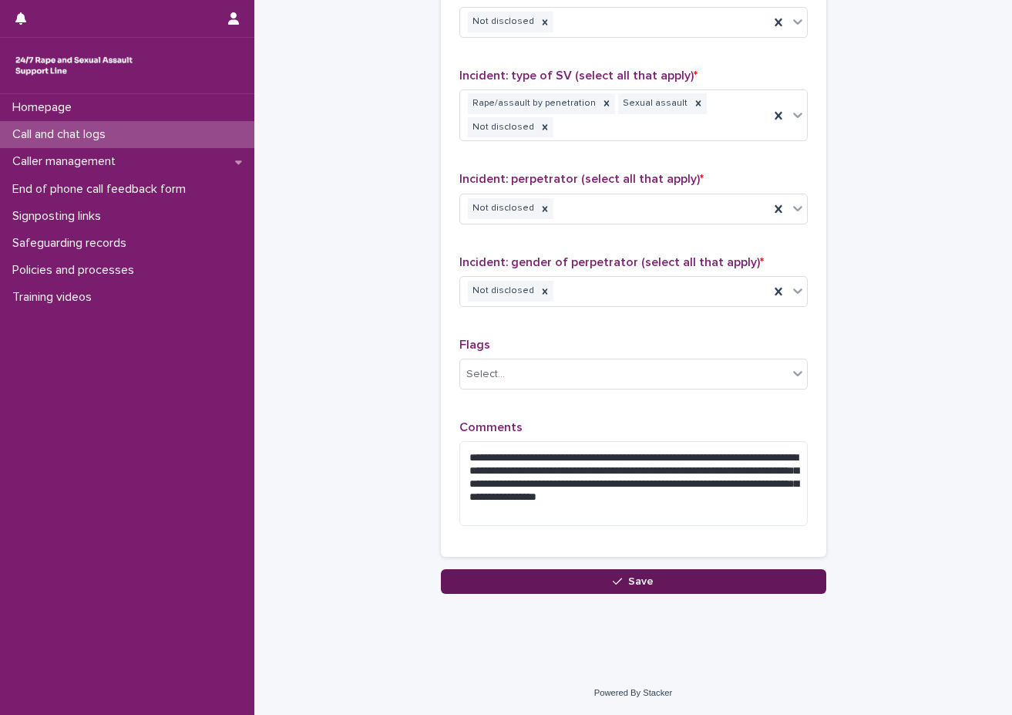
click at [795, 578] on button "Save" at bounding box center [634, 581] width 386 height 25
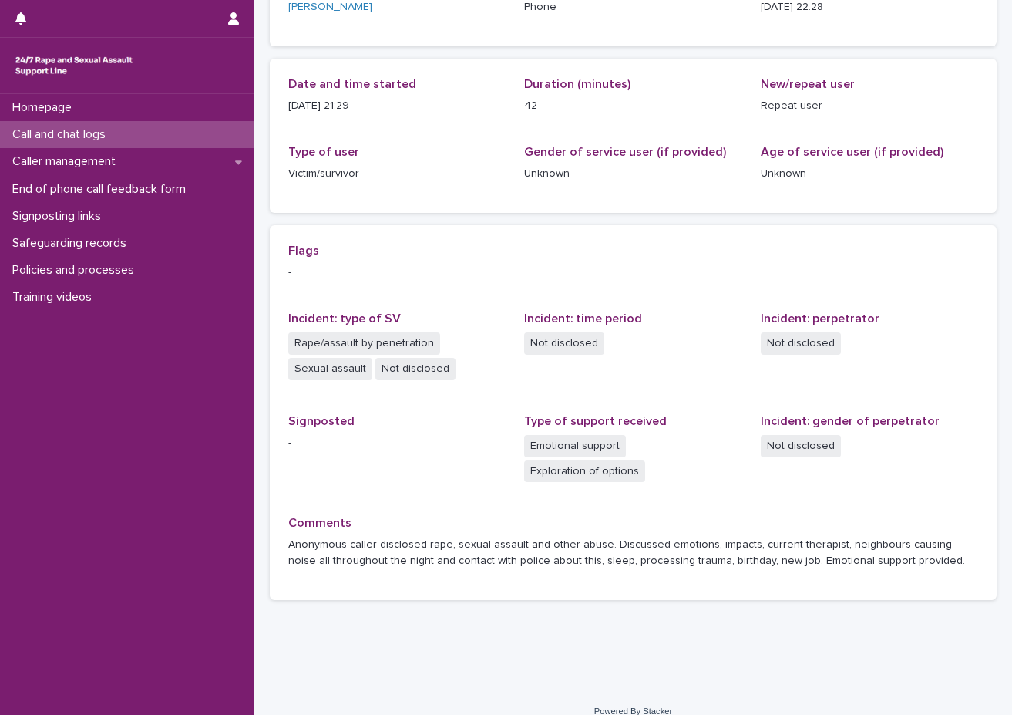
scroll to position [154, 0]
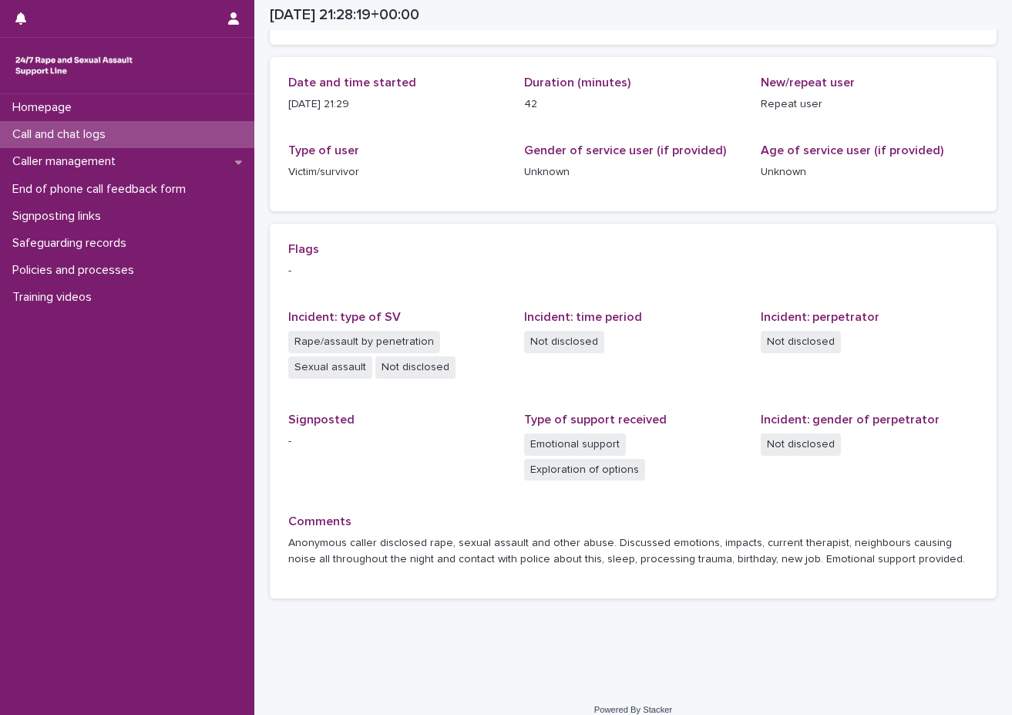
click at [164, 133] on div "Call and chat logs" at bounding box center [127, 134] width 254 height 27
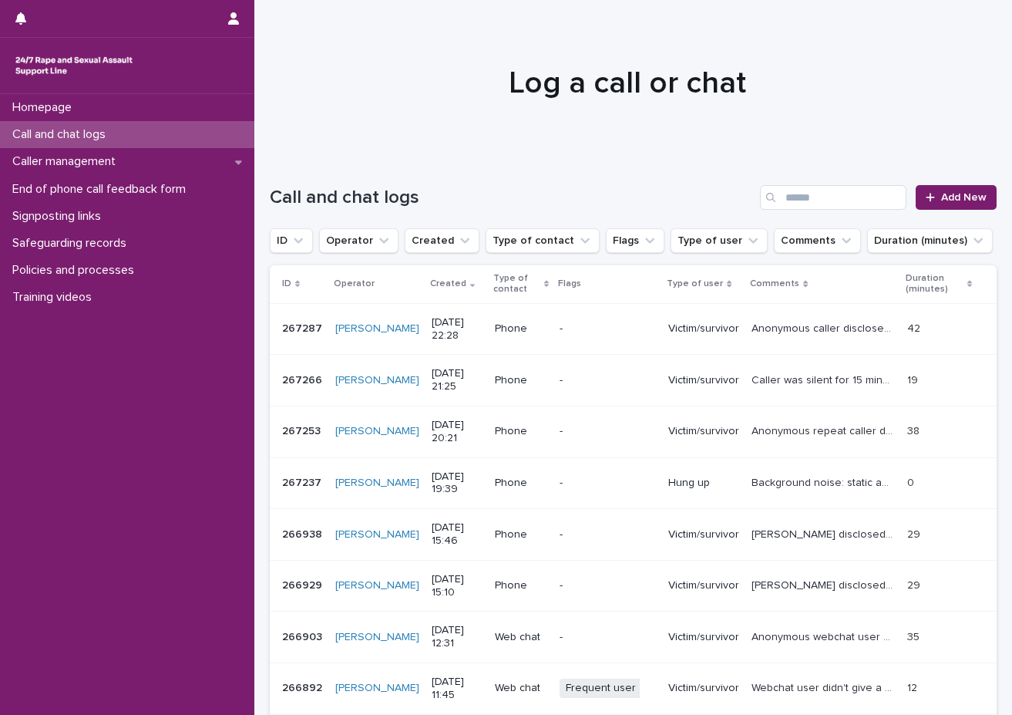
click at [510, 125] on div at bounding box center [627, 76] width 746 height 154
click at [568, 155] on div "Call and chat logs Add New" at bounding box center [633, 191] width 727 height 74
click at [887, 214] on div "Call and chat logs Add New" at bounding box center [633, 191] width 727 height 74
click at [887, 200] on span "Add New" at bounding box center [964, 197] width 45 height 11
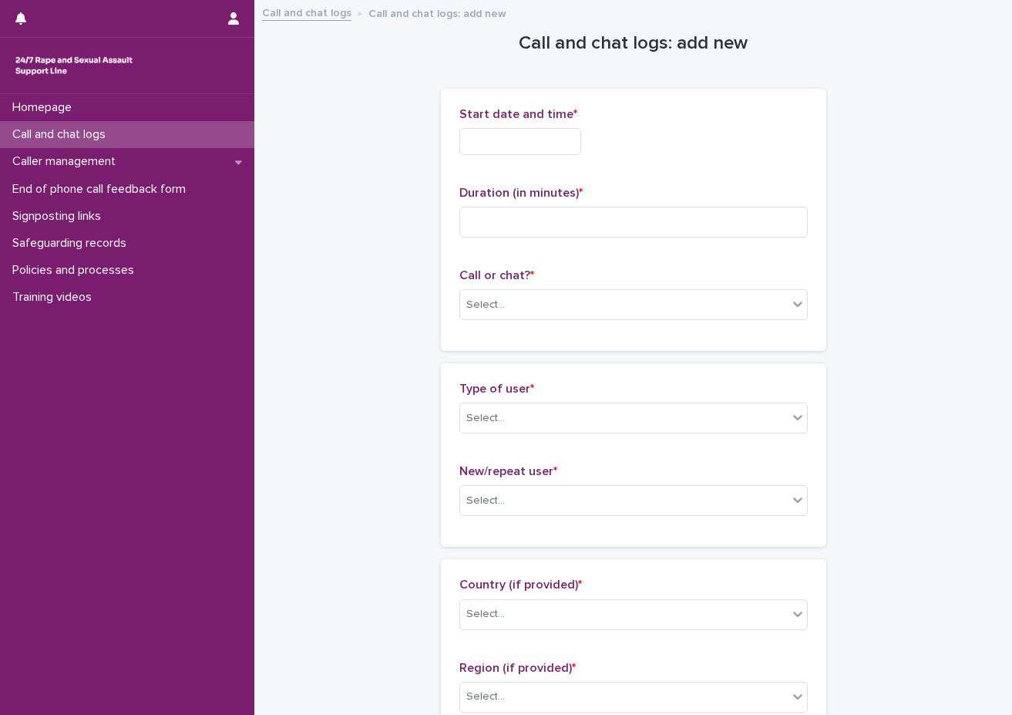
click at [534, 132] on input "text" at bounding box center [521, 141] width 122 height 27
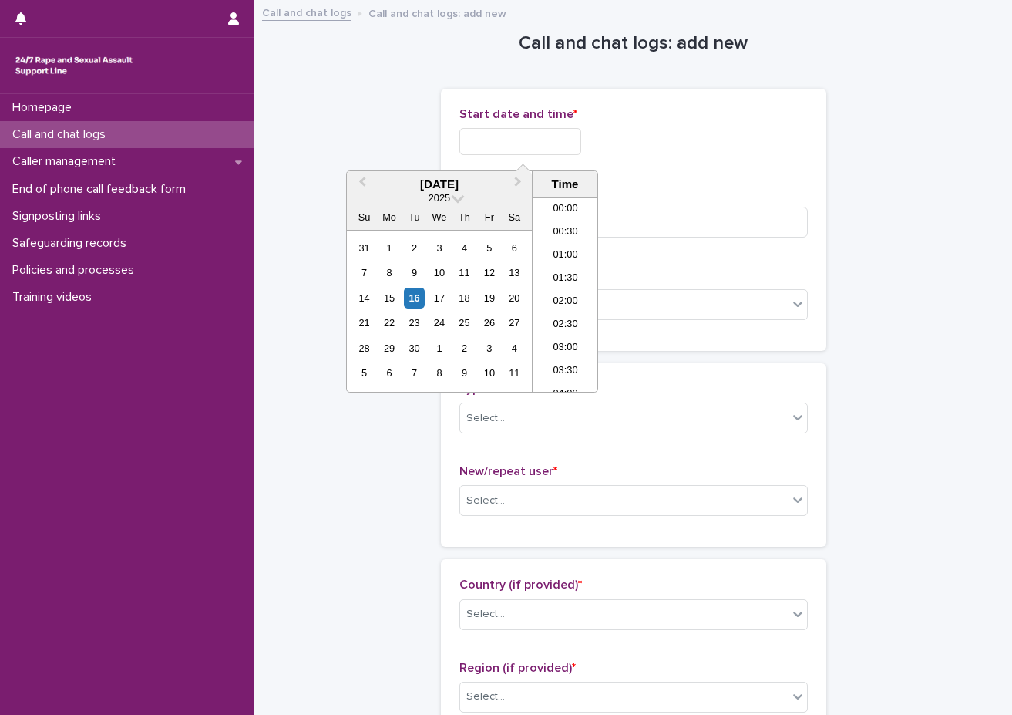
scroll to position [917, 0]
click at [569, 325] on li "22:30" at bounding box center [566, 333] width 66 height 23
click at [581, 136] on input "**********" at bounding box center [521, 141] width 122 height 27
type input "**********"
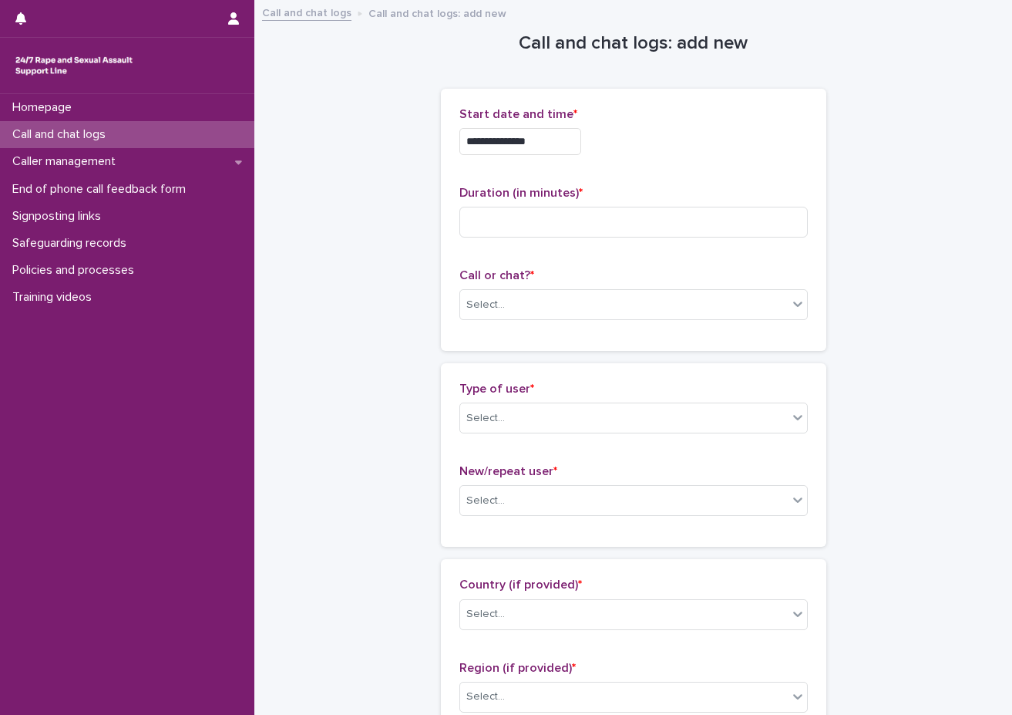
click at [676, 190] on p "Duration (in minutes) *" at bounding box center [634, 193] width 349 height 15
click at [655, 226] on input at bounding box center [634, 222] width 349 height 31
type input "*"
click at [656, 308] on div "Select..." at bounding box center [624, 304] width 328 height 25
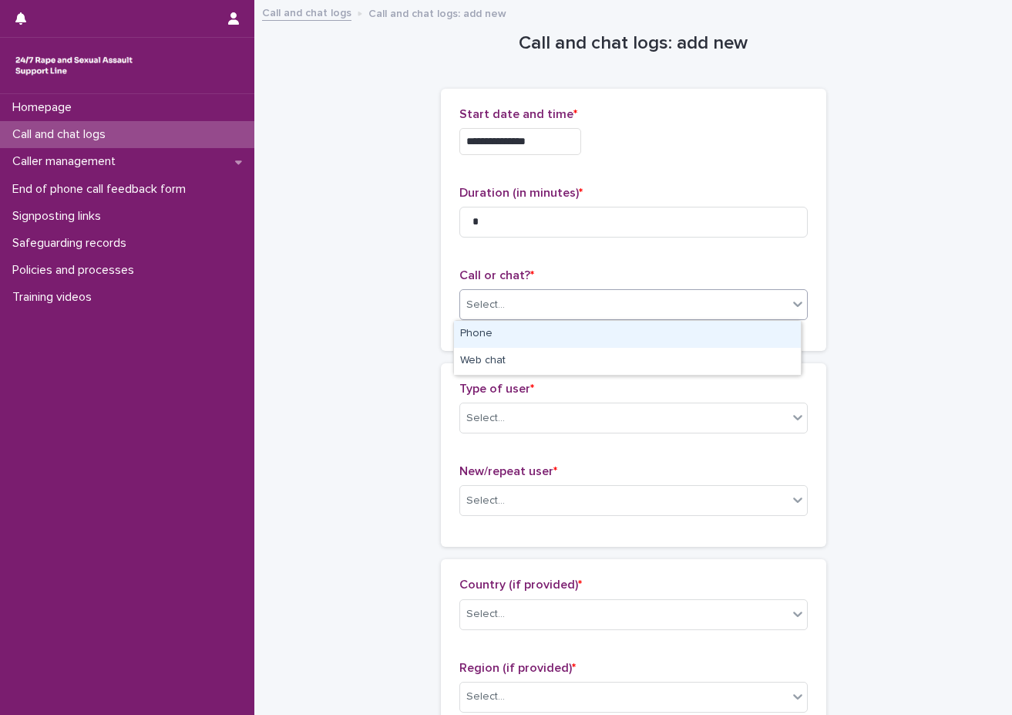
click at [655, 341] on div "Phone" at bounding box center [627, 334] width 347 height 27
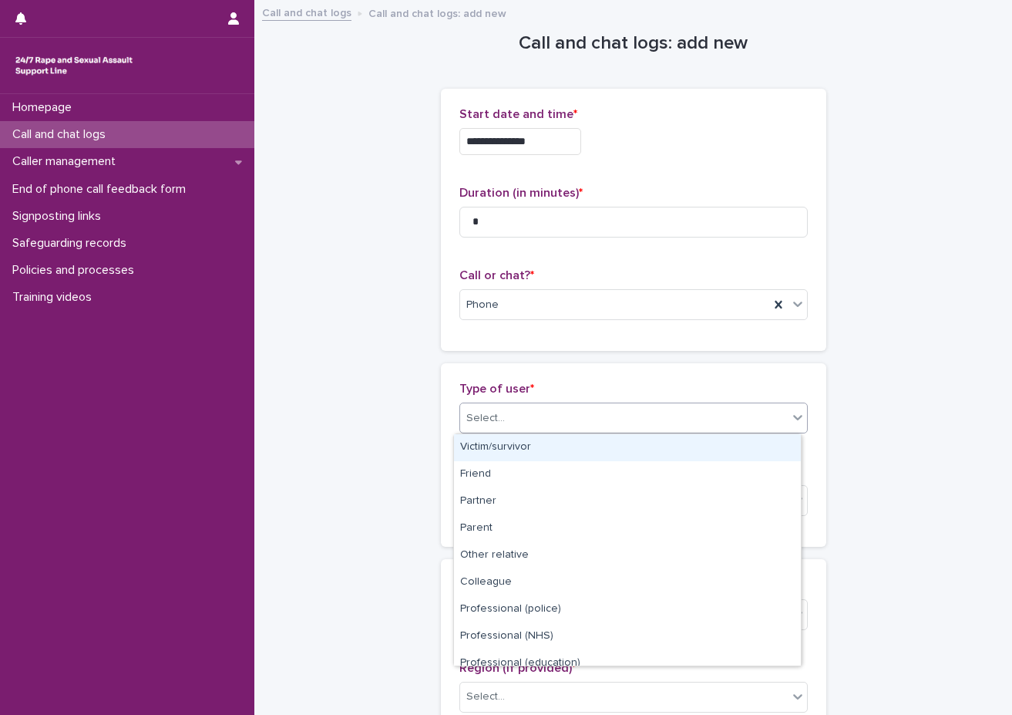
click at [649, 423] on div "Select..." at bounding box center [624, 418] width 328 height 25
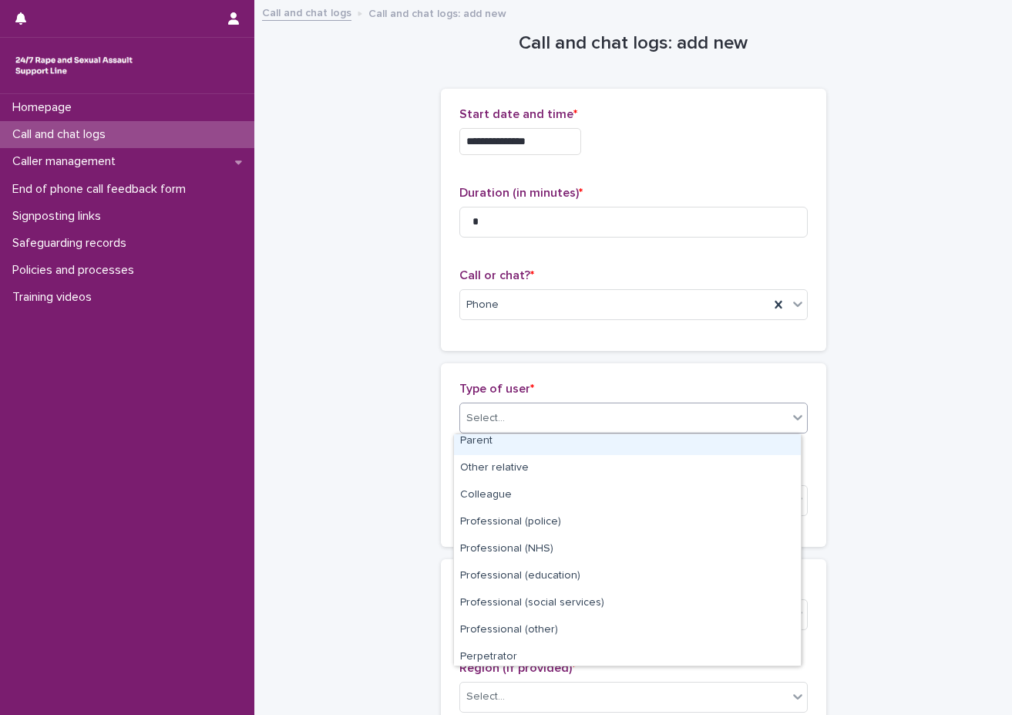
scroll to position [174, 0]
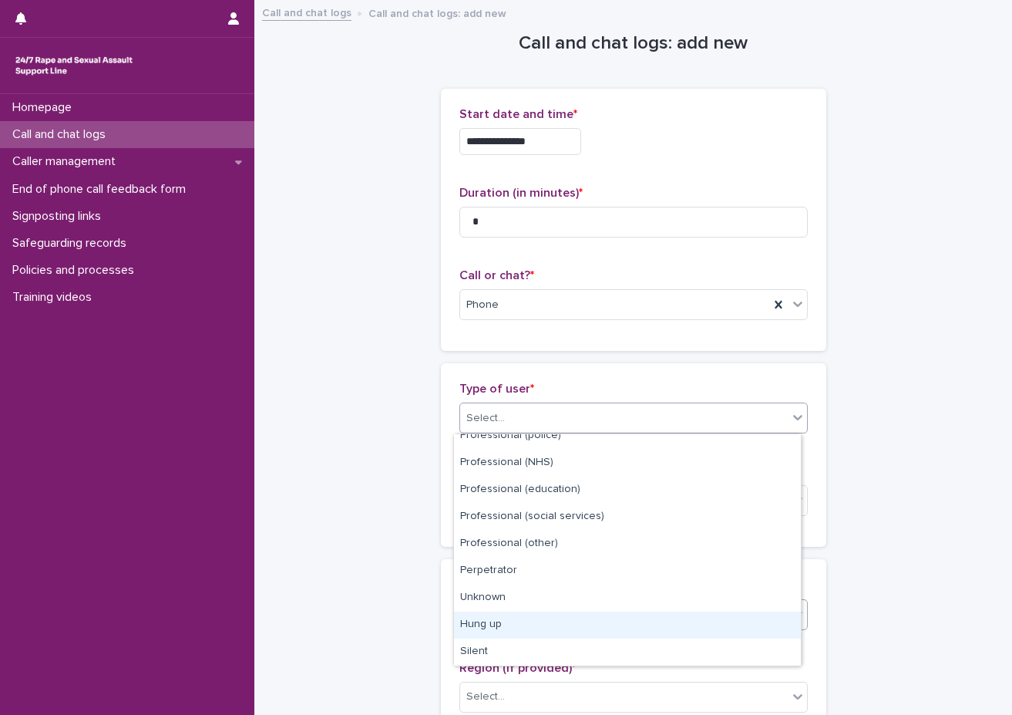
click at [610, 613] on div "Hung up" at bounding box center [627, 624] width 347 height 27
click at [610, 613] on div "Select..." at bounding box center [624, 613] width 328 height 25
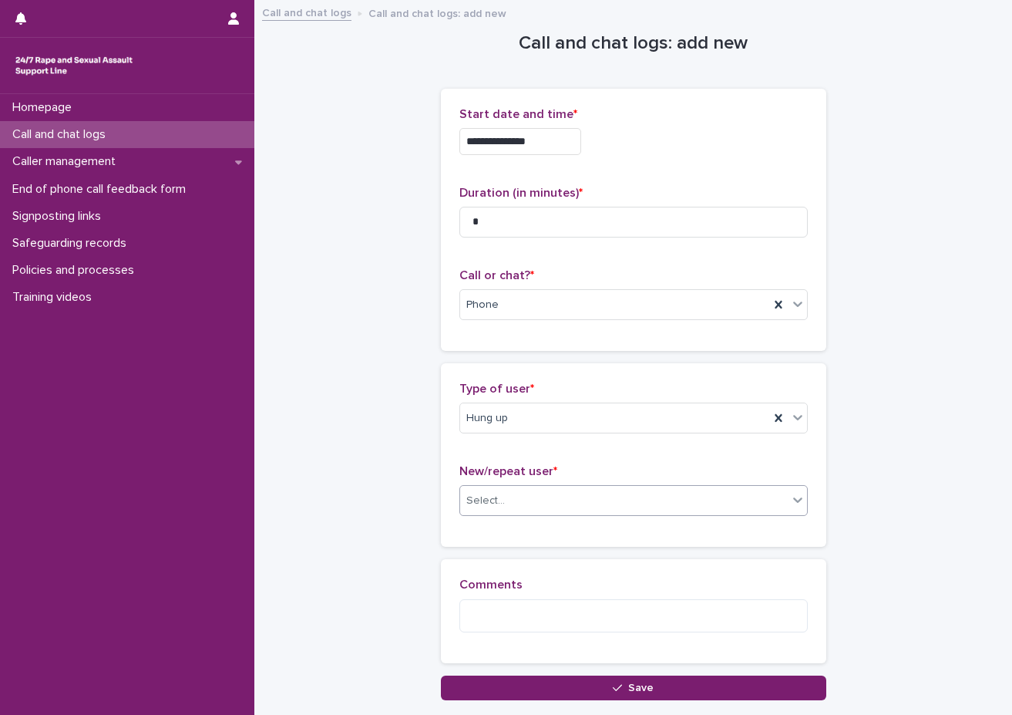
click at [588, 497] on div "Select..." at bounding box center [624, 500] width 328 height 25
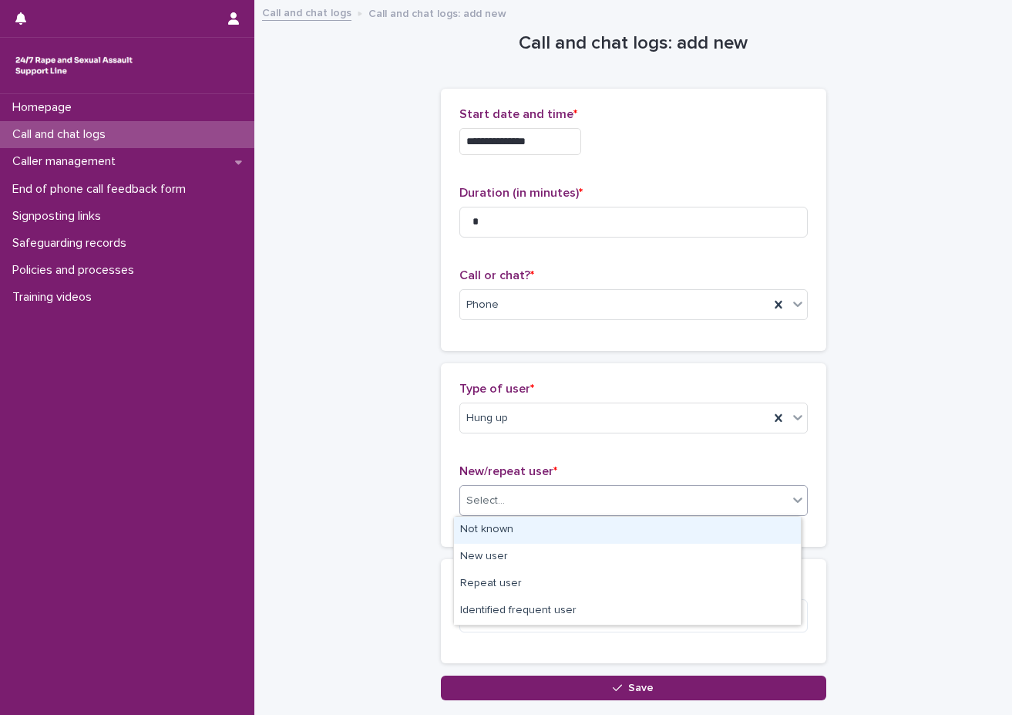
click at [585, 531] on div "Not known" at bounding box center [627, 530] width 347 height 27
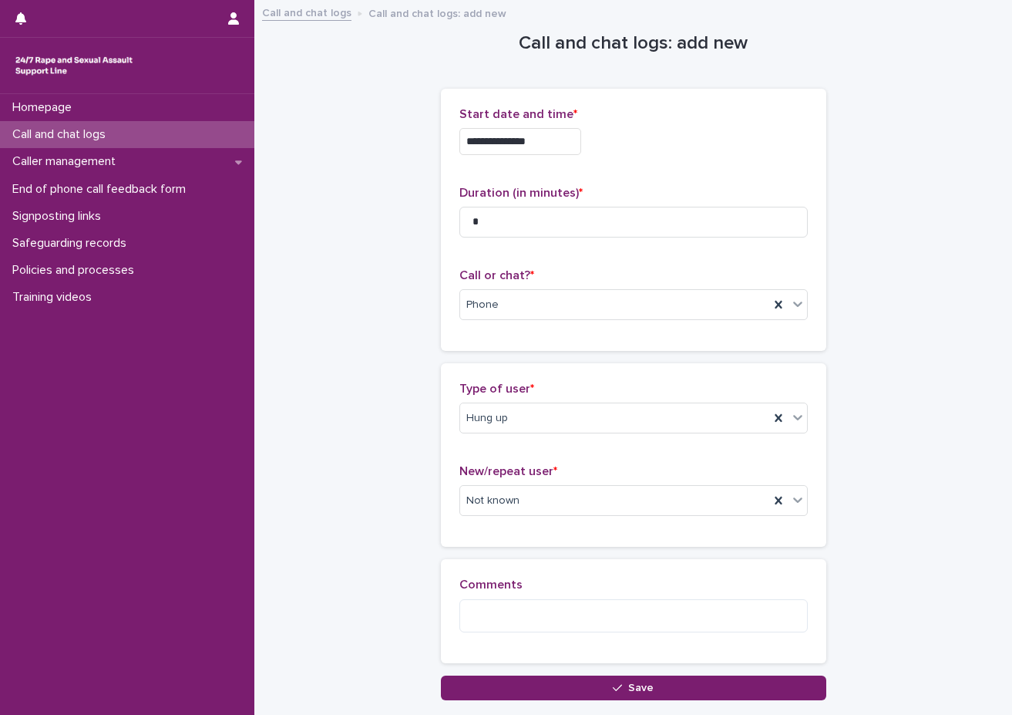
drag, startPoint x: 528, startPoint y: 557, endPoint x: 524, endPoint y: 582, distance: 25.7
click at [528, 558] on div "Loading... Saving… Type of user * Hung up New/repeat user * Not known" at bounding box center [634, 461] width 386 height 196
click at [571, 685] on button "Save" at bounding box center [634, 688] width 386 height 25
click at [571, 685] on div "Loading... Saving…" at bounding box center [634, 397] width 386 height 602
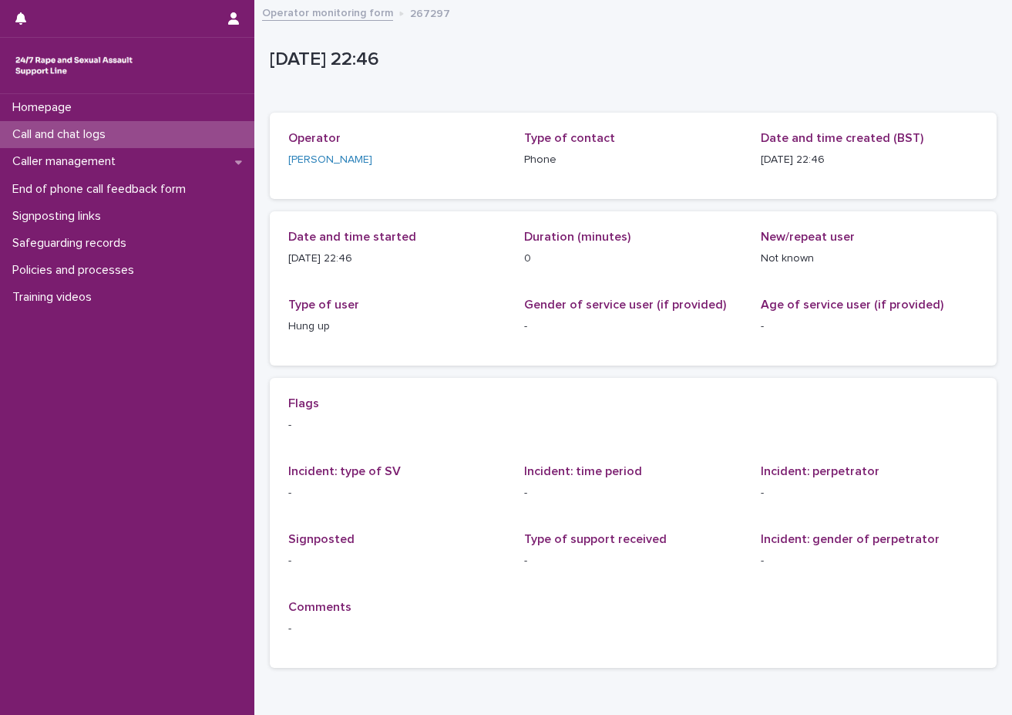
click at [167, 131] on div "Call and chat logs" at bounding box center [127, 134] width 254 height 27
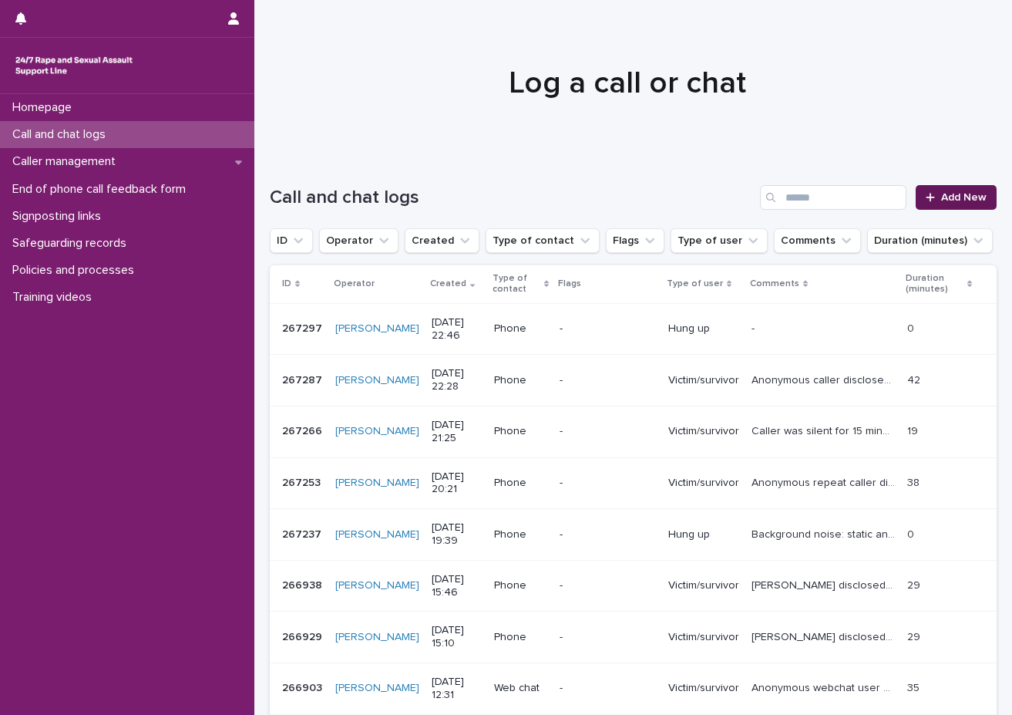
click at [887, 195] on span "Add New" at bounding box center [964, 197] width 45 height 11
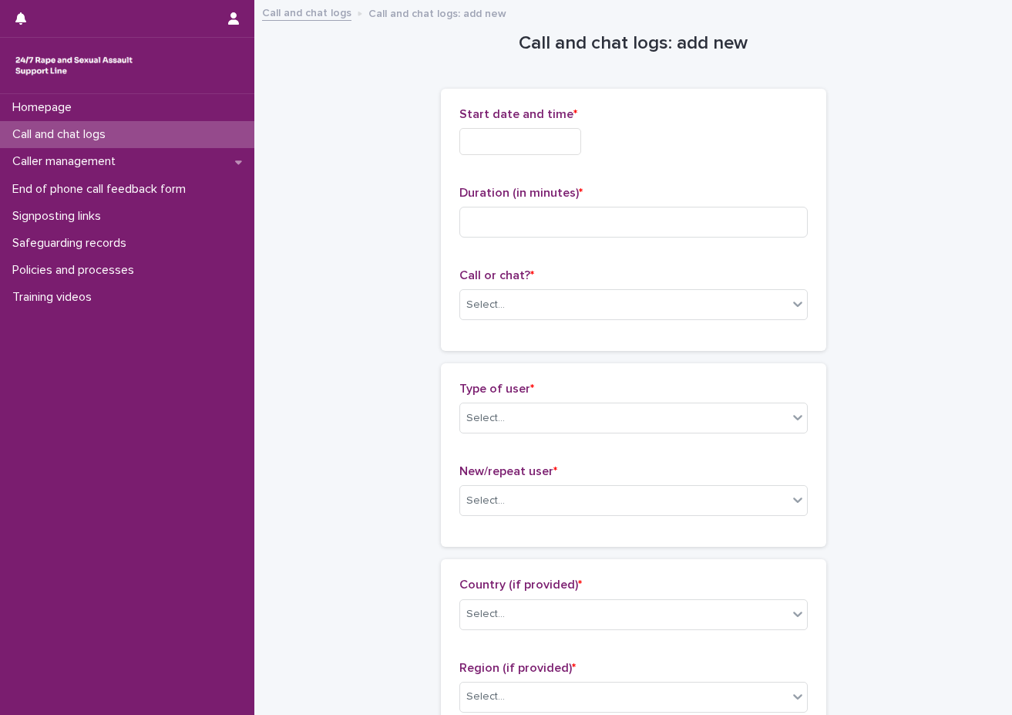
click at [509, 145] on input "text" at bounding box center [521, 141] width 122 height 27
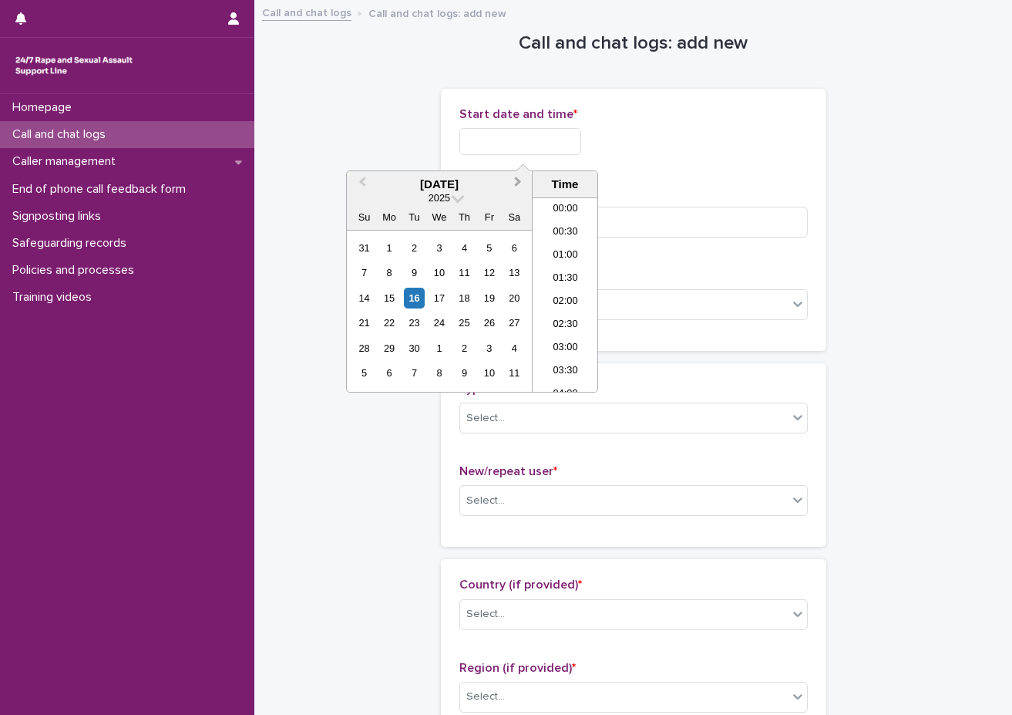
scroll to position [917, 0]
click at [557, 302] on li "22:00" at bounding box center [566, 310] width 66 height 23
click at [567, 130] on input "**********" at bounding box center [521, 141] width 122 height 27
type input "**********"
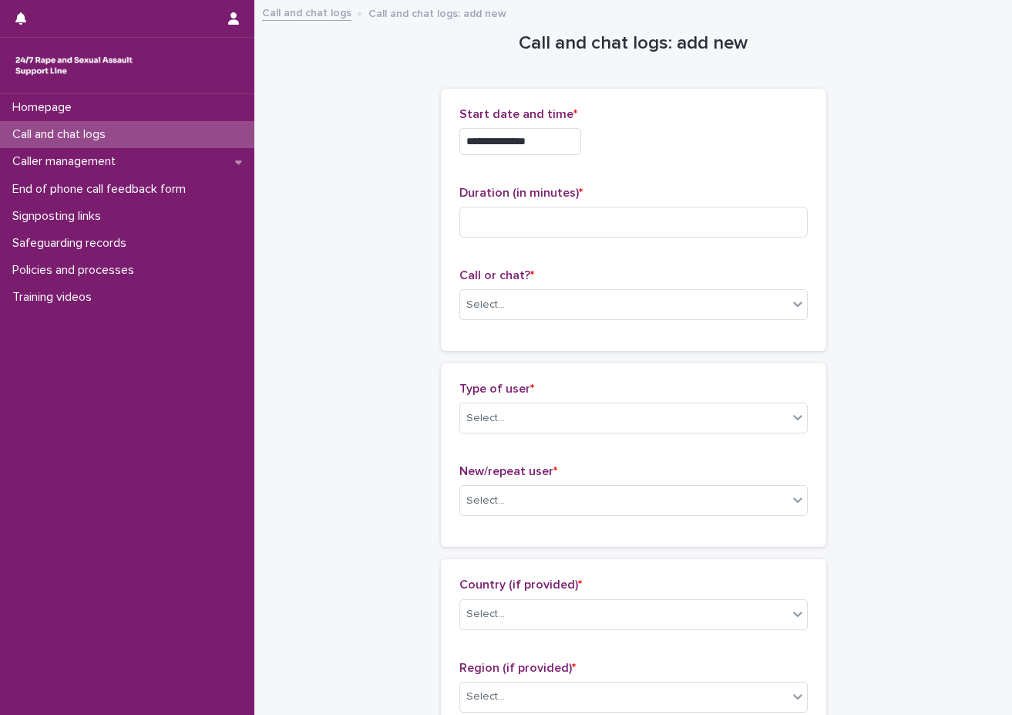
click at [616, 174] on div "**********" at bounding box center [634, 219] width 349 height 225
click at [587, 224] on input at bounding box center [634, 222] width 349 height 31
type input "*"
click at [527, 262] on div "**********" at bounding box center [634, 219] width 349 height 225
click at [524, 290] on div "Select..." at bounding box center [634, 304] width 349 height 31
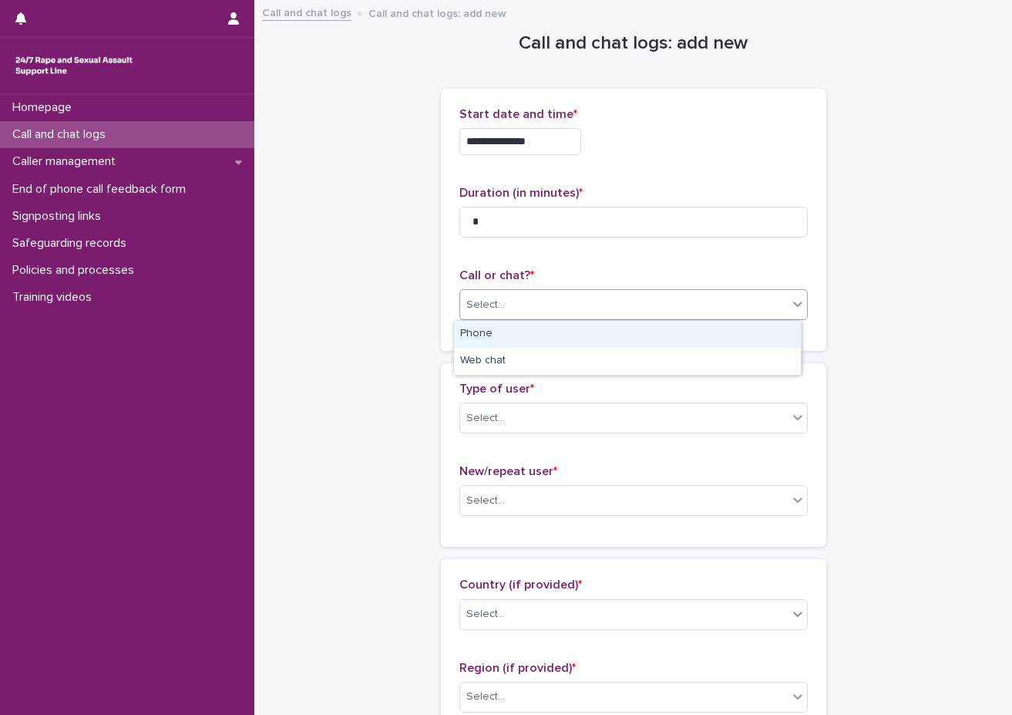
click at [516, 335] on div "Phone" at bounding box center [627, 334] width 347 height 27
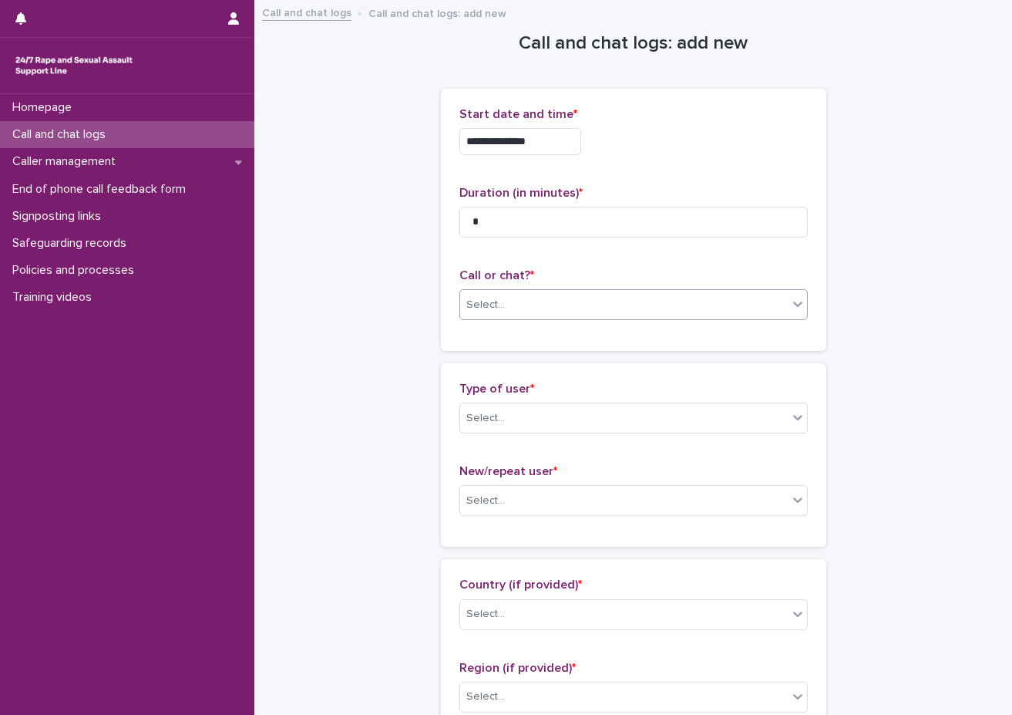
click at [504, 344] on div "**********" at bounding box center [634, 220] width 386 height 262
click at [625, 413] on div "Select..." at bounding box center [624, 418] width 328 height 25
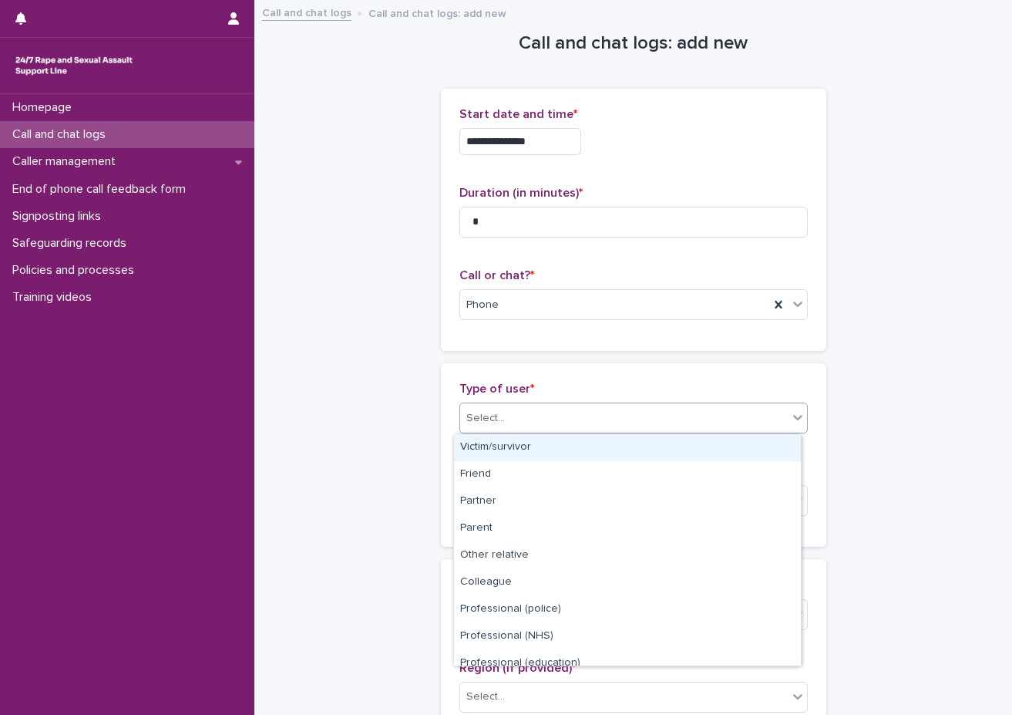
click at [618, 456] on div "Victim/survivor" at bounding box center [627, 447] width 347 height 27
click at [588, 418] on div "Victim/survivor" at bounding box center [614, 418] width 309 height 25
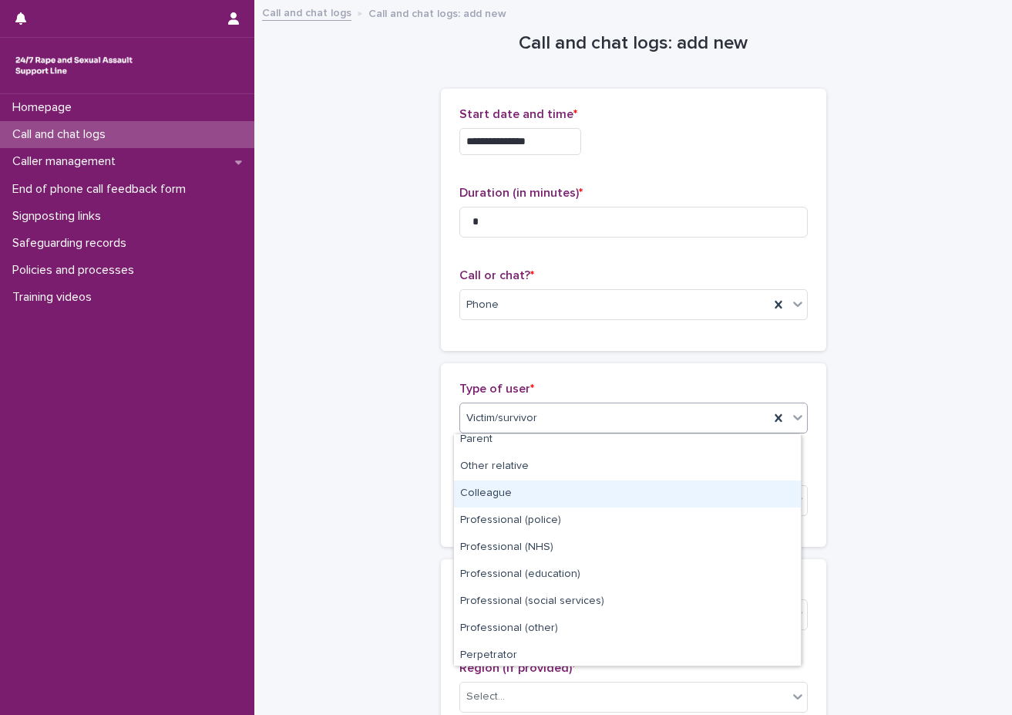
scroll to position [174, 0]
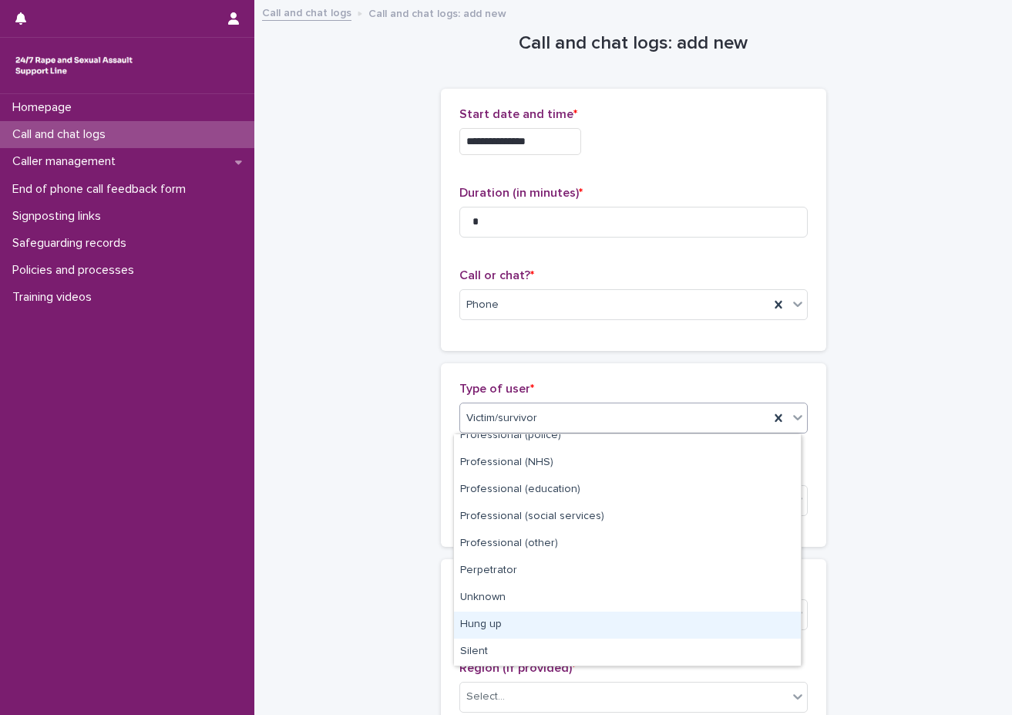
click at [509, 618] on div "Hung up" at bounding box center [627, 624] width 347 height 27
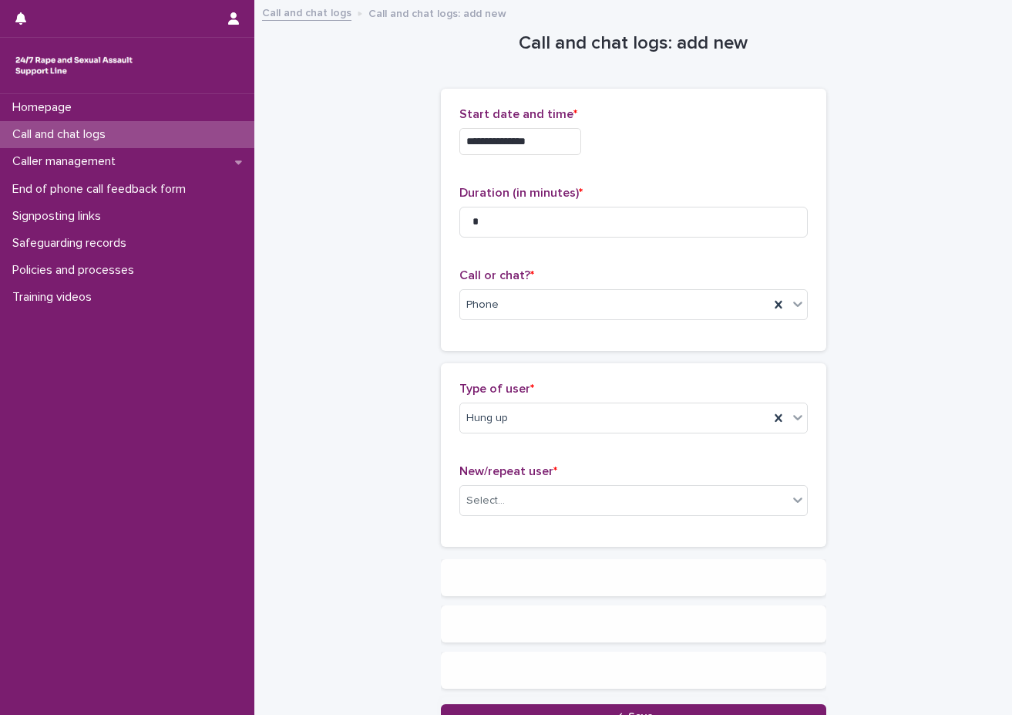
click at [422, 481] on div "**********" at bounding box center [633, 366] width 727 height 728
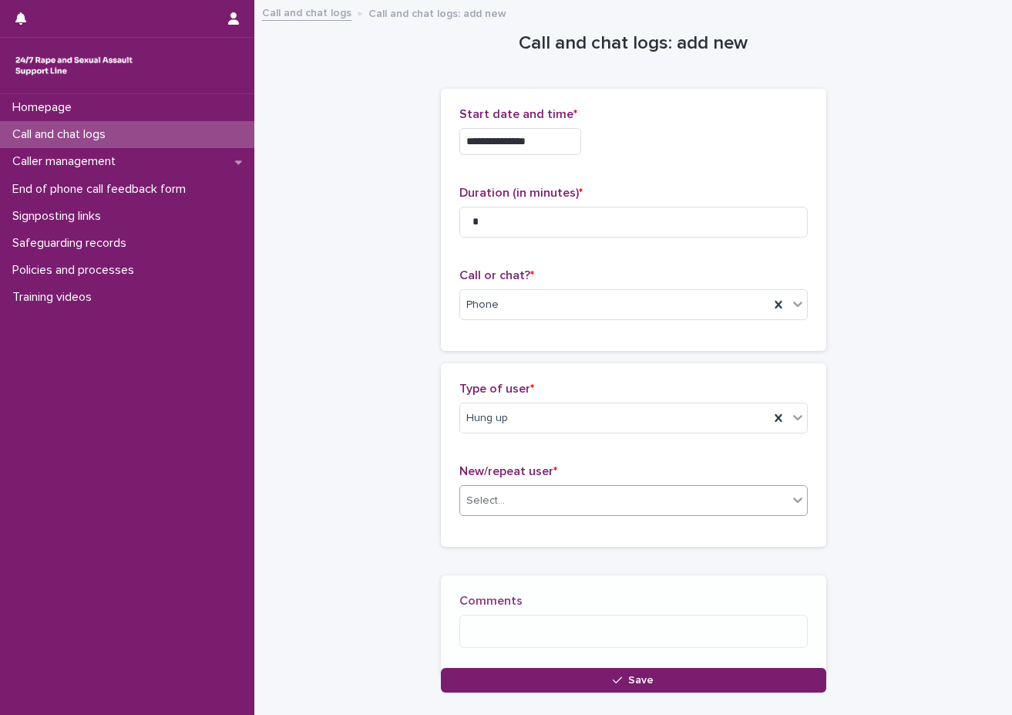
click at [510, 510] on div "Select..." at bounding box center [624, 500] width 328 height 25
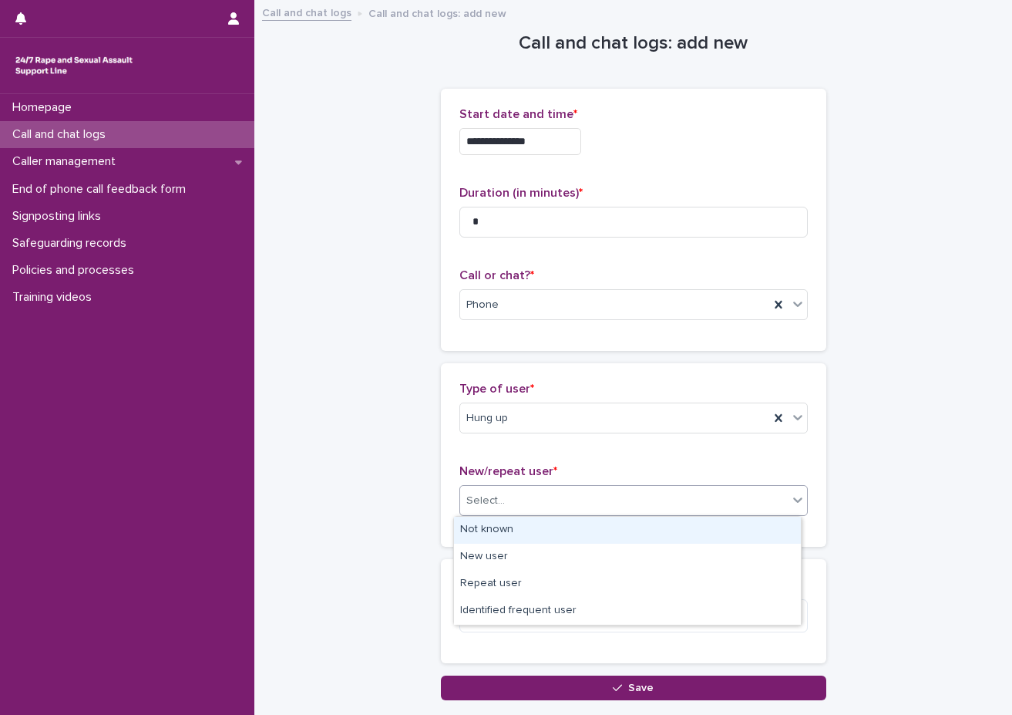
click at [512, 534] on div "Not known" at bounding box center [627, 530] width 347 height 27
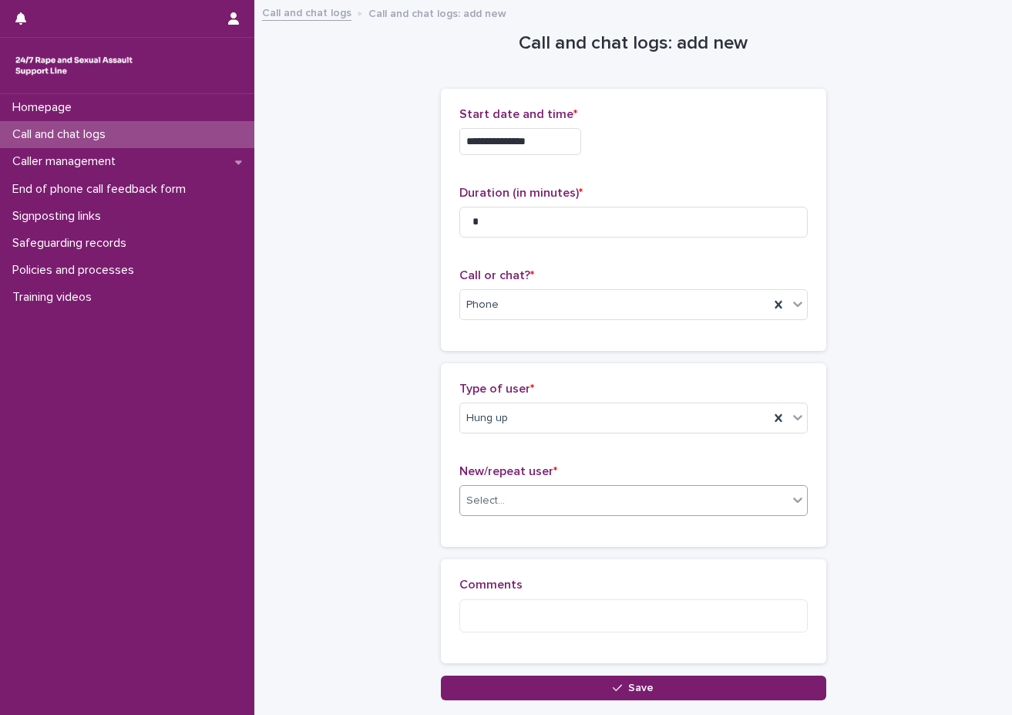
click at [497, 547] on div "Loading... Saving… Type of user * Hung up New/repeat user * option Not known, s…" at bounding box center [634, 461] width 386 height 196
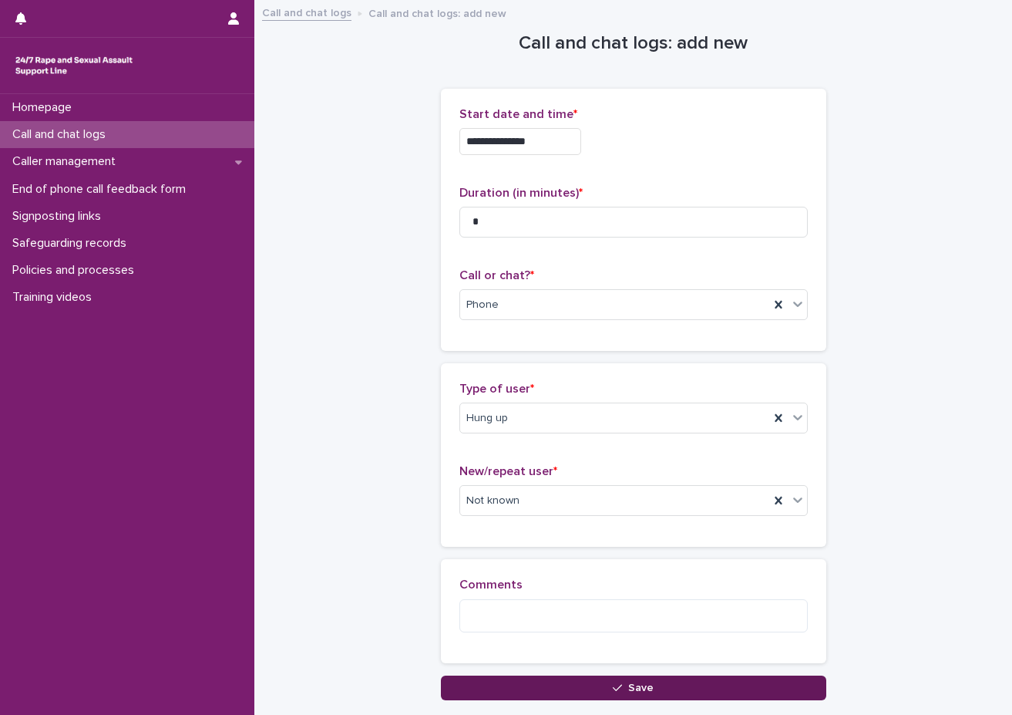
click at [548, 689] on button "Save" at bounding box center [634, 688] width 386 height 25
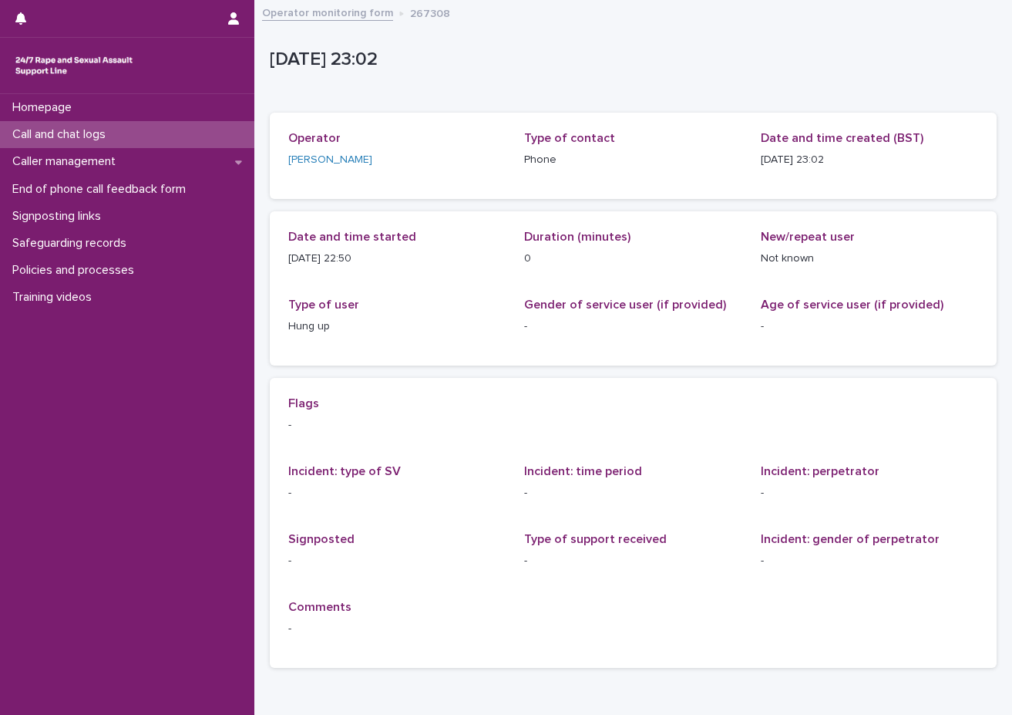
click at [191, 131] on div "Call and chat logs" at bounding box center [127, 134] width 254 height 27
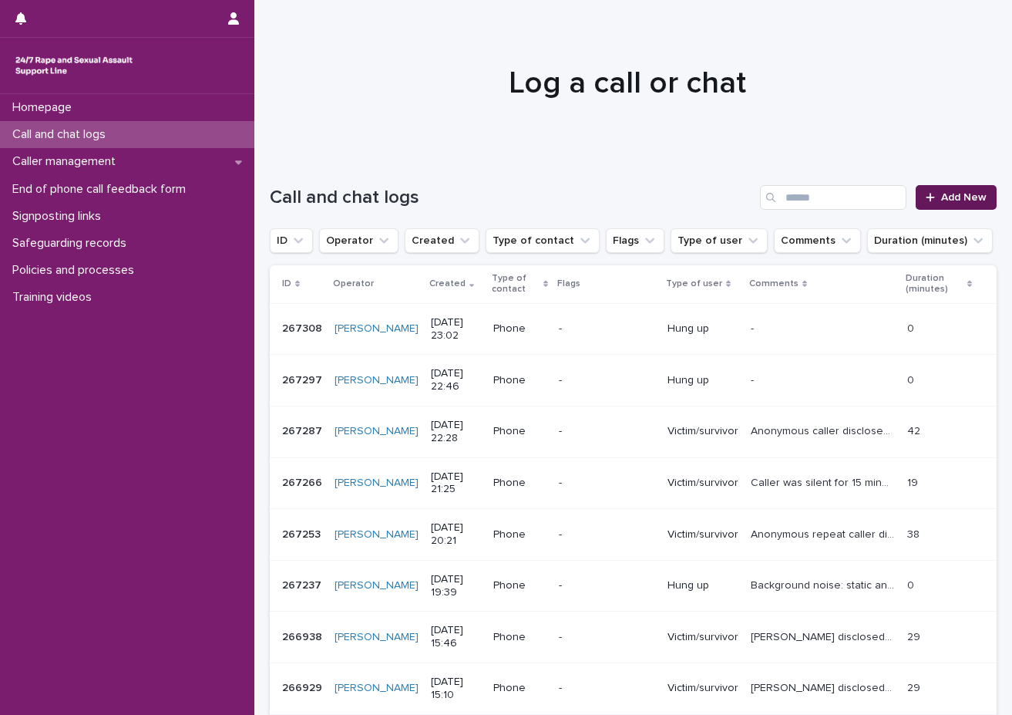
click at [887, 205] on link "Add New" at bounding box center [956, 197] width 81 height 25
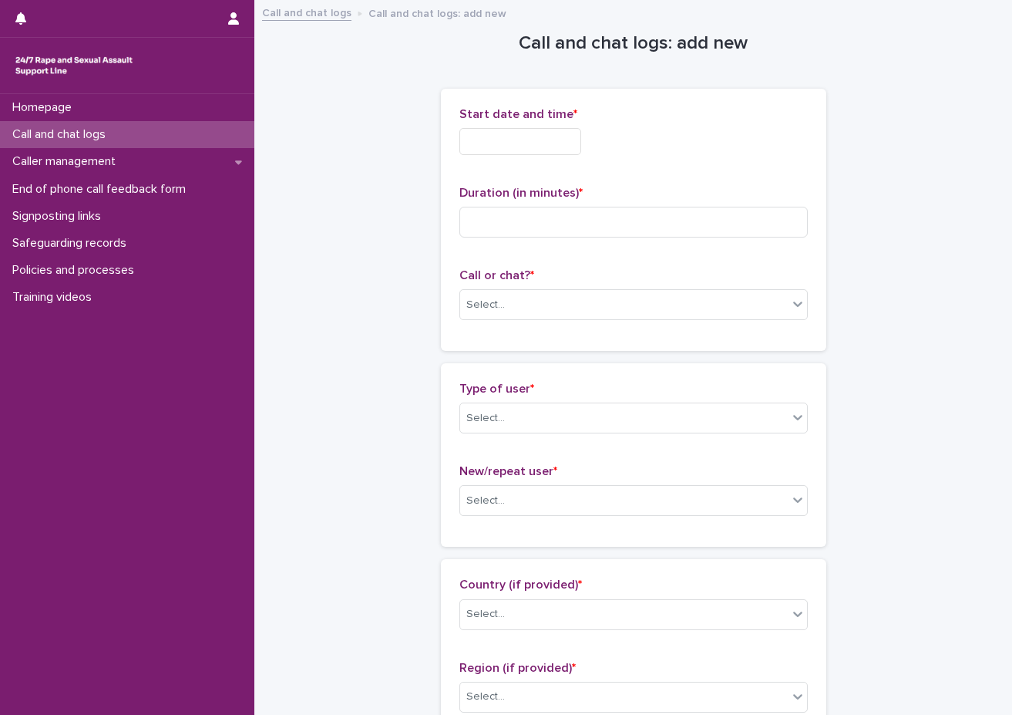
click at [515, 156] on div "Start date and time *" at bounding box center [634, 137] width 349 height 60
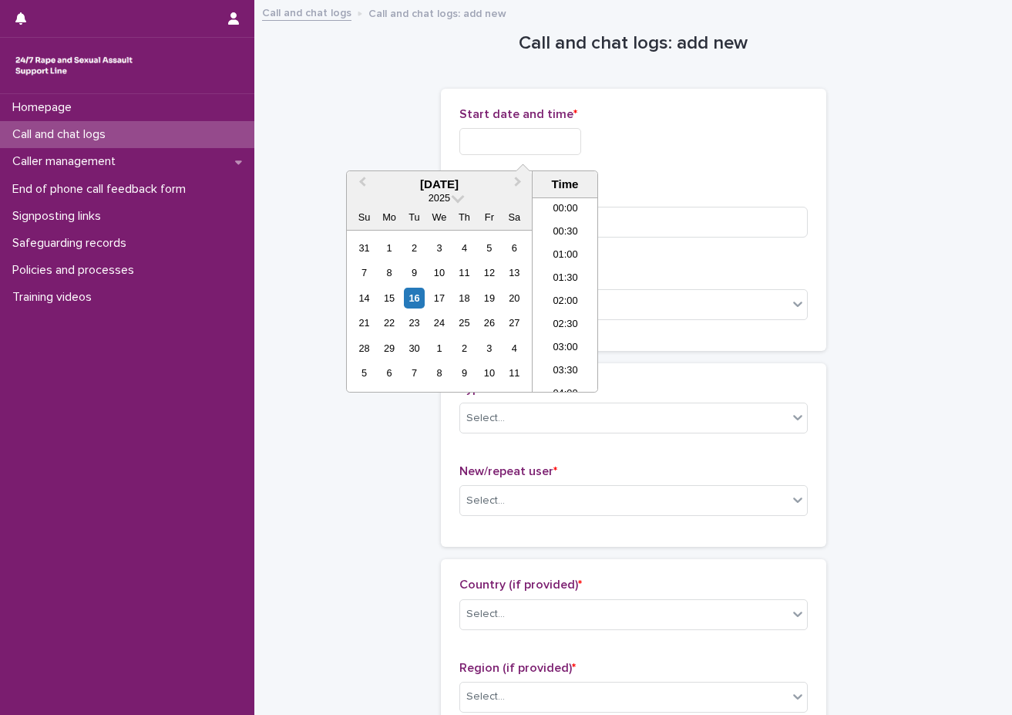
click at [517, 148] on input "text" at bounding box center [521, 141] width 122 height 27
click at [568, 305] on li "22:00" at bounding box center [566, 310] width 66 height 23
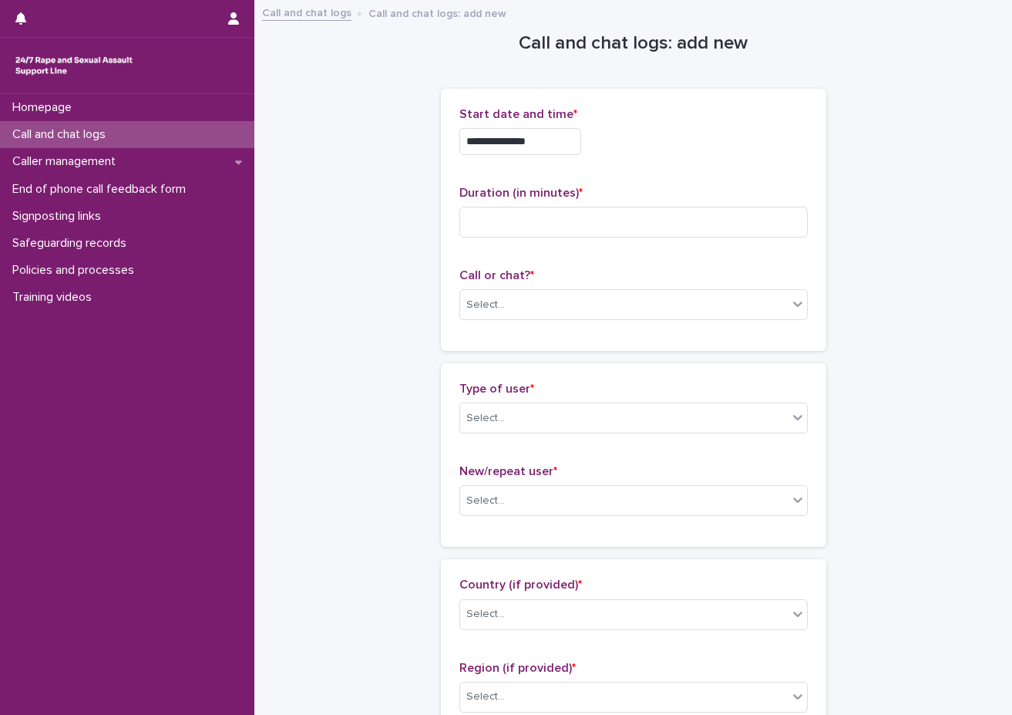
click at [555, 143] on input "**********" at bounding box center [521, 141] width 122 height 27
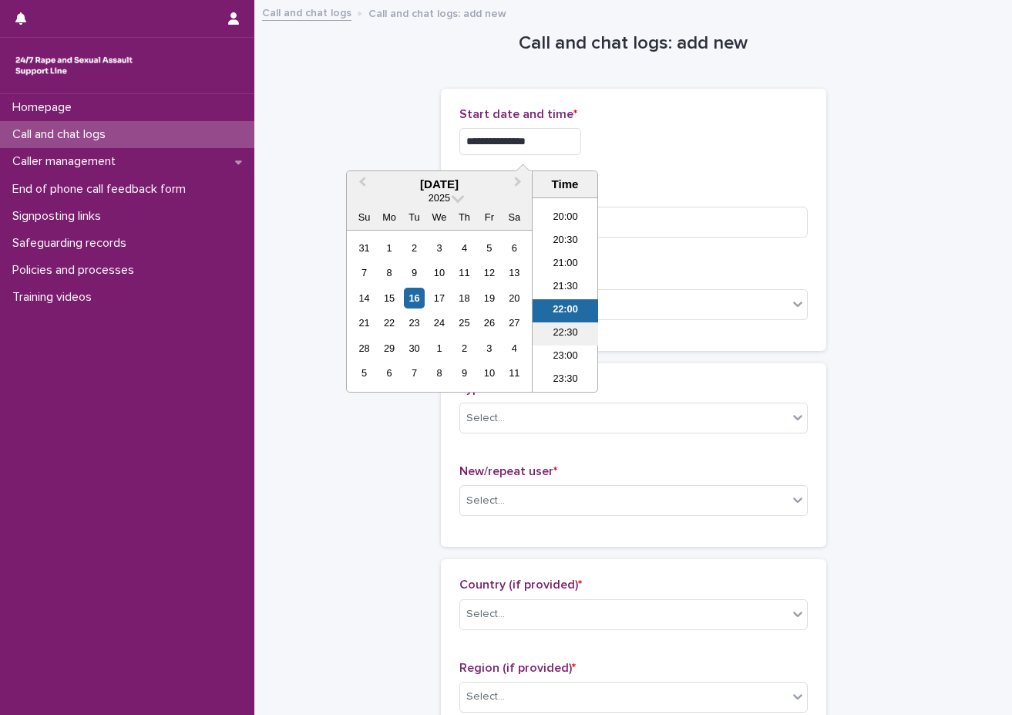
click at [564, 326] on li "22:30" at bounding box center [566, 333] width 66 height 23
click at [565, 149] on input "**********" at bounding box center [521, 141] width 122 height 27
click at [563, 349] on li "23:00" at bounding box center [566, 356] width 66 height 23
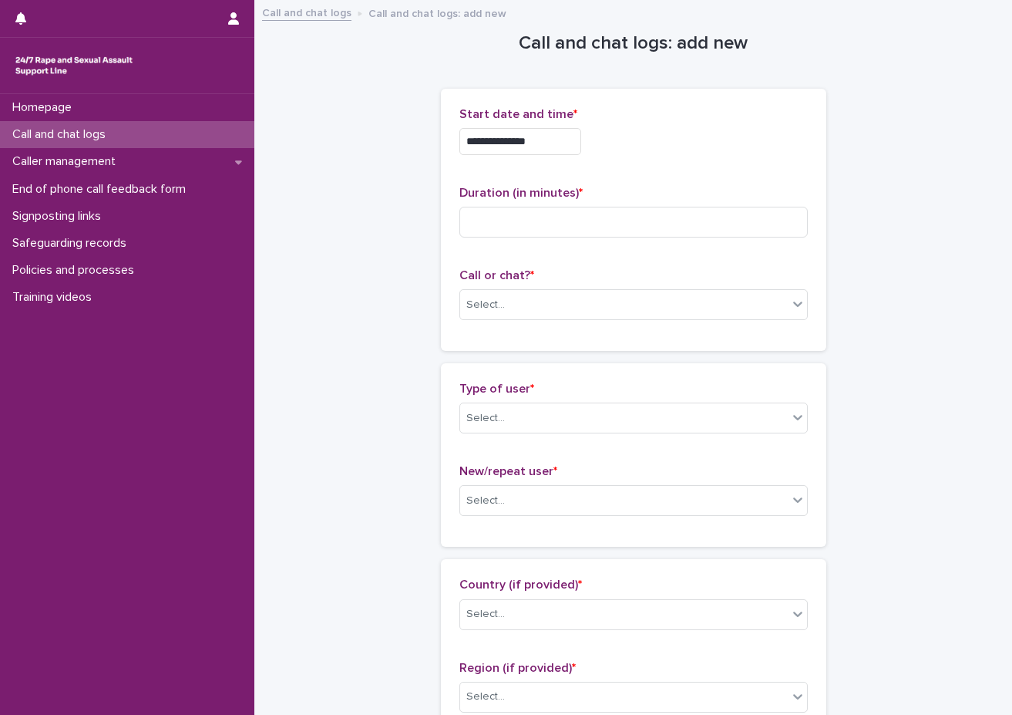
click at [548, 136] on input "**********" at bounding box center [521, 141] width 122 height 27
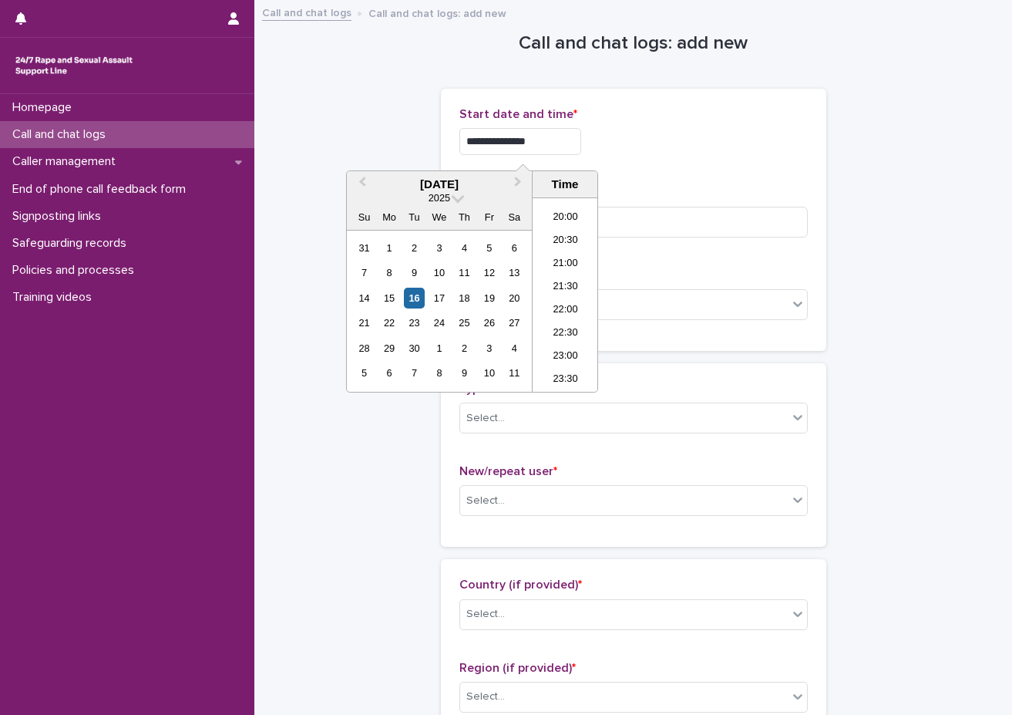
type input "**********"
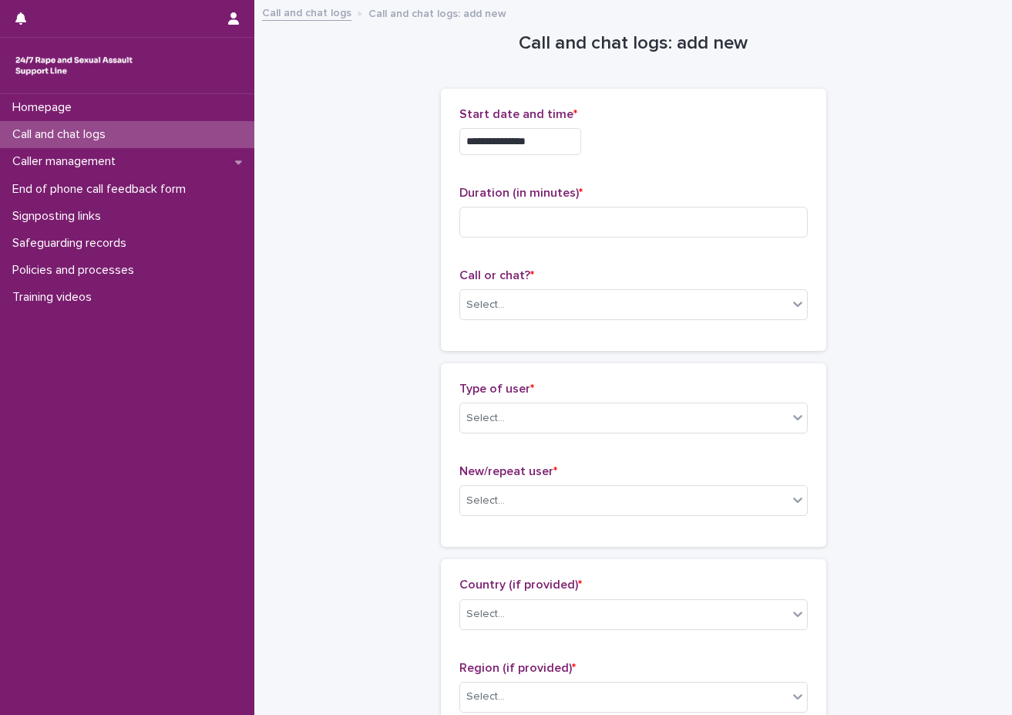
click at [735, 174] on div "**********" at bounding box center [634, 219] width 349 height 225
click at [652, 231] on input at bounding box center [634, 222] width 349 height 31
type input "*"
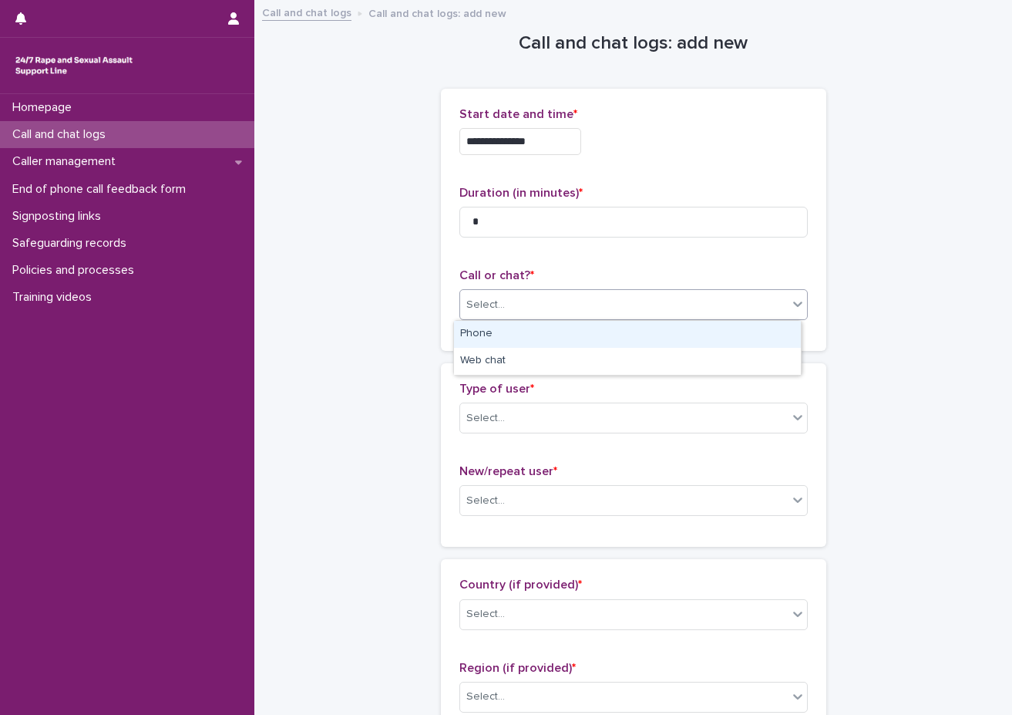
click at [585, 304] on div "Select..." at bounding box center [624, 304] width 328 height 25
click at [564, 337] on div "Phone" at bounding box center [627, 334] width 347 height 27
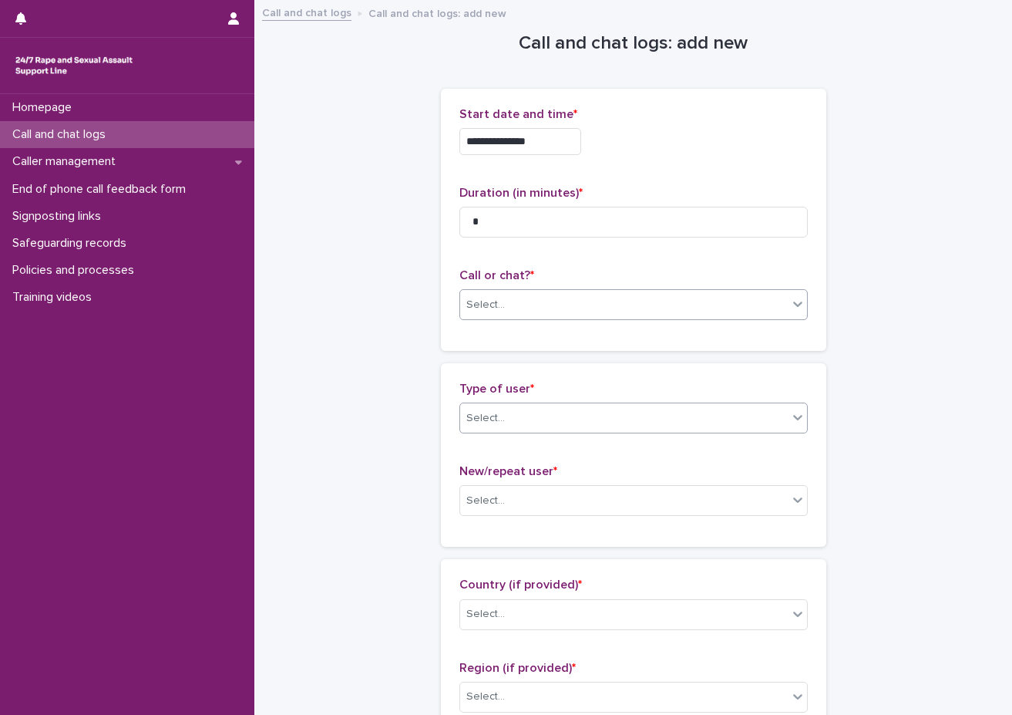
click at [542, 417] on div "Select..." at bounding box center [624, 418] width 328 height 25
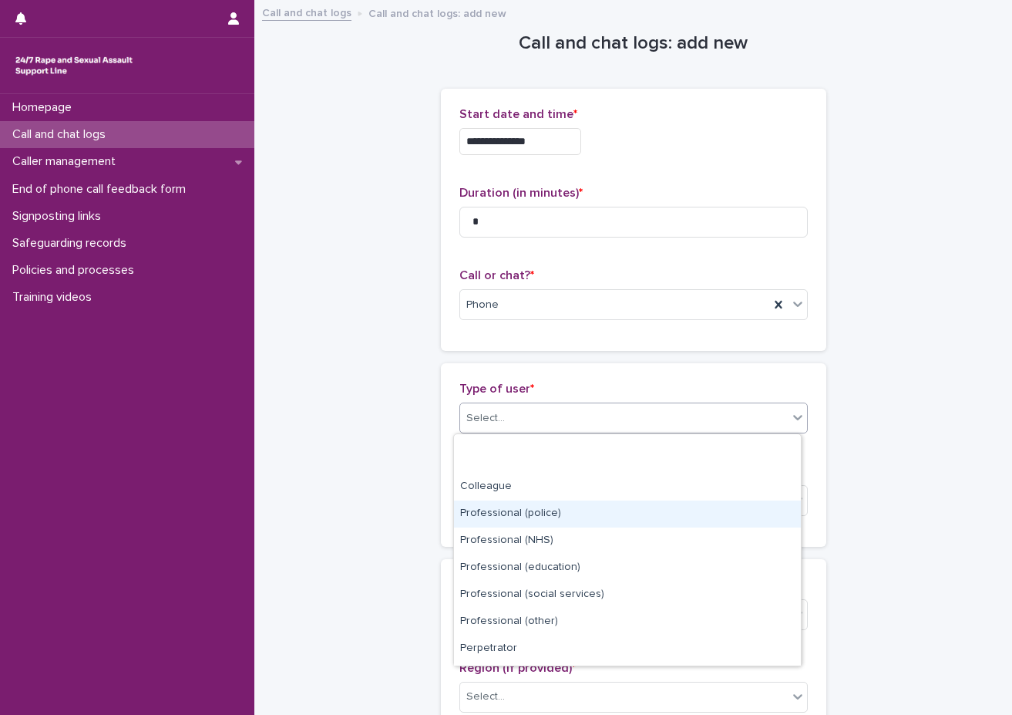
scroll to position [174, 0]
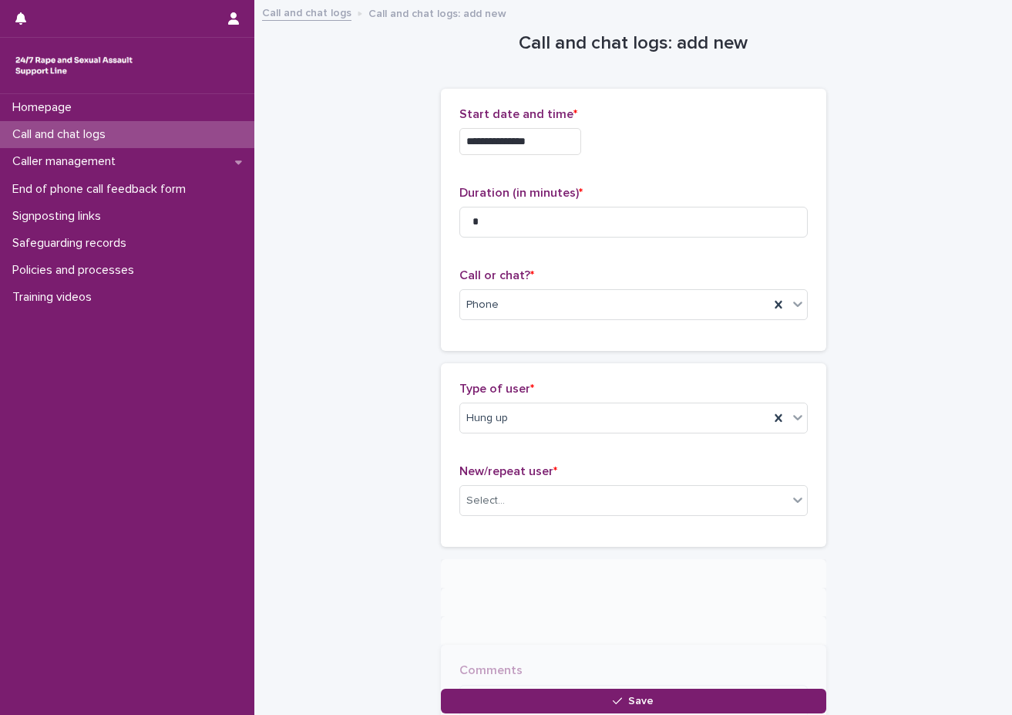
drag, startPoint x: 369, startPoint y: 457, endPoint x: 467, endPoint y: 479, distance: 101.2
click at [372, 457] on div "**********" at bounding box center [633, 358] width 727 height 712
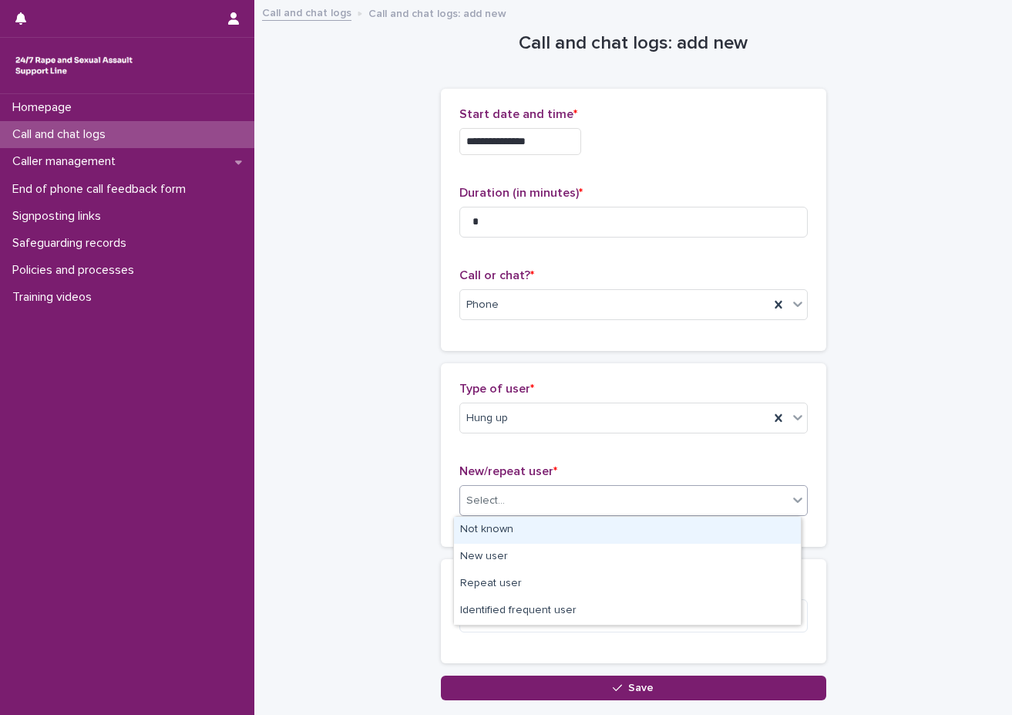
click at [520, 496] on div "Select..." at bounding box center [624, 500] width 328 height 25
click at [521, 525] on div "Not known" at bounding box center [627, 530] width 347 height 27
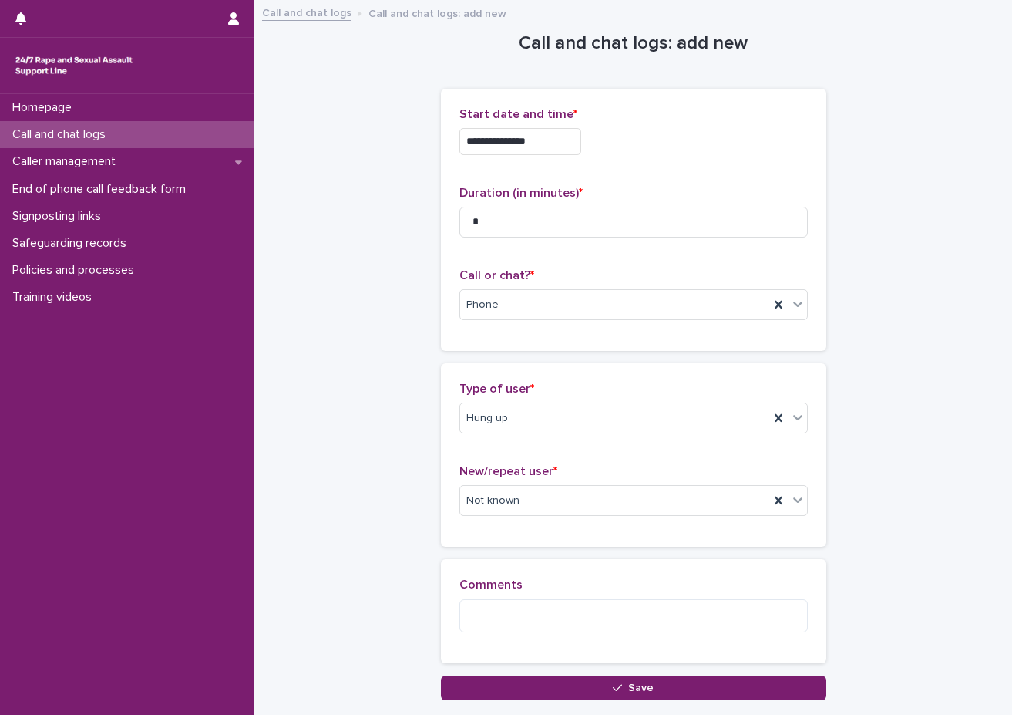
drag, startPoint x: 477, startPoint y: 543, endPoint x: 481, endPoint y: 557, distance: 14.4
click at [476, 544] on div "Type of user * Hung up New/repeat user * Not known" at bounding box center [634, 455] width 386 height 184
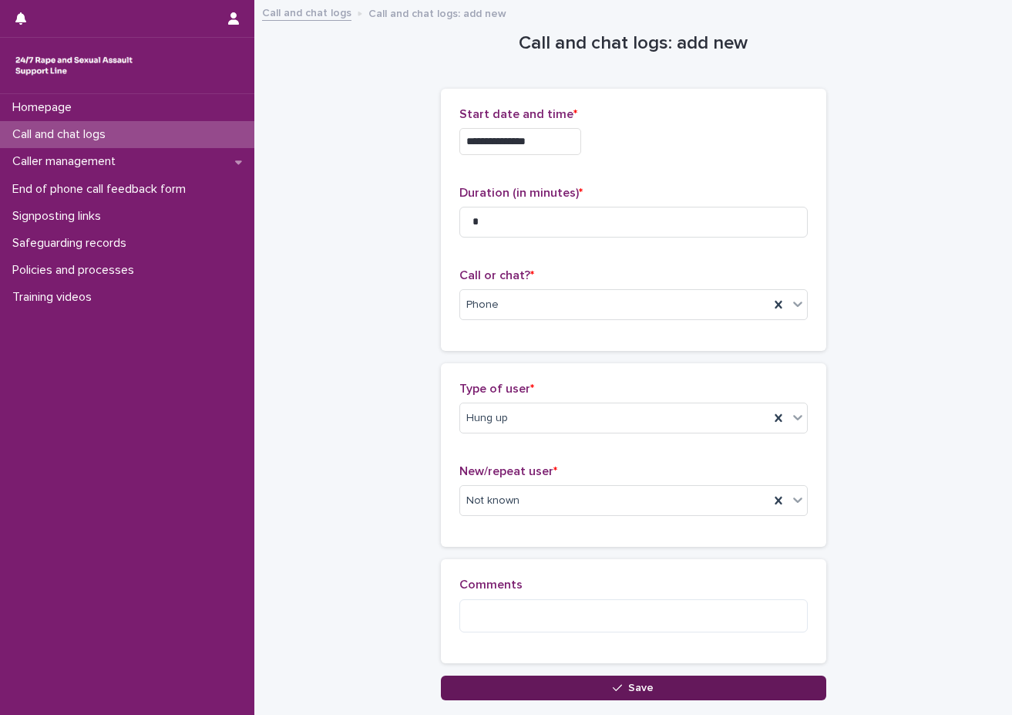
click at [687, 687] on button "Save" at bounding box center [634, 688] width 386 height 25
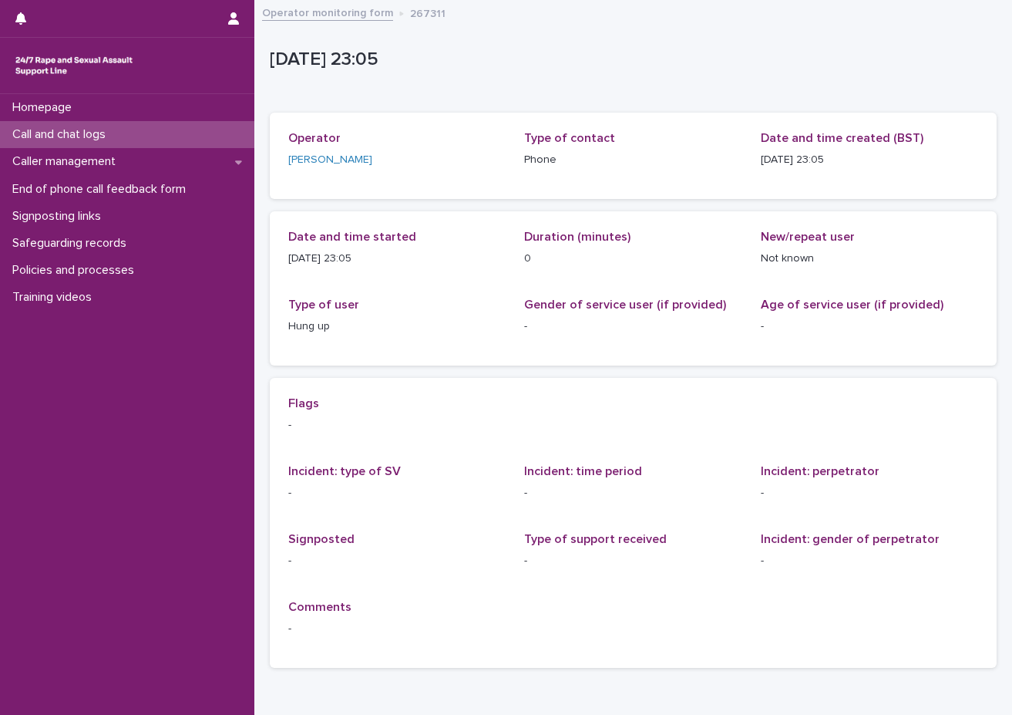
click at [160, 135] on div "Call and chat logs" at bounding box center [127, 134] width 254 height 27
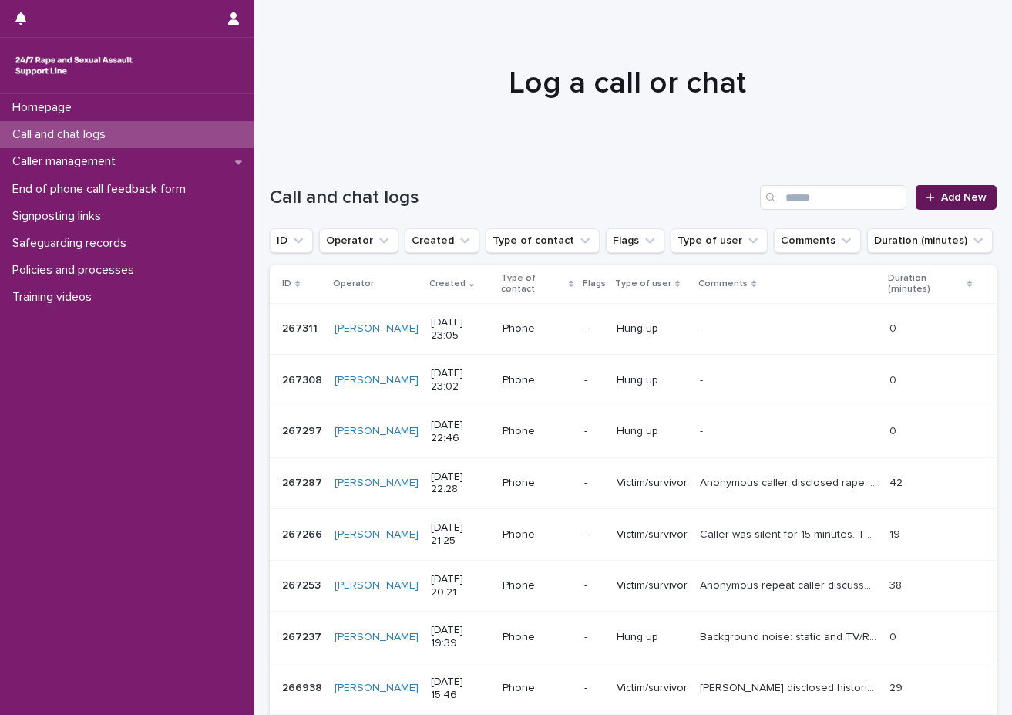
click at [887, 195] on div at bounding box center [933, 197] width 15 height 11
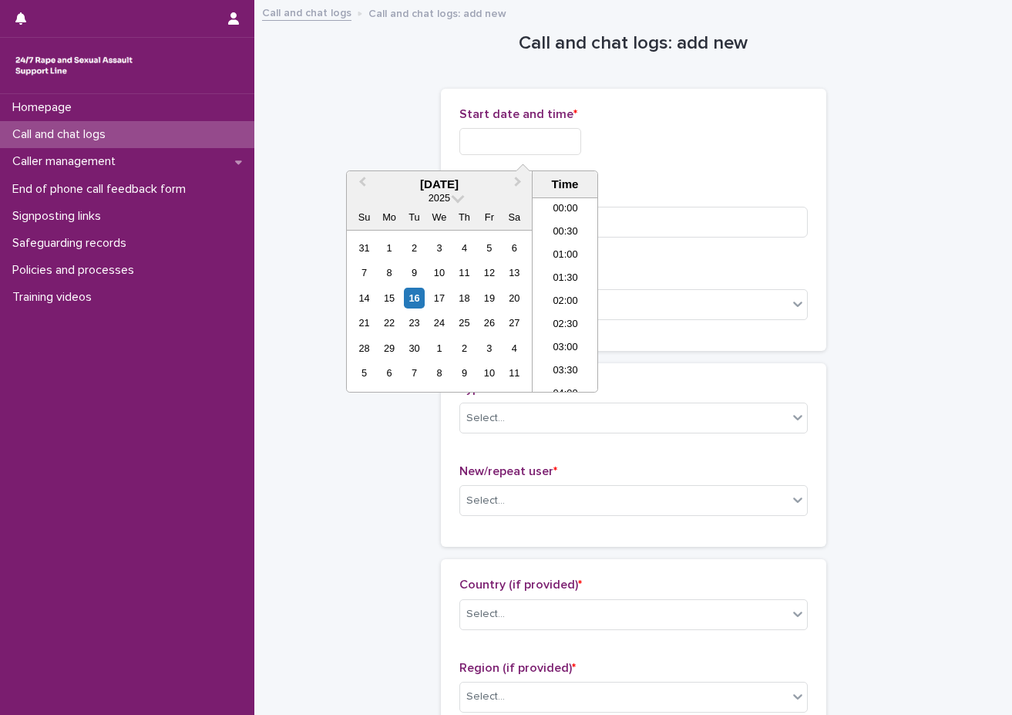
click at [538, 150] on input "text" at bounding box center [521, 141] width 122 height 27
click at [561, 350] on li "23:00" at bounding box center [566, 356] width 66 height 23
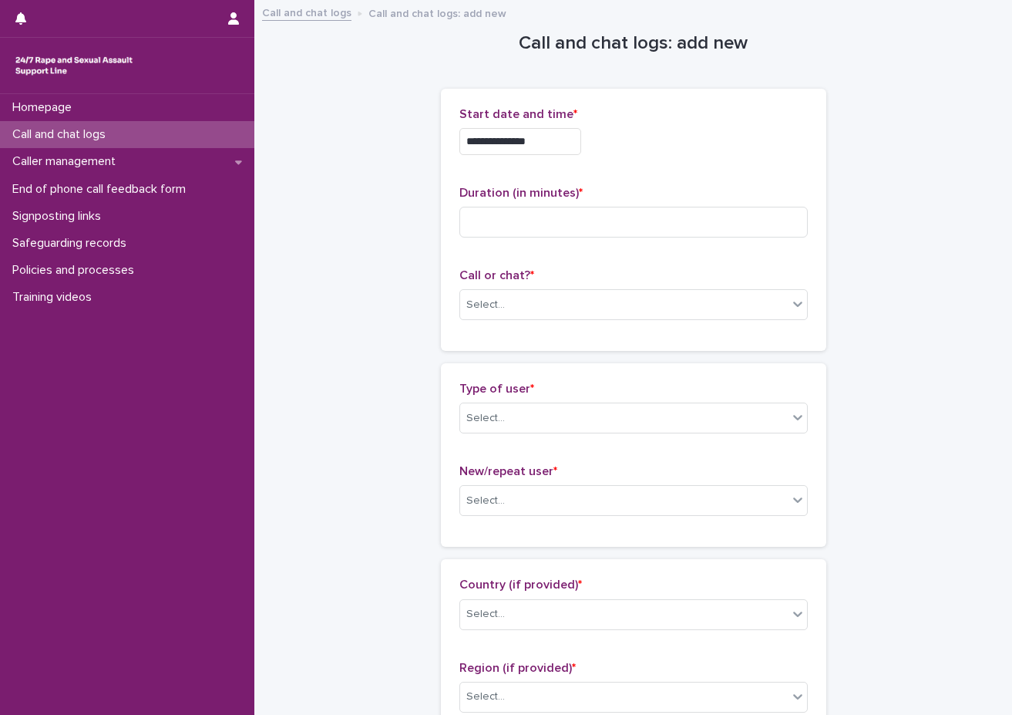
click at [559, 132] on input "**********" at bounding box center [521, 141] width 122 height 27
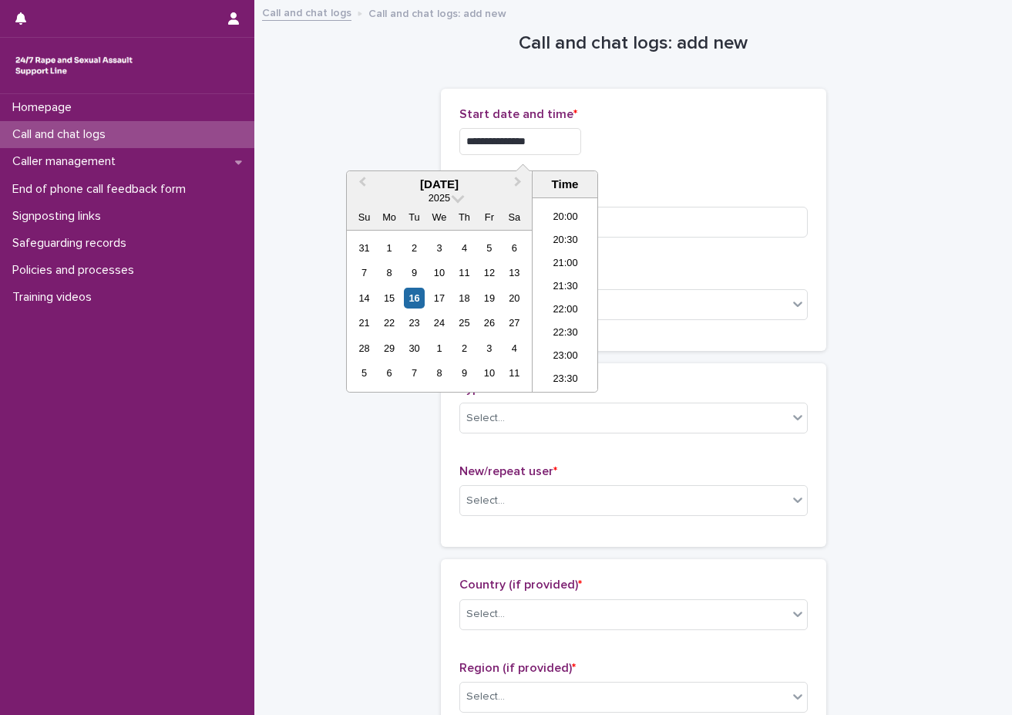
type input "**********"
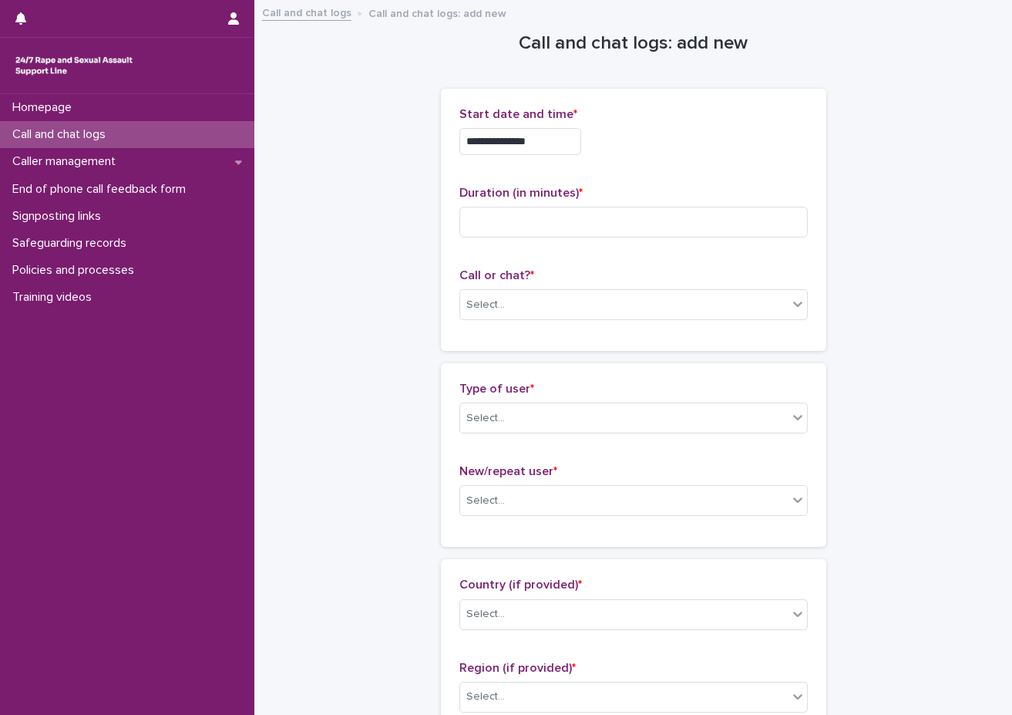
click at [628, 171] on div "**********" at bounding box center [634, 219] width 349 height 225
click at [554, 228] on input at bounding box center [634, 222] width 349 height 31
type input "*"
click at [556, 312] on div "Select..." at bounding box center [624, 304] width 328 height 25
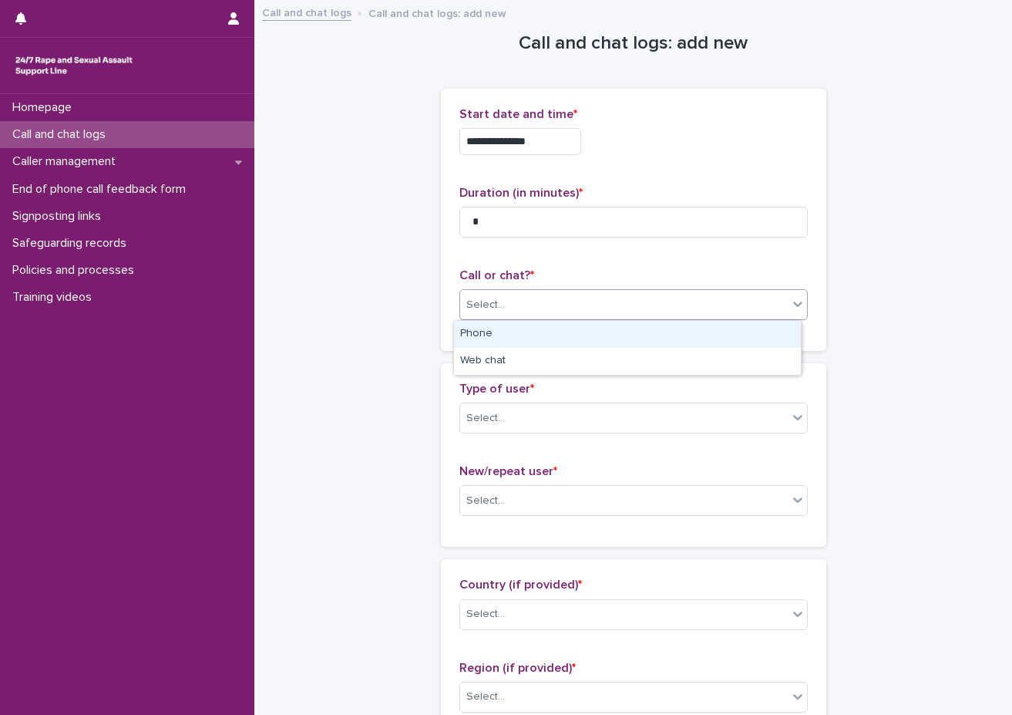
click at [551, 348] on div "**********" at bounding box center [634, 220] width 386 height 262
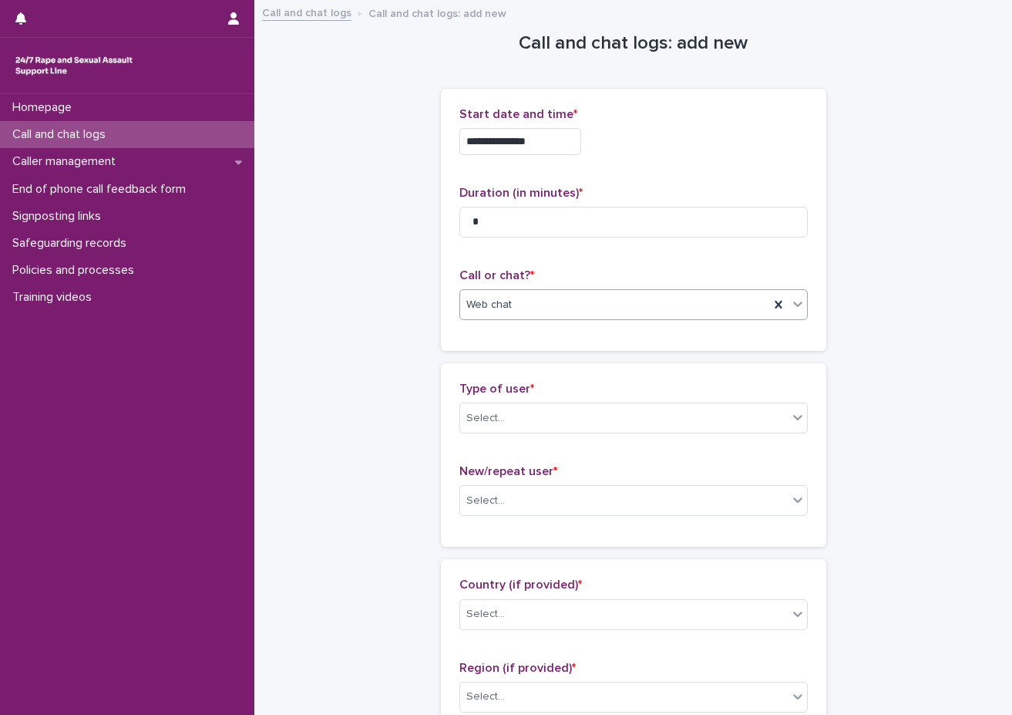
click at [564, 314] on div "Web chat" at bounding box center [614, 304] width 309 height 25
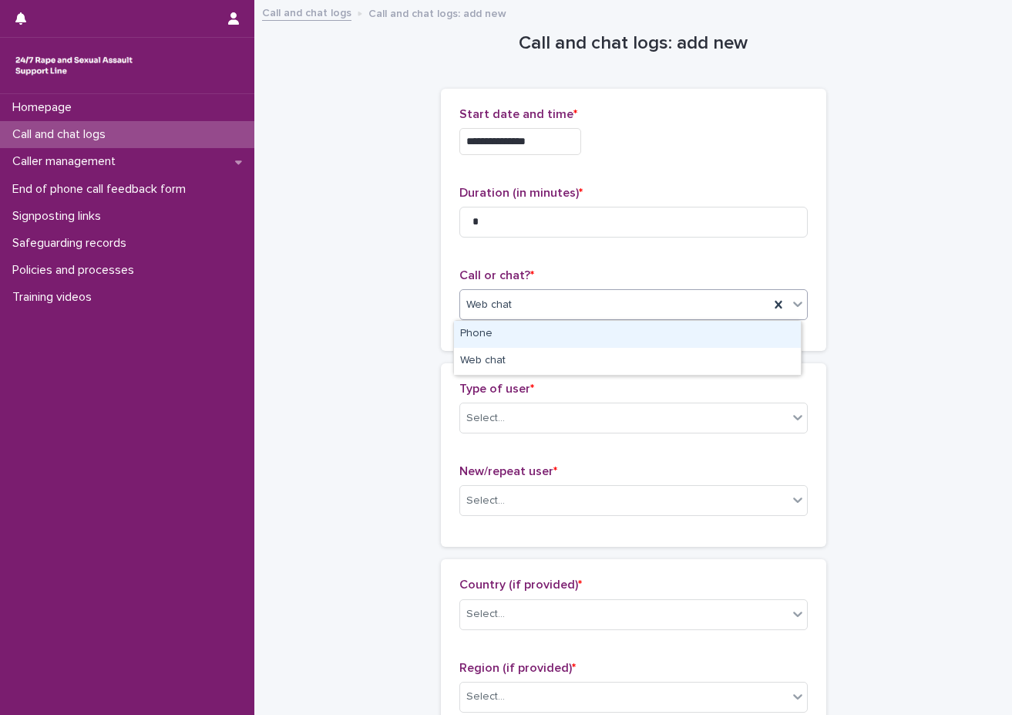
click at [556, 330] on div "Phone" at bounding box center [627, 334] width 347 height 27
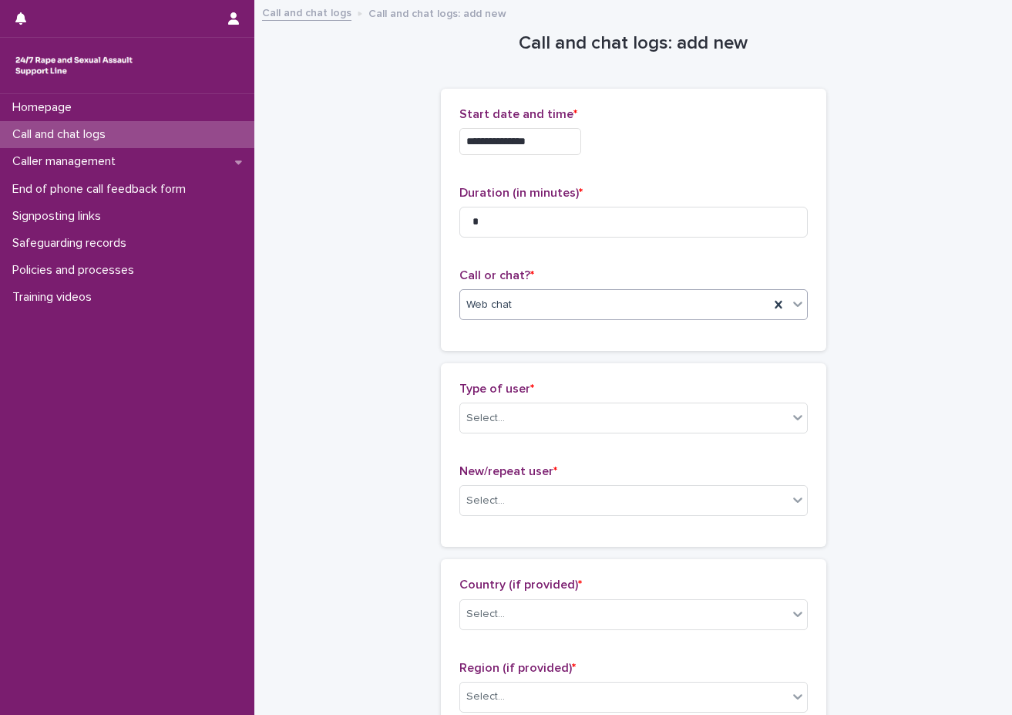
click at [541, 341] on div "**********" at bounding box center [634, 220] width 386 height 262
click at [519, 415] on div "Select..." at bounding box center [624, 418] width 328 height 25
click at [520, 425] on div "Select..." at bounding box center [624, 418] width 328 height 25
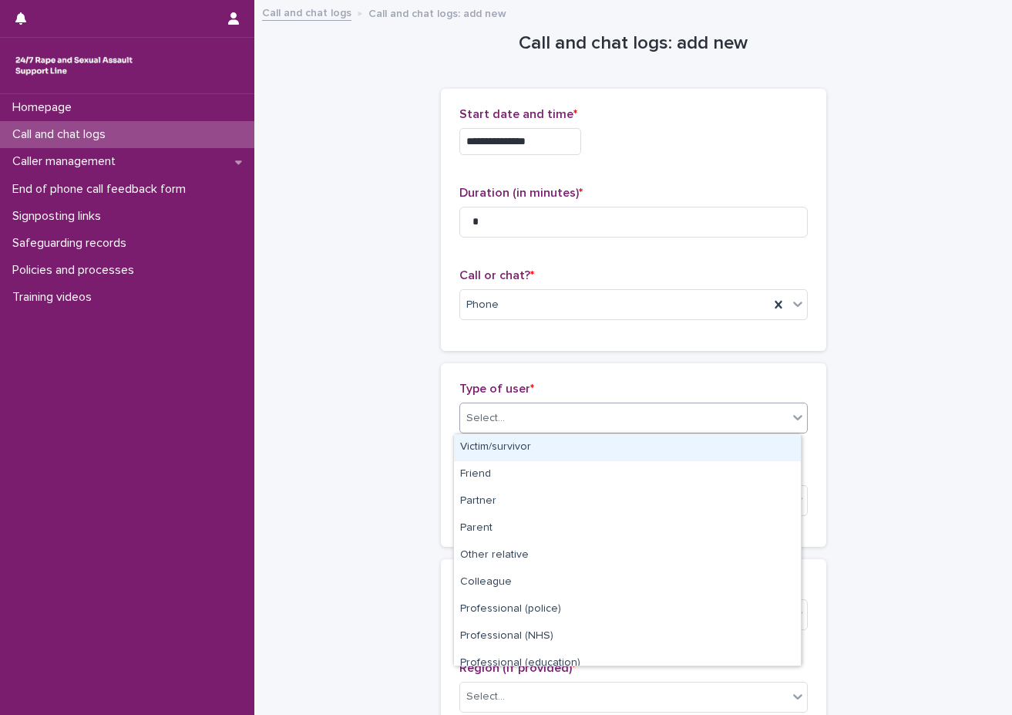
click at [511, 443] on div "Victim/survivor" at bounding box center [627, 447] width 347 height 27
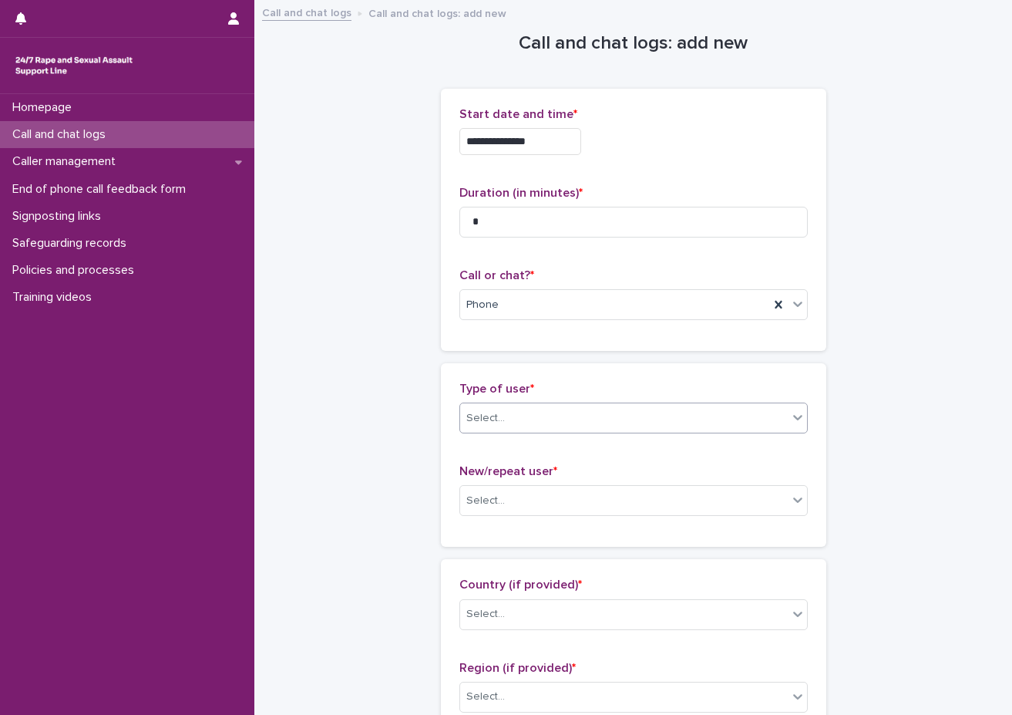
click at [494, 456] on div "Type of user * option Victim/survivor, selected. 0 results available. Select is…" at bounding box center [634, 455] width 349 height 147
click at [486, 499] on div "Select..." at bounding box center [486, 501] width 39 height 16
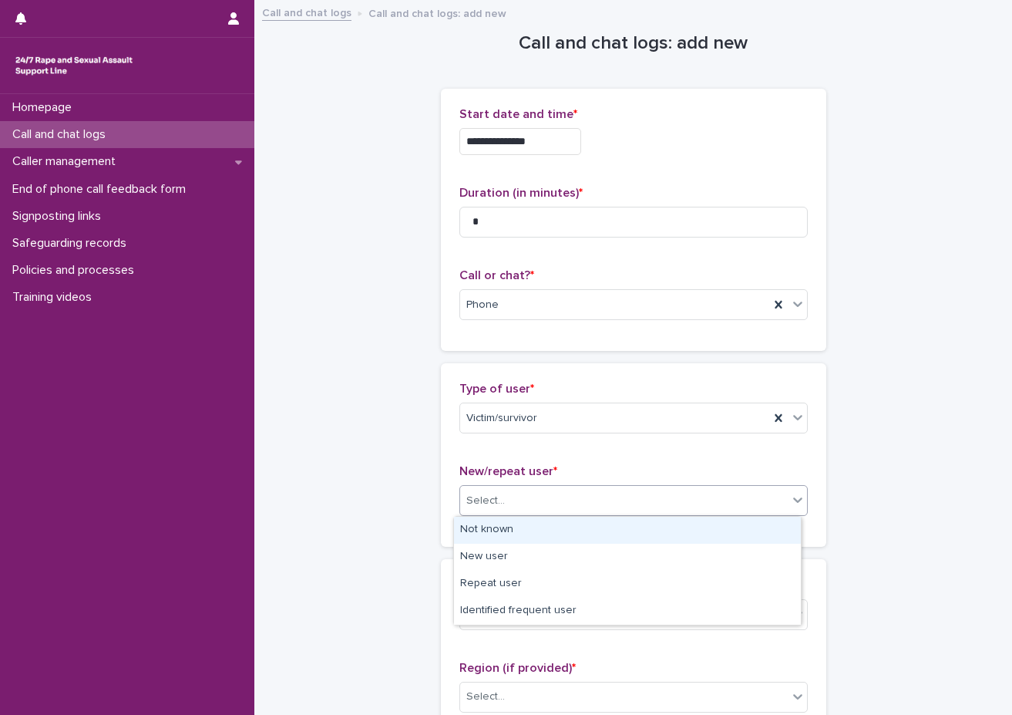
click at [495, 537] on div "Not known" at bounding box center [627, 530] width 347 height 27
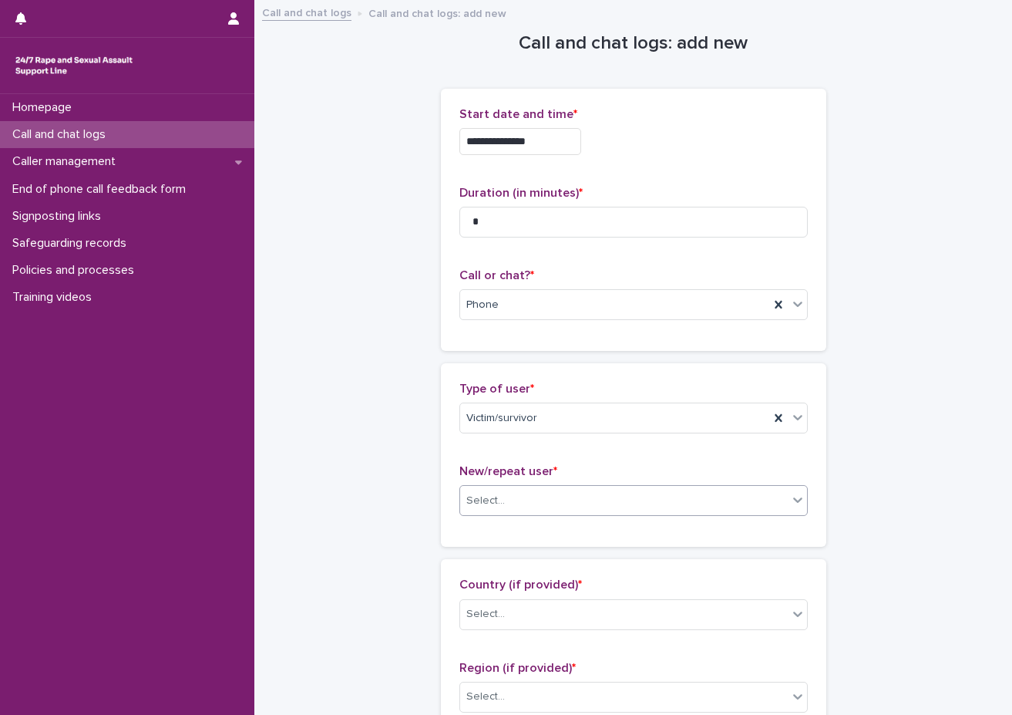
click at [490, 546] on div "Type of user * Victim/survivor New/repeat user * option Not known, selected. 0 …" at bounding box center [634, 455] width 386 height 184
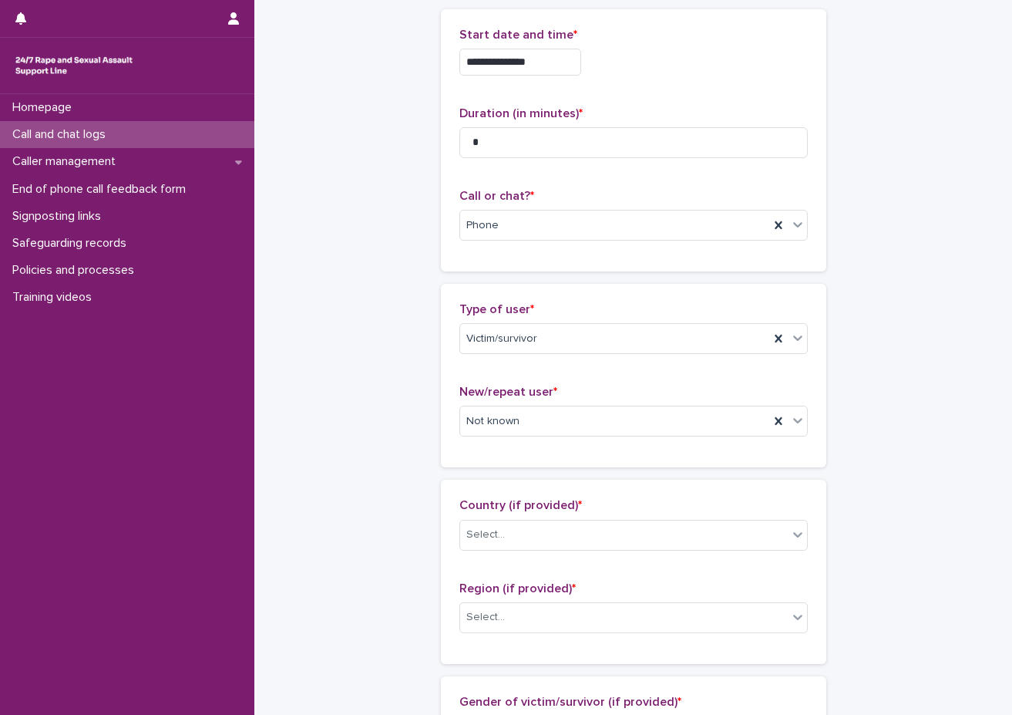
scroll to position [154, 0]
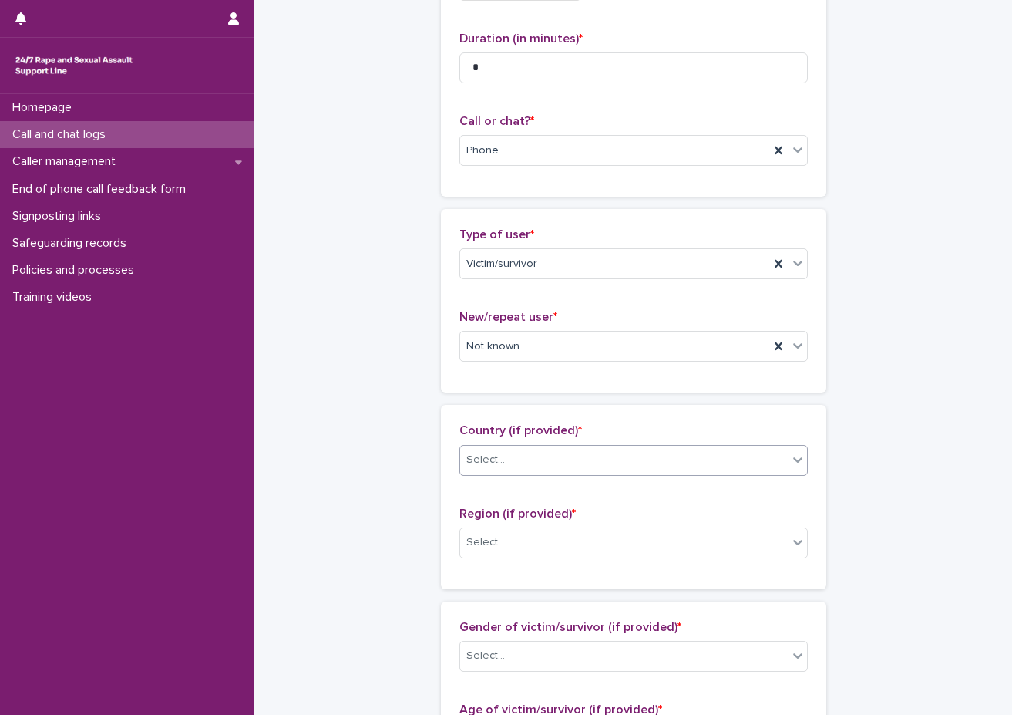
click at [527, 473] on div "Select..." at bounding box center [634, 460] width 349 height 31
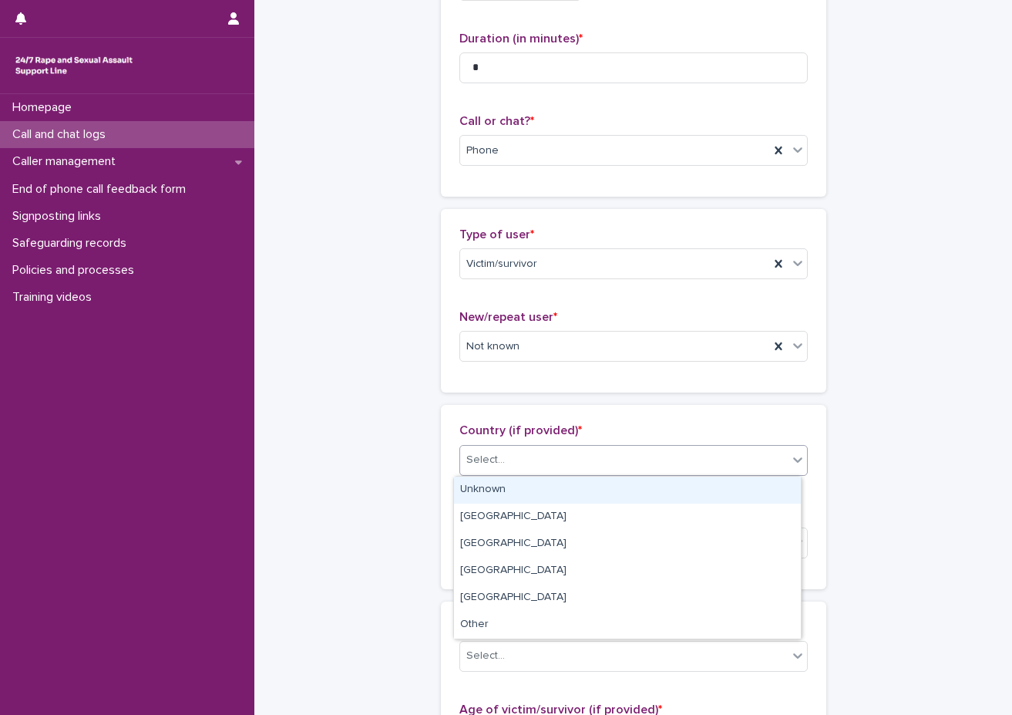
click at [510, 499] on div "Unknown" at bounding box center [627, 490] width 347 height 27
click at [510, 499] on div "Country (if provided) * option Unknown focused, 1 of 6. 6 results available. Us…" at bounding box center [634, 496] width 349 height 147
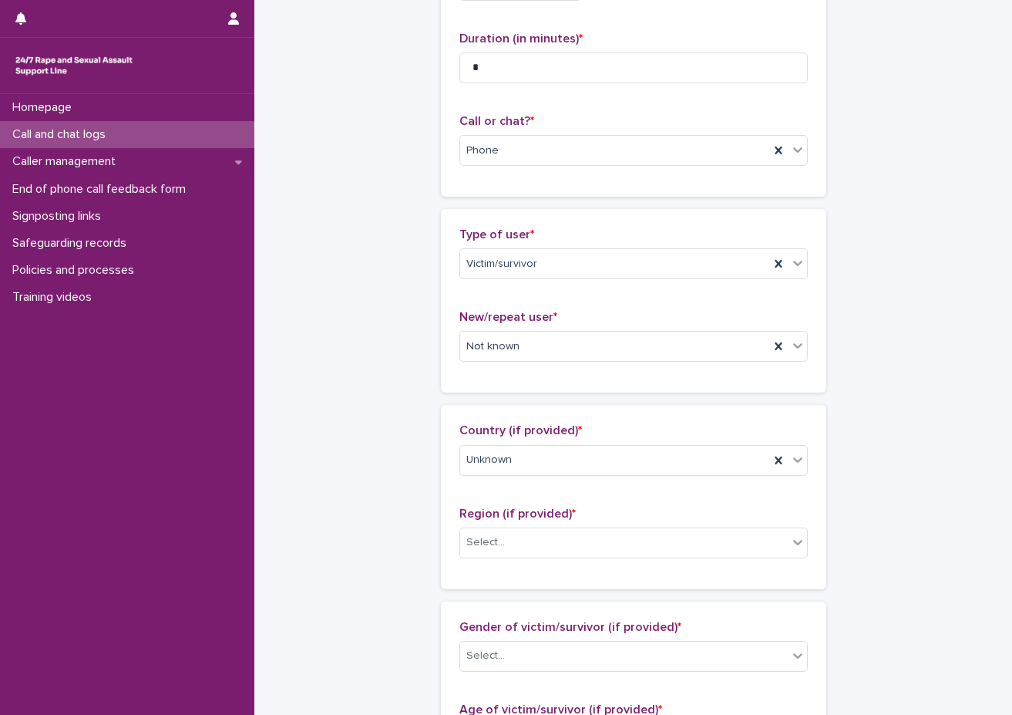
click at [500, 509] on span "Region (if provided) *" at bounding box center [518, 513] width 116 height 12
click at [493, 531] on div "Select..." at bounding box center [634, 542] width 349 height 31
click at [492, 533] on div "Select..." at bounding box center [624, 542] width 328 height 25
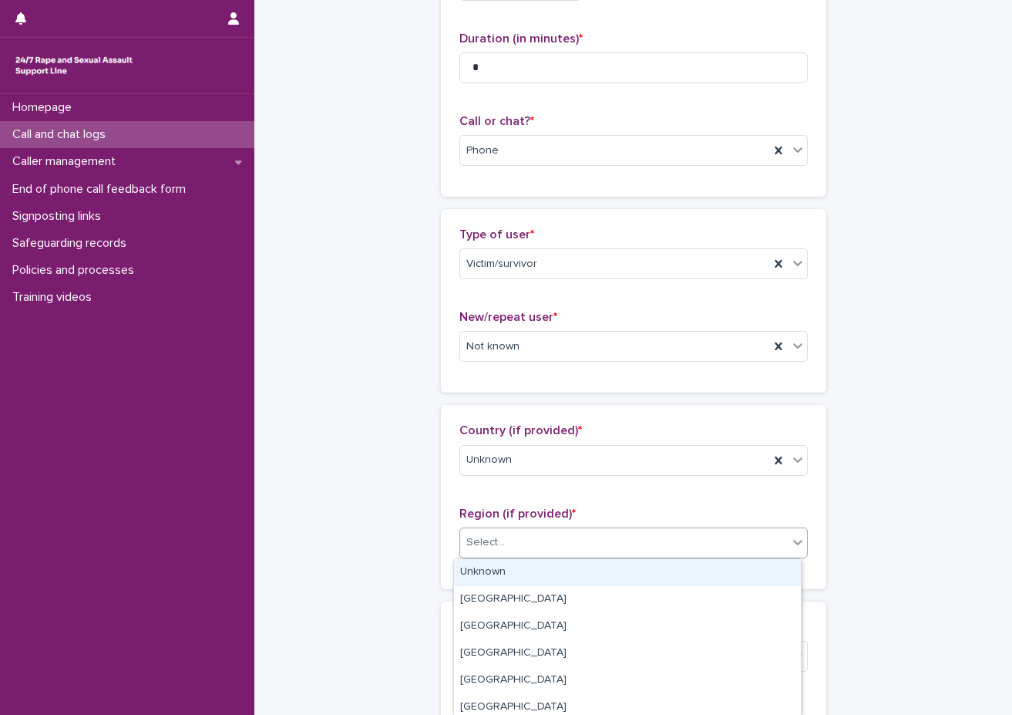
click at [477, 558] on body "**********" at bounding box center [506, 357] width 1012 height 715
click at [473, 581] on div "Unknown" at bounding box center [627, 572] width 347 height 27
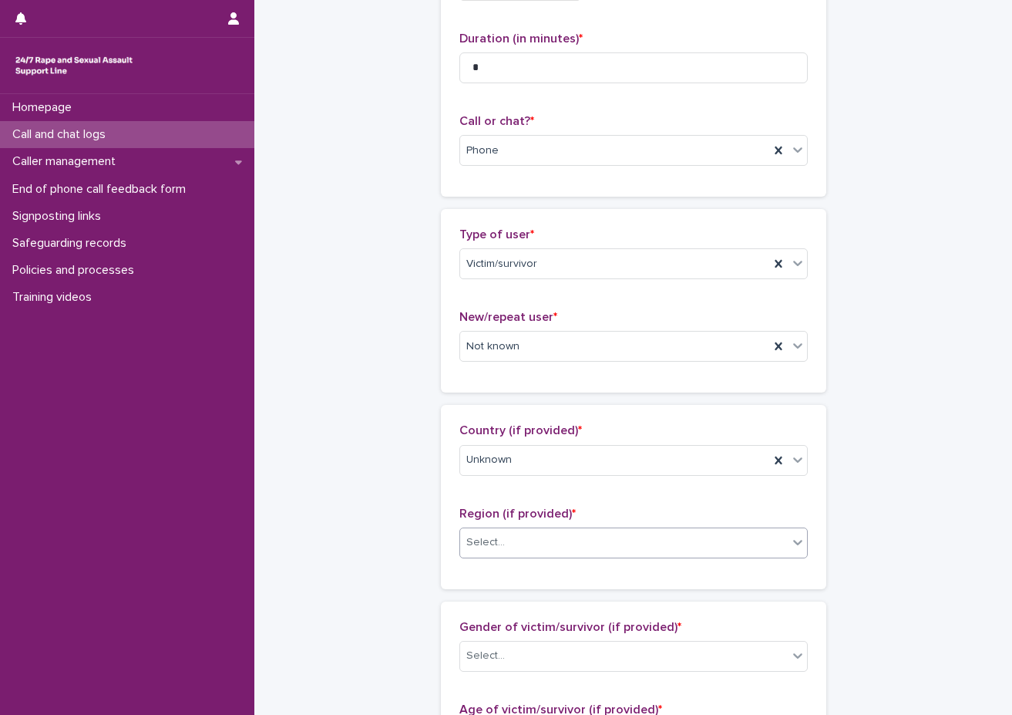
click at [460, 581] on div "Country (if provided) * Unknown Region (if provided) * option Unknown, selected…" at bounding box center [634, 497] width 386 height 184
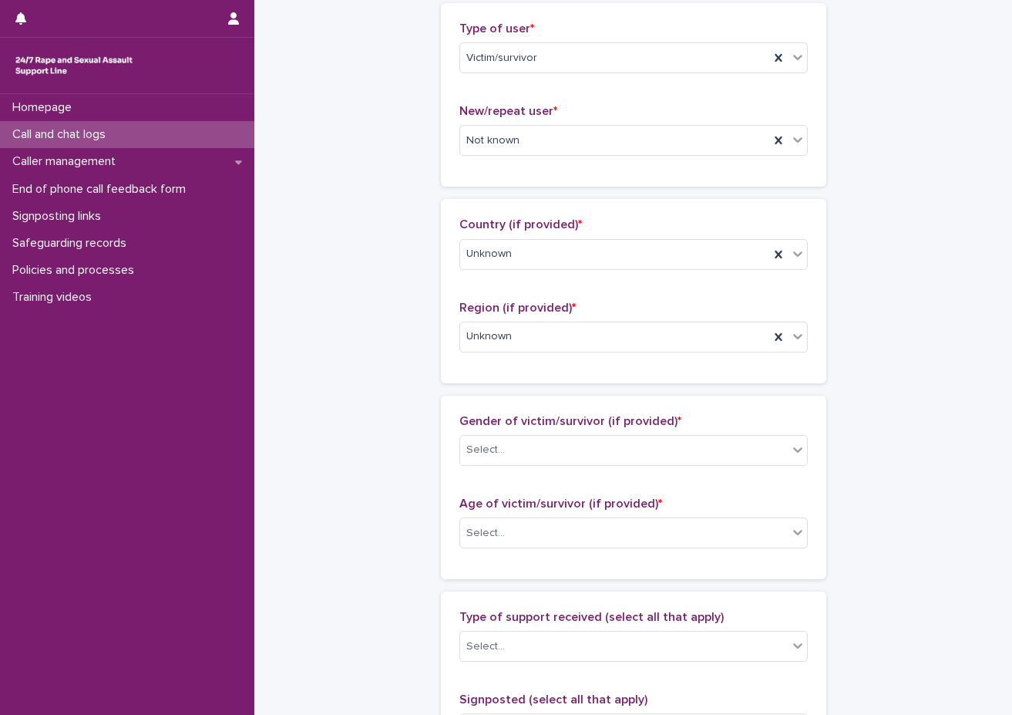
scroll to position [386, 0]
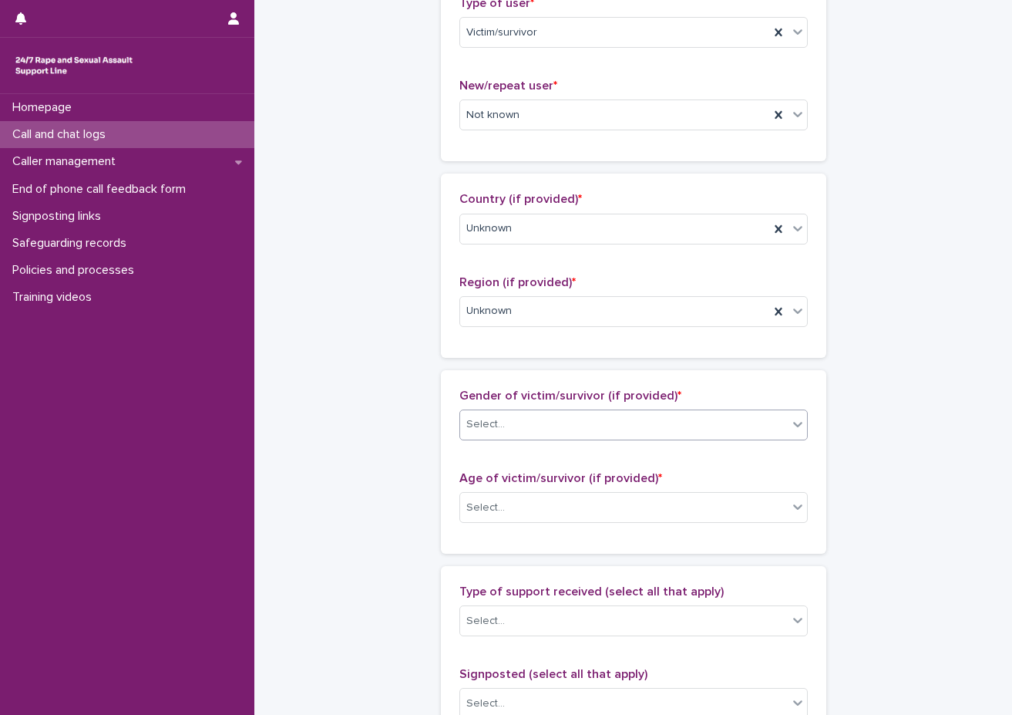
click at [551, 431] on div "Select..." at bounding box center [624, 424] width 328 height 25
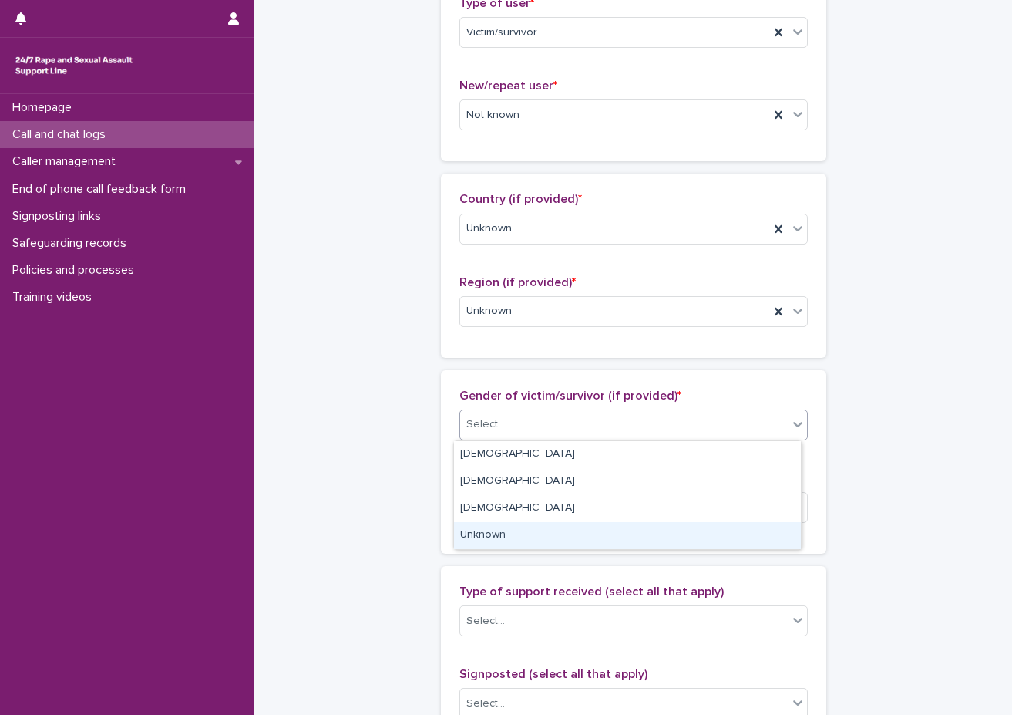
click at [494, 537] on div "Unknown" at bounding box center [627, 535] width 347 height 27
click at [494, 537] on div "Gender of victim/survivor (if provided) * option Unknown focused, 4 of 4. 4 res…" at bounding box center [634, 462] width 386 height 184
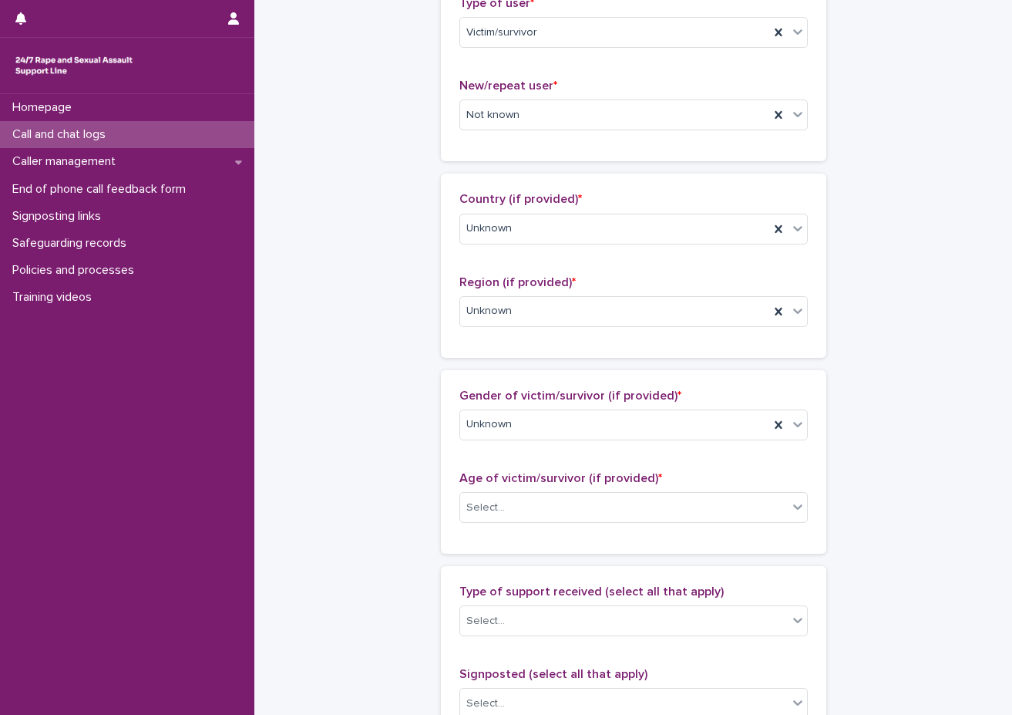
click at [511, 477] on span "Age of victim/survivor (if provided) *" at bounding box center [561, 478] width 203 height 12
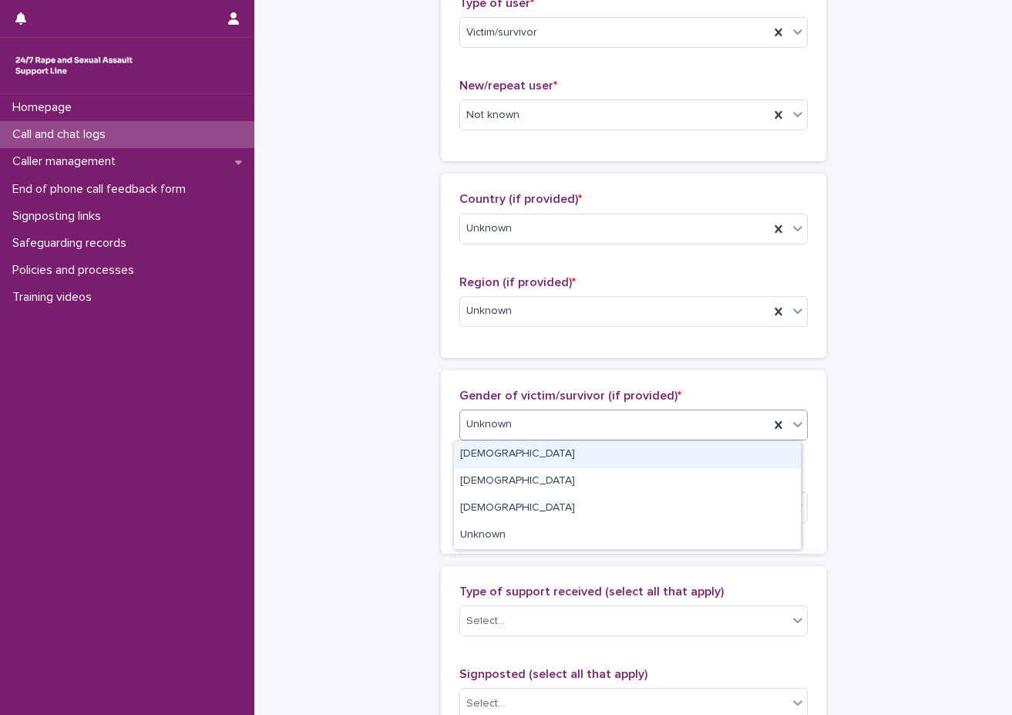
click at [545, 426] on div "Unknown" at bounding box center [614, 424] width 309 height 25
click at [534, 454] on div "Female" at bounding box center [627, 454] width 347 height 27
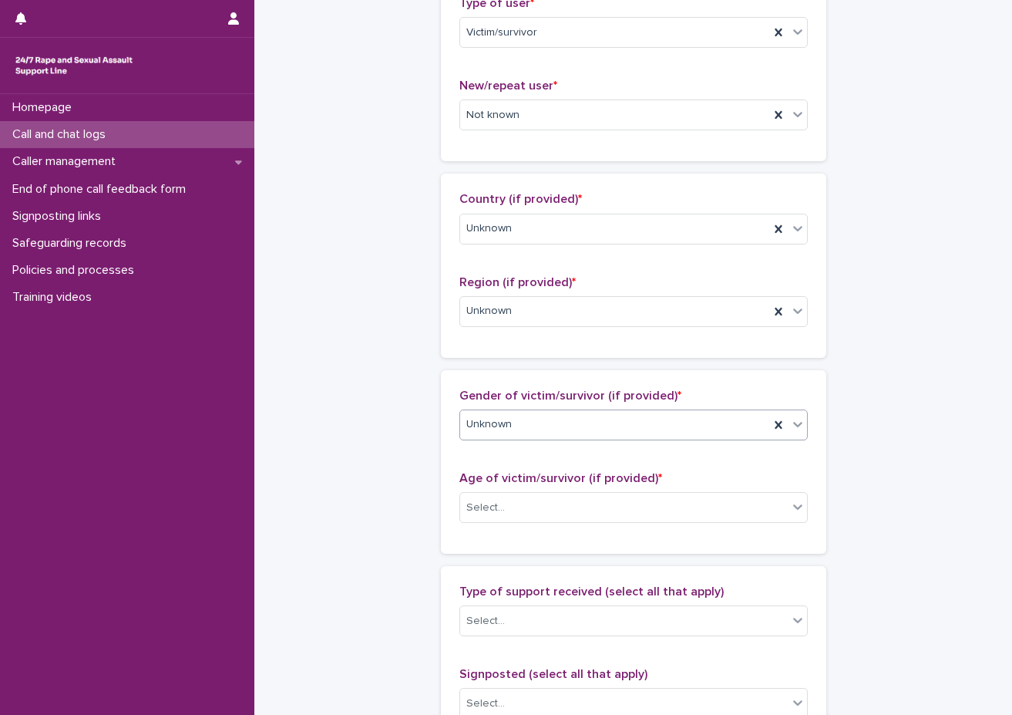
click at [515, 466] on div "Gender of victim/survivor (if provided) * option Female, selected. 0 results av…" at bounding box center [634, 462] width 349 height 147
click at [502, 506] on div "Select..." at bounding box center [624, 507] width 328 height 25
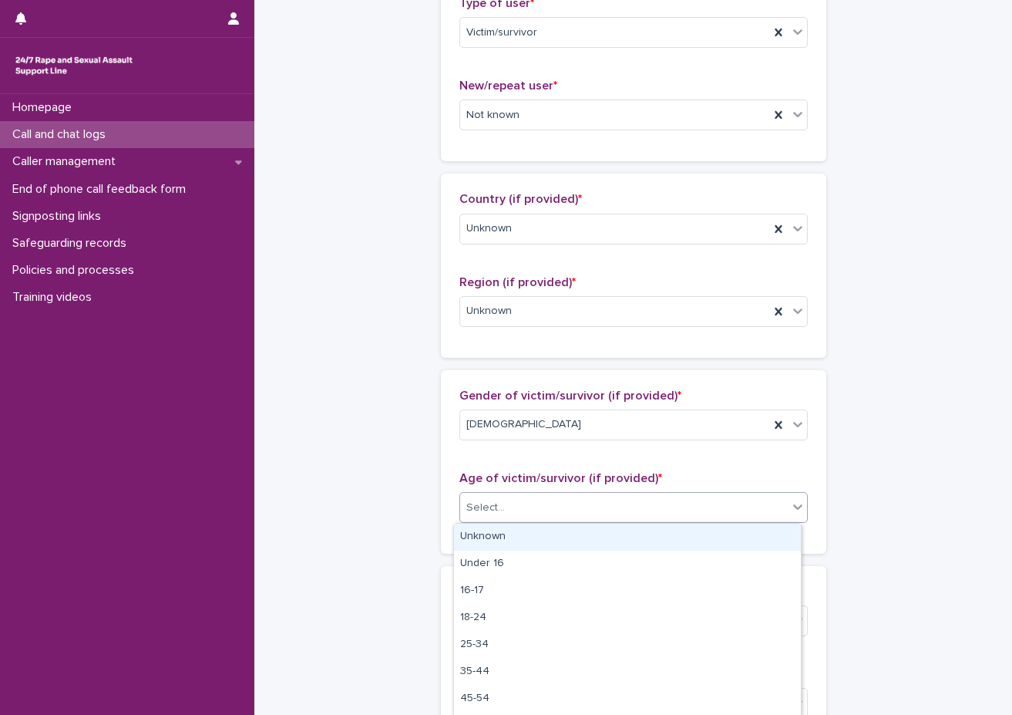
click at [494, 542] on div "Unknown" at bounding box center [627, 537] width 347 height 27
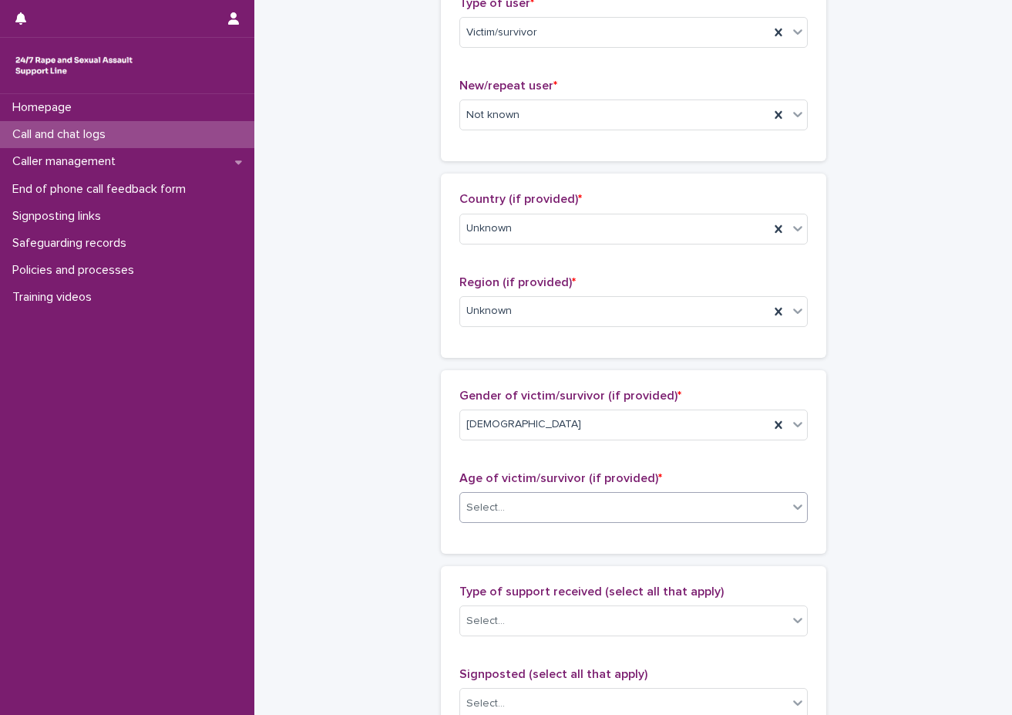
click at [478, 544] on div "Gender of victim/survivor (if provided) * Female Age of victim/survivor (if pro…" at bounding box center [634, 462] width 386 height 184
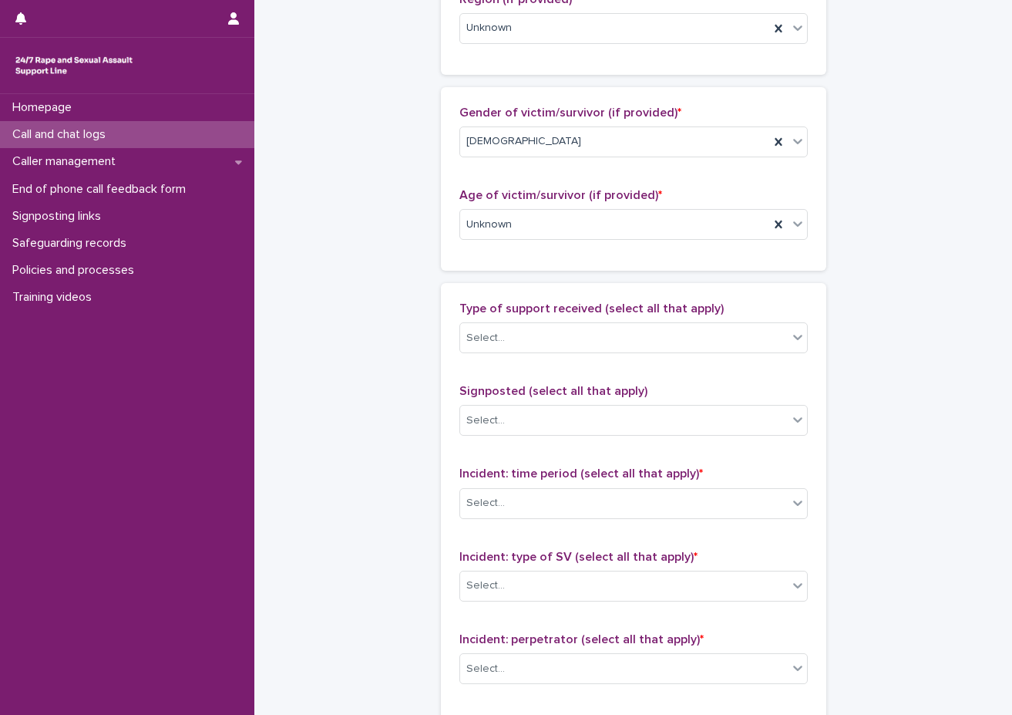
scroll to position [771, 0]
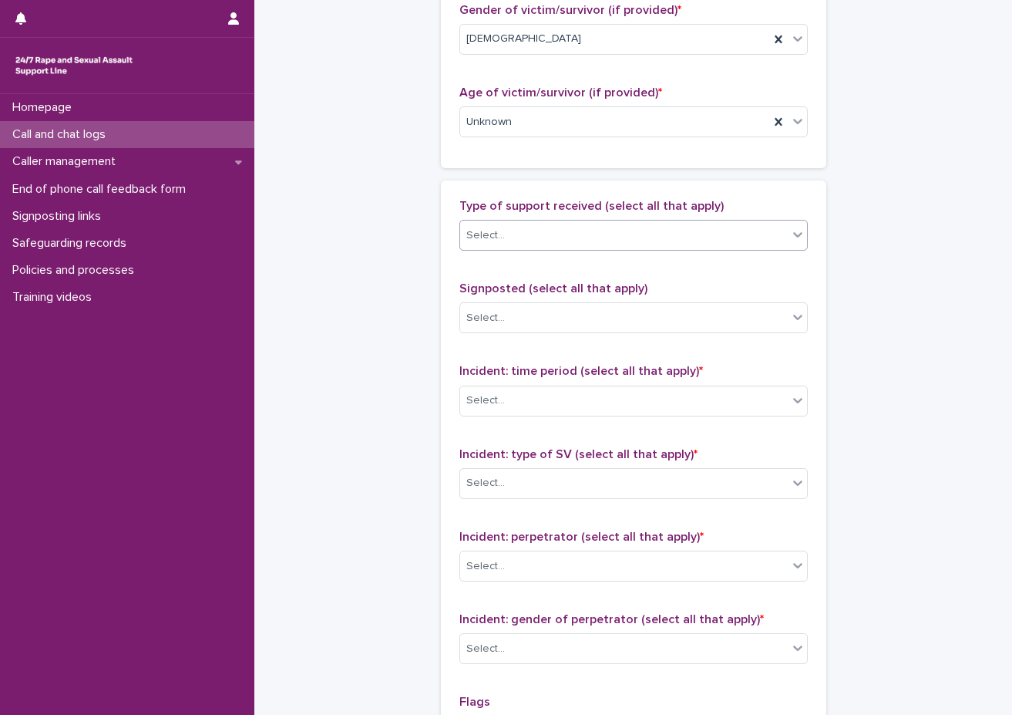
click at [517, 232] on div "Select..." at bounding box center [624, 235] width 328 height 25
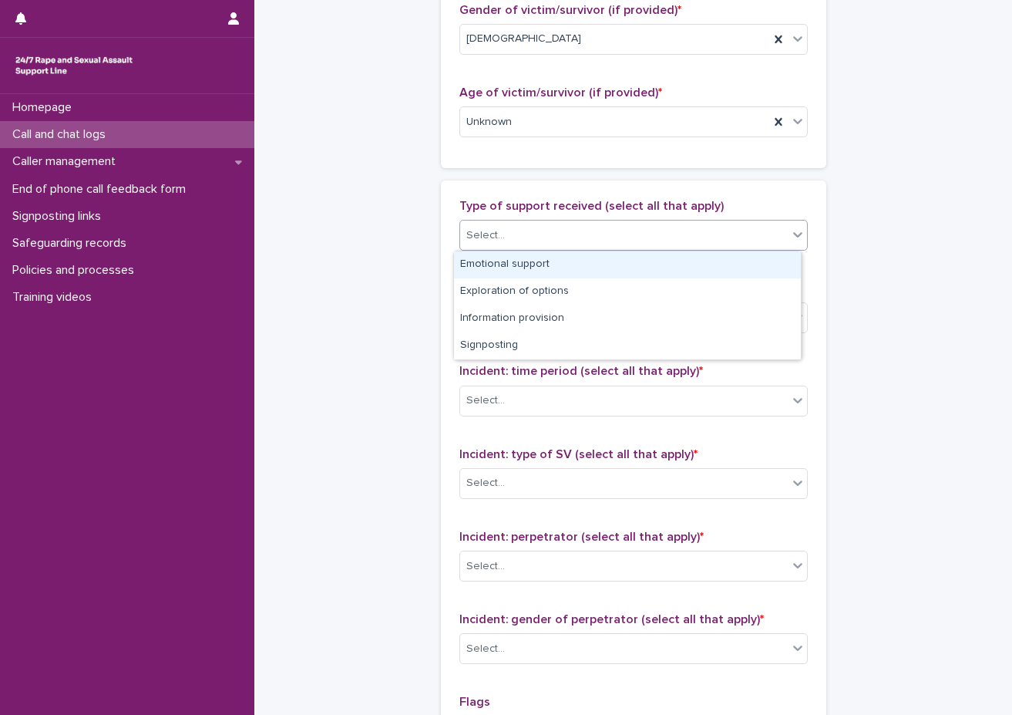
click at [530, 271] on div "Emotional support" at bounding box center [627, 264] width 347 height 27
click at [631, 240] on div "Emotional support" at bounding box center [614, 235] width 309 height 27
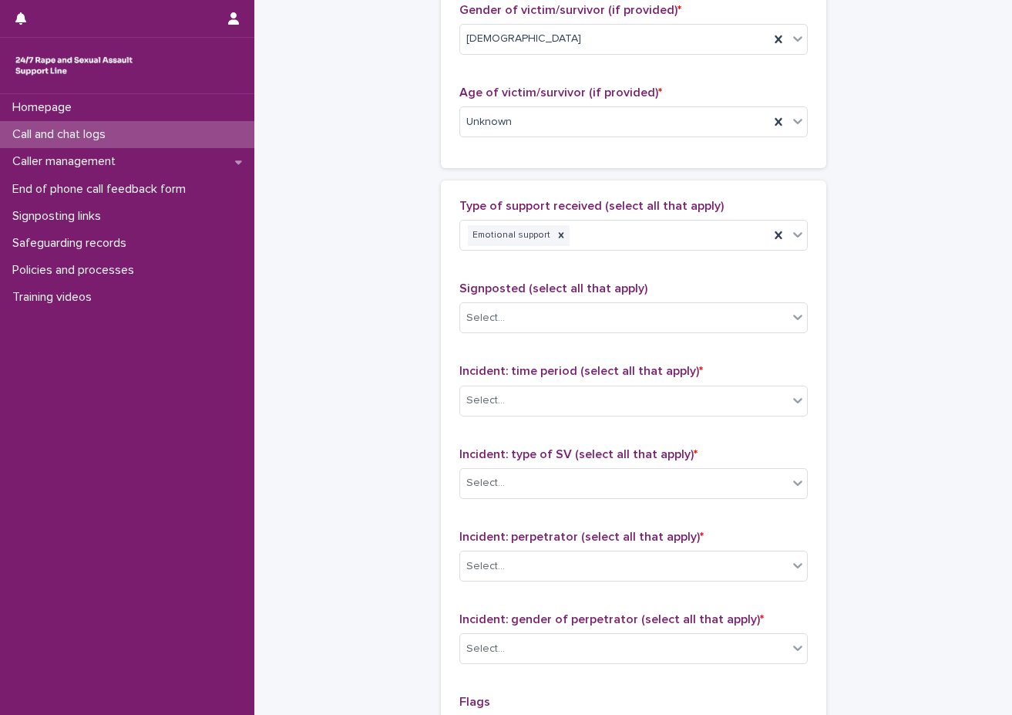
click at [883, 261] on div "**********" at bounding box center [633, 64] width 727 height 1669
click at [691, 334] on div "Signposted (select all that apply) Select..." at bounding box center [634, 313] width 349 height 64
click at [701, 313] on div "Select..." at bounding box center [624, 317] width 328 height 25
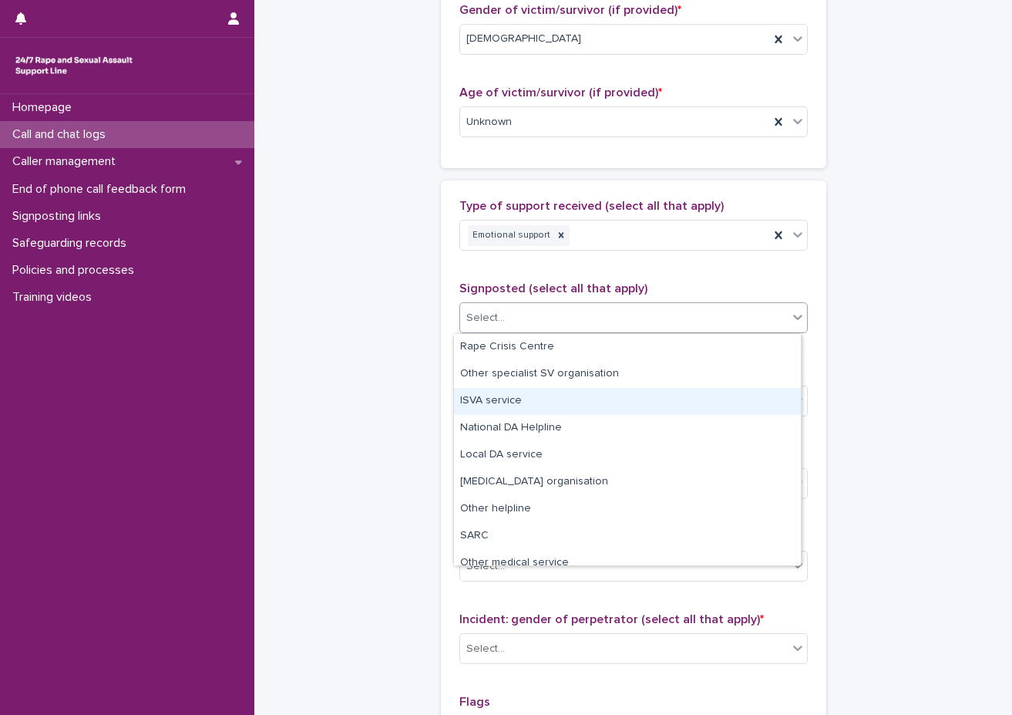
click at [887, 348] on div "**********" at bounding box center [633, 64] width 727 height 1669
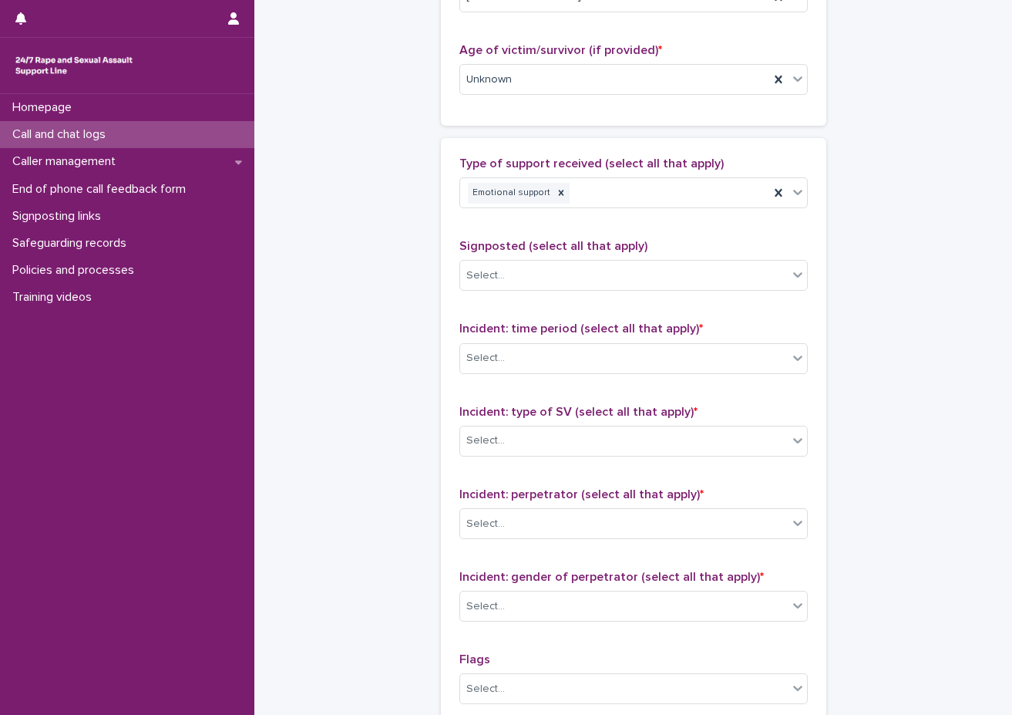
scroll to position [848, 0]
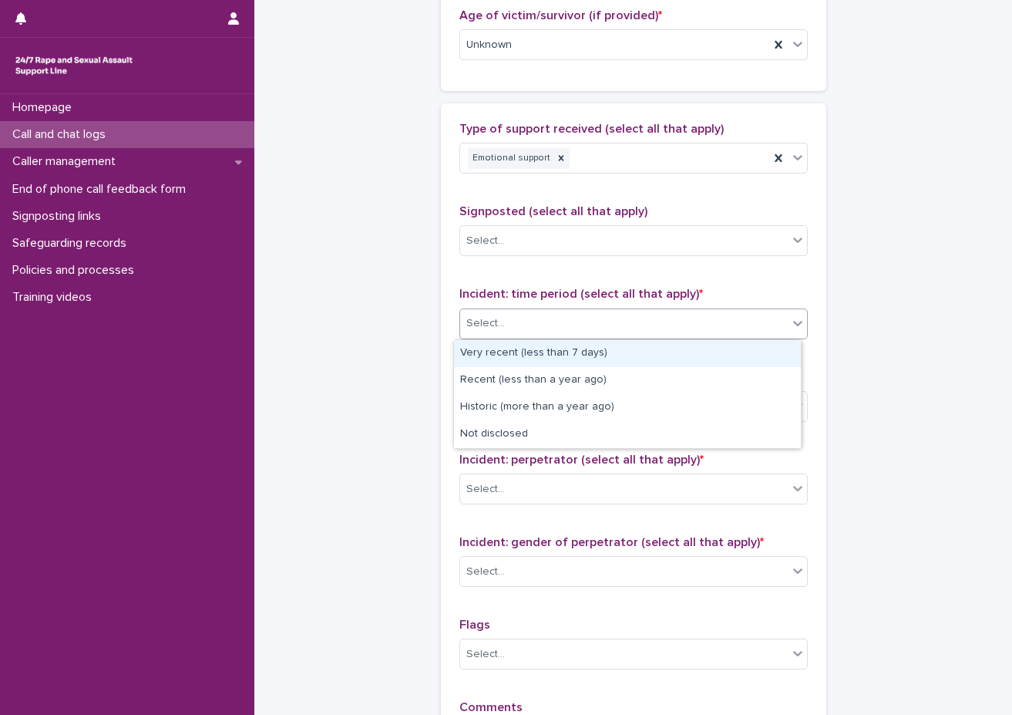
click at [612, 315] on div "Select..." at bounding box center [624, 323] width 328 height 25
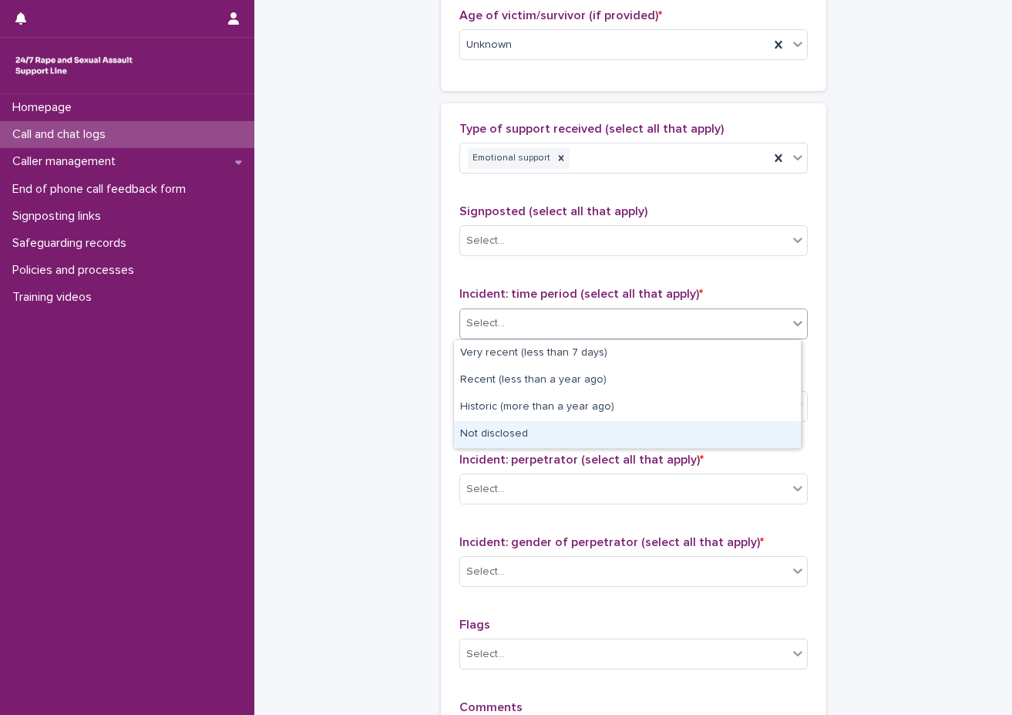
click at [563, 435] on div "Not disclosed" at bounding box center [627, 434] width 347 height 27
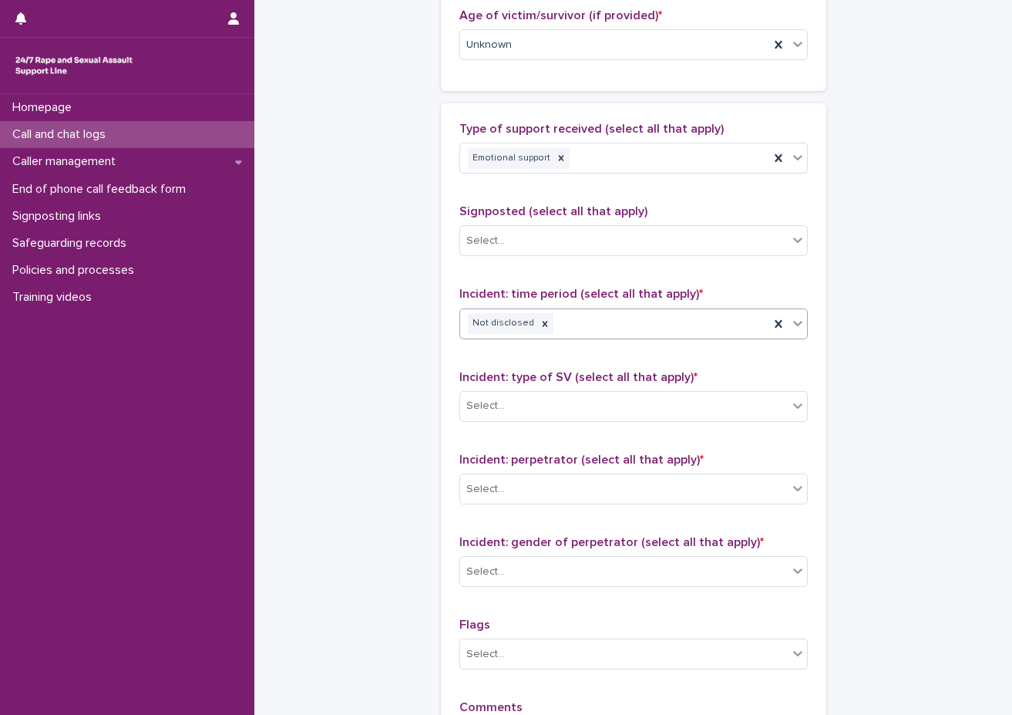
click at [594, 373] on span "Incident: type of SV (select all that apply) *" at bounding box center [579, 377] width 238 height 12
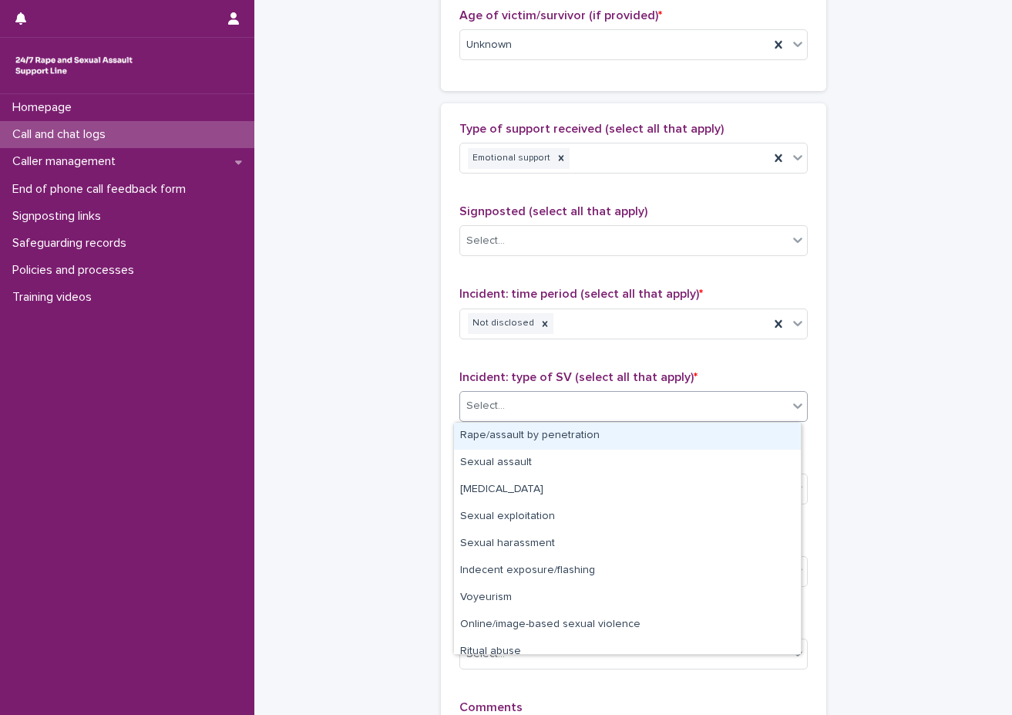
click at [581, 412] on div "Select..." at bounding box center [624, 405] width 328 height 25
click at [585, 410] on div "Select..." at bounding box center [624, 405] width 328 height 25
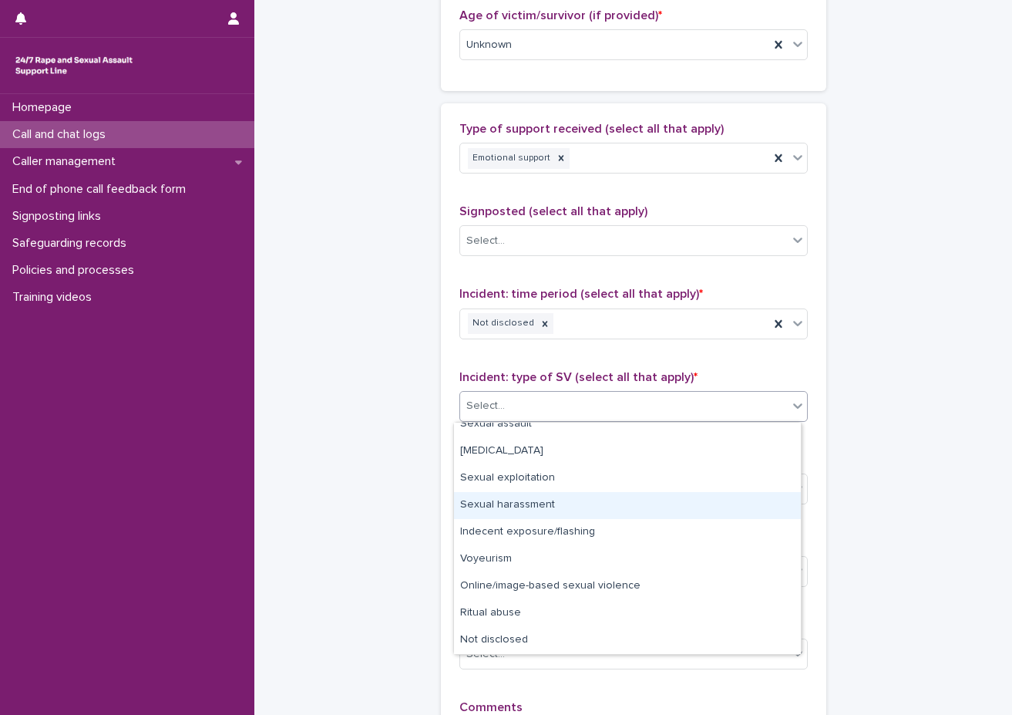
scroll to position [0, 0]
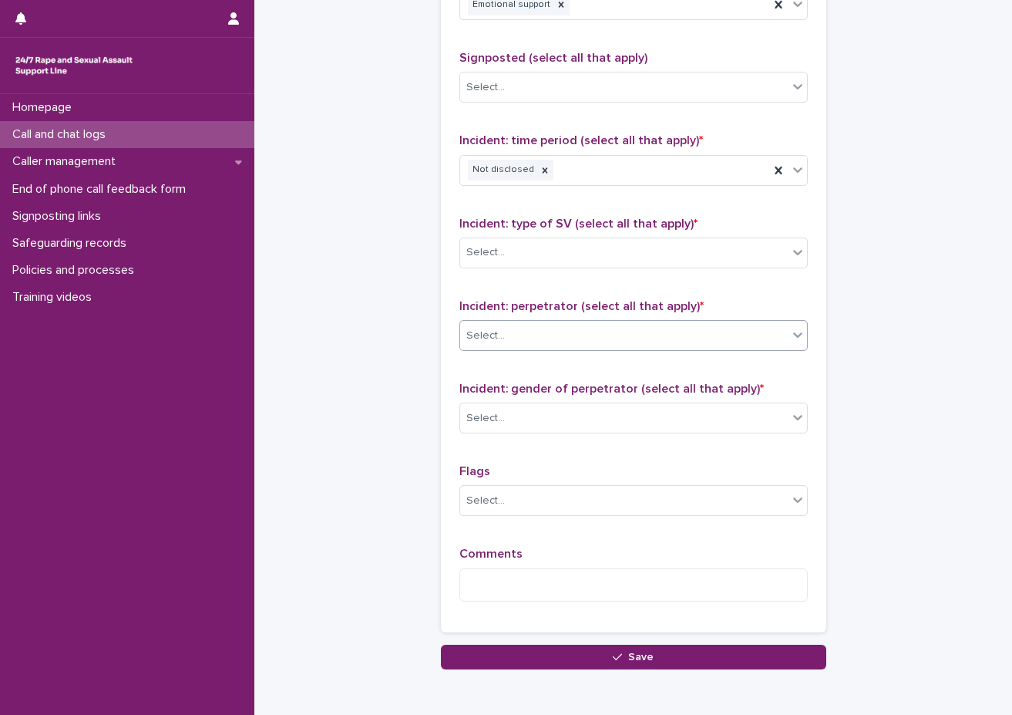
scroll to position [1002, 0]
click at [623, 332] on div "Select..." at bounding box center [624, 334] width 328 height 25
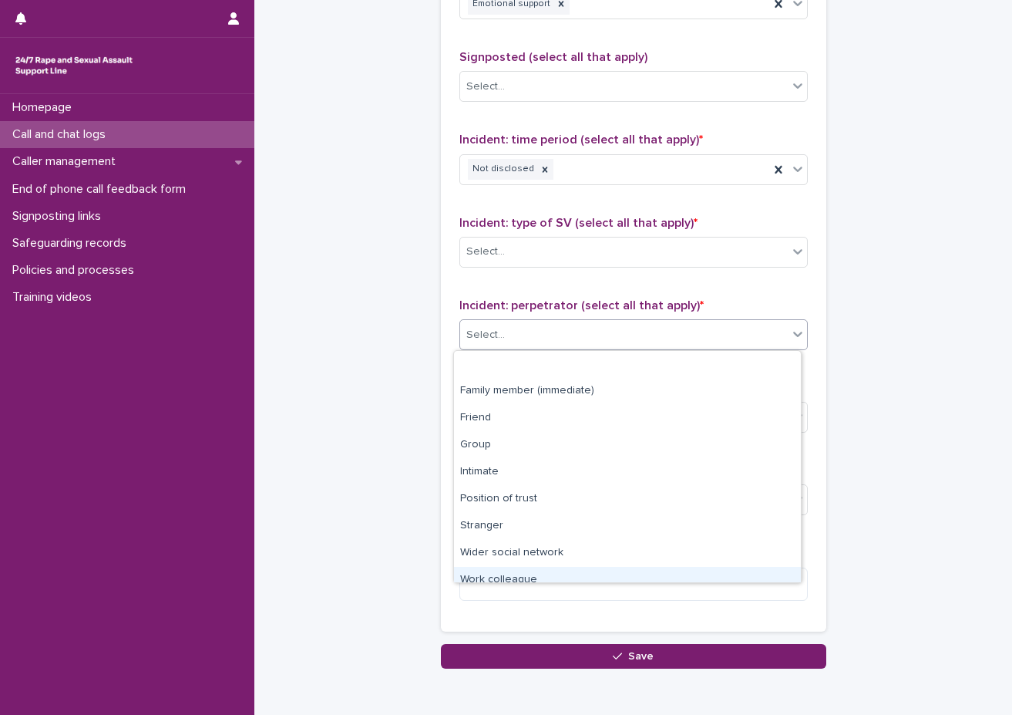
scroll to position [66, 0]
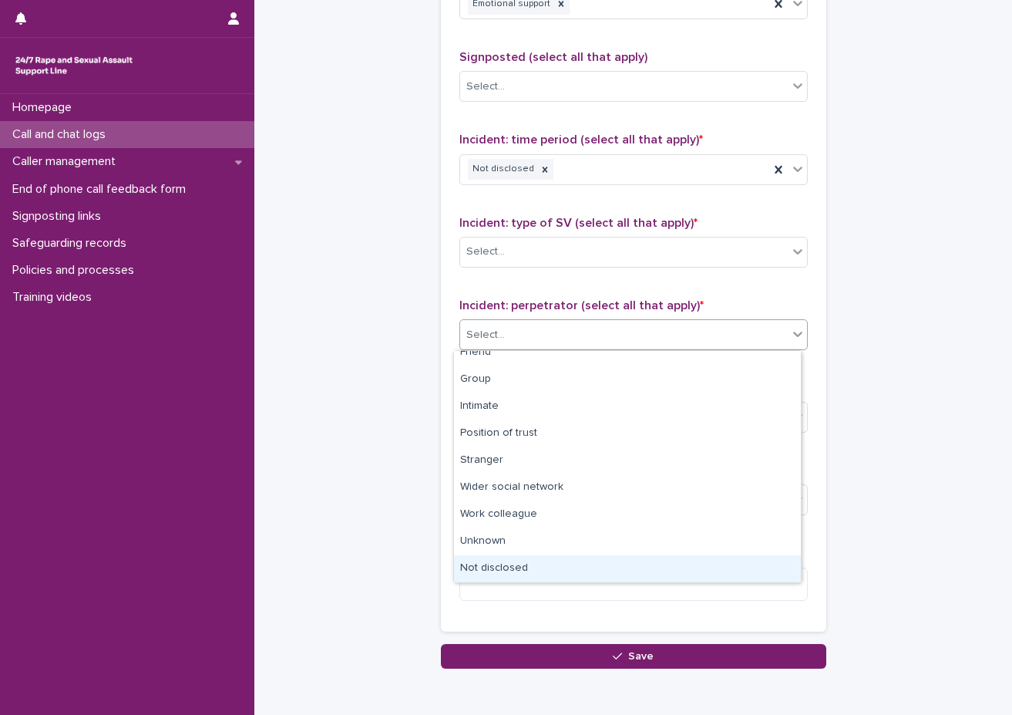
click at [581, 578] on div "Not disclosed" at bounding box center [627, 568] width 347 height 27
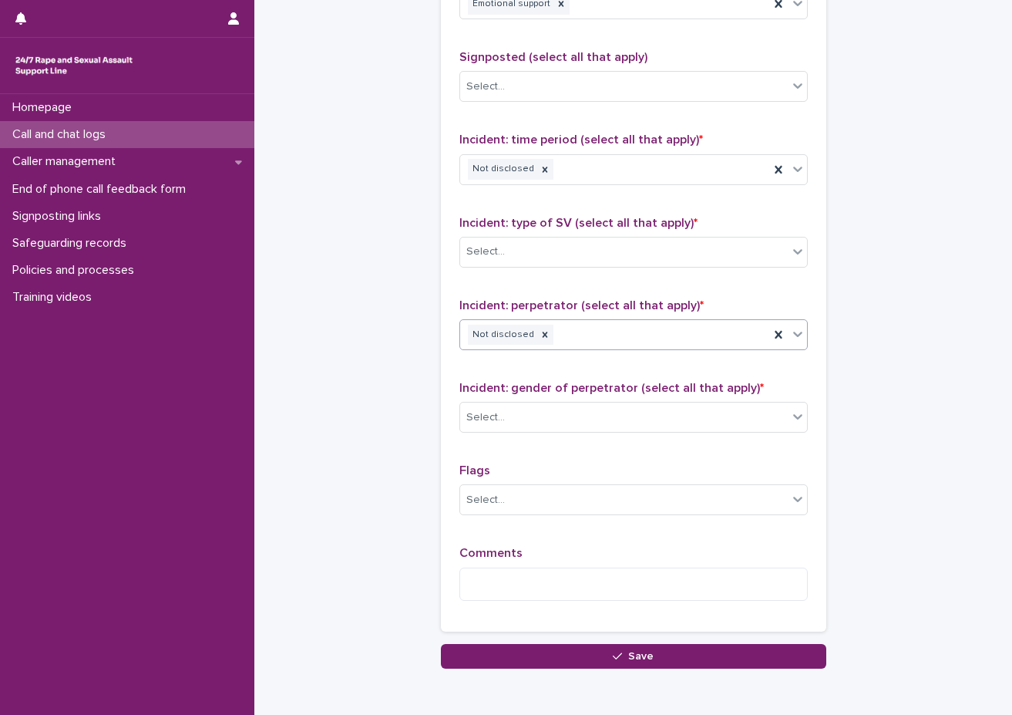
click at [614, 395] on p "Incident: gender of perpetrator (select all that apply) *" at bounding box center [634, 388] width 349 height 15
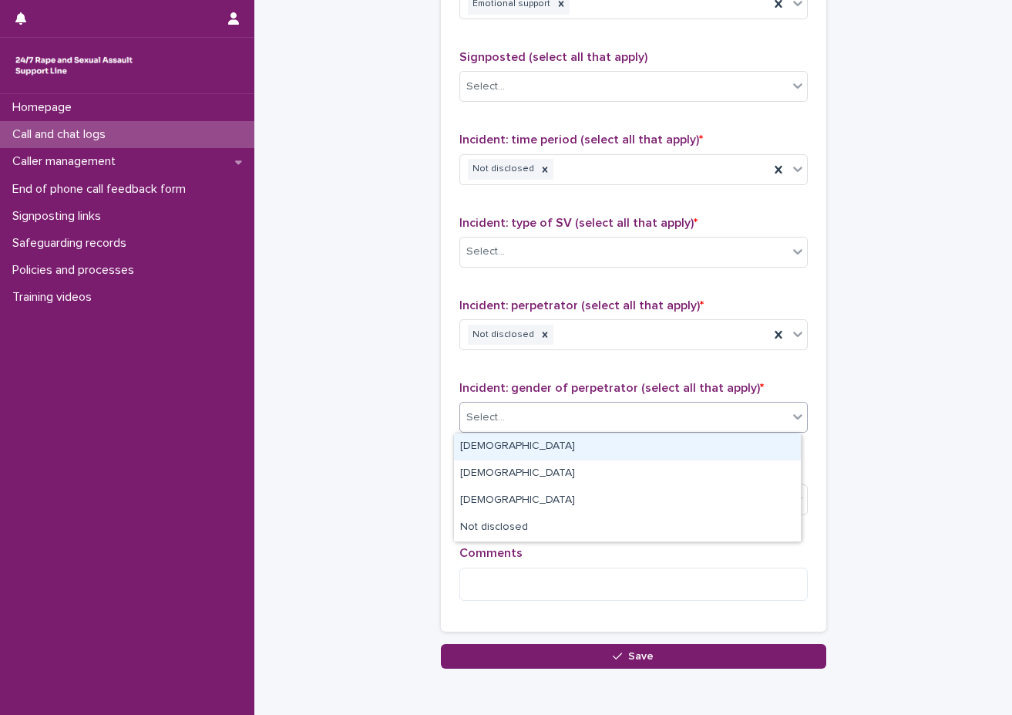
click at [597, 432] on div "Select..." at bounding box center [634, 417] width 349 height 31
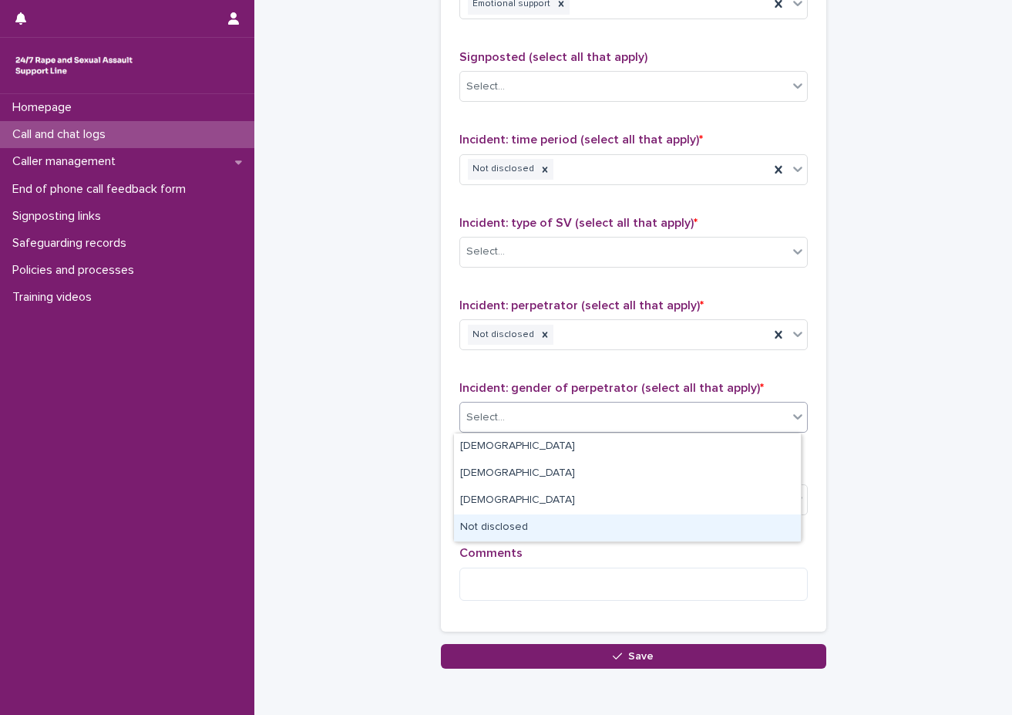
click at [594, 534] on div "Not disclosed" at bounding box center [627, 527] width 347 height 27
drag, startPoint x: 595, startPoint y: 511, endPoint x: 605, endPoint y: 506, distance: 11.4
click at [594, 534] on div "Type of support received (select all that apply) Emotional support Signposted (…" at bounding box center [634, 290] width 349 height 645
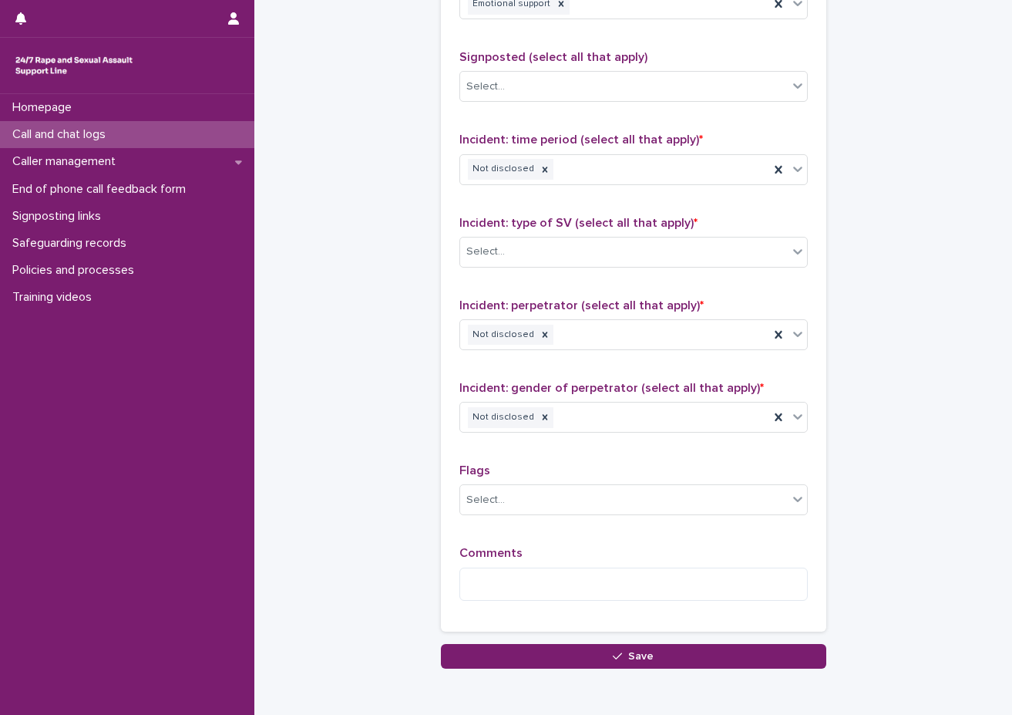
click at [613, 469] on p "Flags" at bounding box center [634, 470] width 349 height 15
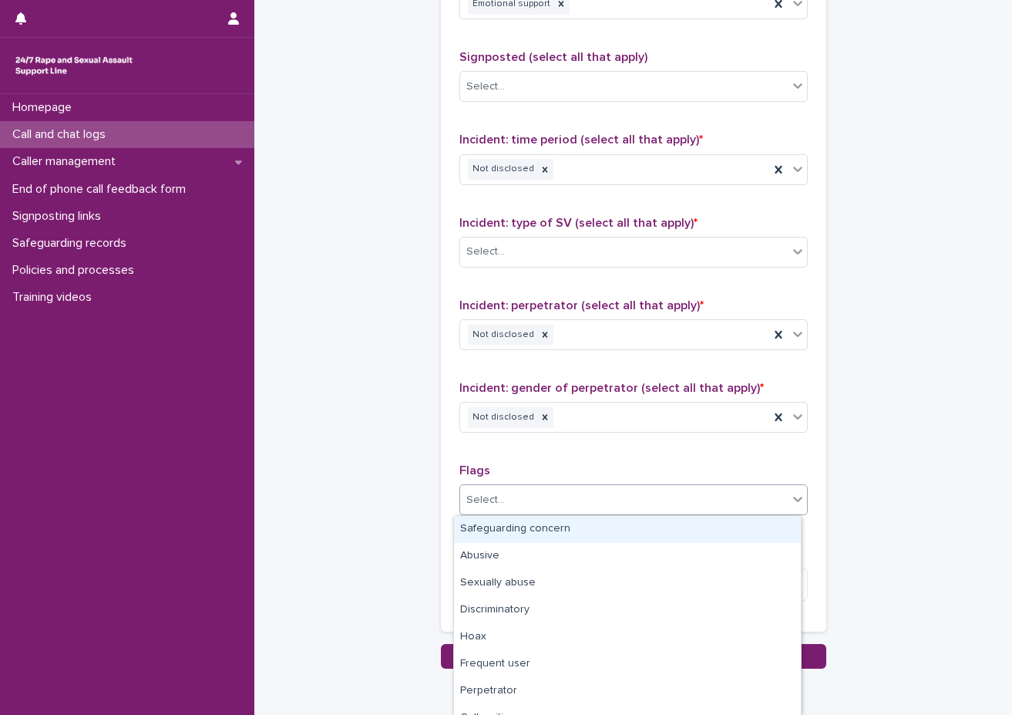
click at [605, 500] on div "Select..." at bounding box center [624, 499] width 328 height 25
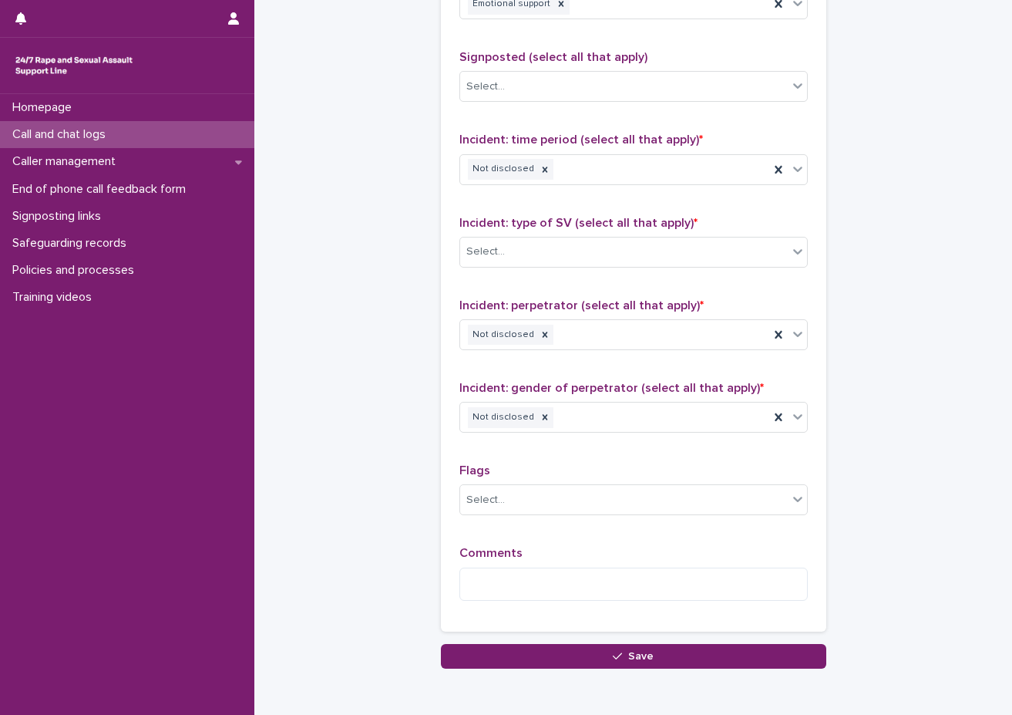
click at [608, 474] on p "Flags" at bounding box center [634, 470] width 349 height 15
click at [582, 581] on textarea at bounding box center [634, 584] width 349 height 33
click at [613, 587] on textarea "**********" at bounding box center [634, 584] width 349 height 33
click at [609, 579] on textarea "**********" at bounding box center [634, 584] width 349 height 33
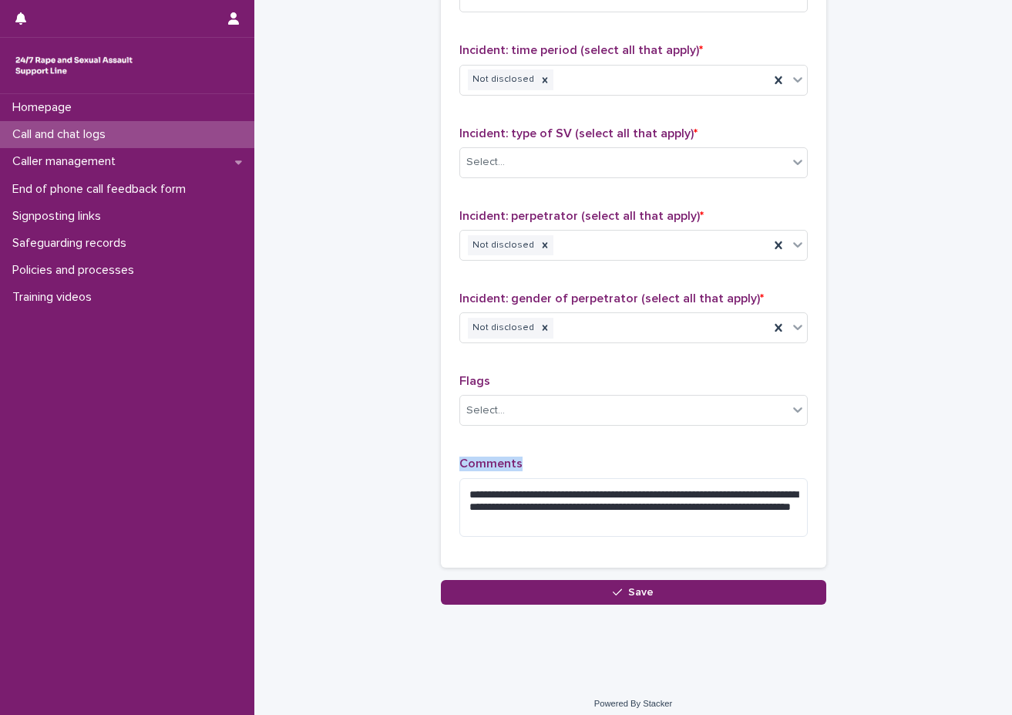
scroll to position [1102, 0]
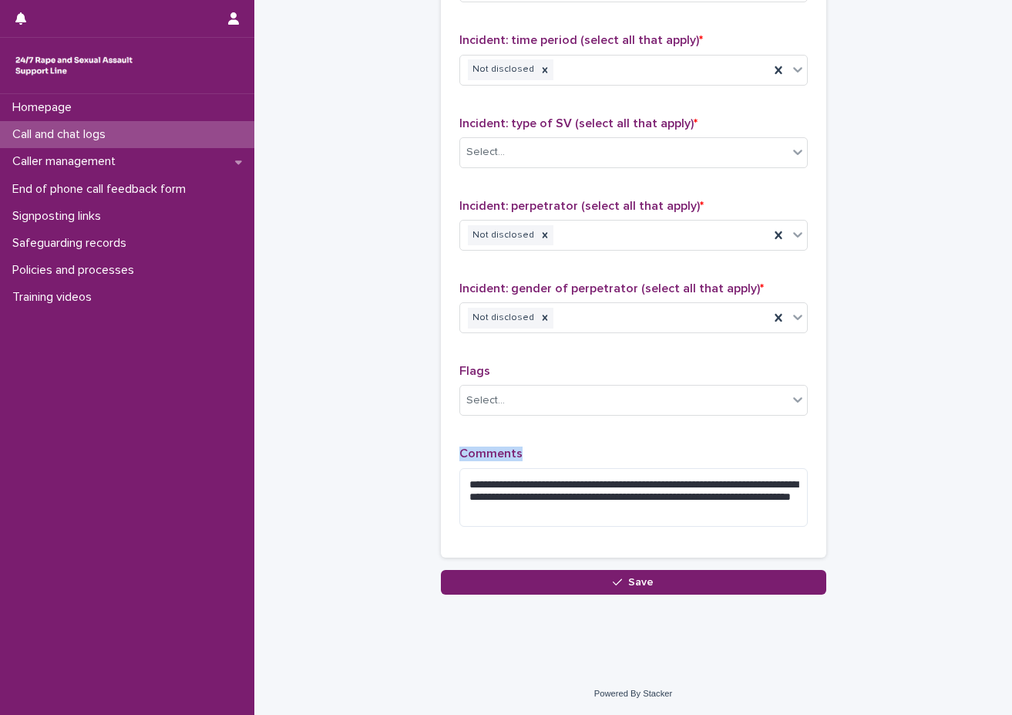
drag, startPoint x: 497, startPoint y: 510, endPoint x: 744, endPoint y: 497, distance: 247.9
click at [744, 497] on textarea "**********" at bounding box center [634, 497] width 349 height 59
click at [672, 504] on textarea "**********" at bounding box center [634, 497] width 349 height 59
type textarea "**********"
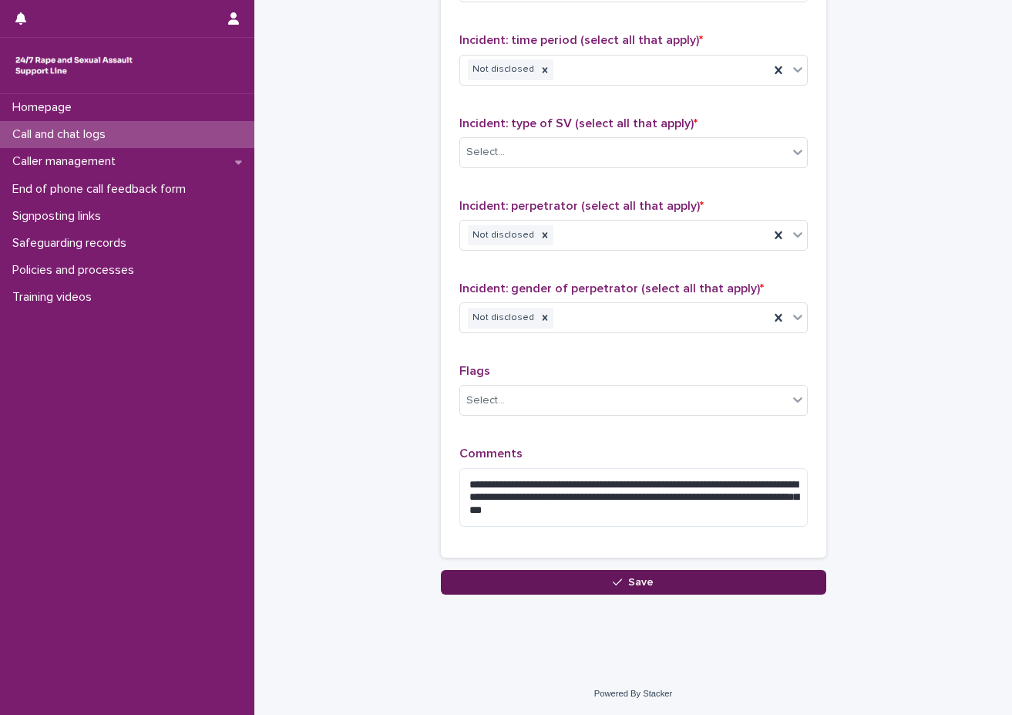
click at [681, 585] on button "Save" at bounding box center [634, 582] width 386 height 25
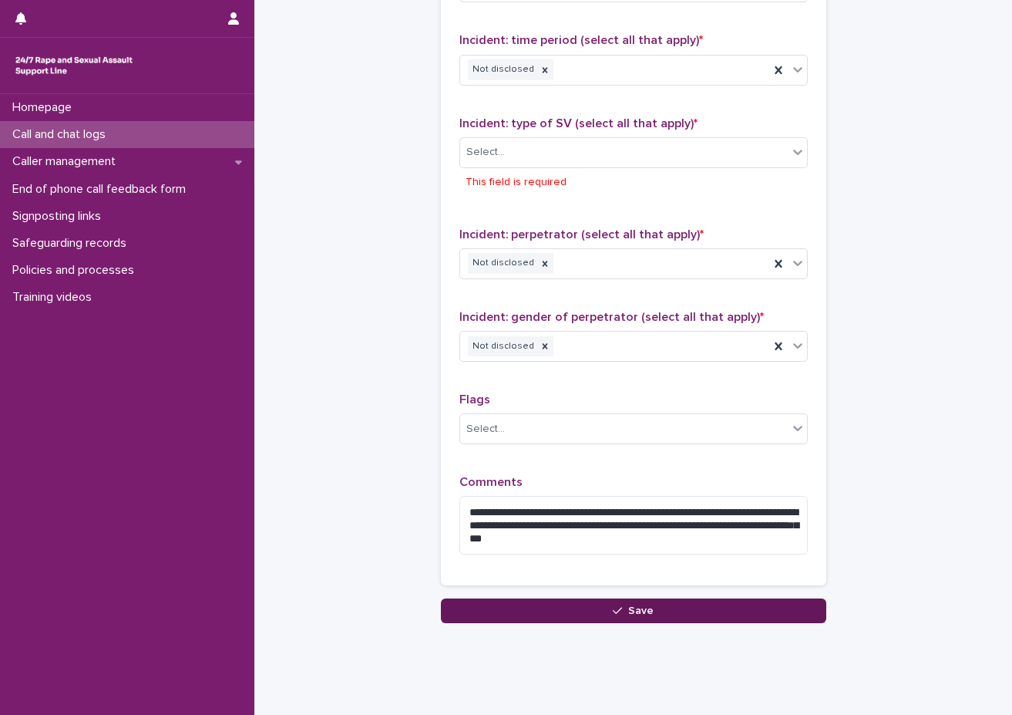
scroll to position [1130, 0]
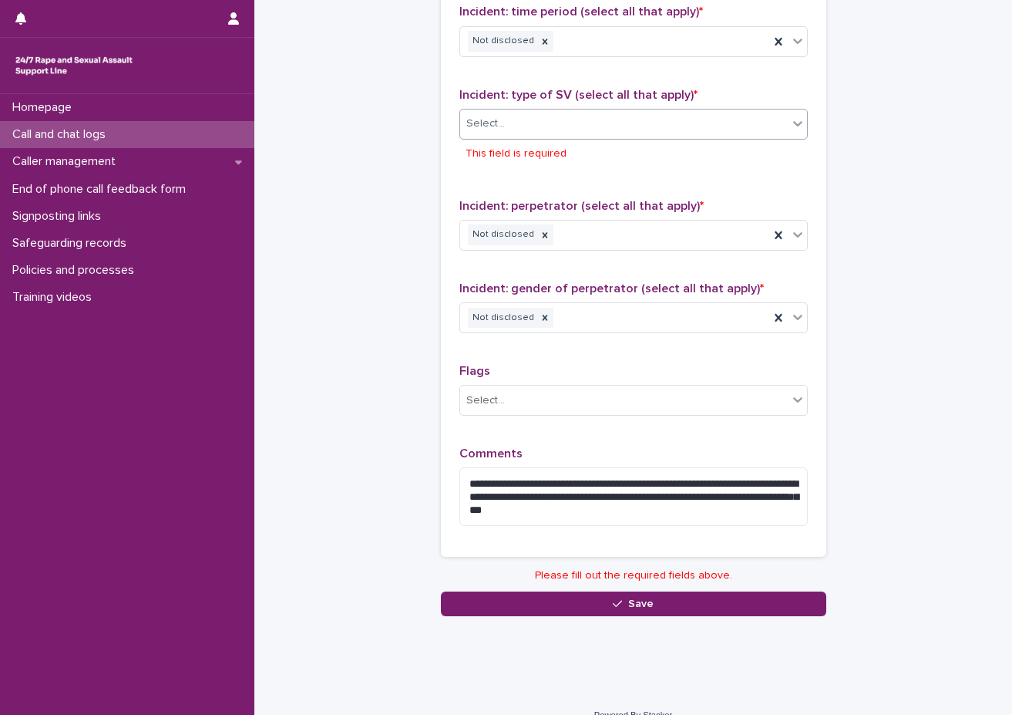
click at [573, 112] on div "Select..." at bounding box center [624, 123] width 328 height 25
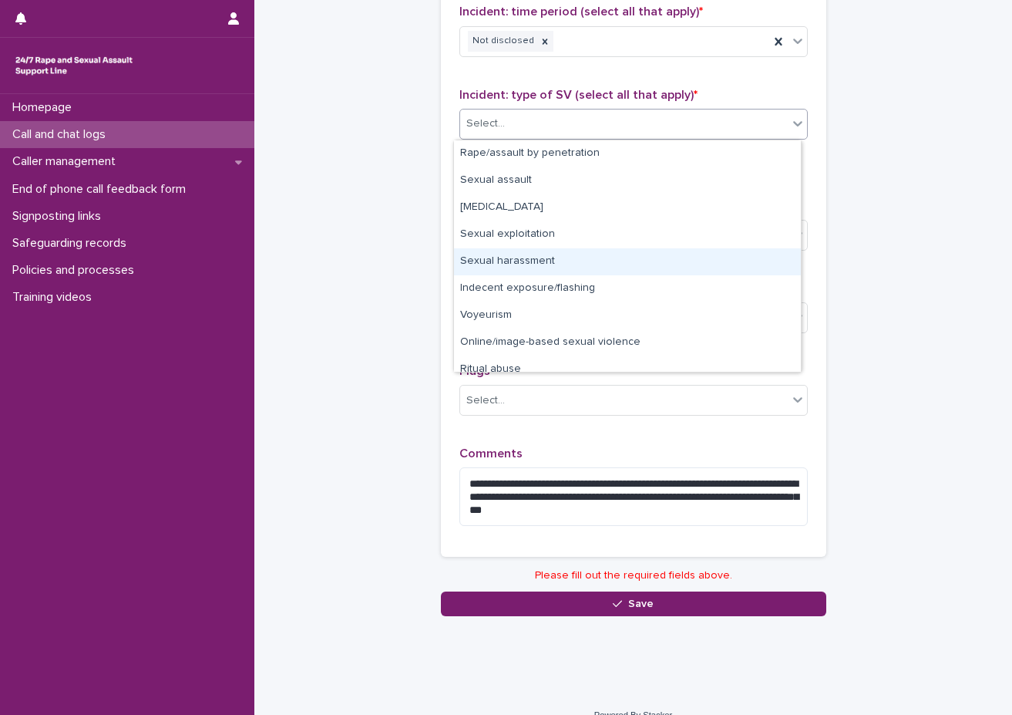
scroll to position [39, 0]
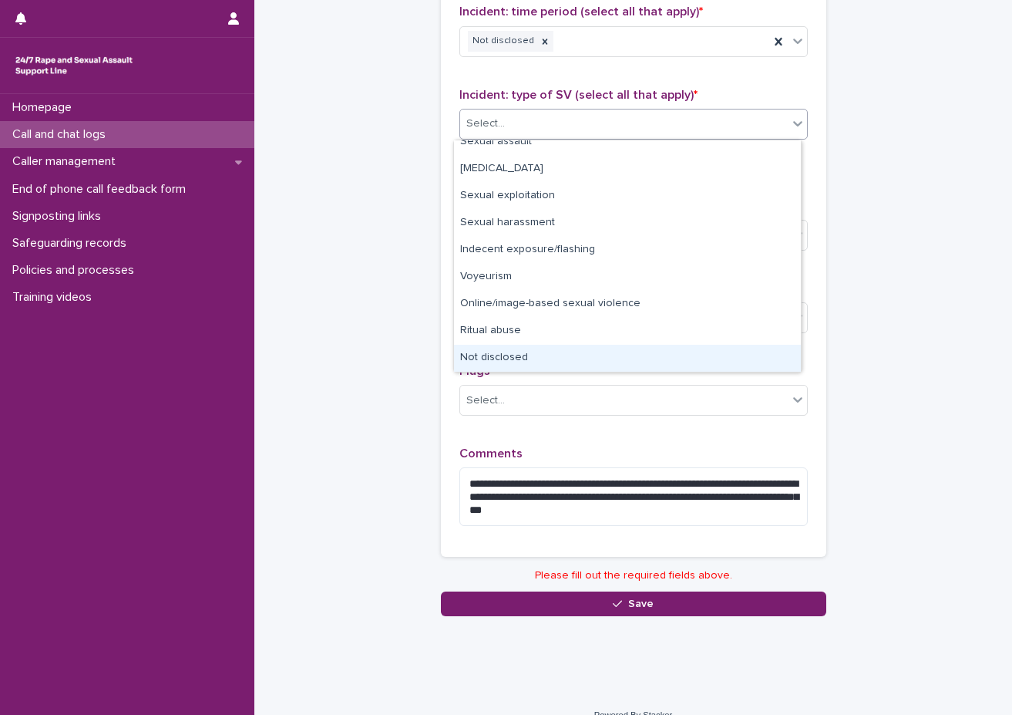
click at [524, 347] on div "Not disclosed" at bounding box center [627, 358] width 347 height 27
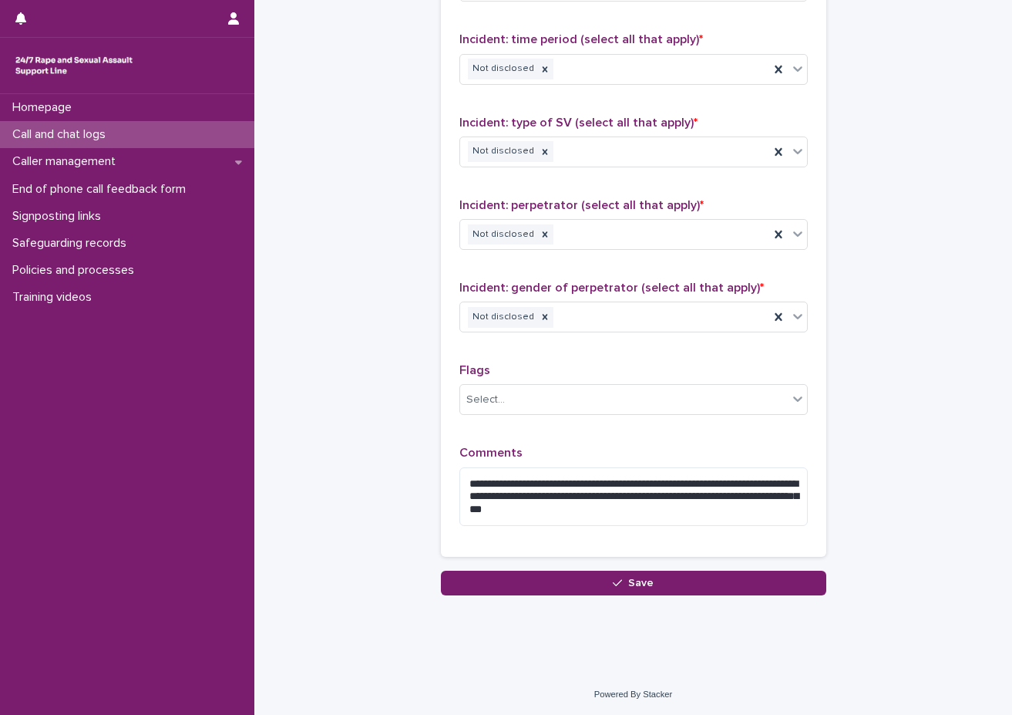
scroll to position [1102, 0]
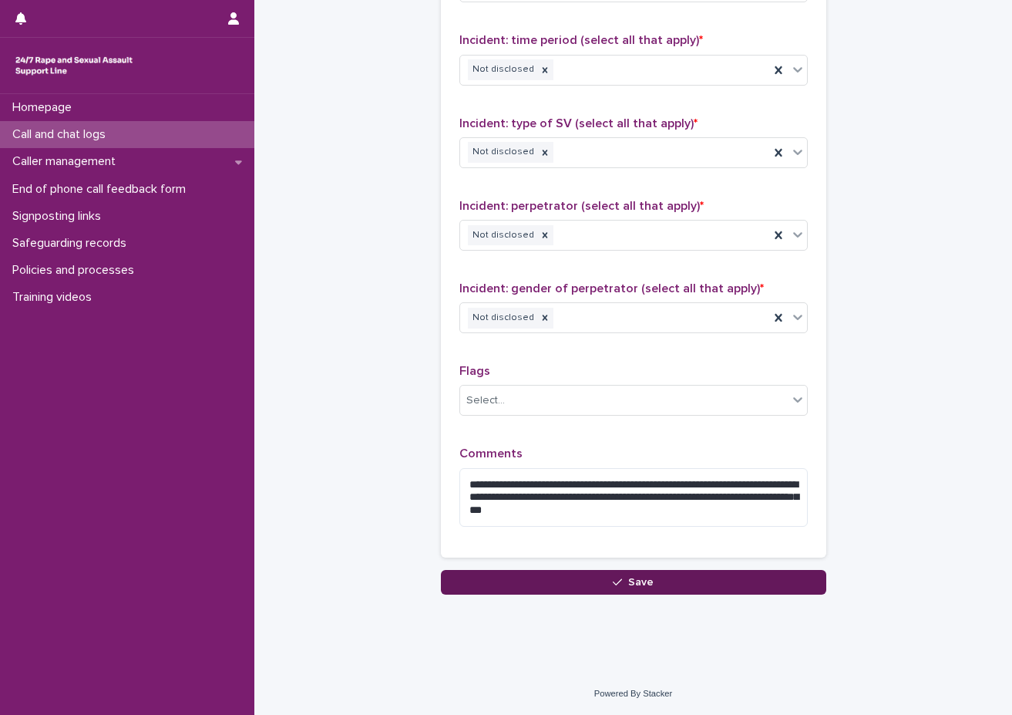
click at [728, 588] on button "Save" at bounding box center [634, 582] width 386 height 25
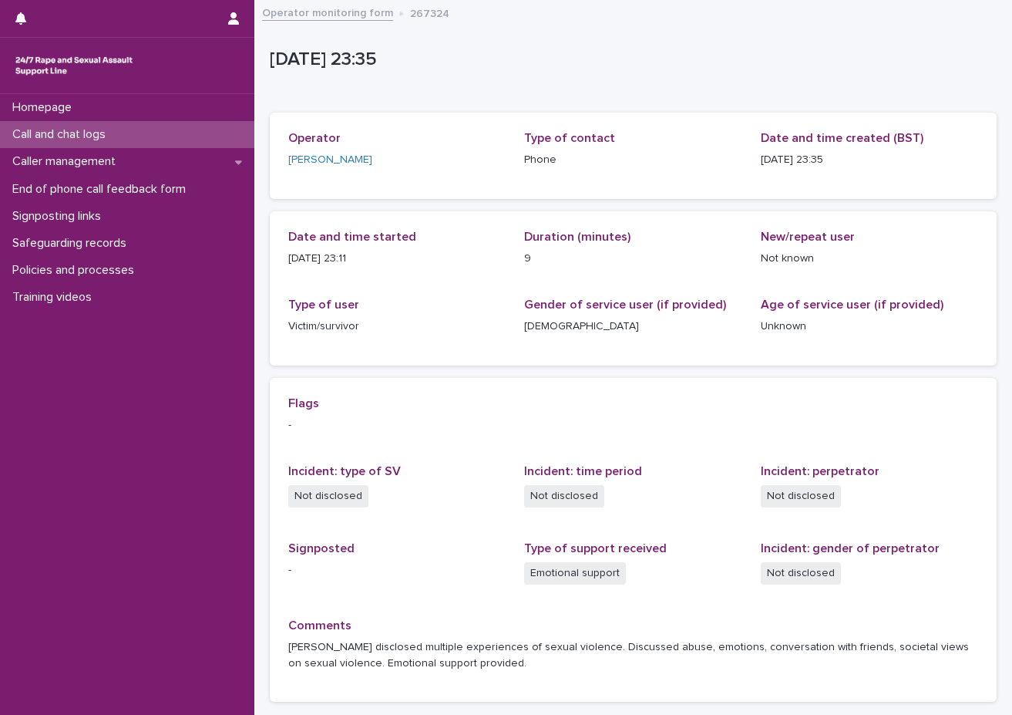
click at [140, 132] on div "Call and chat logs" at bounding box center [127, 134] width 254 height 27
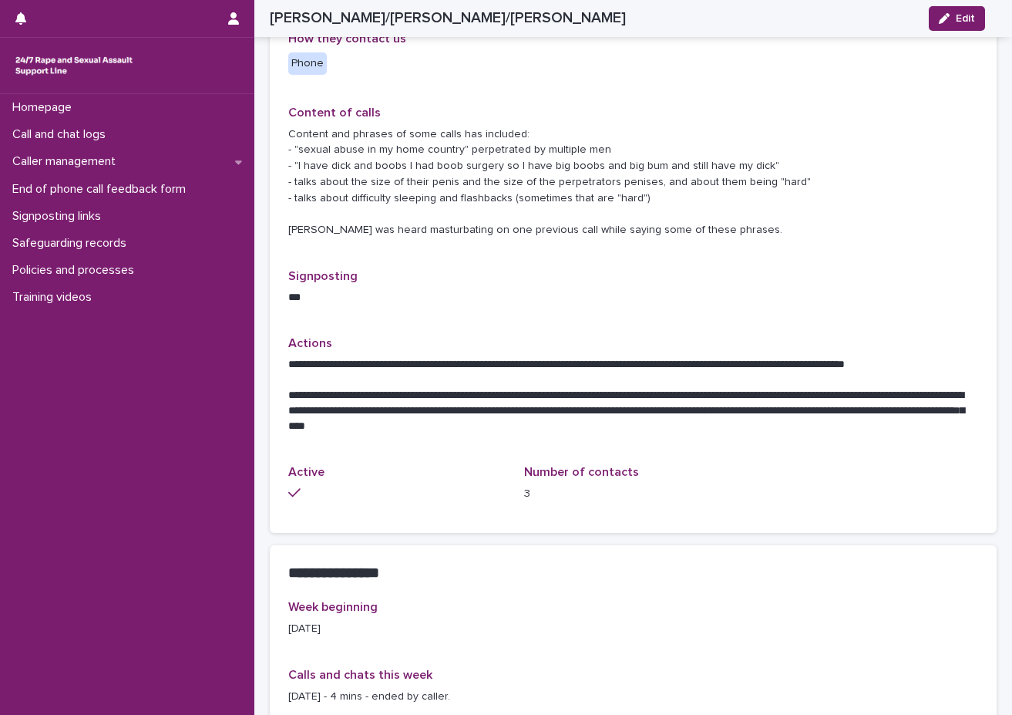
scroll to position [540, 0]
